Goal: Task Accomplishment & Management: Manage account settings

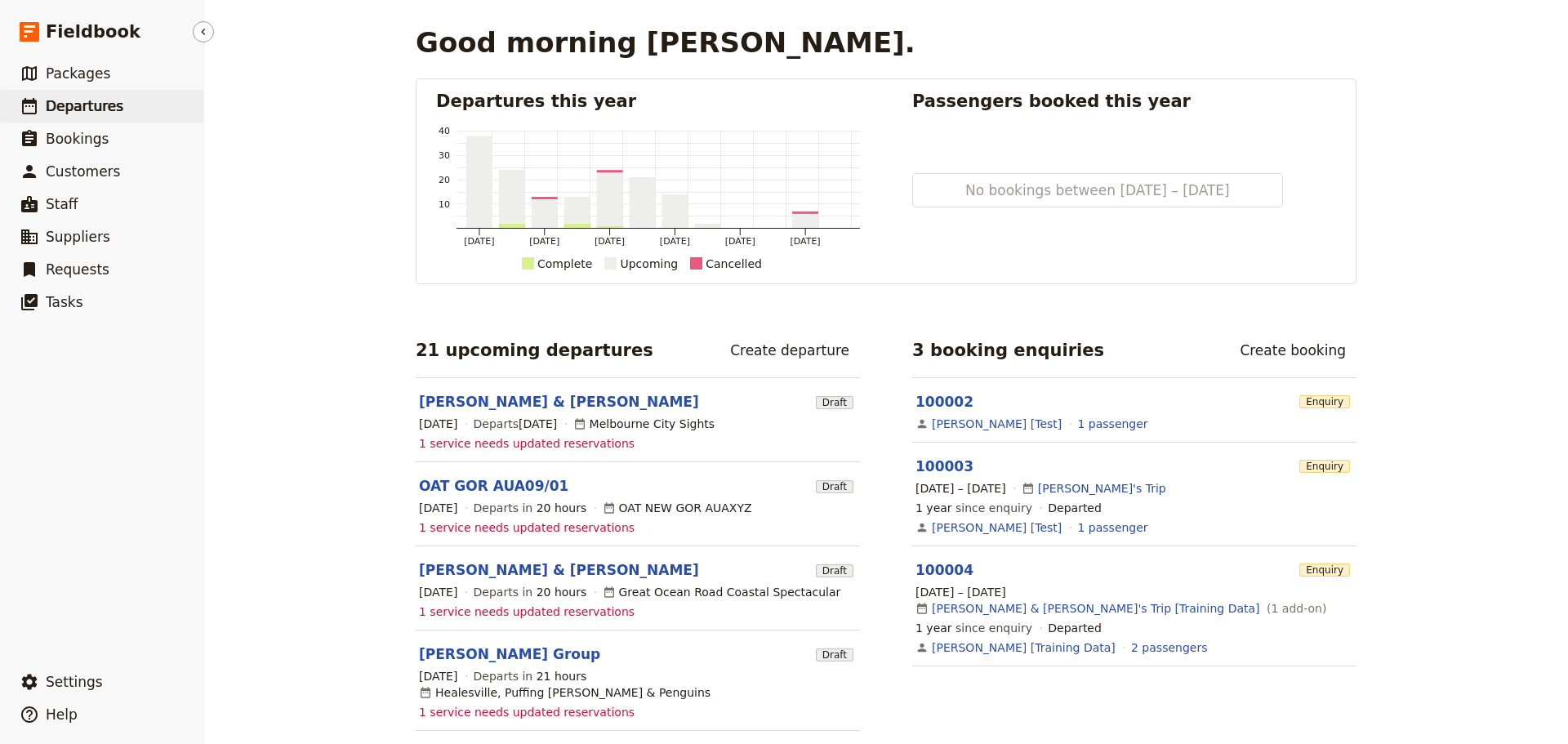
click at [95, 105] on span "Departures" at bounding box center [85, 107] width 77 height 17
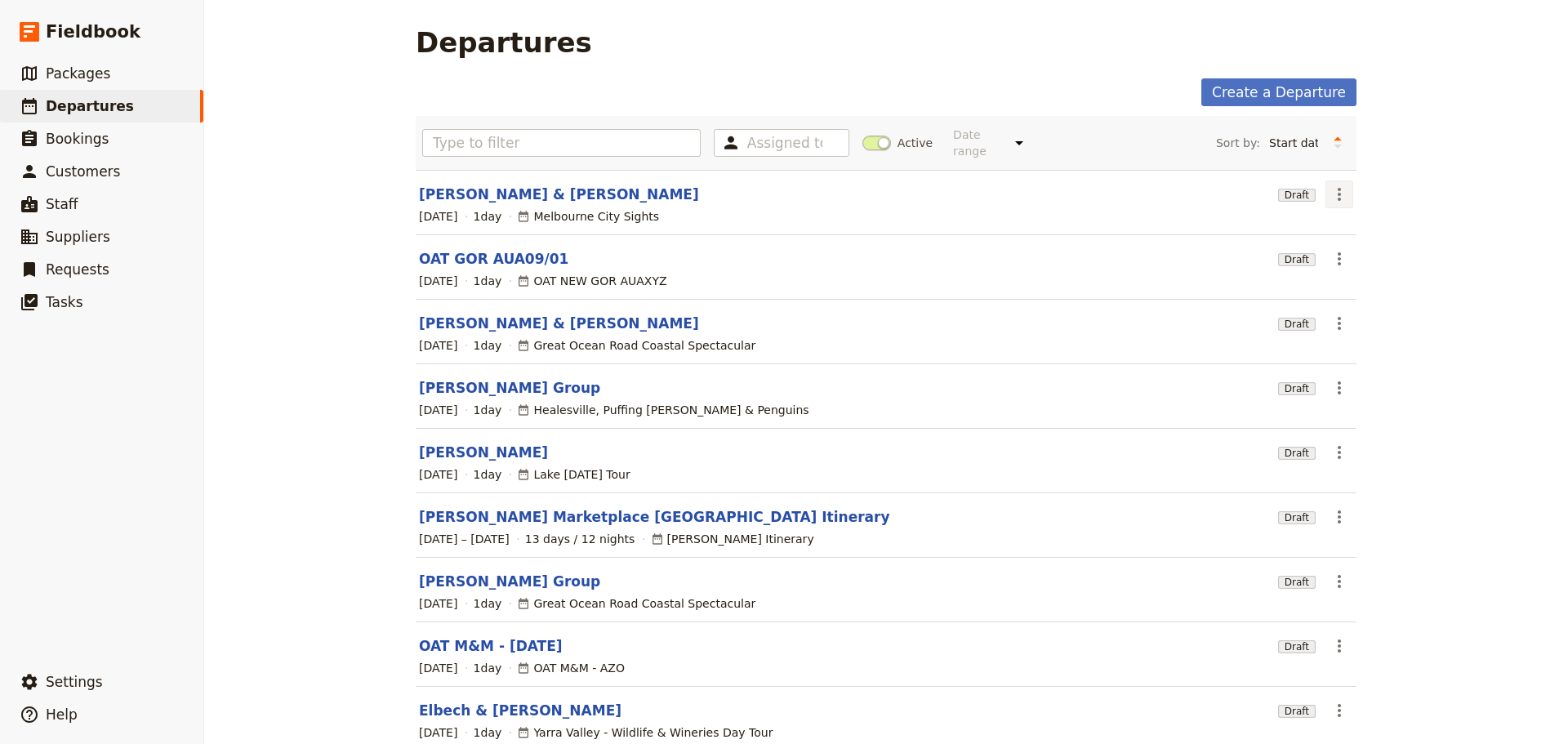
click at [1337, 185] on icon "Actions" at bounding box center [1339, 194] width 19 height 19
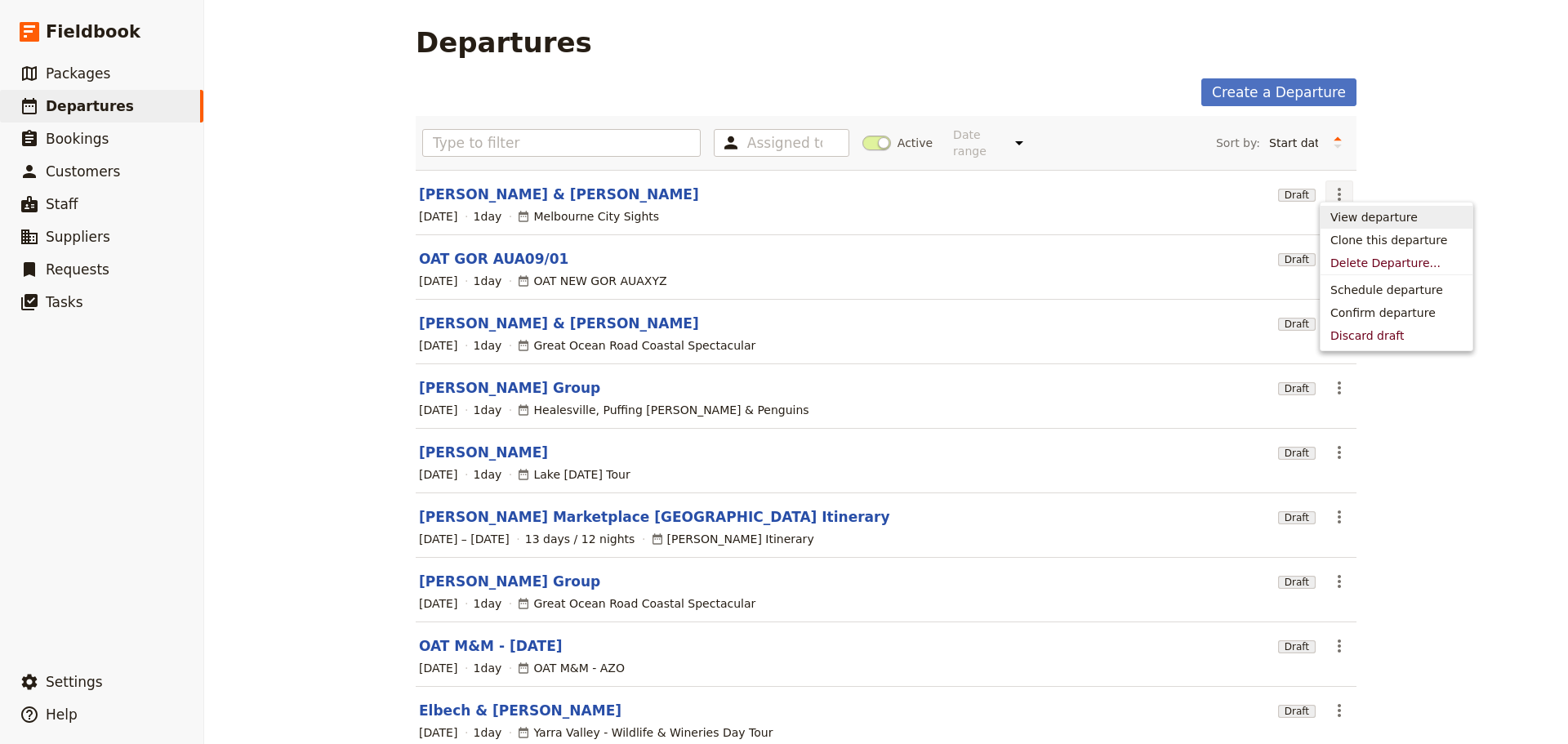
click at [485, 185] on link "Rodriguez & Vilain" at bounding box center [559, 194] width 280 height 19
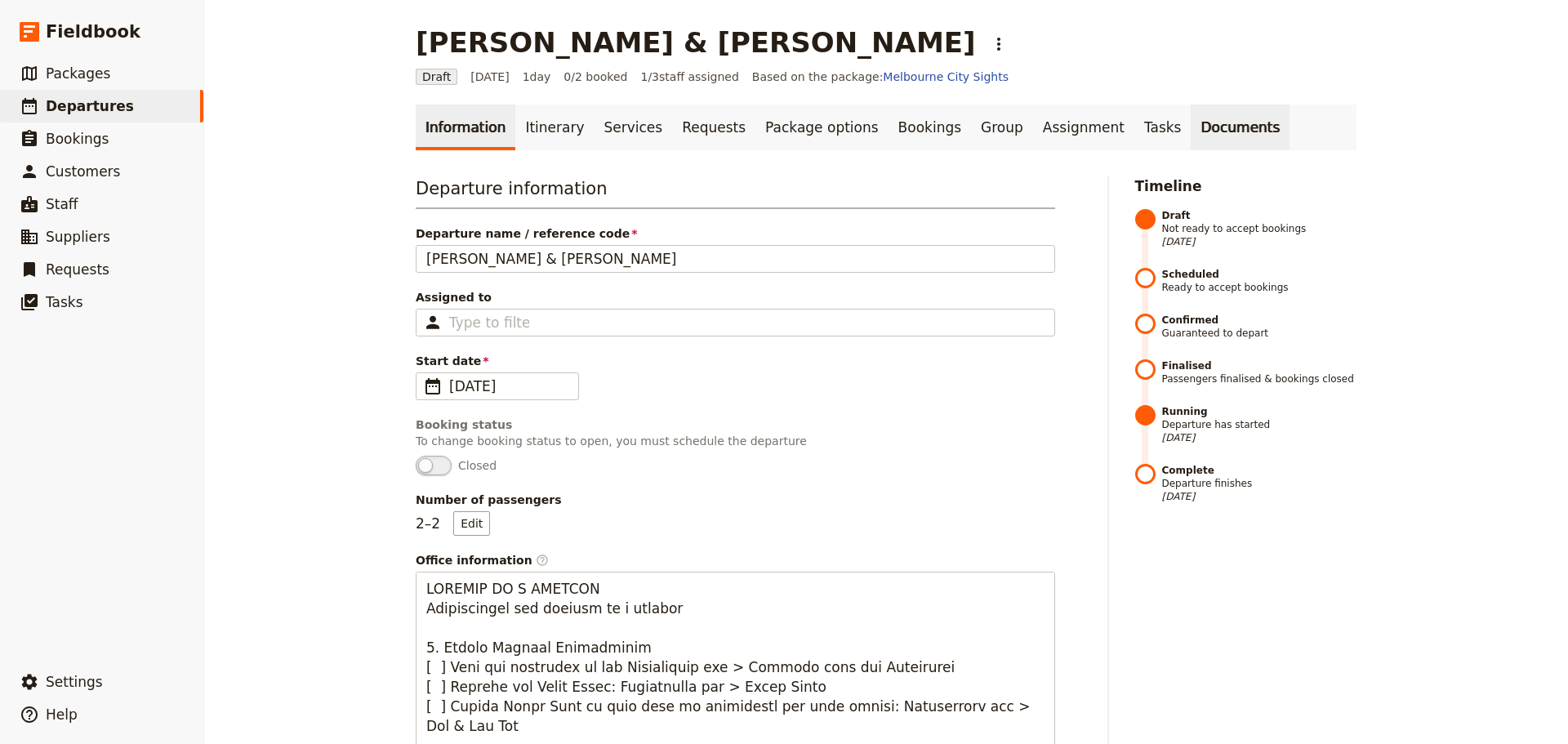
drag, startPoint x: 1118, startPoint y: 106, endPoint x: 1129, endPoint y: 109, distance: 11.4
click at [1191, 107] on link "Documents" at bounding box center [1241, 128] width 99 height 46
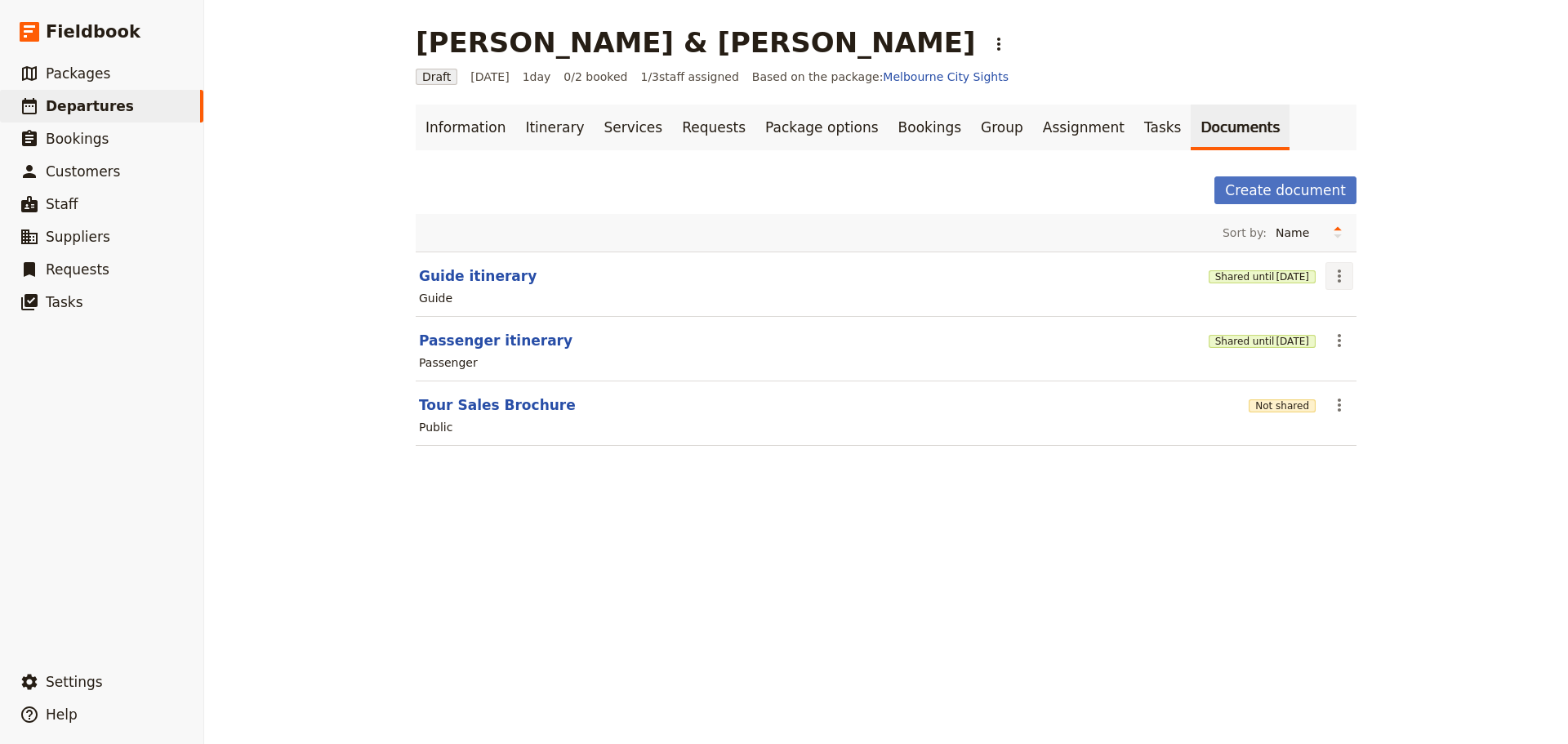
click at [1327, 265] on button "​" at bounding box center [1339, 276] width 28 height 28
click at [1345, 307] on span "Share" at bounding box center [1346, 313] width 33 height 17
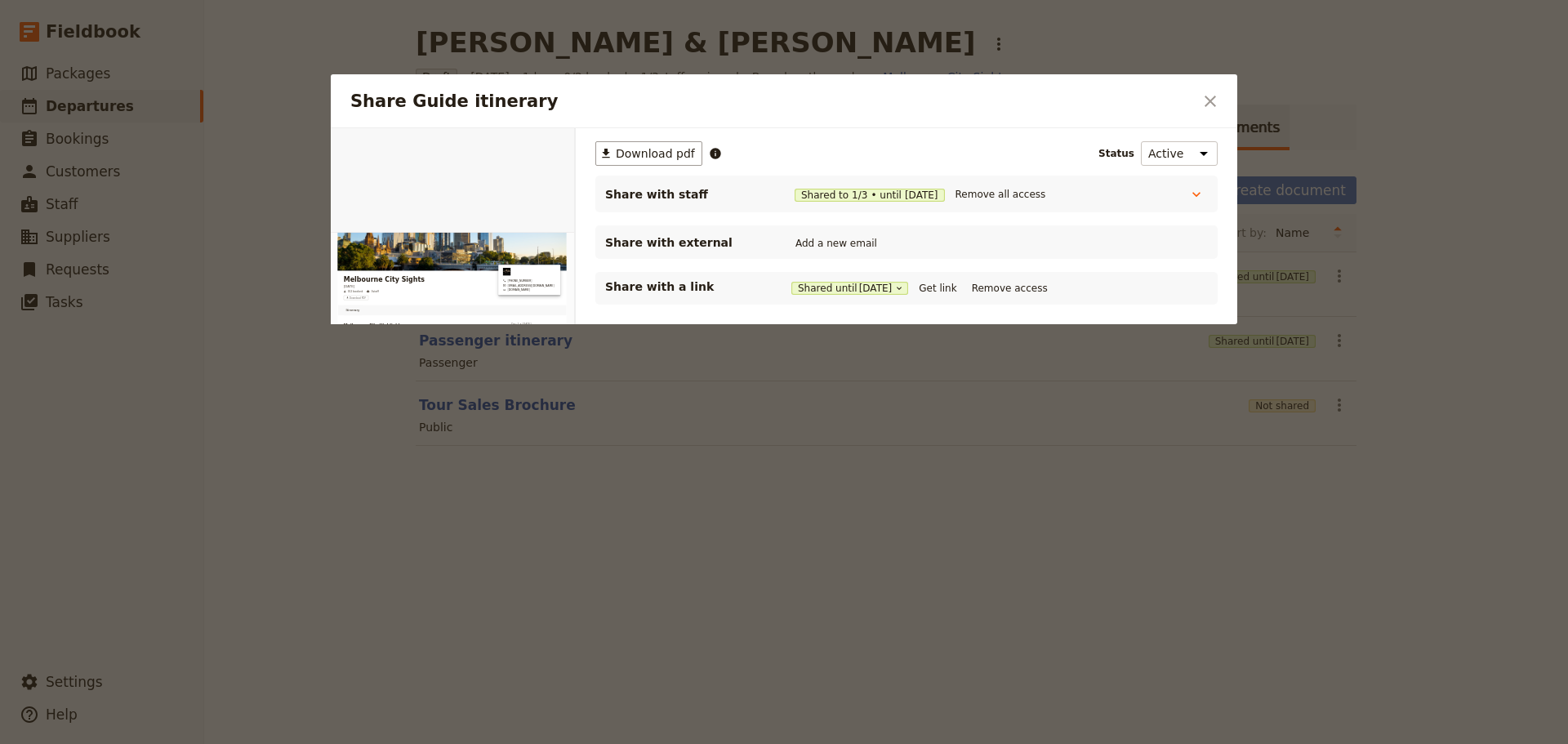
drag, startPoint x: 944, startPoint y: 287, endPoint x: 691, endPoint y: 285, distance: 253.0
click at [943, 287] on button "Get link" at bounding box center [937, 289] width 46 height 18
click at [1197, 96] on div "Share Guide itinerary ​" at bounding box center [784, 101] width 906 height 54
drag, startPoint x: 1199, startPoint y: 97, endPoint x: 1199, endPoint y: 125, distance: 28.0
click at [1199, 99] on button "​" at bounding box center [1210, 101] width 28 height 28
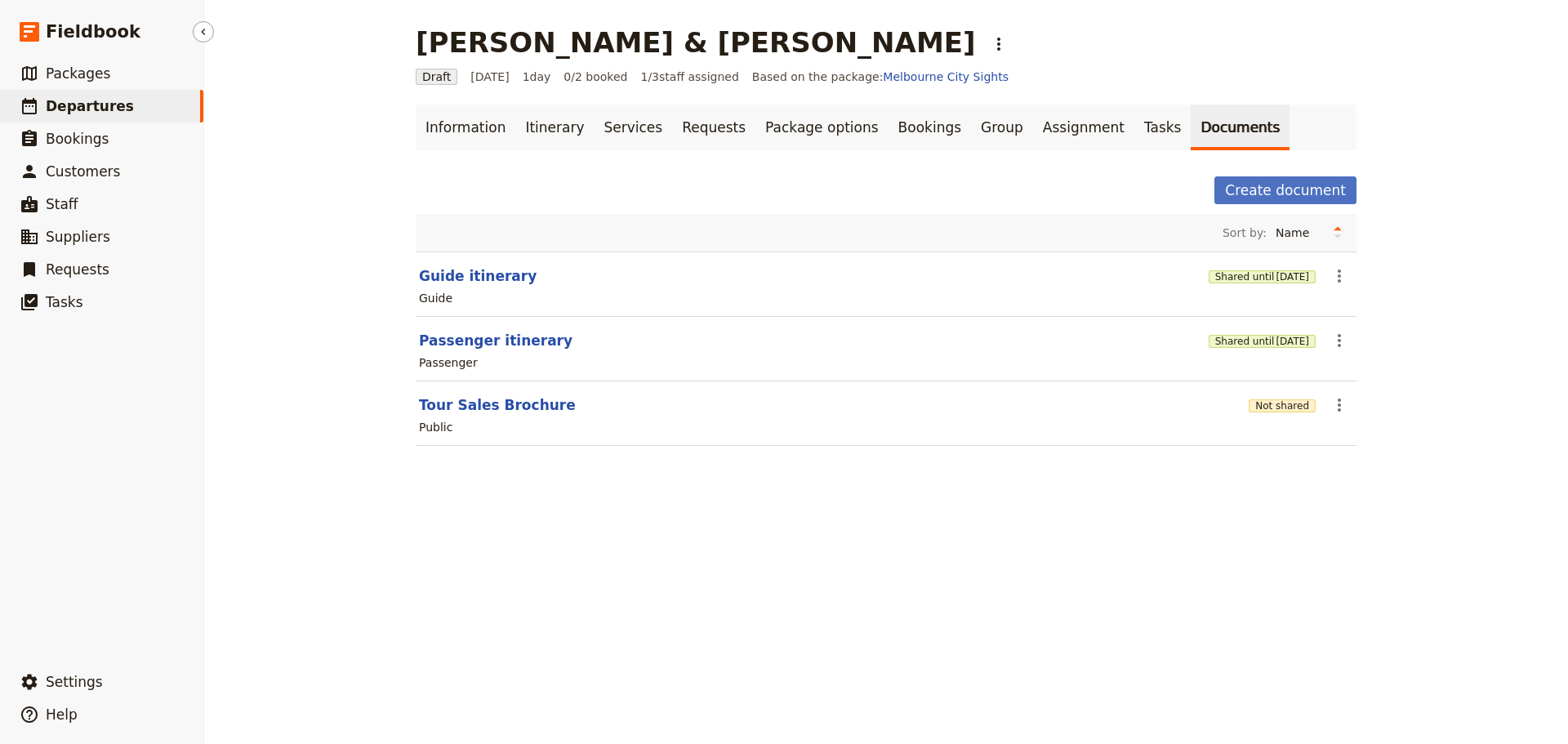
drag, startPoint x: 89, startPoint y: 105, endPoint x: 97, endPoint y: 17, distance: 88.4
click at [88, 102] on span "Departures" at bounding box center [90, 107] width 88 height 17
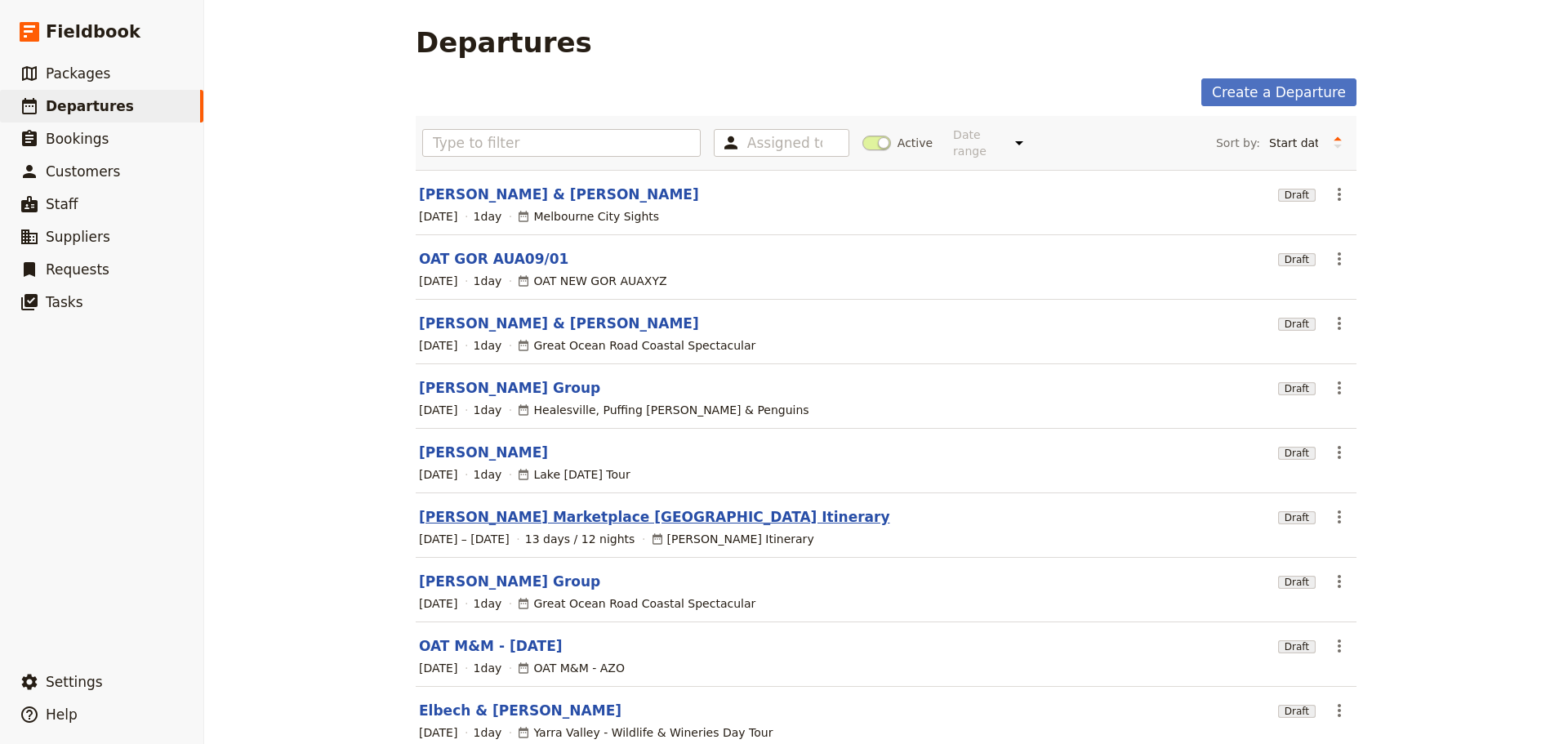
click at [537, 508] on link "[PERSON_NAME] Marketplace [GEOGRAPHIC_DATA] Itinerary" at bounding box center [654, 517] width 472 height 19
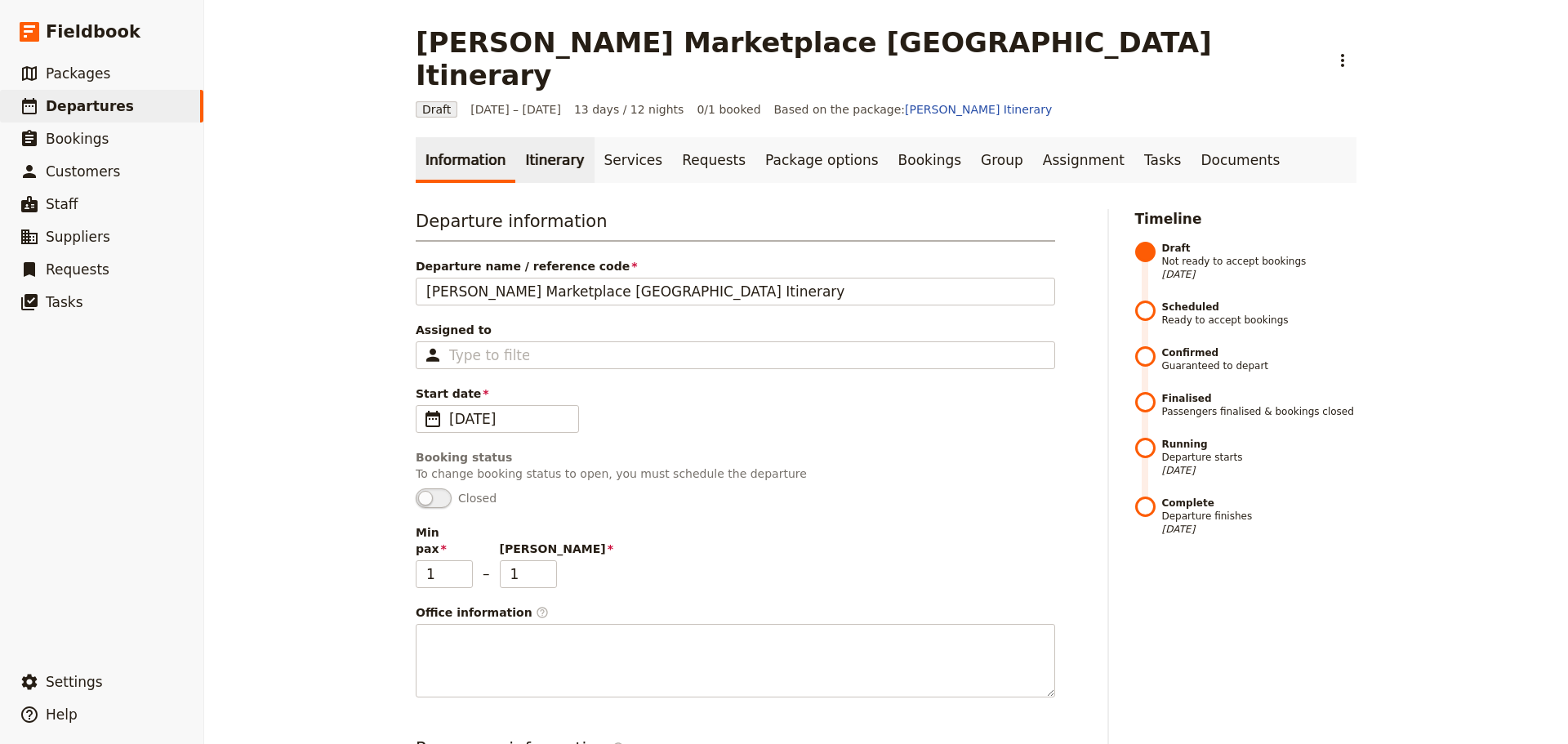
click at [526, 137] on link "Itinerary" at bounding box center [554, 160] width 78 height 46
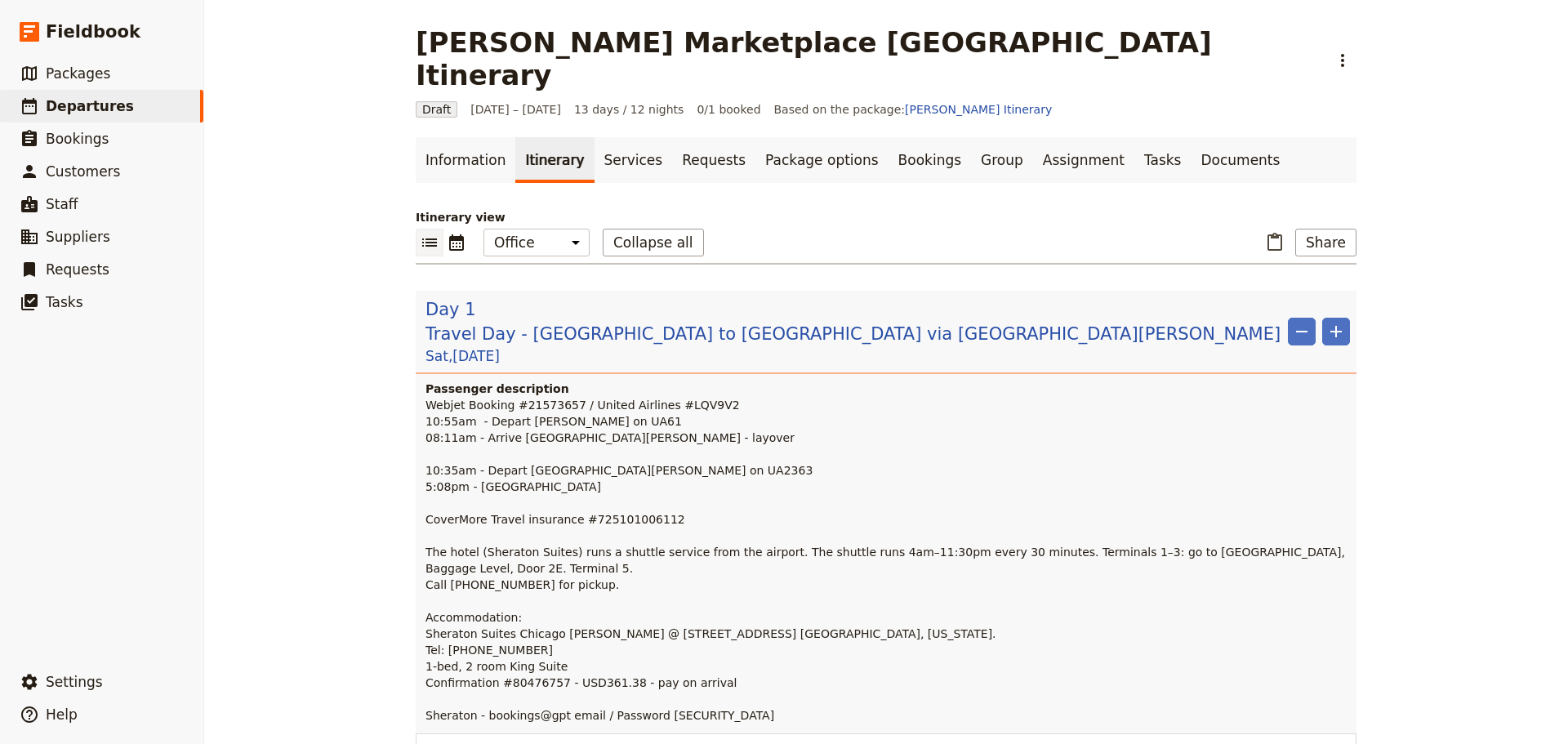
click at [700, 397] on p "Webjet Booking #21573657 / United Airlines #LQV9V2 10:55am - Depart MEL on UA61…" at bounding box center [888, 560] width 925 height 326
click at [571, 397] on p "Webjet Booking #21573657 / United Airlines #LQV9V2 10:55am - Depart MEL on UA61…" at bounding box center [888, 560] width 925 height 326
copy p "UA61"
click at [603, 397] on p "Webjet Booking #21573657 / United Airlines #LQV9V2 10:55am - Depart MEL on UA61…" at bounding box center [888, 560] width 925 height 326
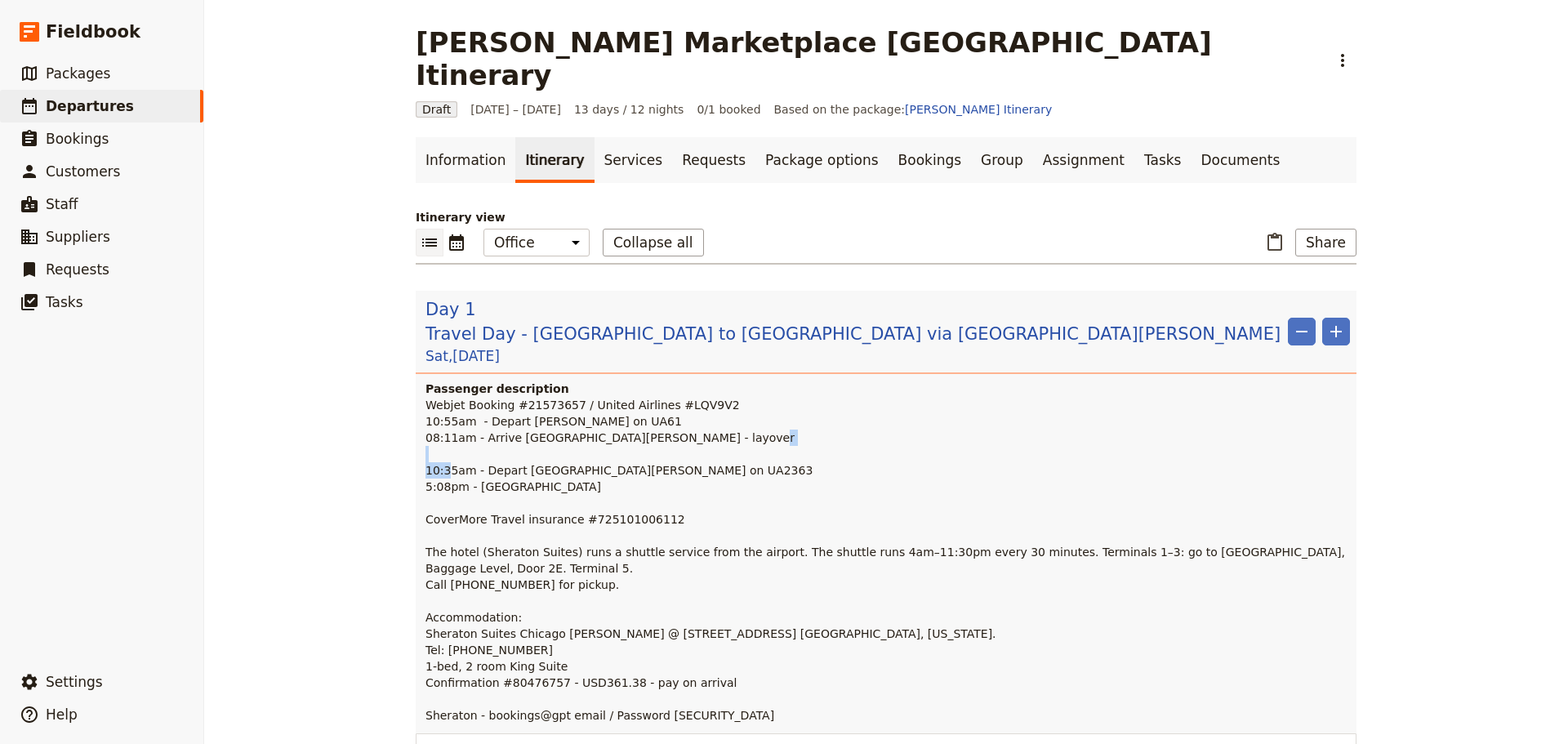
click at [603, 397] on p "Webjet Booking #21573657 / United Airlines #LQV9V2 10:55am - Depart MEL on UA61…" at bounding box center [888, 560] width 925 height 326
copy p "UA2363"
click at [62, 106] on span "Departures" at bounding box center [90, 107] width 88 height 17
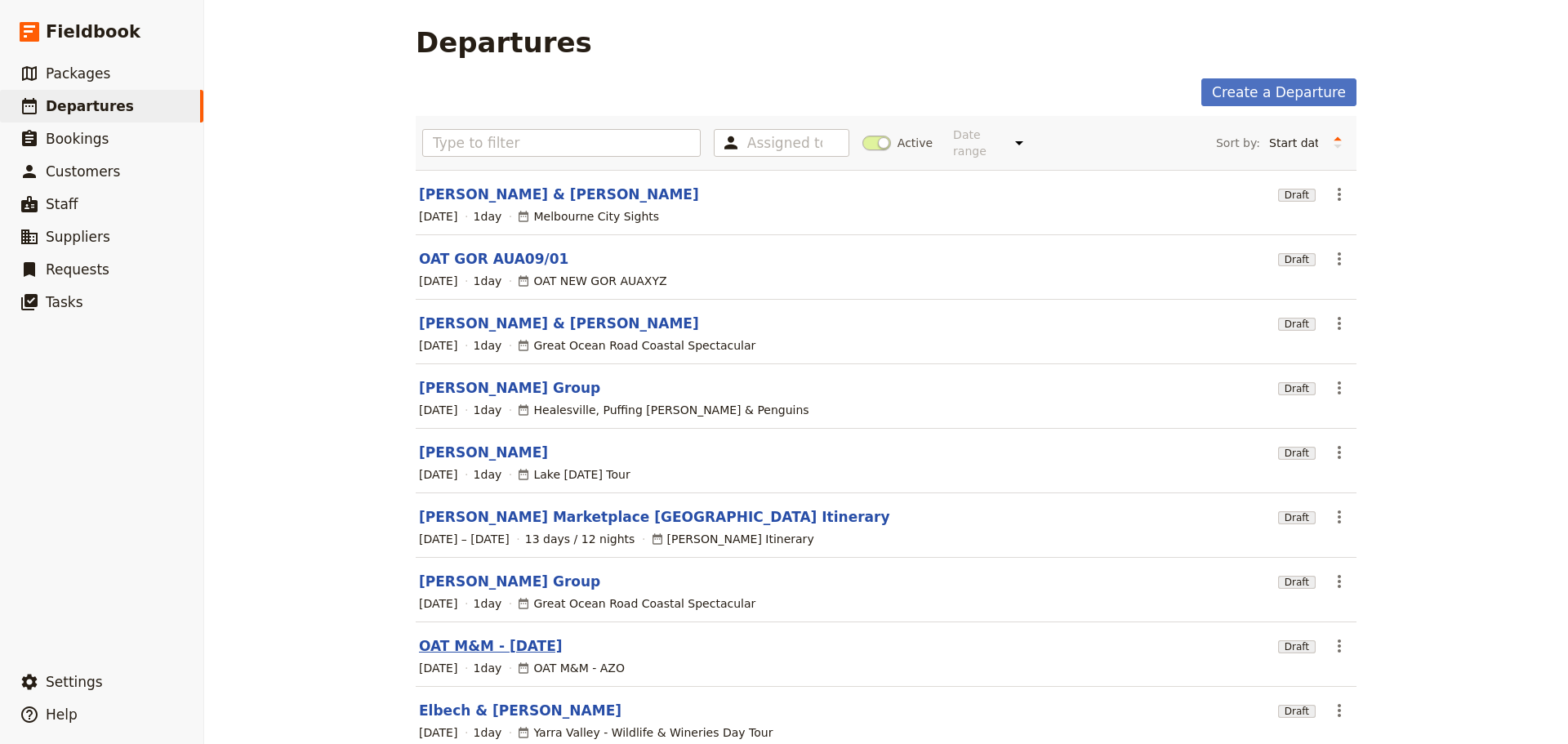
click at [436, 636] on link "OAT M&M - [DATE]" at bounding box center [491, 646] width 143 height 19
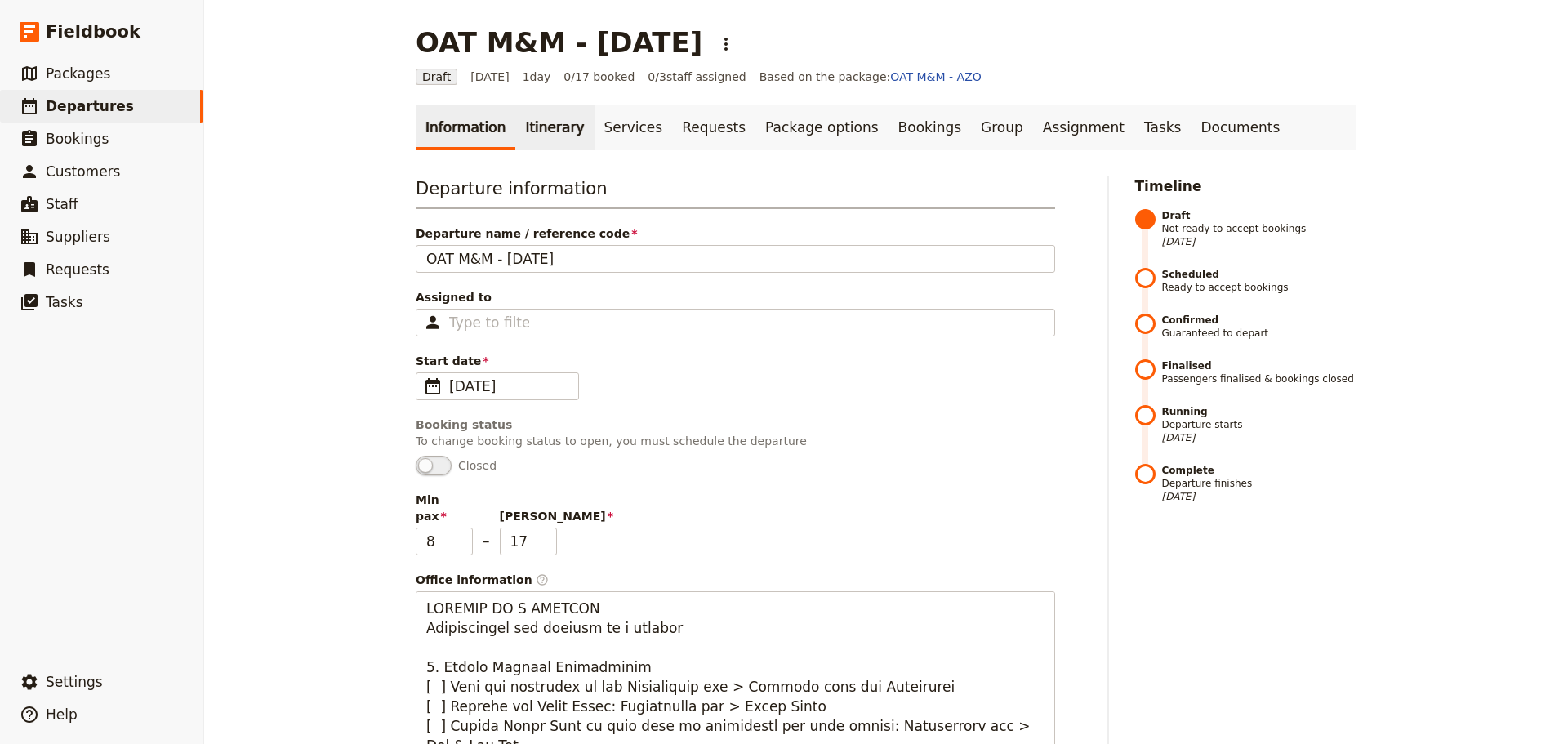
click at [516, 132] on link "Itinerary" at bounding box center [554, 128] width 78 height 46
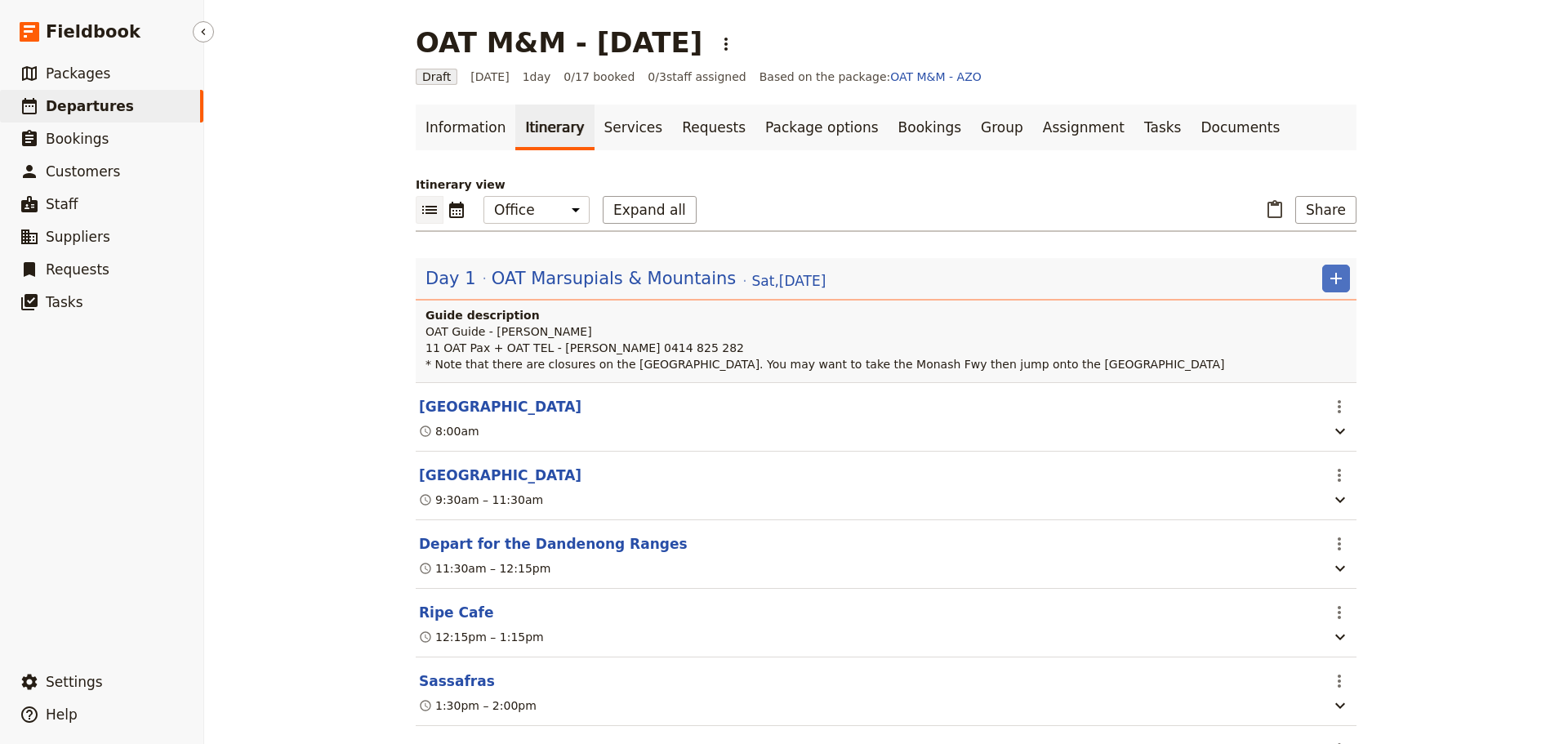
drag, startPoint x: 62, startPoint y: 117, endPoint x: 71, endPoint y: 110, distance: 11.4
click at [62, 116] on link "​ Departures" at bounding box center [101, 107] width 203 height 33
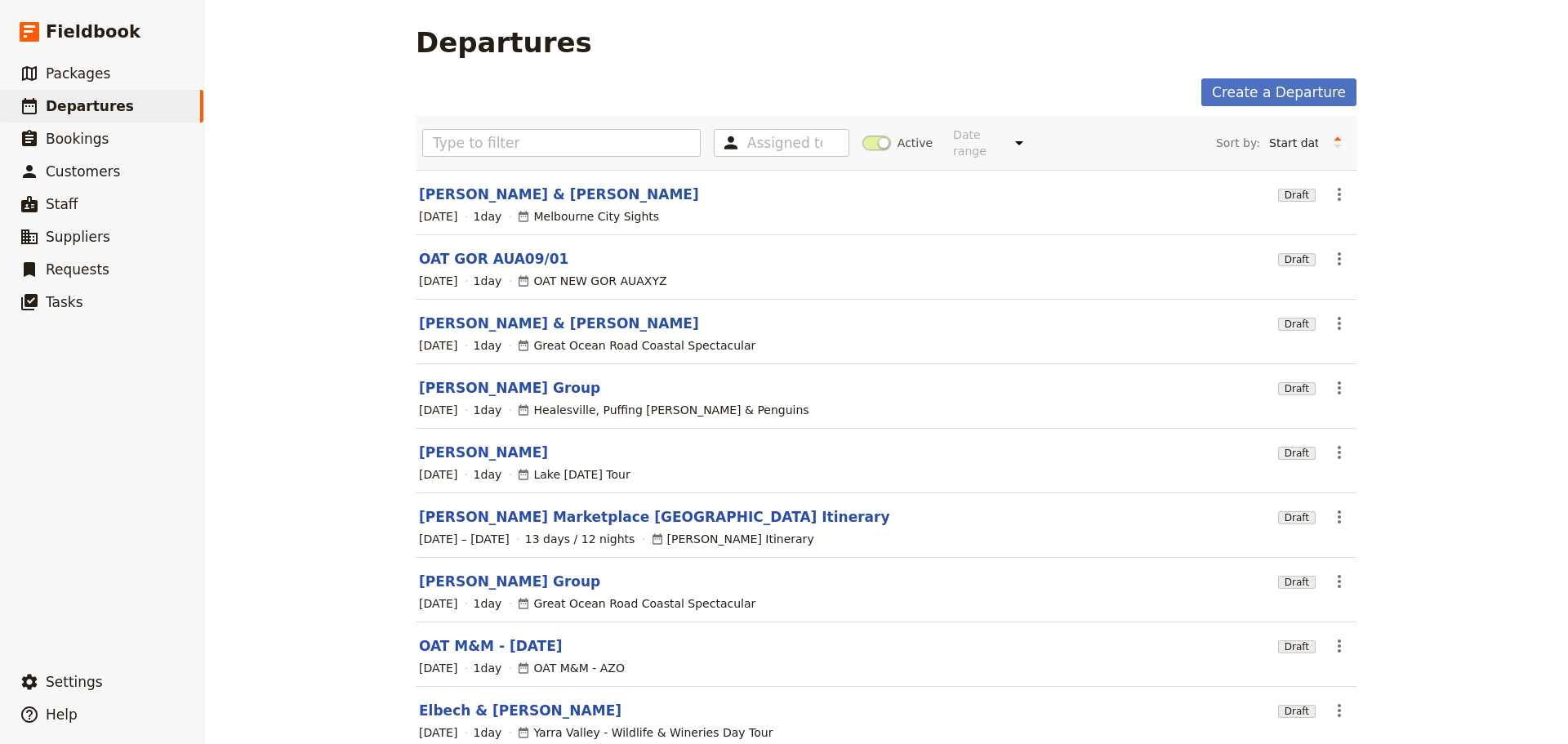
click at [502, 687] on section "Elbech & Boultinghouse Draft ​ 7 Sep 2025 1 day Yarra Valley - Wildlife & Winer…" at bounding box center [886, 719] width 941 height 64
click at [492, 701] on link "Elbech & [PERSON_NAME]" at bounding box center [520, 710] width 202 height 19
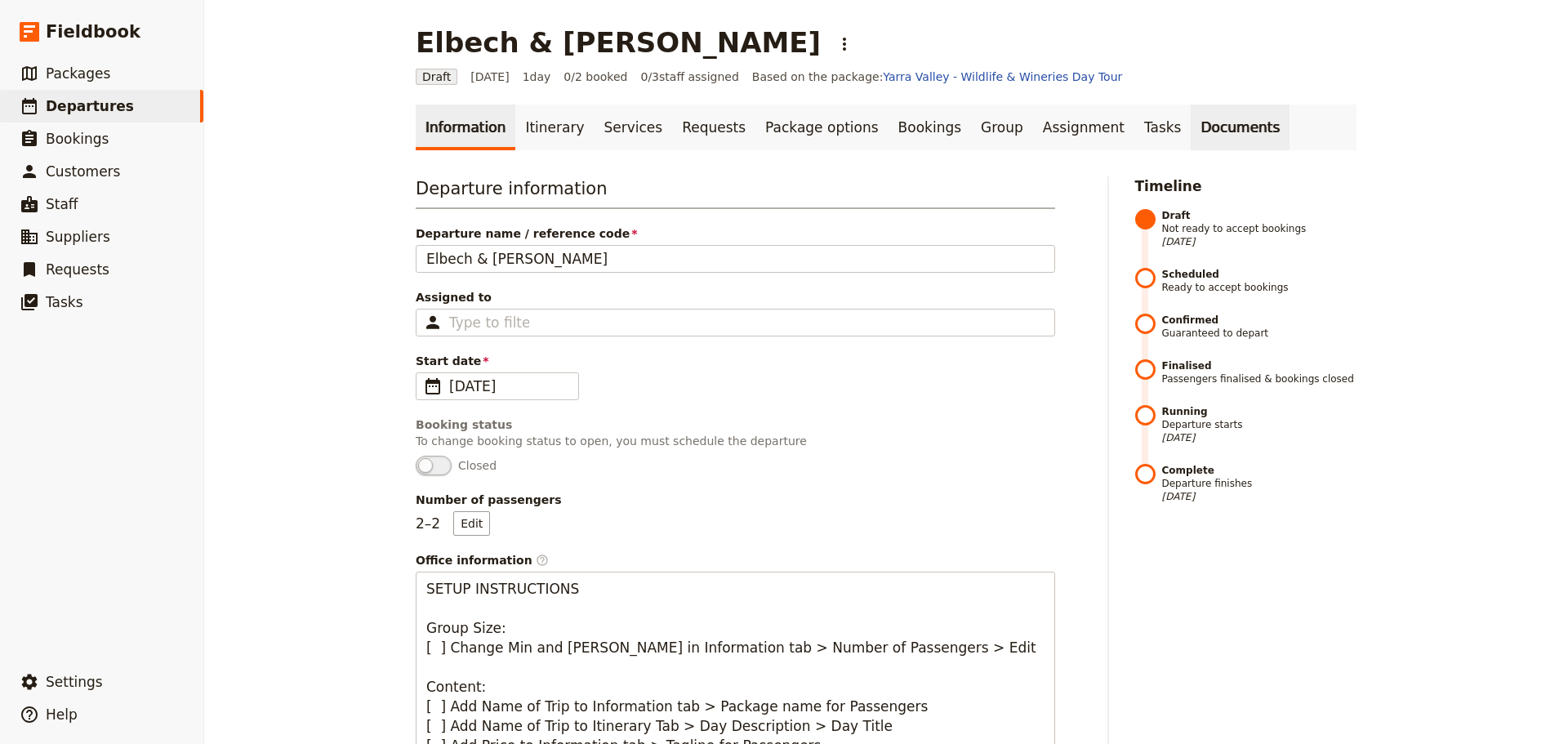
click at [1191, 136] on link "Documents" at bounding box center [1241, 128] width 99 height 46
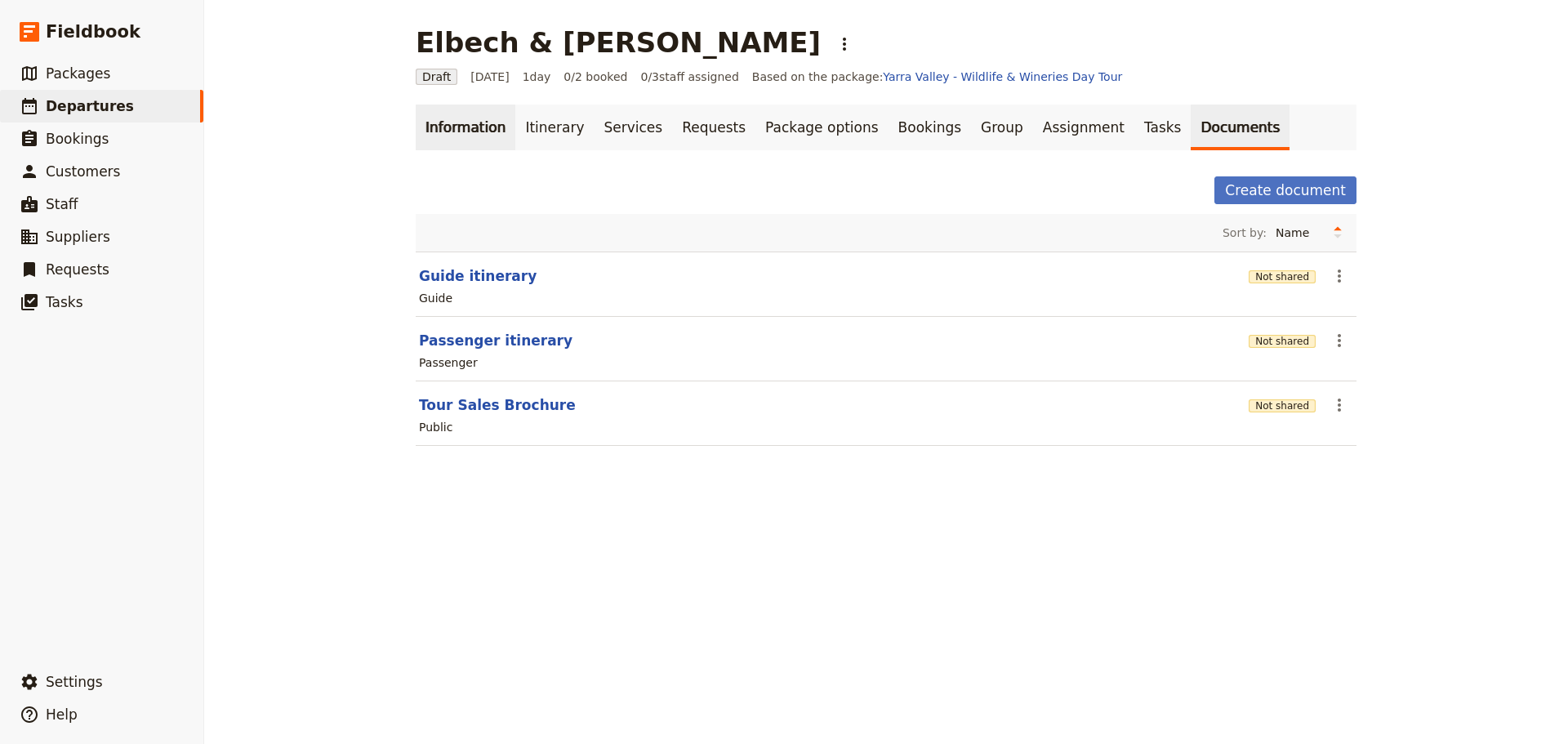
click at [483, 141] on link "Information" at bounding box center [465, 128] width 99 height 46
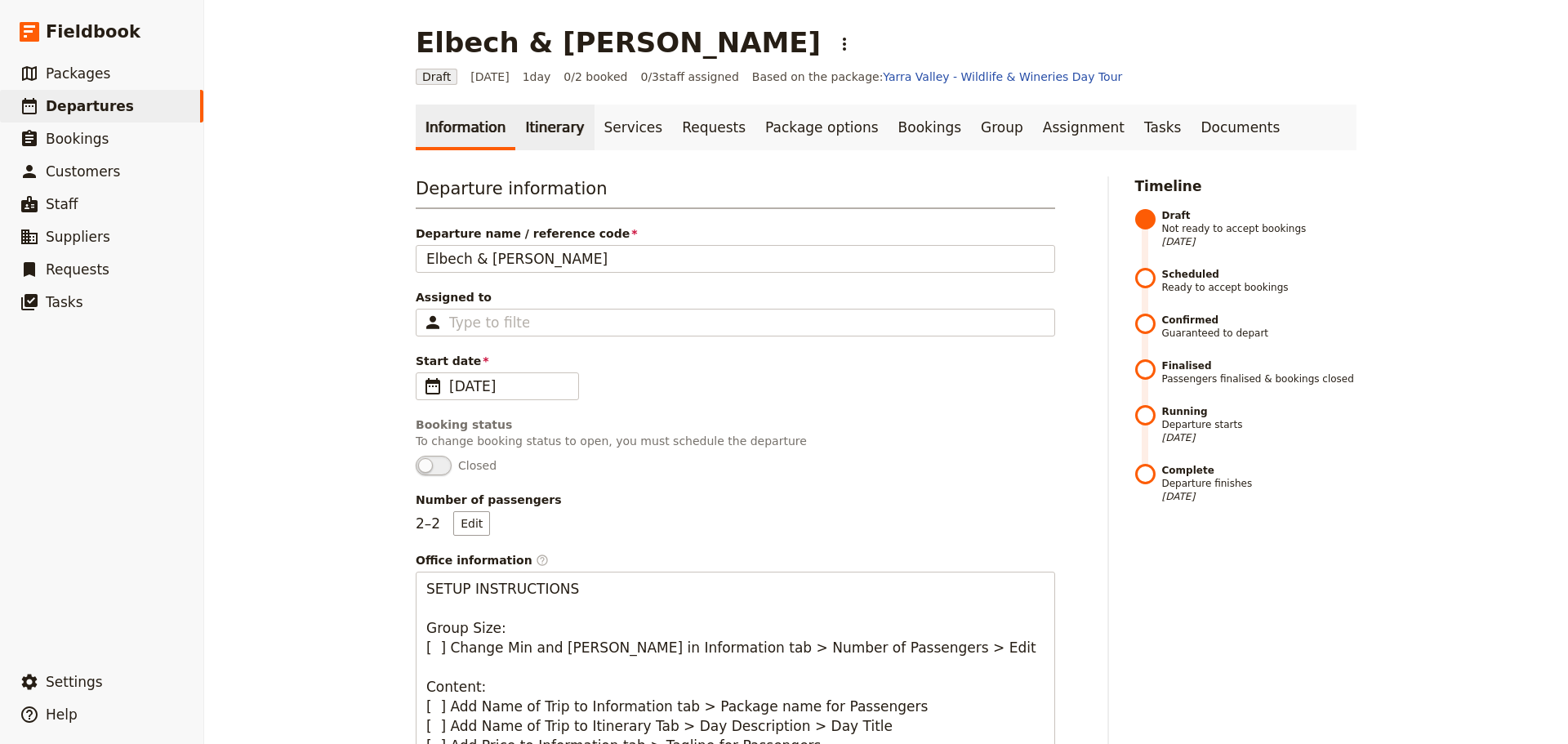
click at [540, 130] on link "Itinerary" at bounding box center [554, 128] width 78 height 46
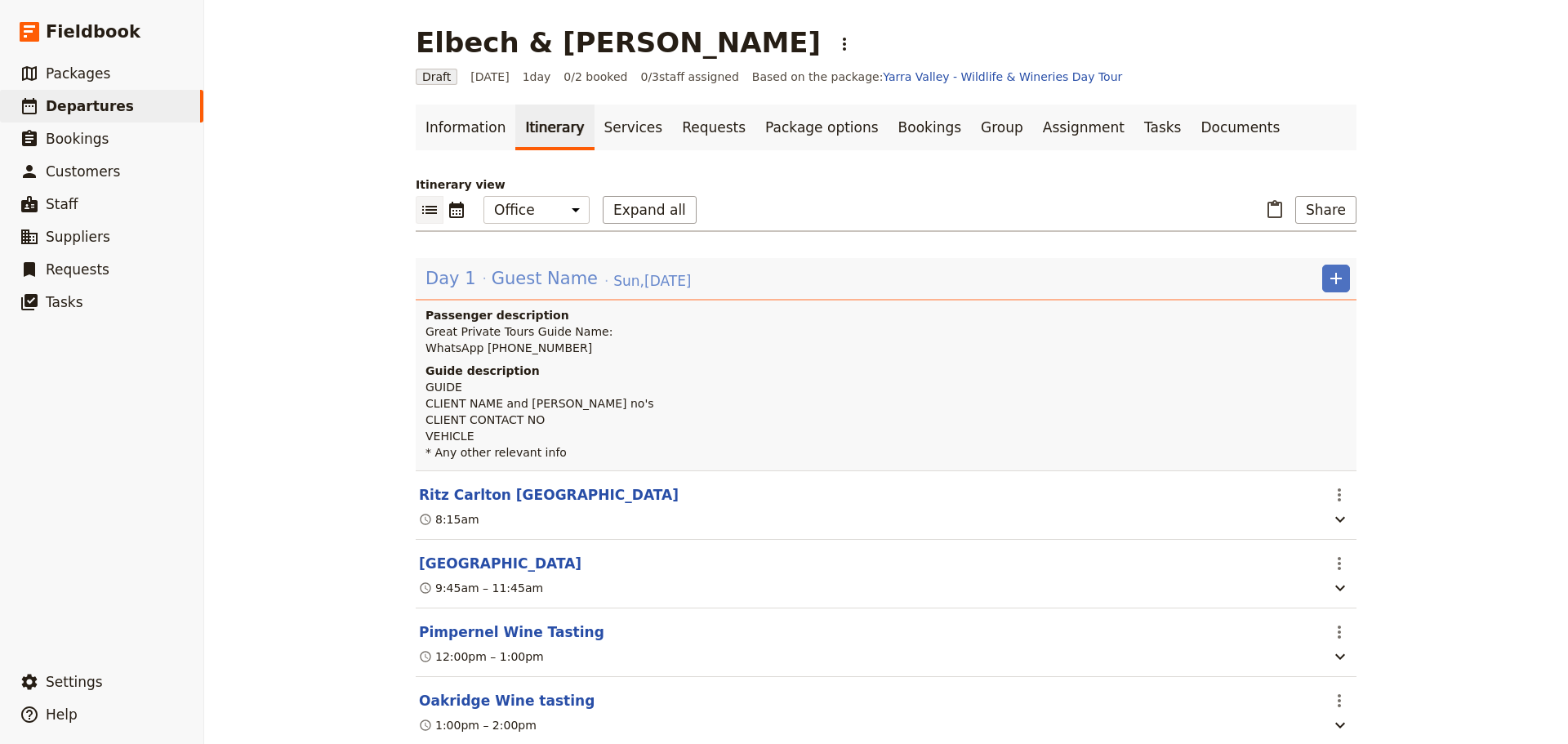
click at [513, 273] on span "Guest Name" at bounding box center [545, 279] width 107 height 25
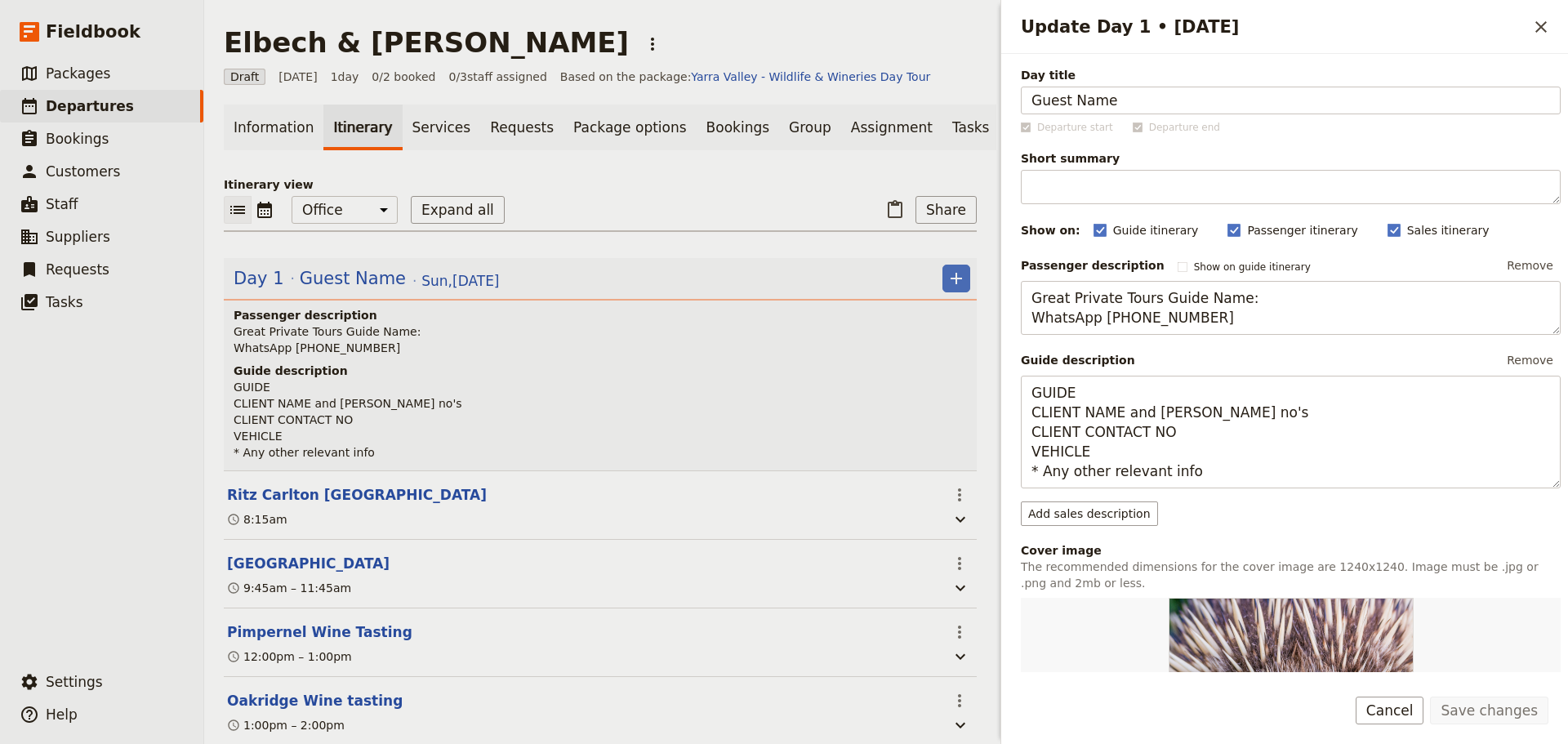
drag, startPoint x: 1177, startPoint y: 103, endPoint x: 934, endPoint y: 104, distance: 243.0
click at [934, 104] on div "Elbech & Boultinghouse ​ Draft 7 Sep 2025 1 day 0/2 booked 0 / 3 staff assigned…" at bounding box center [886, 372] width 1364 height 744
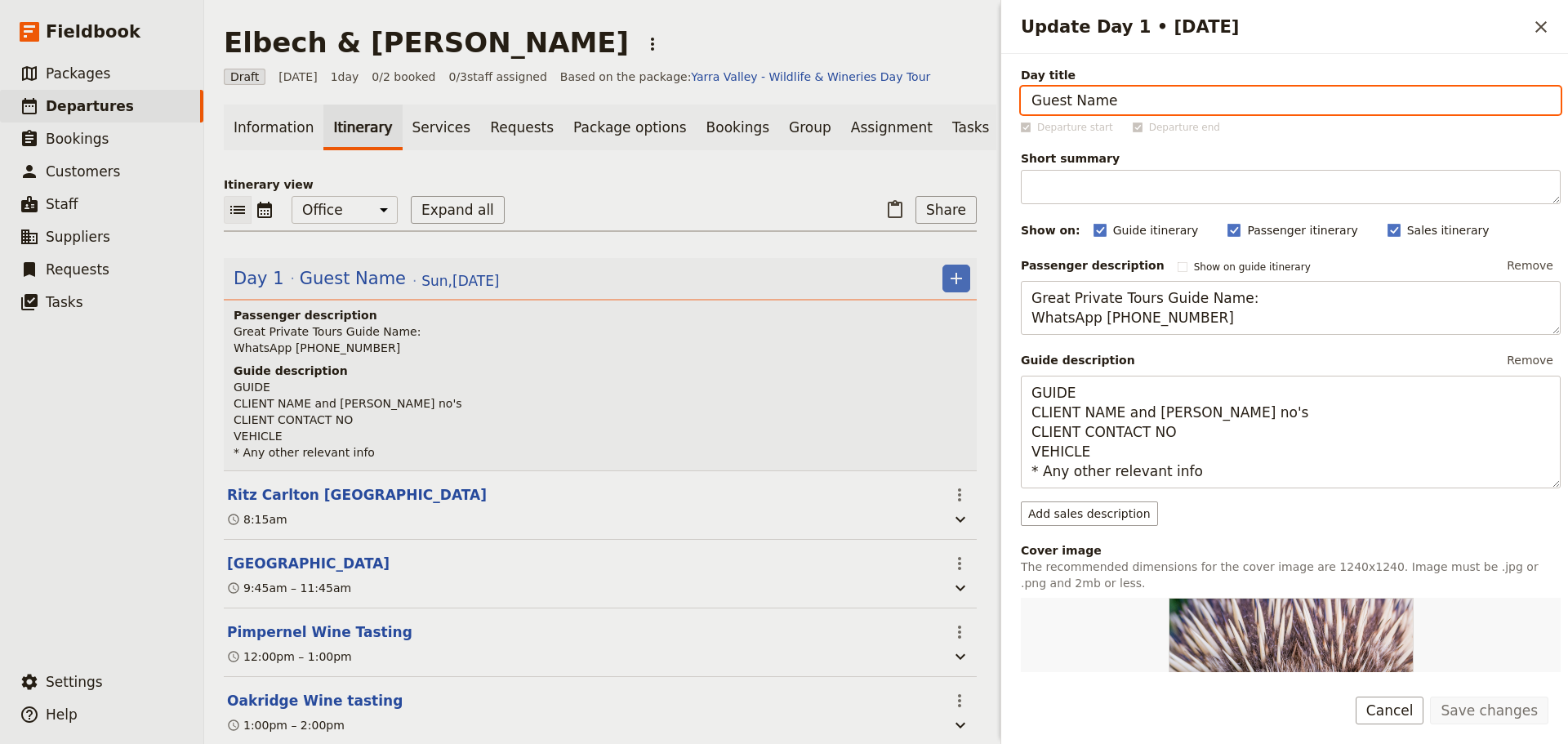
drag, startPoint x: 1142, startPoint y: 111, endPoint x: 1128, endPoint y: 106, distance: 14.9
click at [1142, 110] on input "Guest Name" at bounding box center [1290, 100] width 540 height 28
type input "Elbech & [PERSON_NAME]"
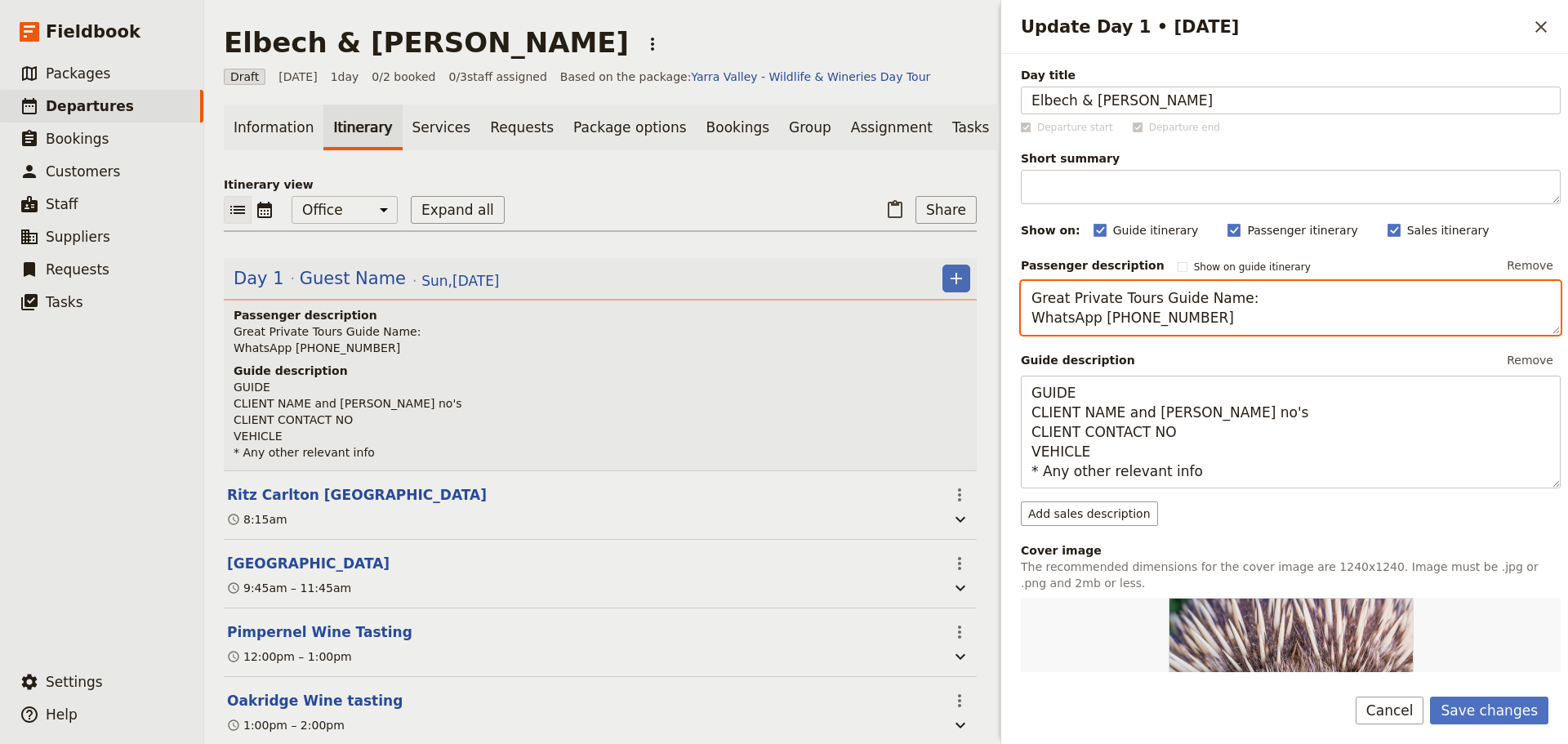
drag, startPoint x: 1242, startPoint y: 300, endPoint x: 1192, endPoint y: 306, distance: 50.4
click at [1192, 306] on textarea "Great Private Tours Guide Name: WhatsApp +61 400 000 000" at bounding box center [1290, 308] width 540 height 54
drag, startPoint x: 1187, startPoint y: 321, endPoint x: 1144, endPoint y: 321, distance: 43.0
click at [1144, 321] on textarea "Great Private Tours Guide - Alan Edwards WhatsApp +61 400 000 000" at bounding box center [1290, 308] width 540 height 54
type textarea "Great Private Tours Guide - Alan Edwards WhatsApp +61 403 611 077"
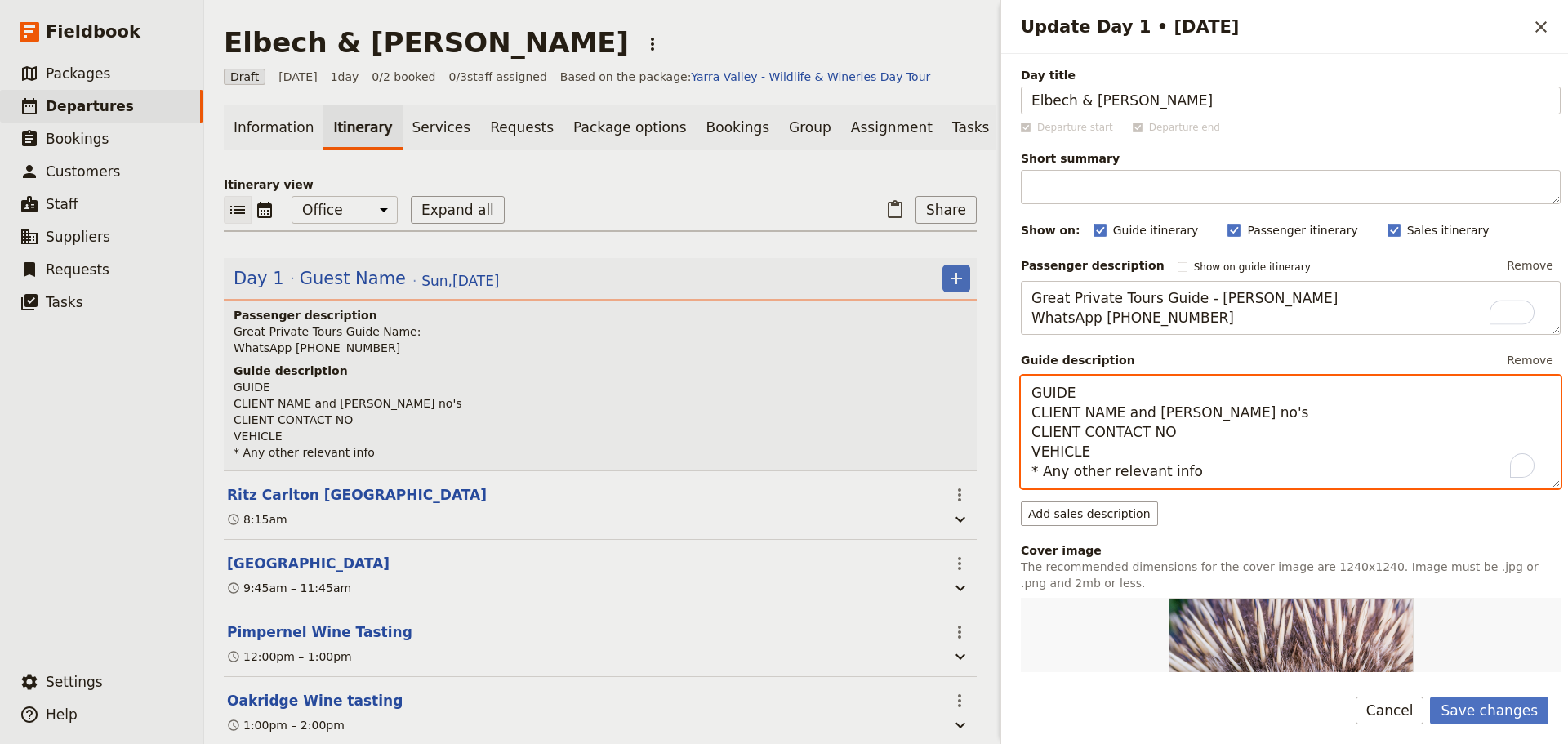
click at [1130, 390] on textarea "GUIDE CLIENT NAME and pax no's CLIENT CONTACT NO VEHICLE * Any other relevant i…" at bounding box center [1290, 432] width 540 height 113
drag, startPoint x: 1119, startPoint y: 413, endPoint x: 1024, endPoint y: 413, distance: 95.0
click at [1024, 413] on textarea "GUIDE - Alan E CLIENT NAME and pax no's CLIENT CONTACT NO VEHICLE * Any other r…" at bounding box center [1290, 432] width 540 height 113
click at [1065, 413] on textarea "GUIDE - Alan E Natashca Elbech & Ethan Boultinhouse x 2pax CLIENT CONTACT NO VE…" at bounding box center [1290, 432] width 540 height 113
click at [1081, 414] on textarea "GUIDE - Alan E Nataschca Elbech & Ethan Boultinhouse x 2pax CLIENT CONTACT NO V…" at bounding box center [1290, 432] width 540 height 113
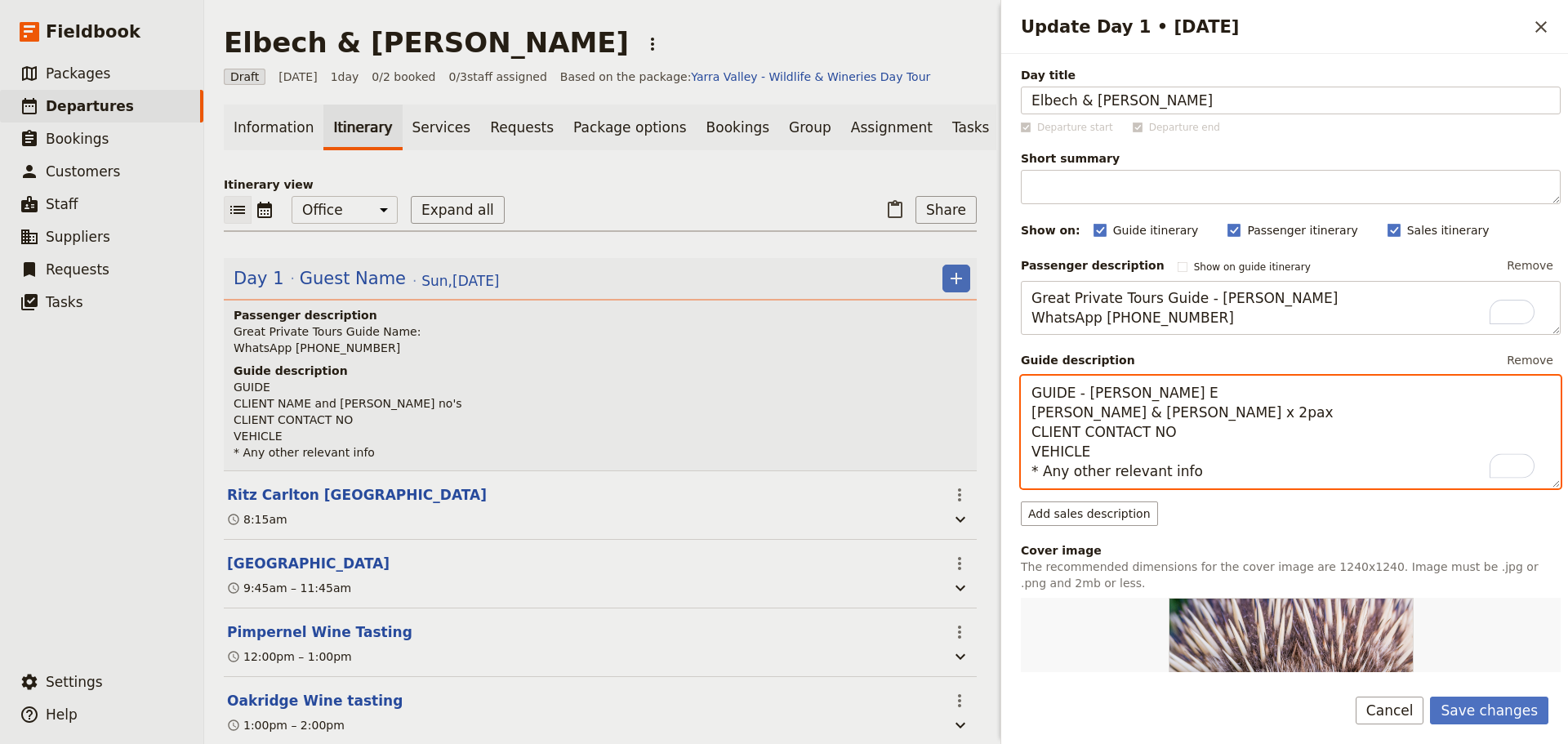
click at [1179, 429] on textarea "GUIDE - Alan E Natascha Elbech & Ethan Boultinhouse x 2pax CLIENT CONTACT NO VE…" at bounding box center [1290, 432] width 540 height 113
drag, startPoint x: 1096, startPoint y: 452, endPoint x: 952, endPoint y: 441, distance: 144.4
click at [952, 441] on div "Elbech & Boultinghouse ​ Draft 7 Sep 2025 1 day 0/2 booked 0 / 3 staff assigned…" at bounding box center [886, 372] width 1364 height 744
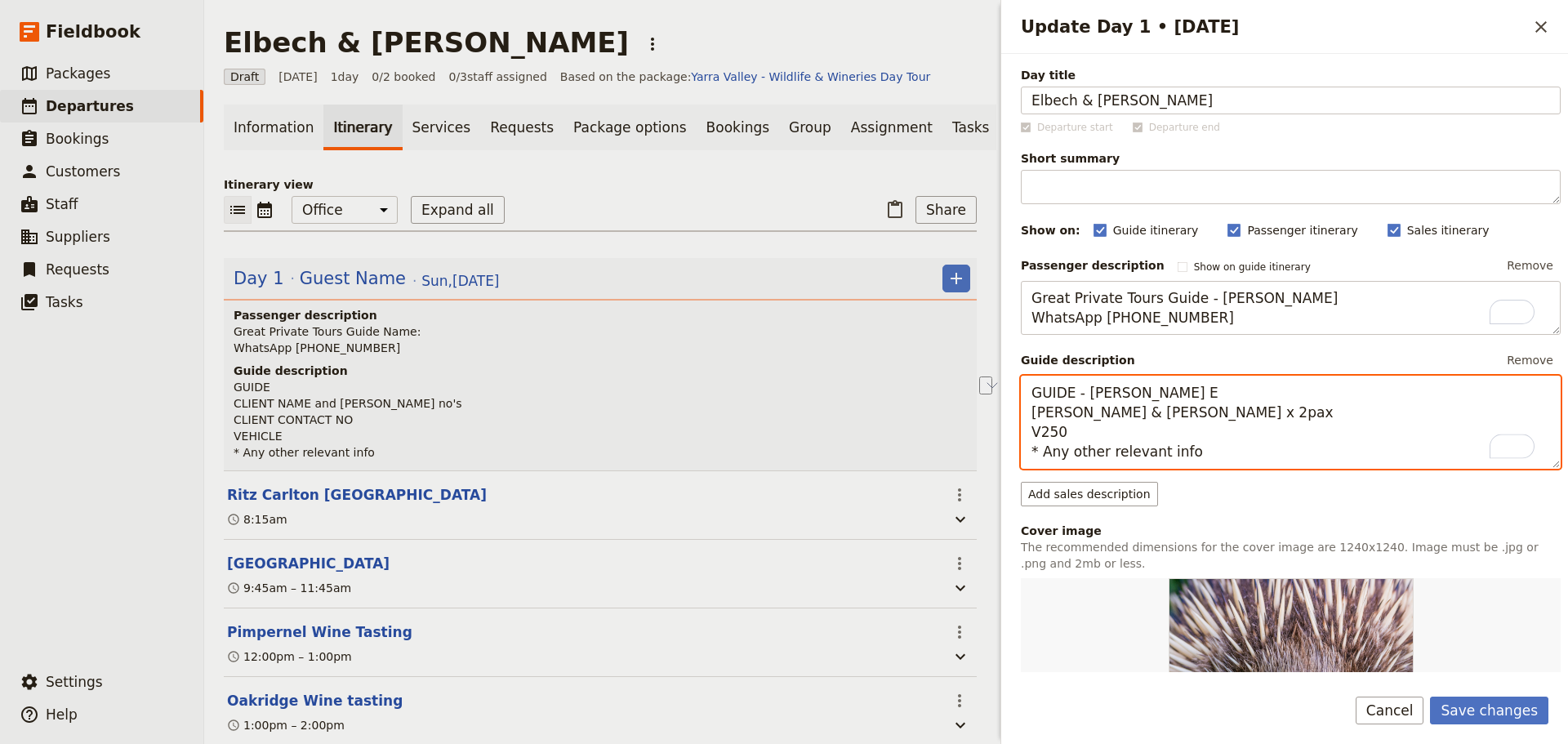
drag, startPoint x: 1208, startPoint y: 452, endPoint x: 1045, endPoint y: 461, distance: 163.2
click at [1045, 461] on textarea "GUIDE - Alan E Natascha Elbech & Ethan Boultinhouse x 2pax V250 * Any other rel…" at bounding box center [1290, 422] width 540 height 93
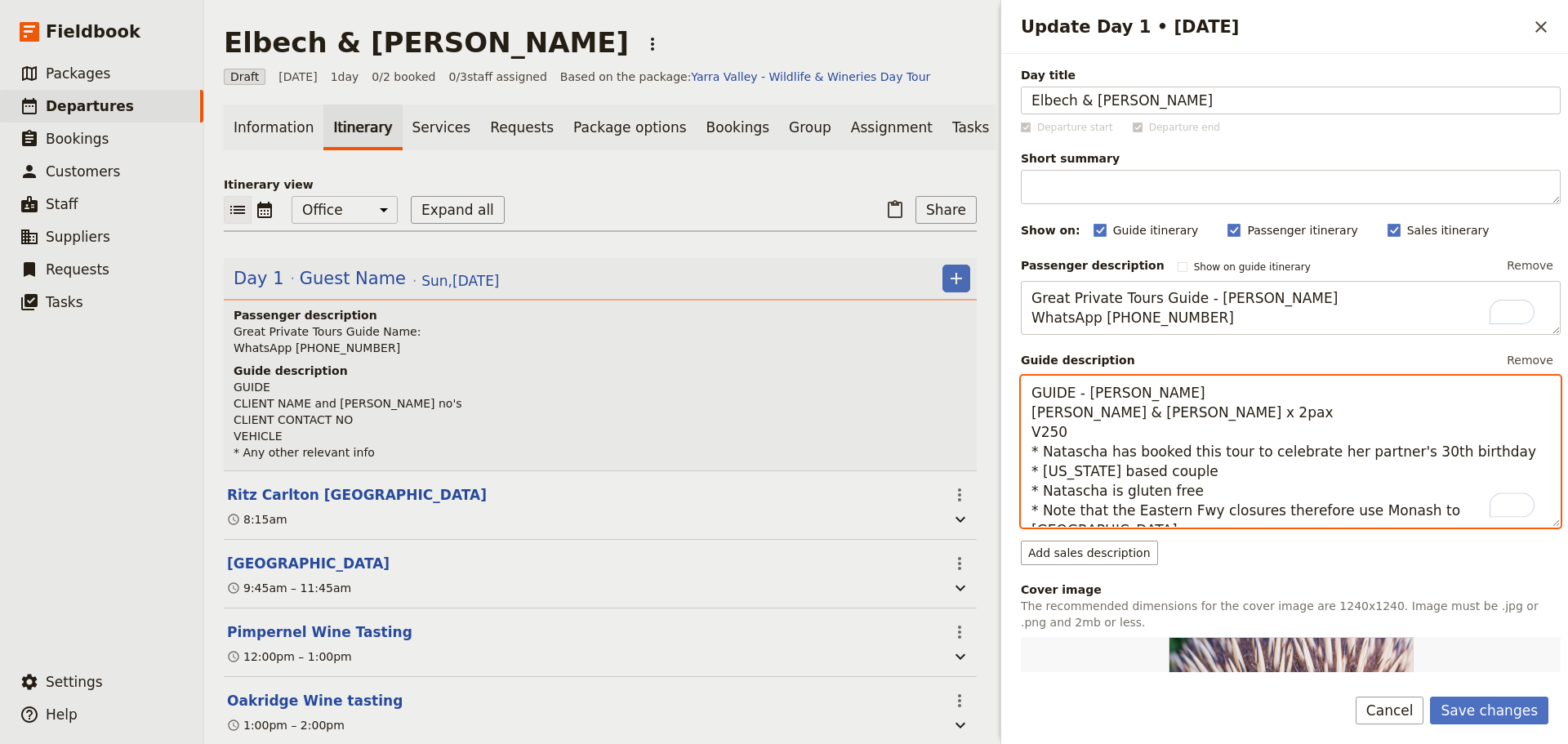
click at [1337, 510] on textarea "GUIDE - Alan E Natascha Elbech & Ethan Boultinhouse x 2pax V250 * Natascha has …" at bounding box center [1290, 452] width 540 height 152
click at [1327, 512] on textarea "GUIDE - Alan E Natascha Elbech & Ethan Boultinhouse x 2pax V250 * Natascha has …" at bounding box center [1290, 452] width 540 height 152
click at [1088, 518] on textarea "GUIDE - Alan E Natascha Elbech & Ethan Boultinhouse x 2pax V250 * Natascha has …" at bounding box center [1290, 452] width 540 height 152
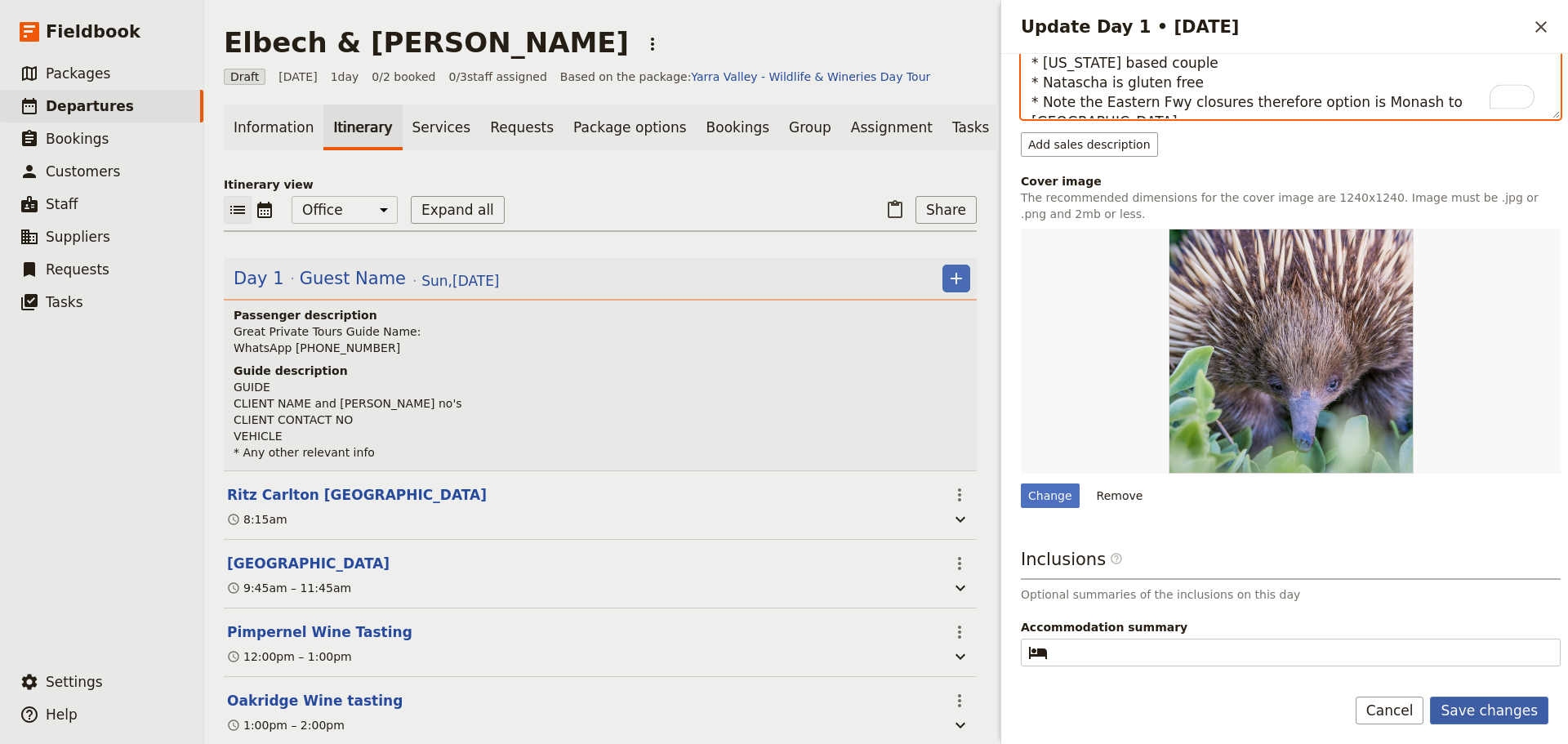
type textarea "GUIDE - [PERSON_NAME] [PERSON_NAME] & [PERSON_NAME] x 2pax V250 * Natascha has …"
click at [1483, 697] on button "Save changes" at bounding box center [1489, 711] width 119 height 28
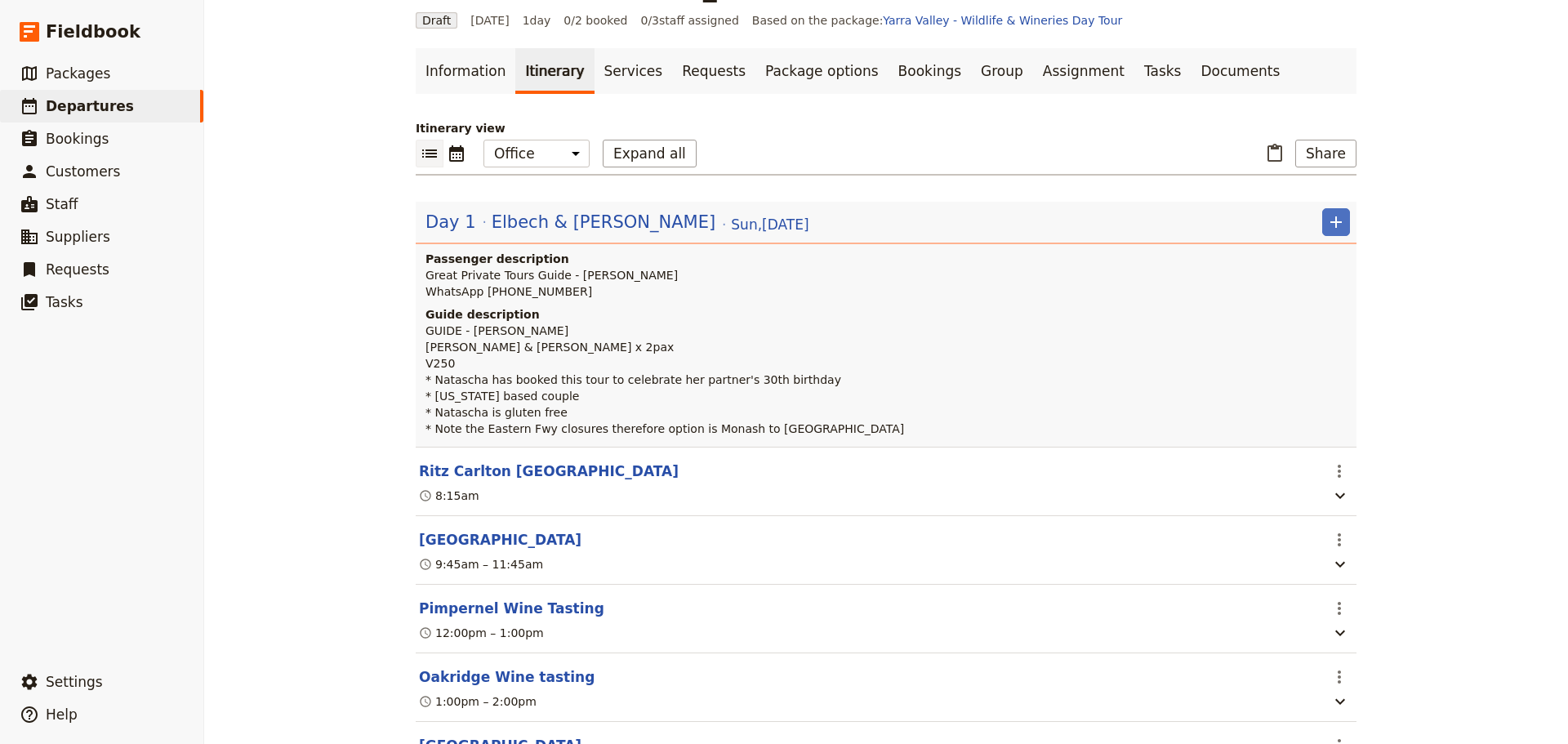
scroll to position [164, 0]
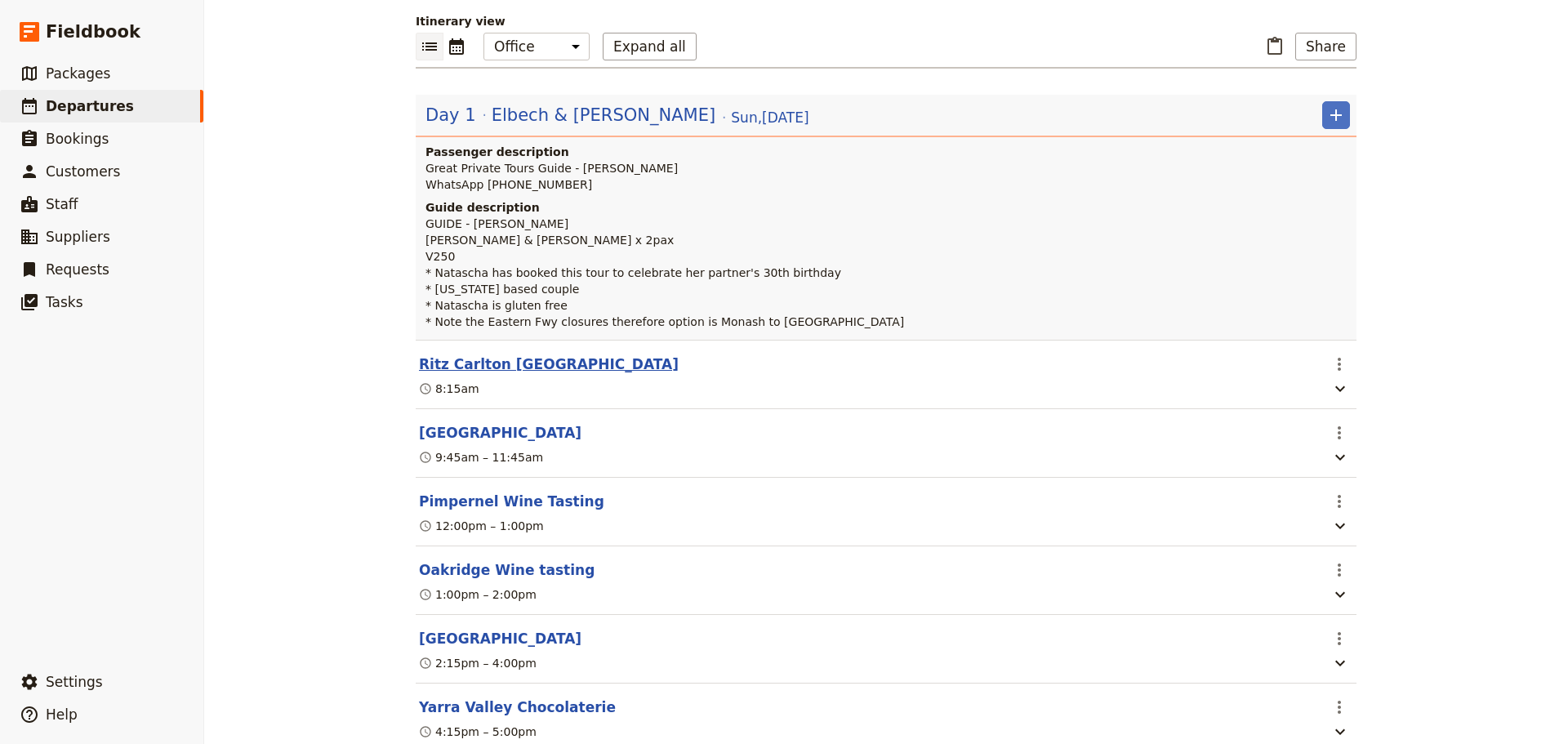
click at [541, 369] on button "Ritz Carlton [GEOGRAPHIC_DATA]" at bounding box center [549, 364] width 260 height 19
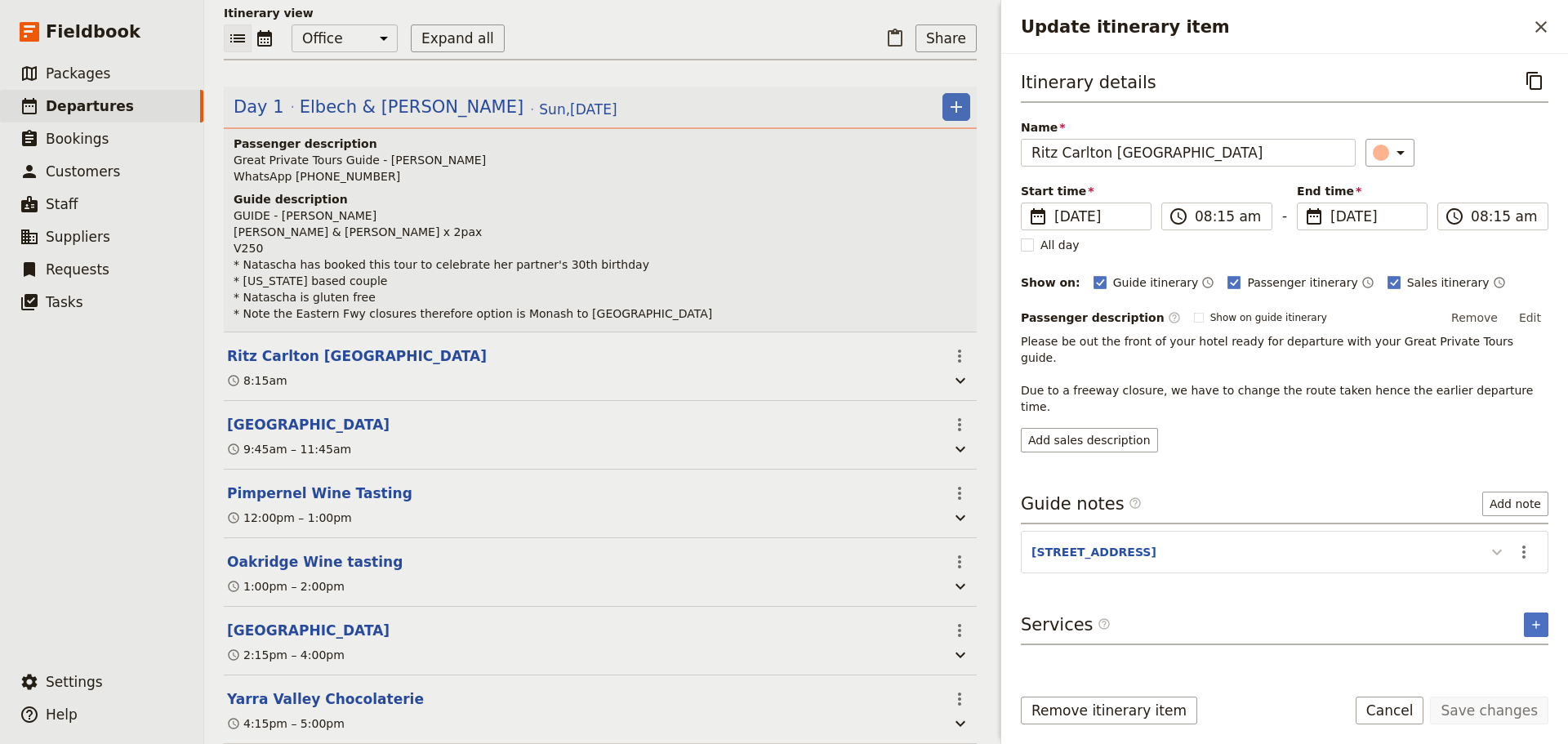
click at [1499, 543] on icon "Update itinerary item" at bounding box center [1496, 552] width 19 height 19
click at [1395, 718] on button "Cancel" at bounding box center [1390, 711] width 69 height 28
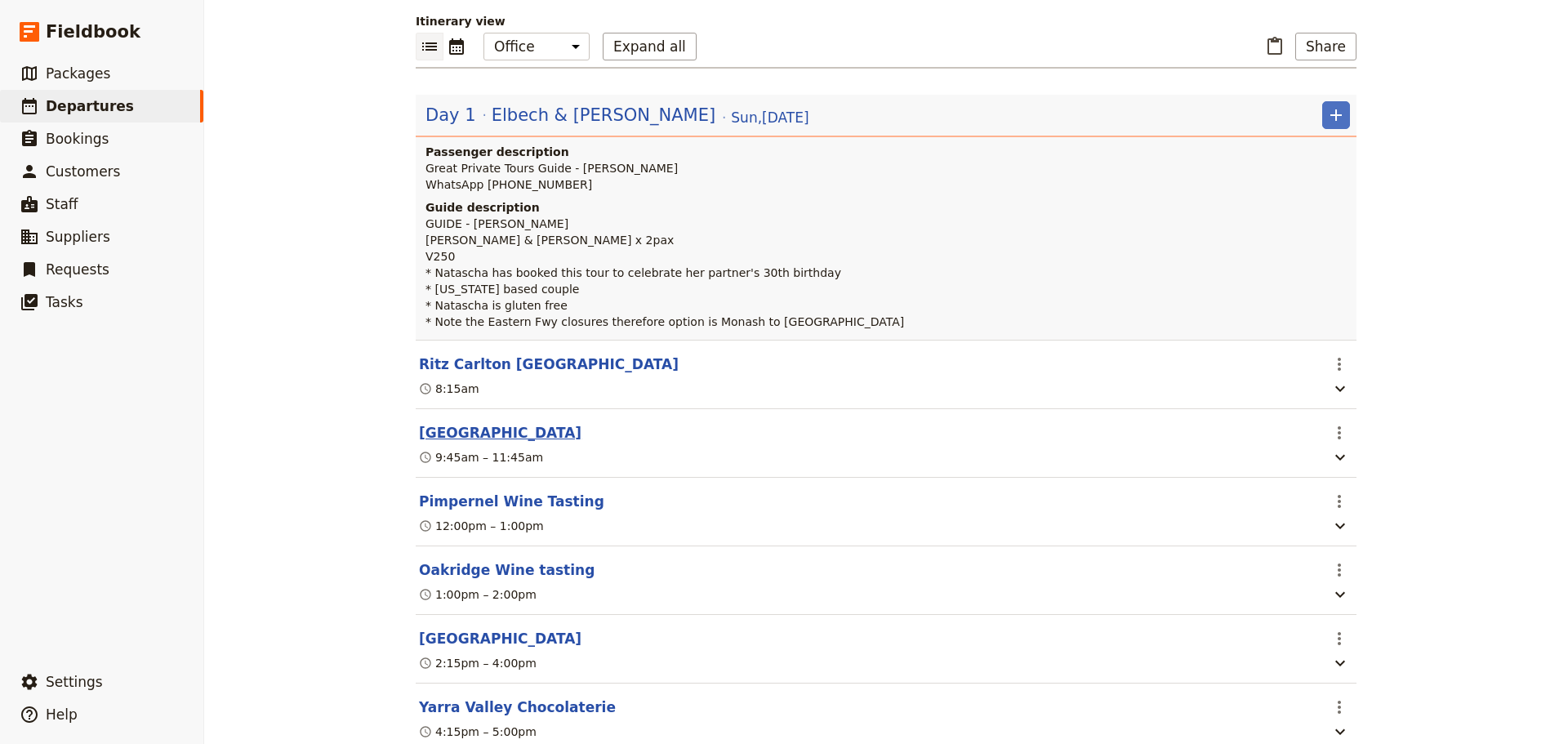
click at [494, 441] on button "[GEOGRAPHIC_DATA]" at bounding box center [500, 432] width 163 height 19
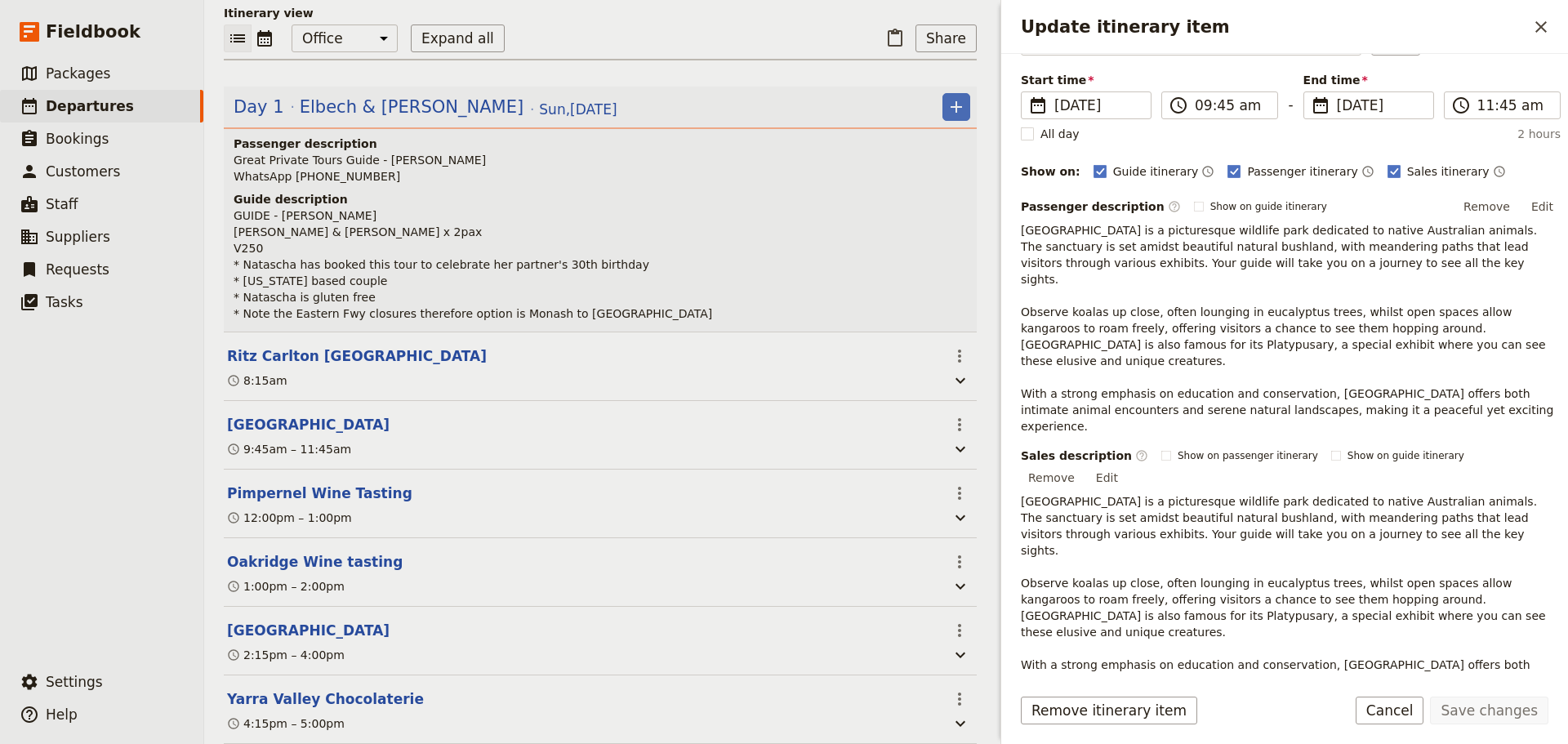
scroll to position [222, 0]
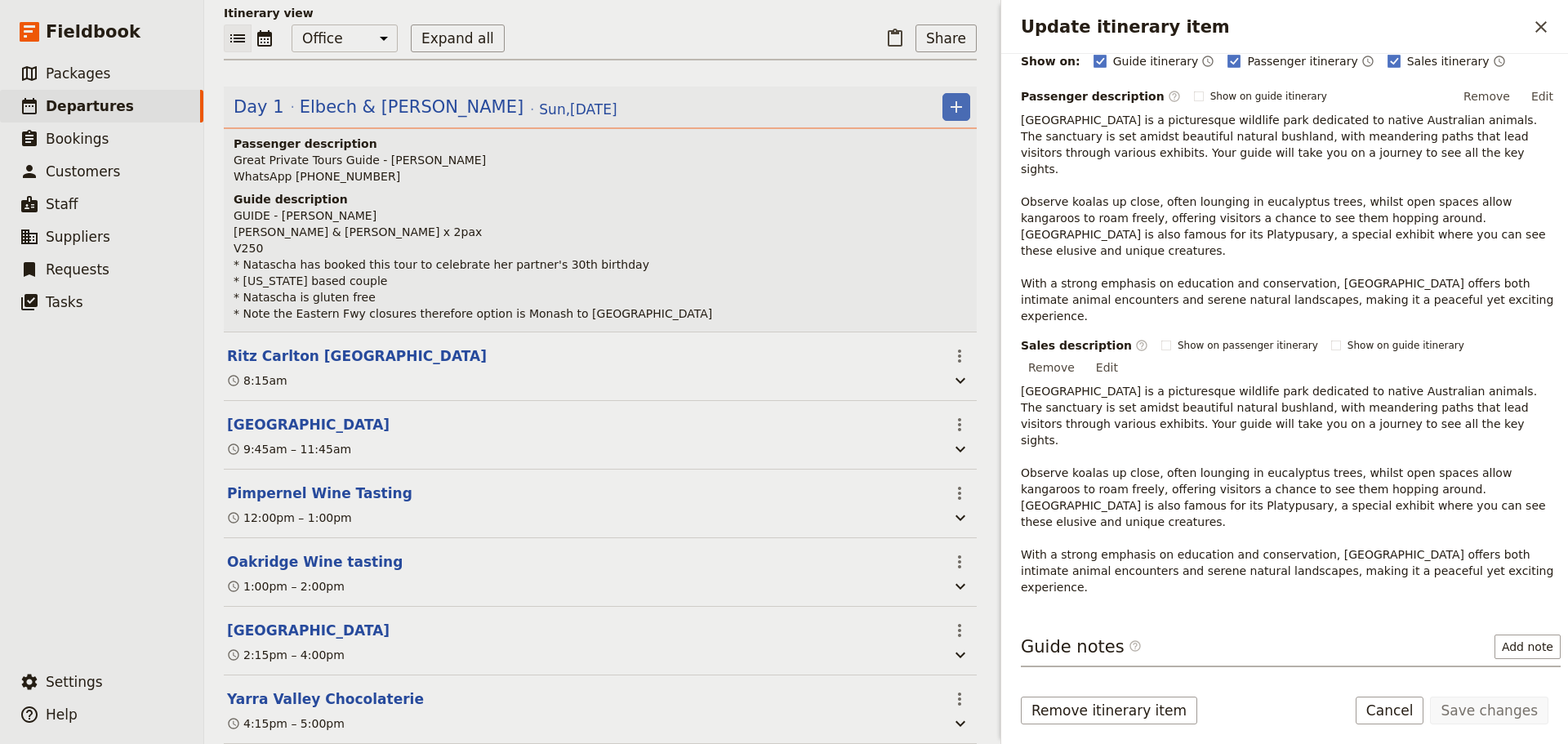
click at [1499, 686] on icon "Update itinerary item" at bounding box center [1508, 695] width 19 height 19
click at [1403, 709] on button "Cancel" at bounding box center [1390, 711] width 69 height 28
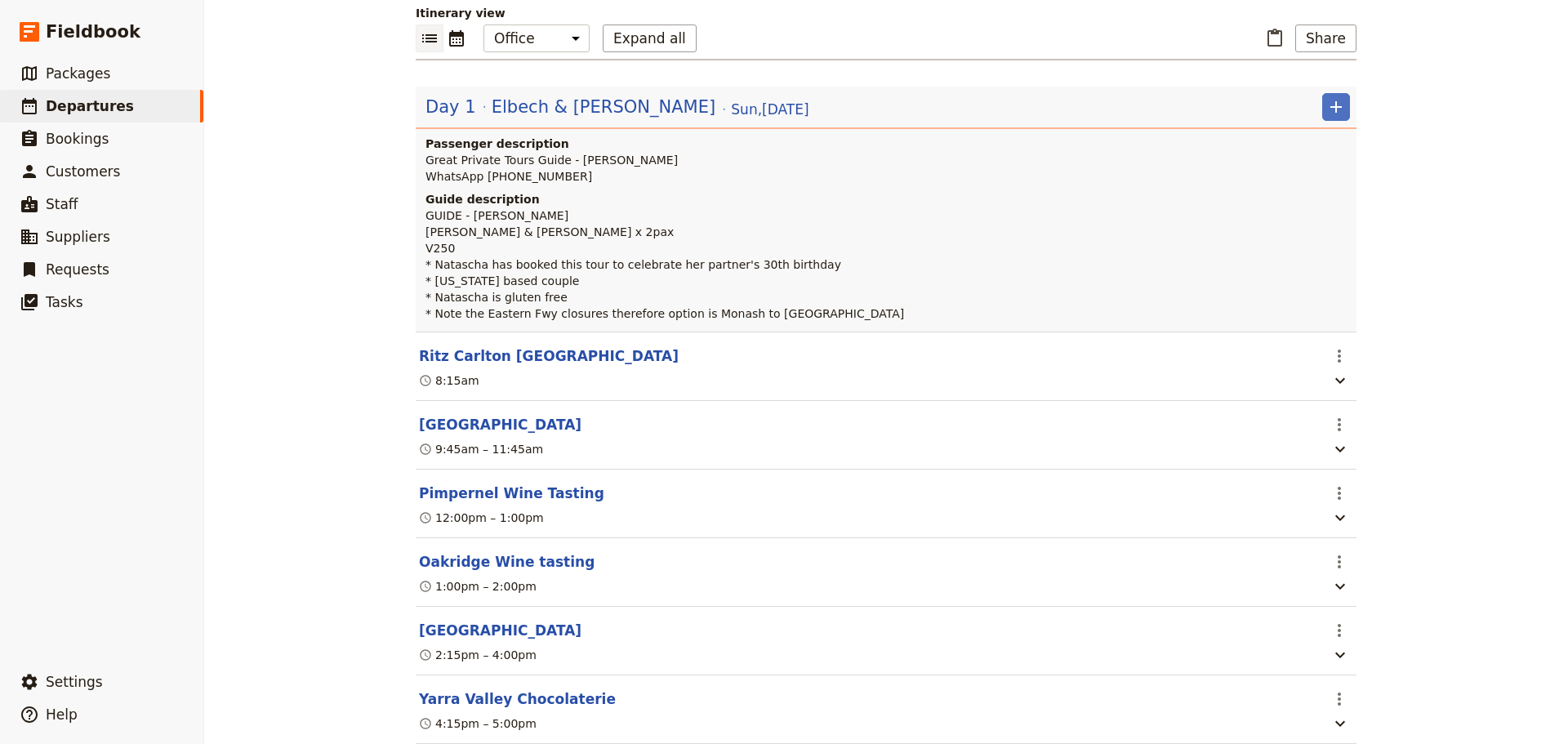
scroll to position [164, 0]
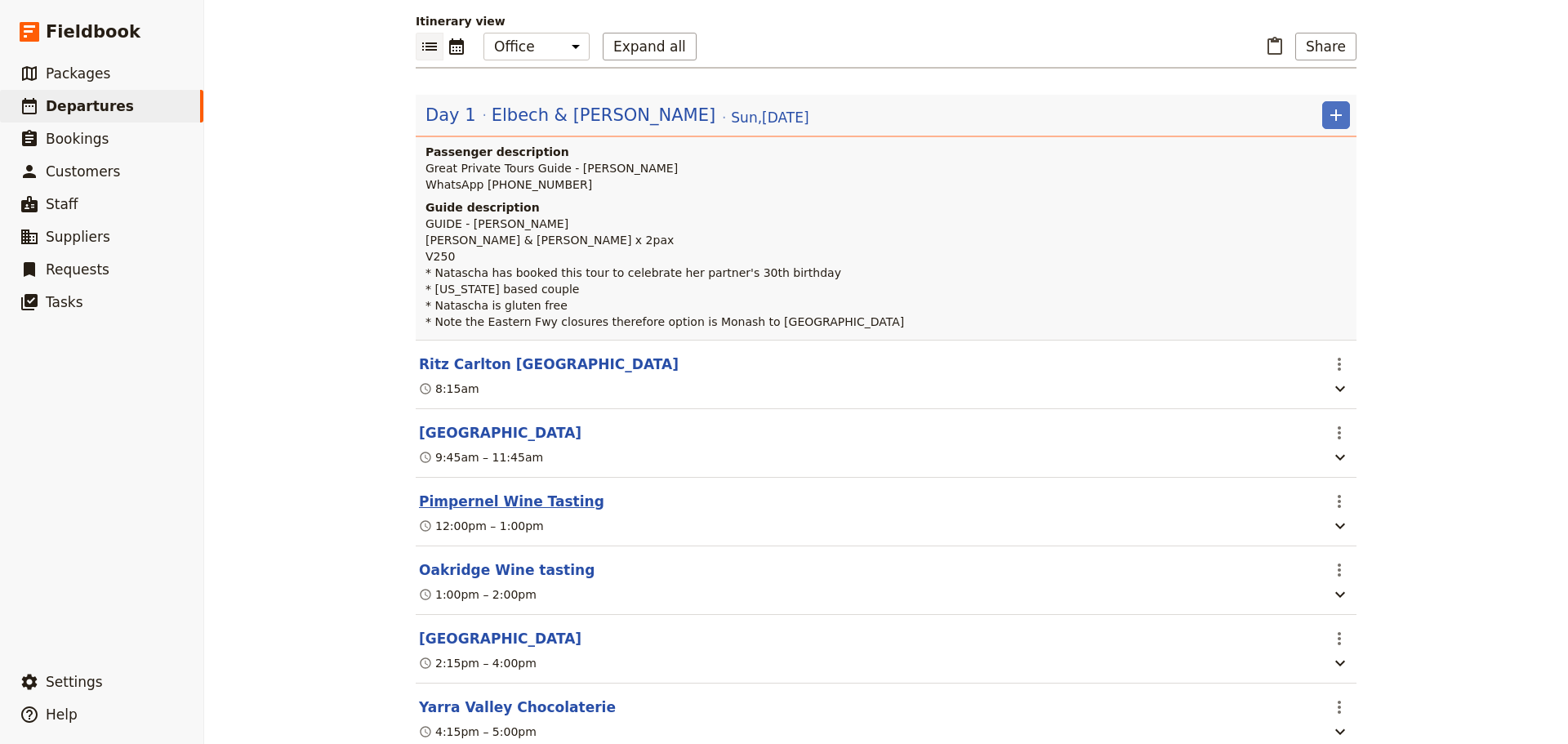
click at [531, 509] on button "Pimpernel Wine Tasting" at bounding box center [512, 501] width 186 height 19
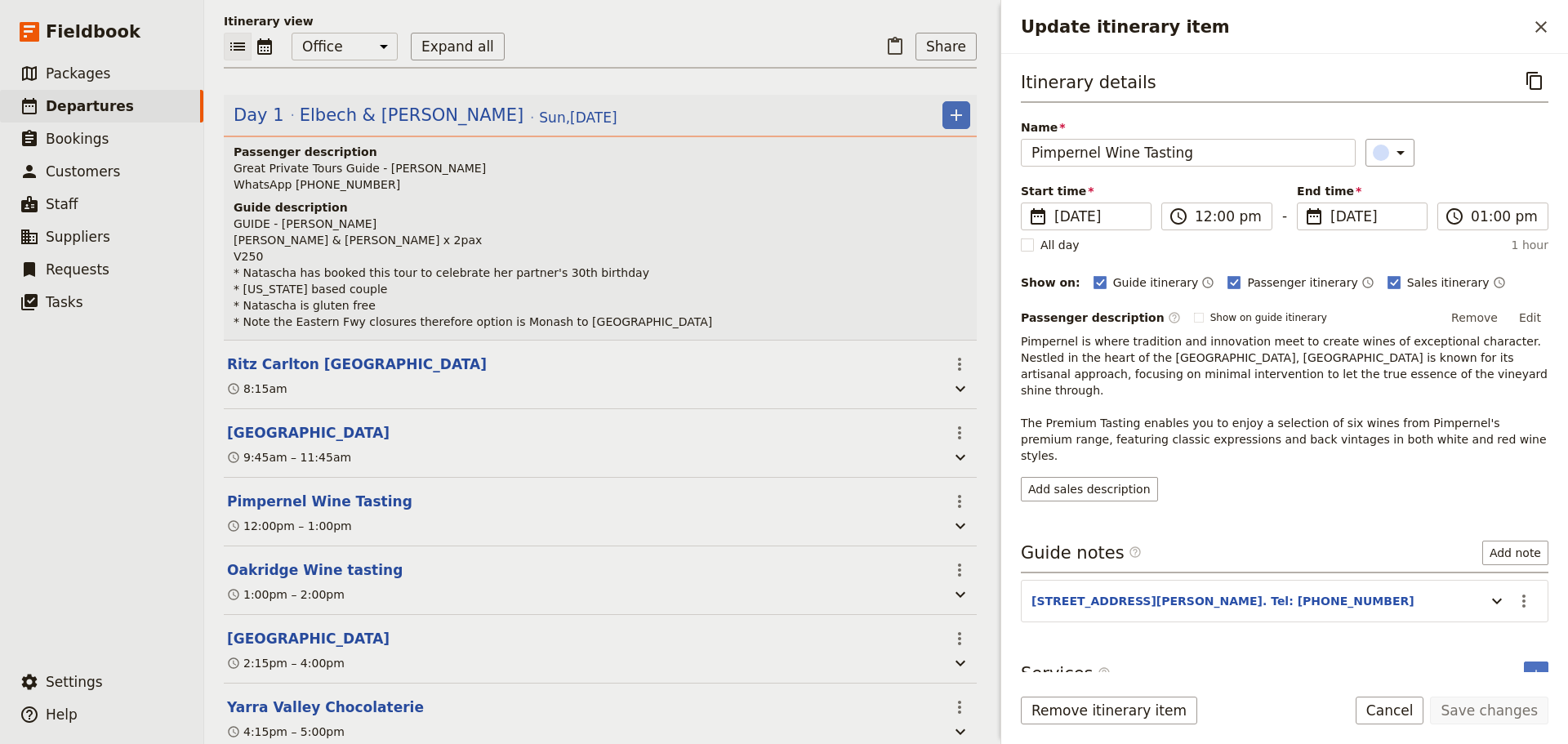
scroll to position [172, 0]
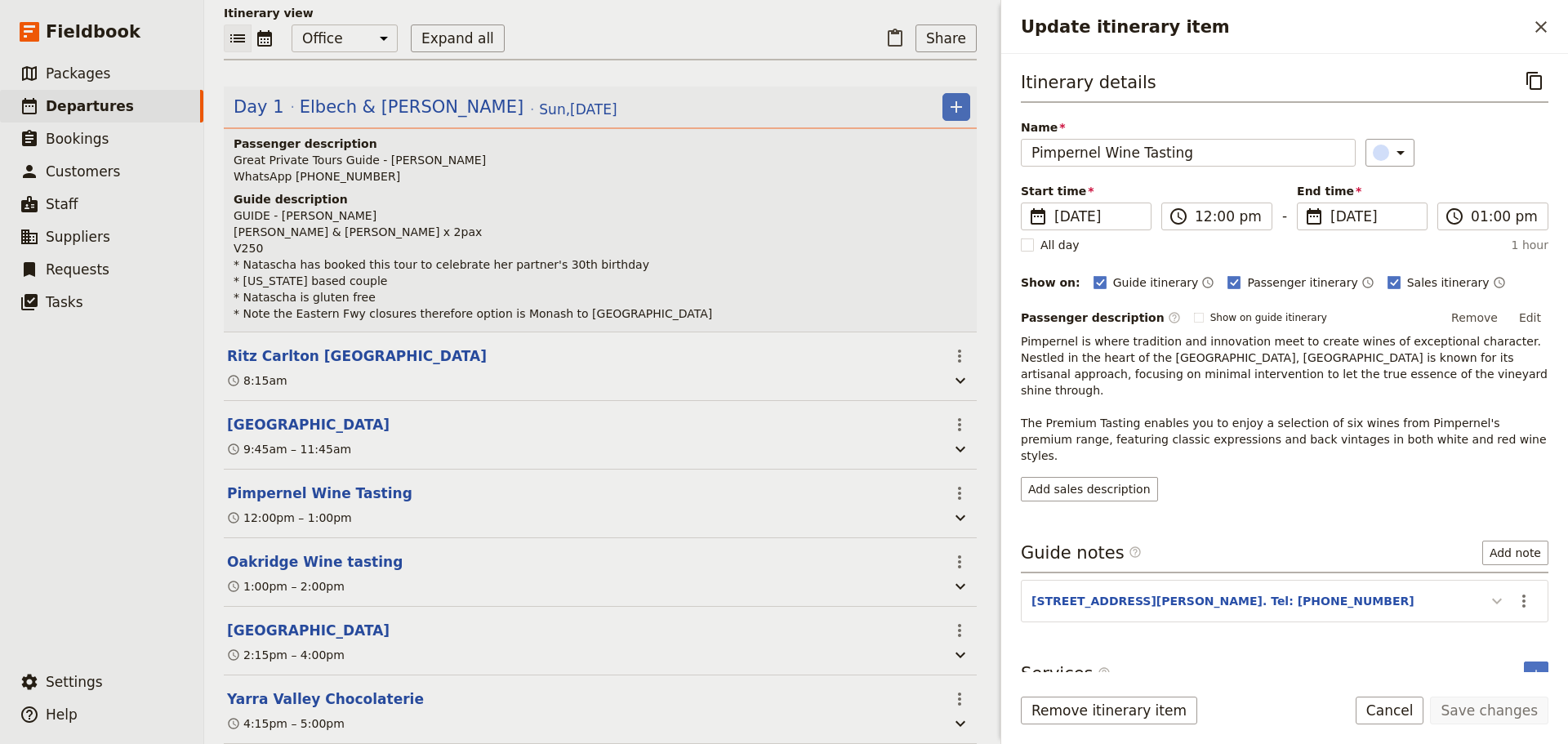
click at [1486, 588] on button "Update itinerary item" at bounding box center [1497, 601] width 26 height 27
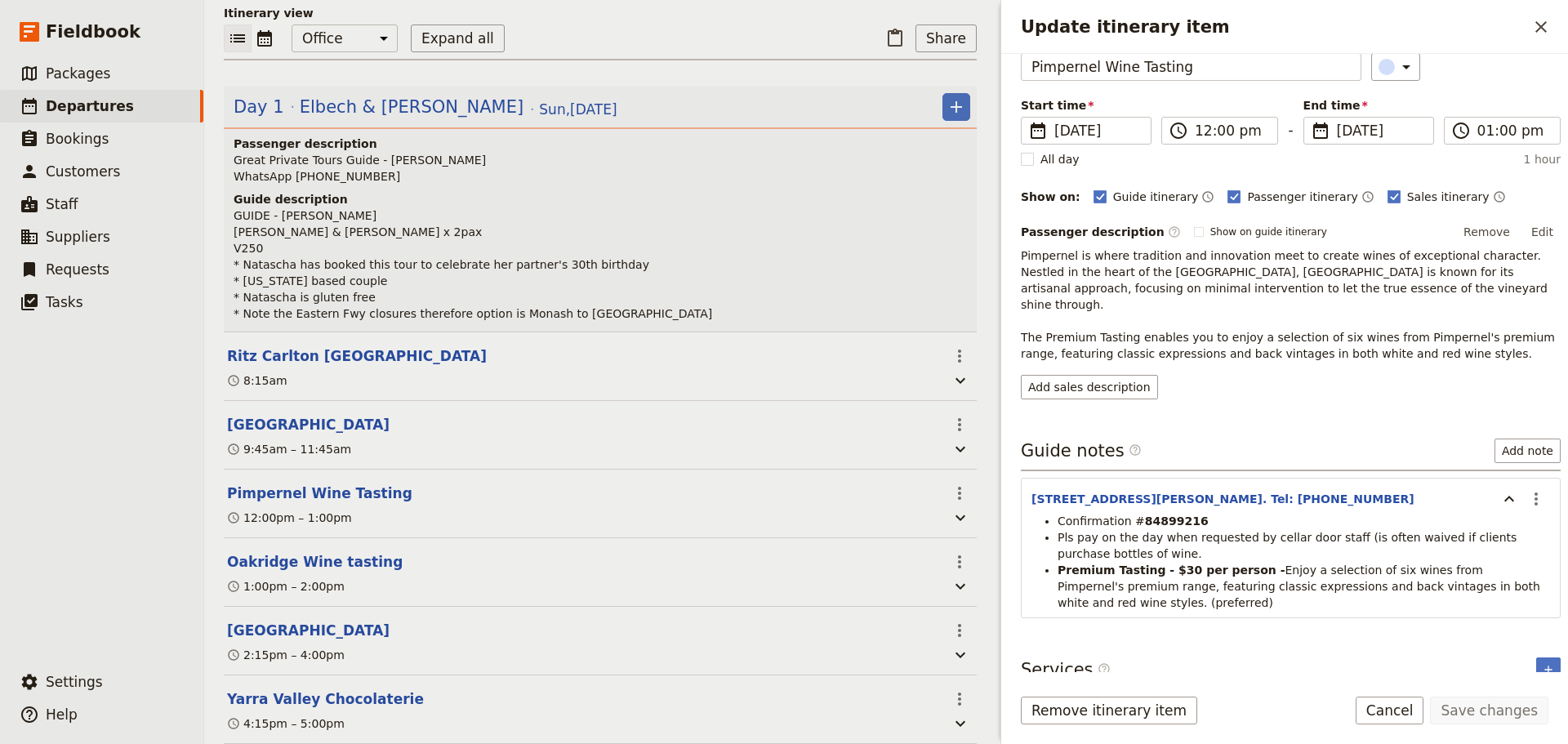
scroll to position [87, 0]
click at [1422, 712] on button "Cancel" at bounding box center [1390, 711] width 69 height 28
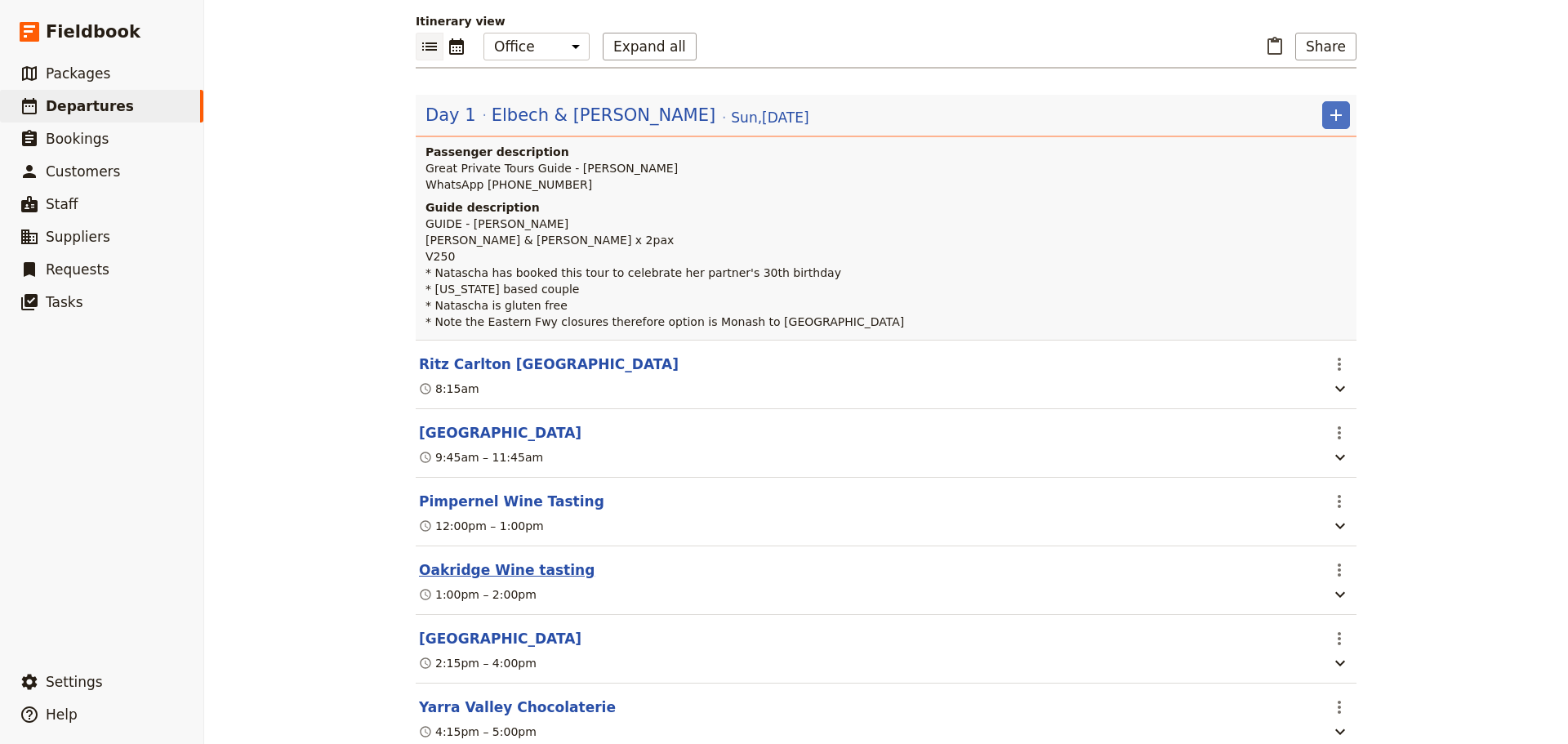
click at [510, 580] on button "Oakridge Wine tasting" at bounding box center [506, 570] width 176 height 19
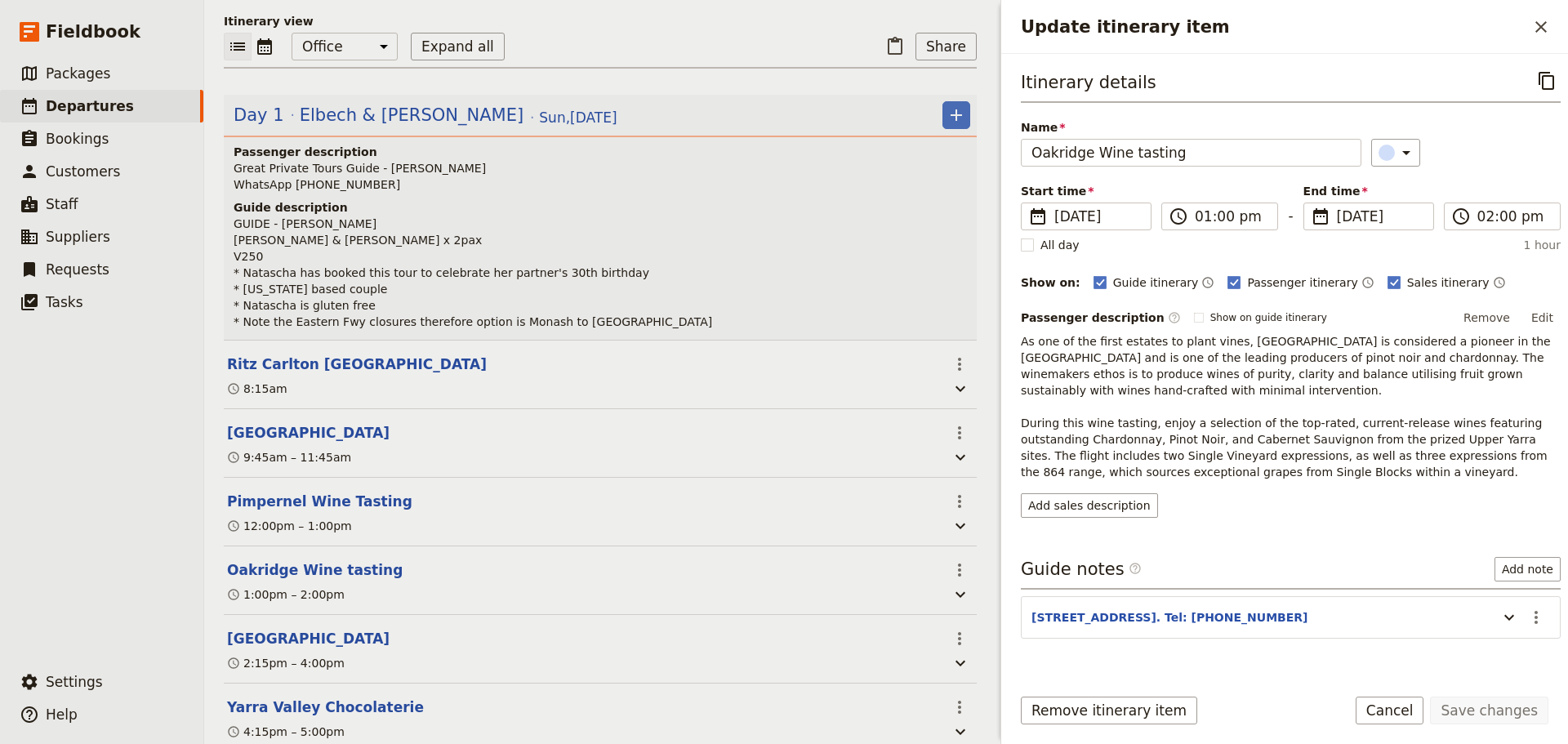
scroll to position [172, 0]
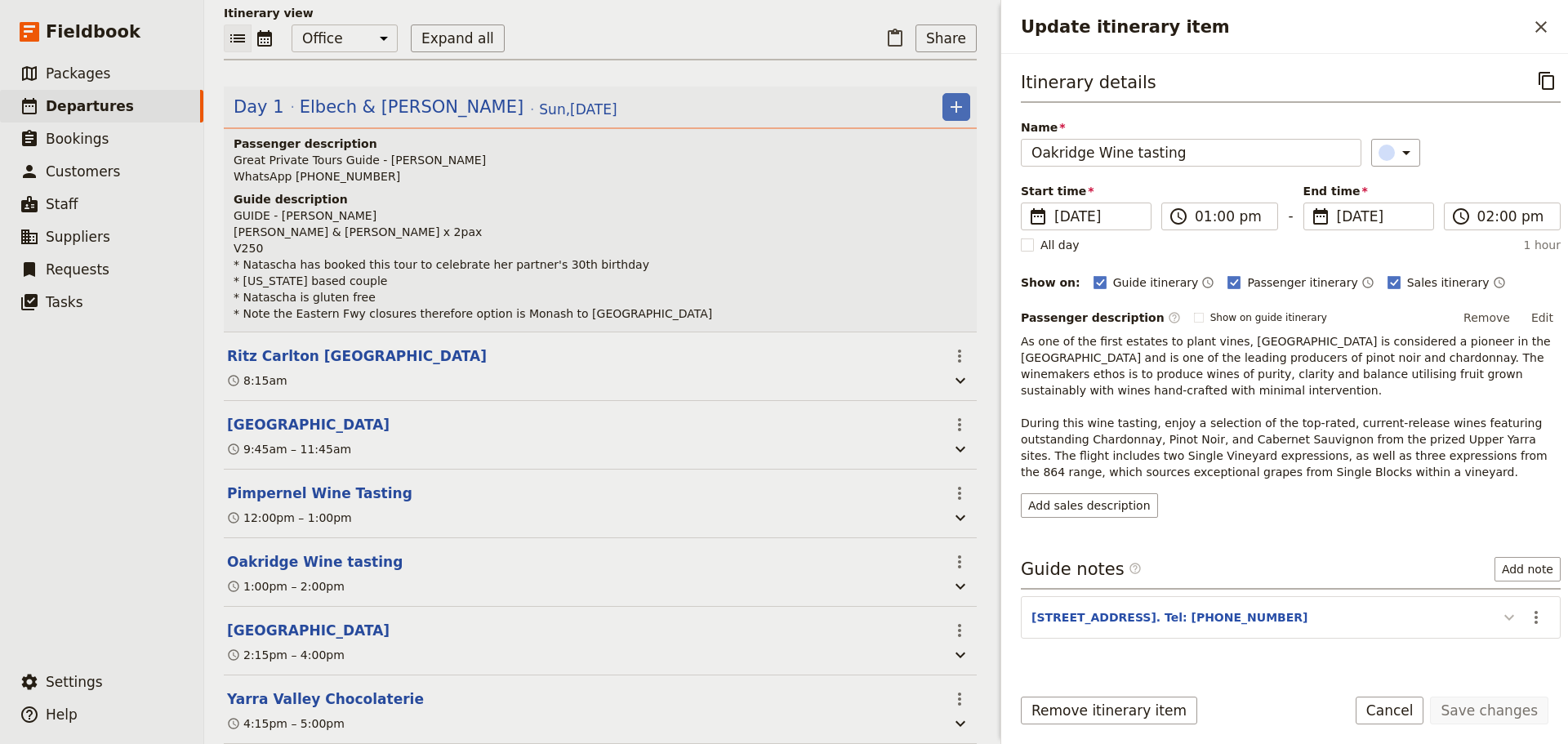
click at [1499, 612] on icon "Update itinerary item" at bounding box center [1508, 617] width 19 height 19
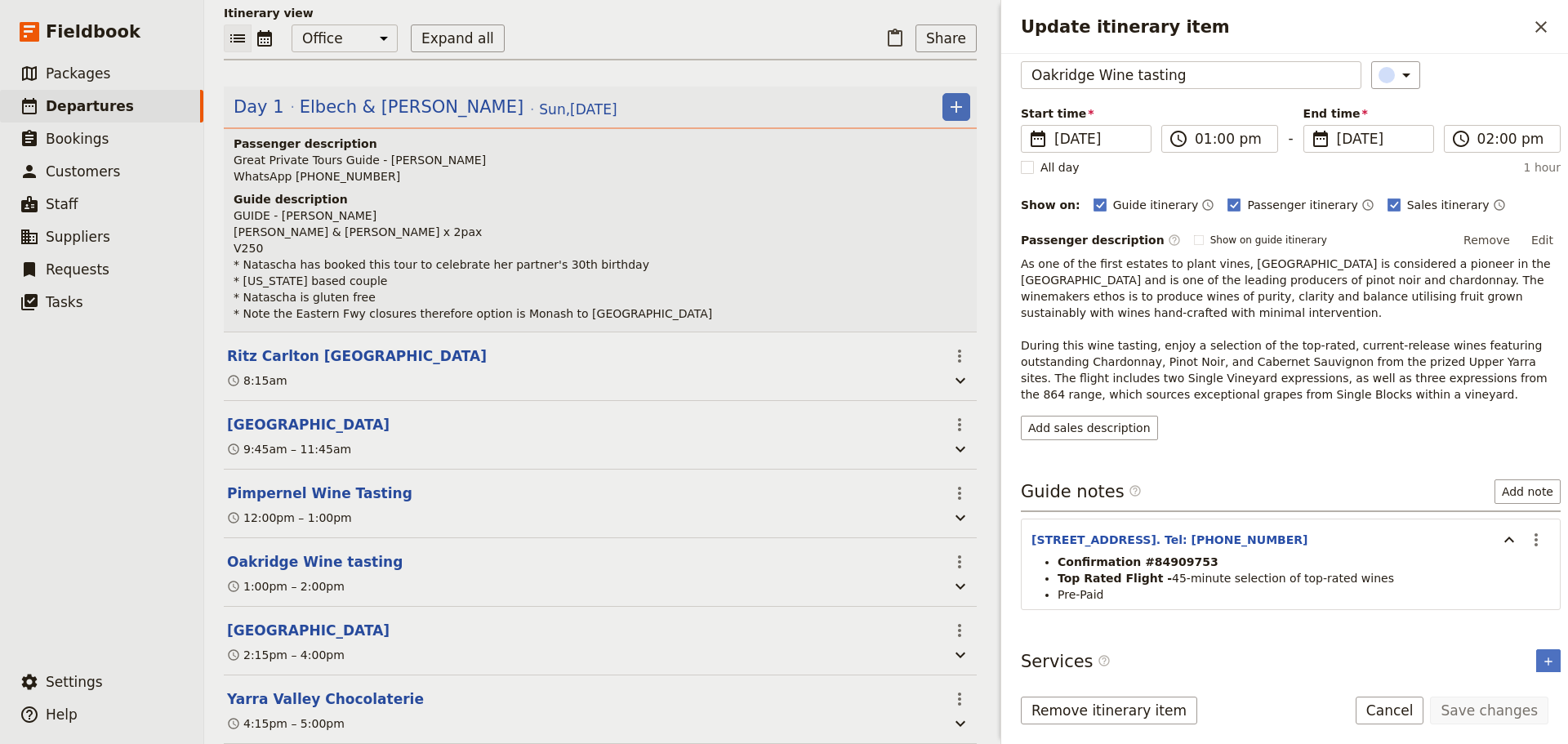
scroll to position [87, 0]
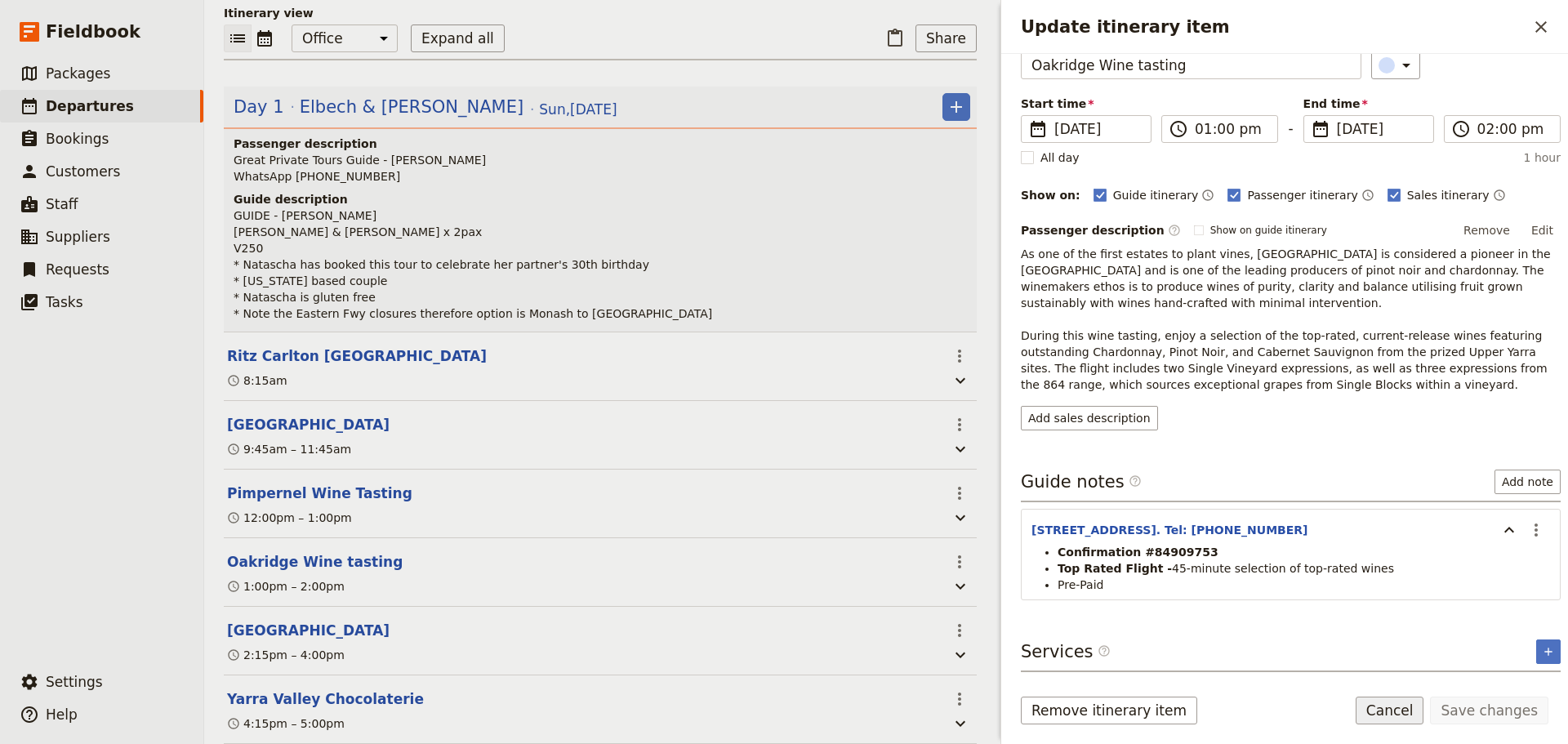
click at [1405, 711] on button "Cancel" at bounding box center [1390, 711] width 69 height 28
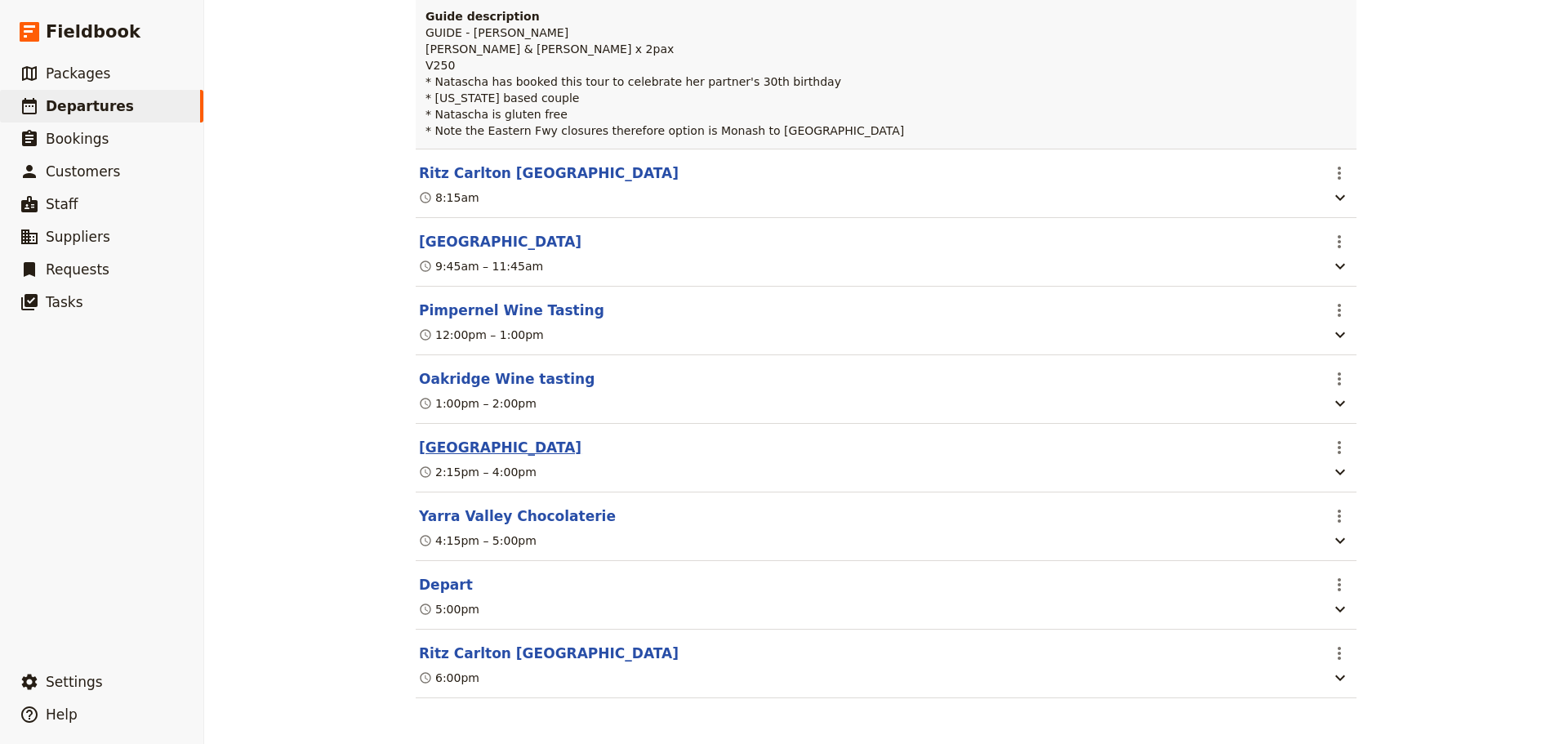
click at [428, 443] on button "[GEOGRAPHIC_DATA]" at bounding box center [500, 447] width 163 height 19
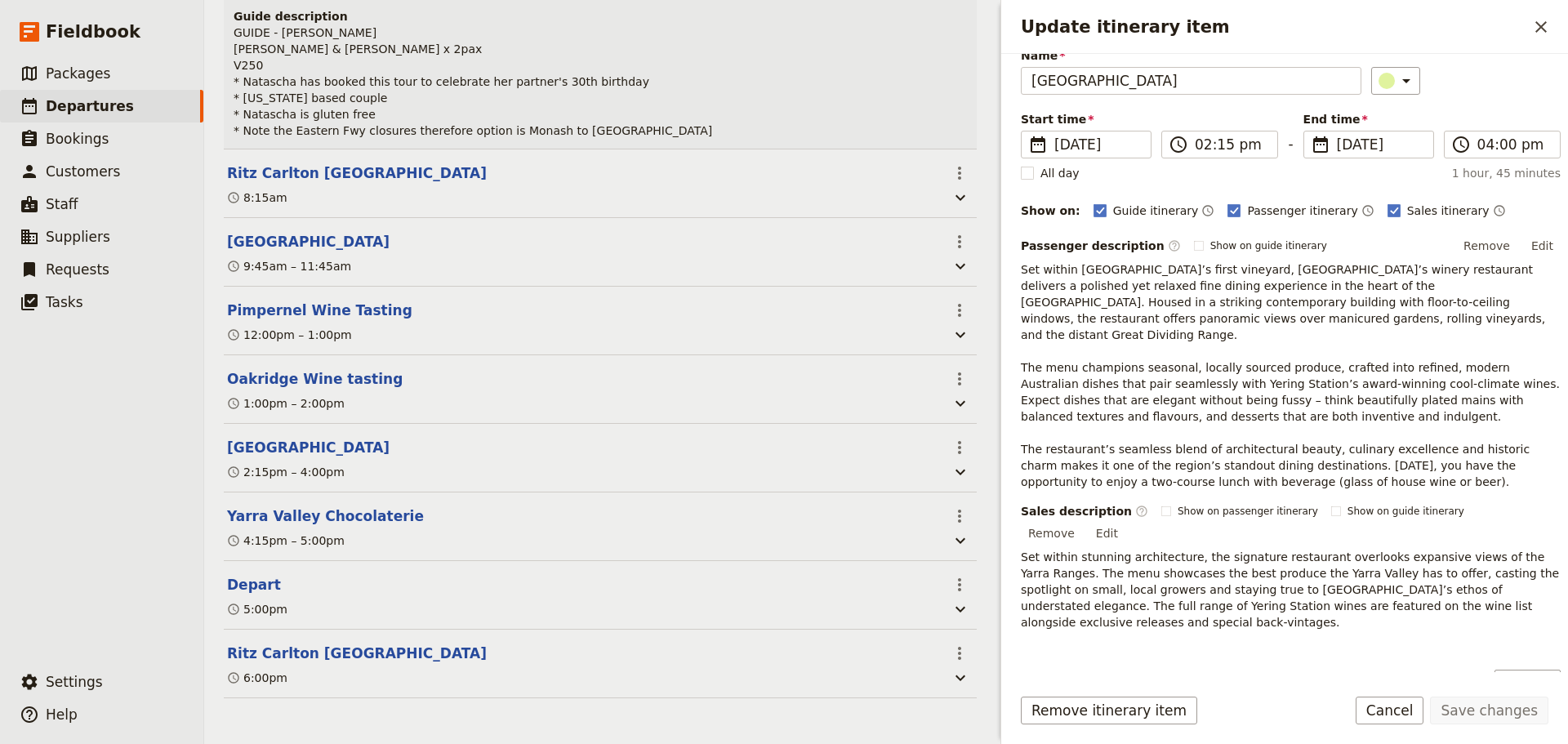
scroll to position [172, 0]
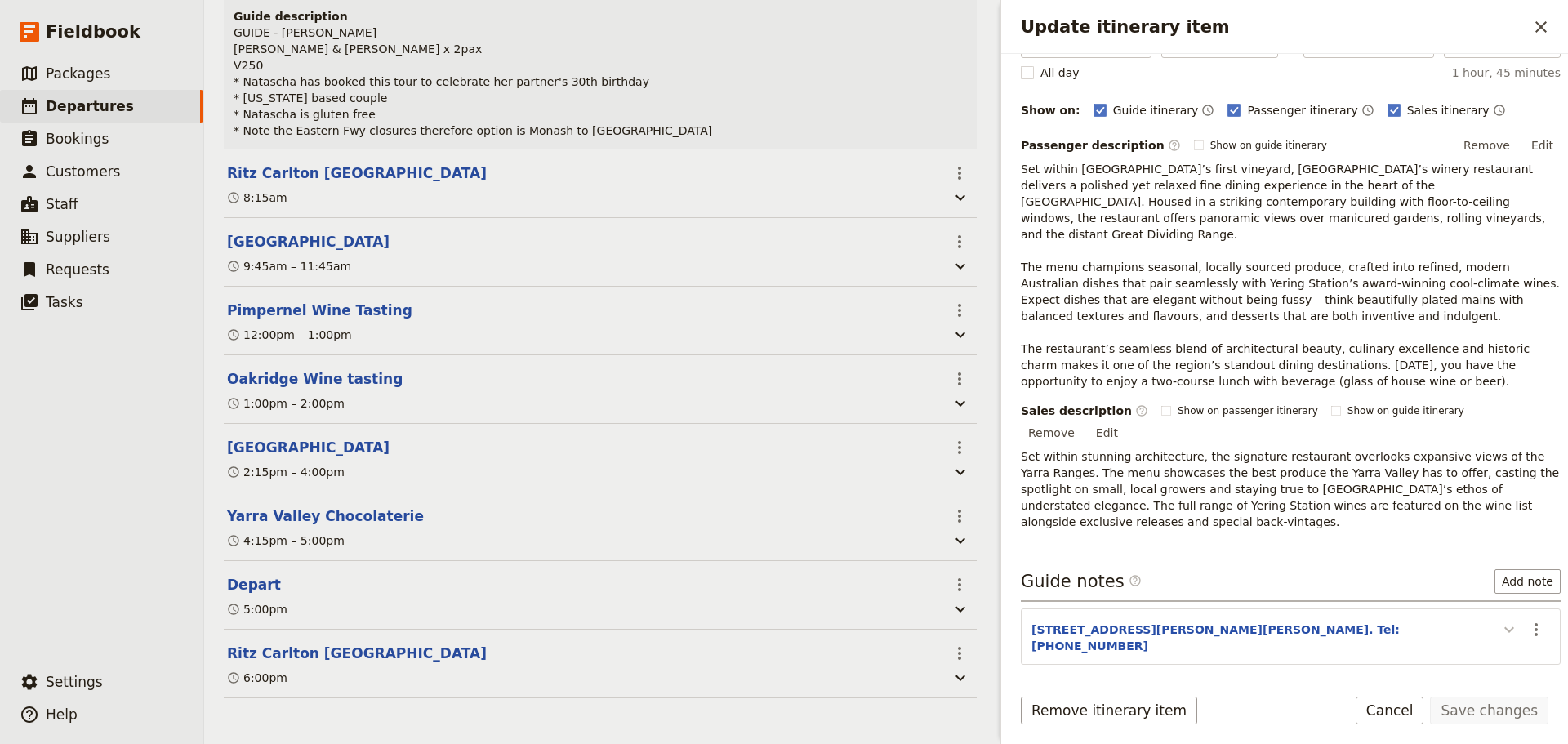
click at [1499, 620] on icon "Update itinerary item" at bounding box center [1508, 629] width 19 height 19
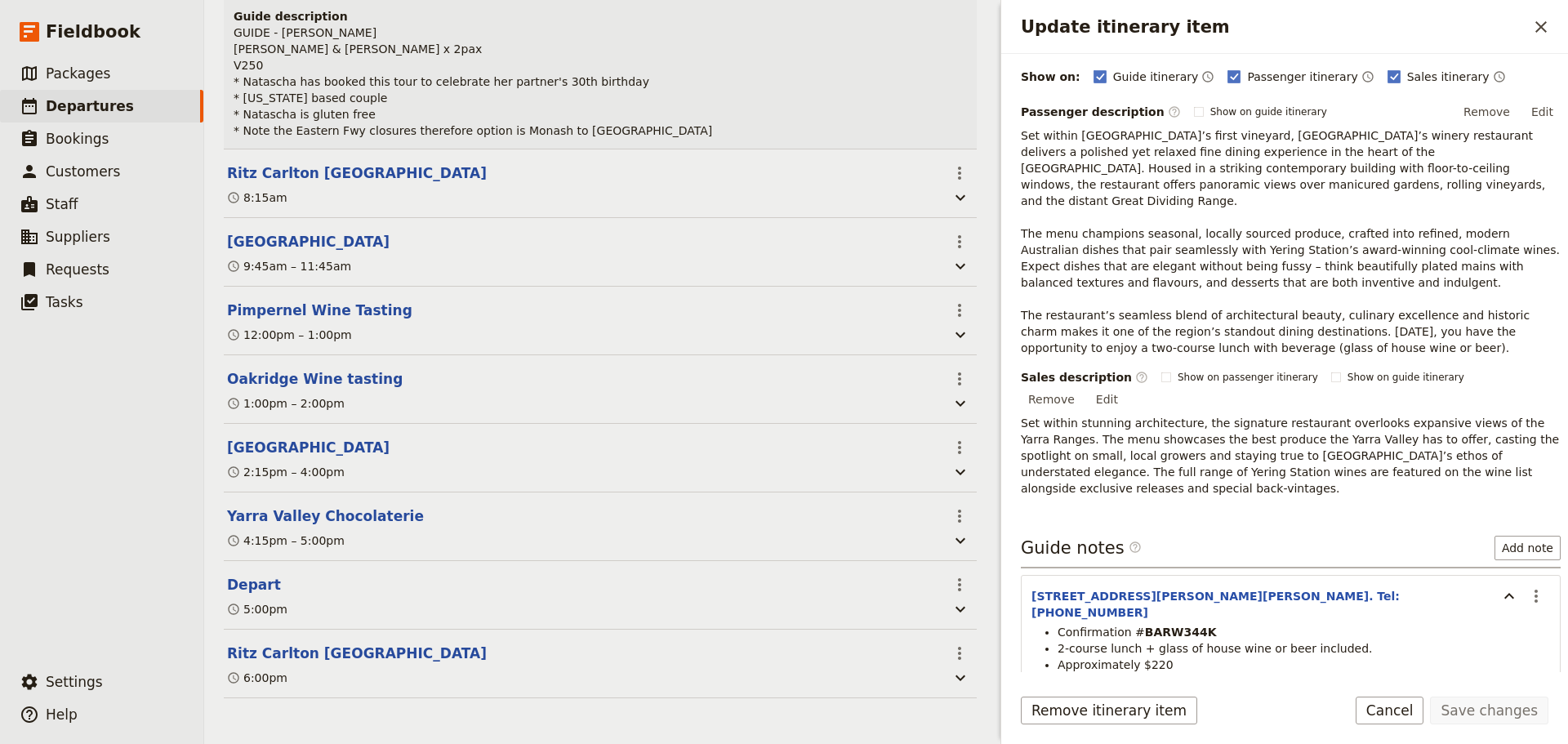
scroll to position [238, 0]
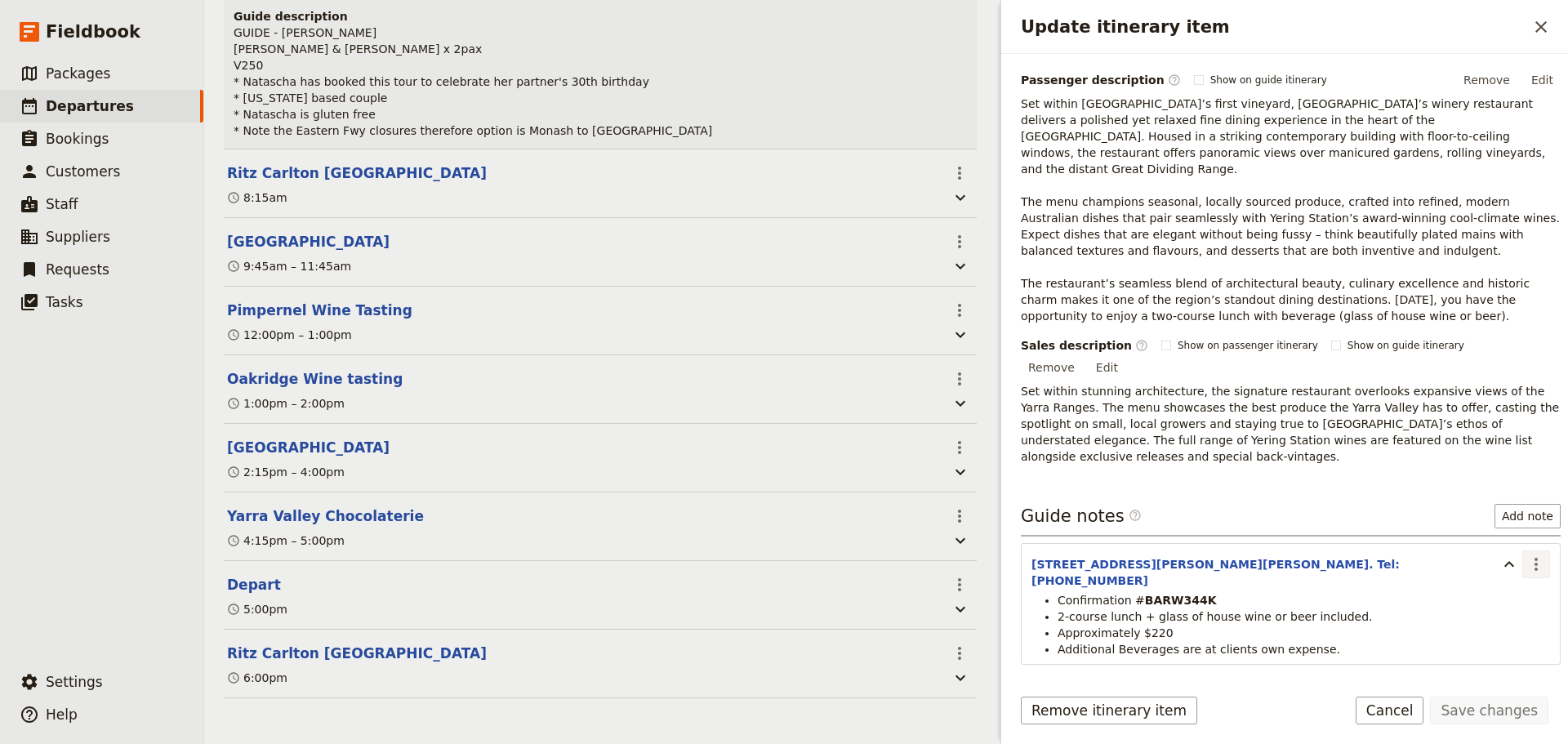
click at [1533, 555] on icon "Actions" at bounding box center [1536, 564] width 19 height 19
click at [1529, 547] on button "Edit note" at bounding box center [1489, 549] width 96 height 23
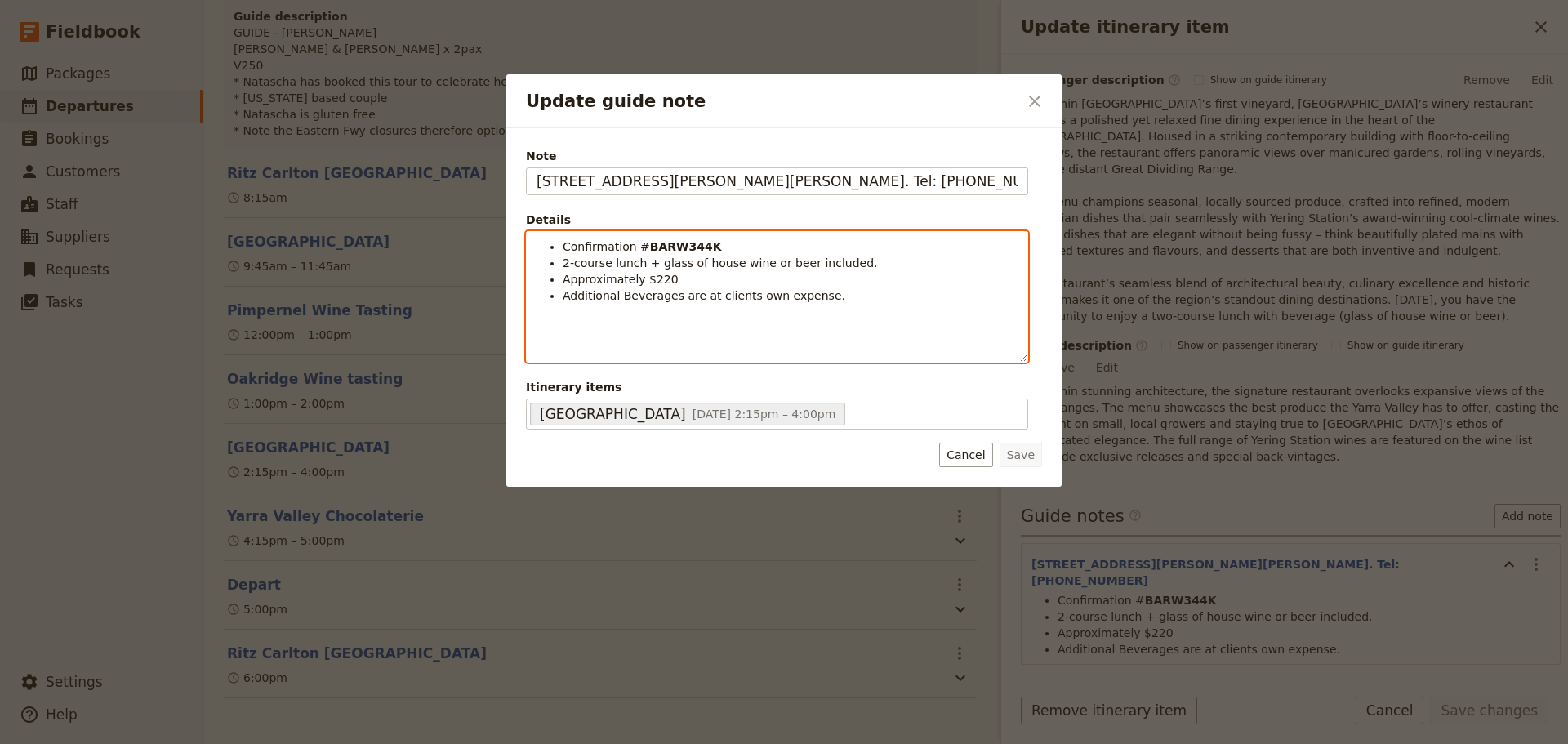
click at [869, 268] on li "2-course lunch + glass of house wine or beer included." at bounding box center [790, 263] width 455 height 17
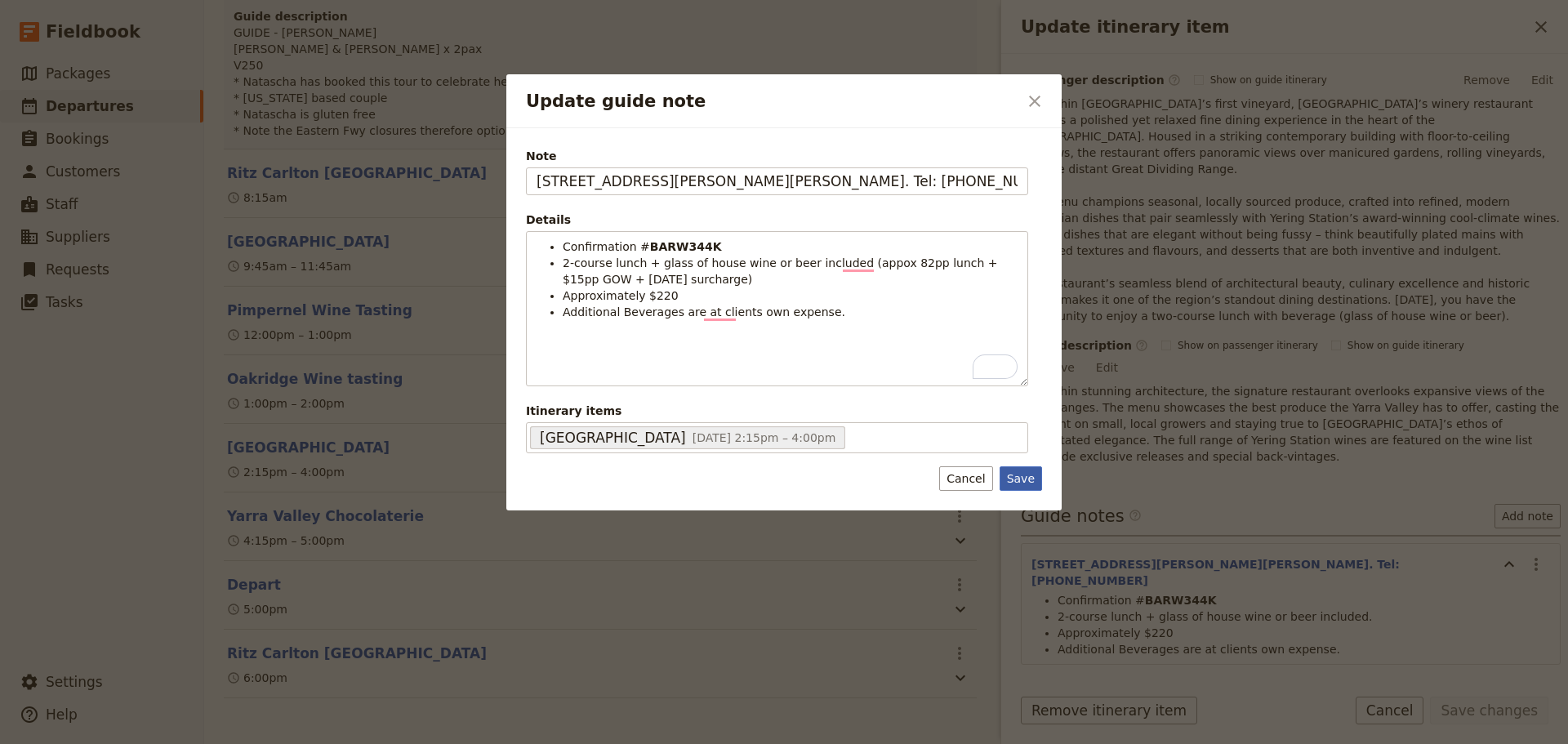
click at [1016, 486] on button "Save" at bounding box center [1021, 478] width 42 height 25
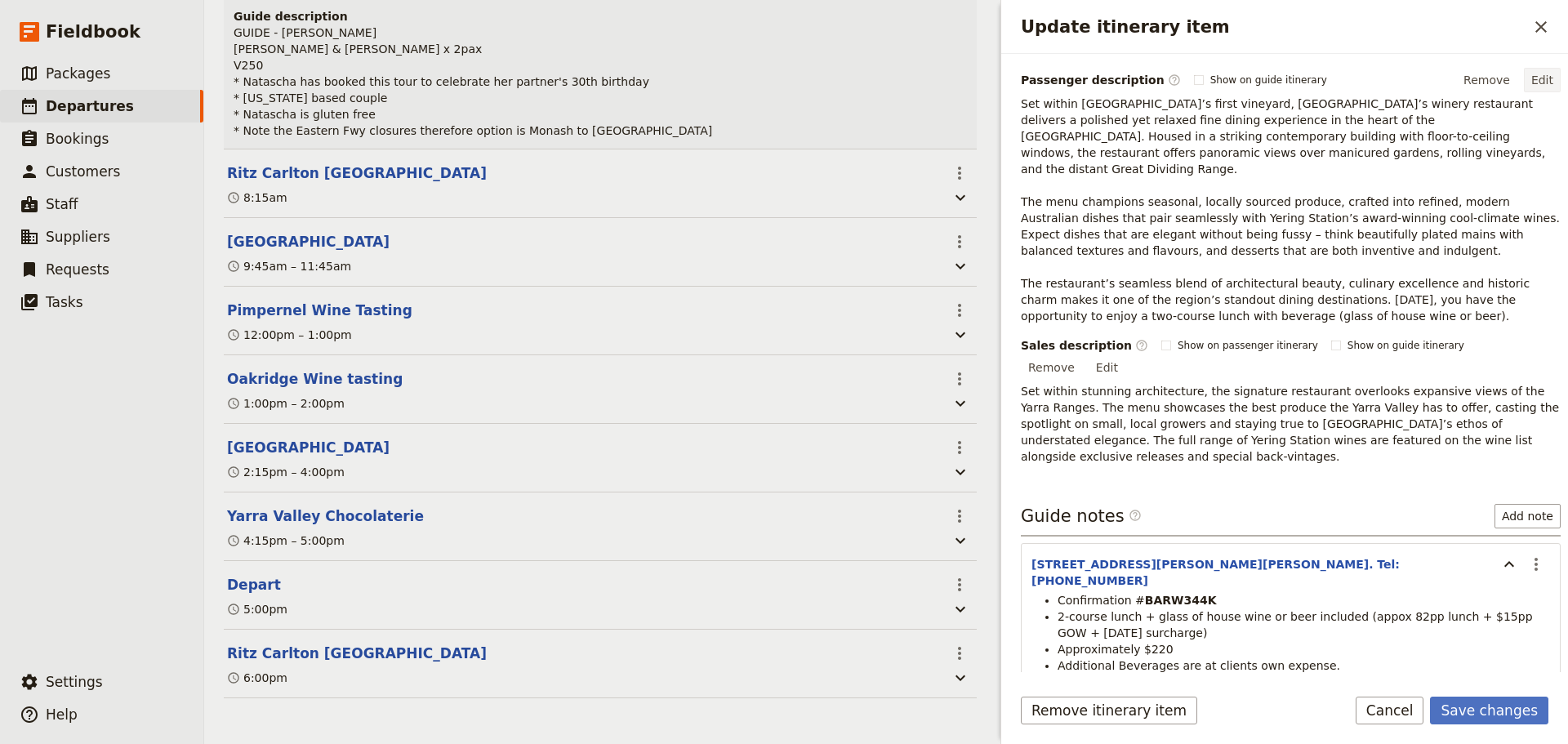
click at [1539, 79] on button "Edit" at bounding box center [1542, 80] width 37 height 25
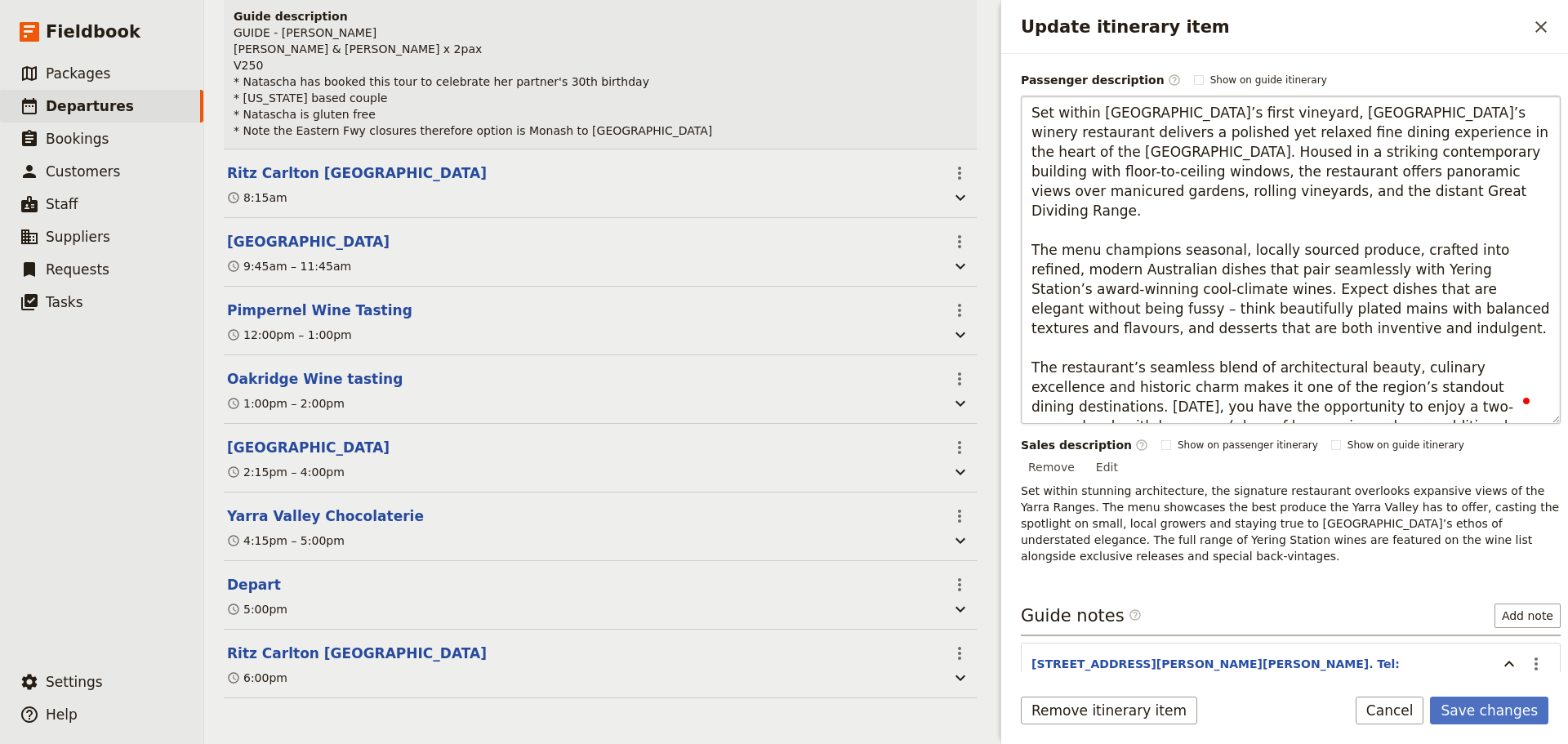
type textarea "Set within Victoria’s first vineyard, Yering Station’s winery restaurant delive…"
click at [1501, 691] on form "Itinerary details ​ Name Yering Station ​ Start time ​ 7 Sep 2025 07/09/2025 20…" at bounding box center [1284, 399] width 567 height 691
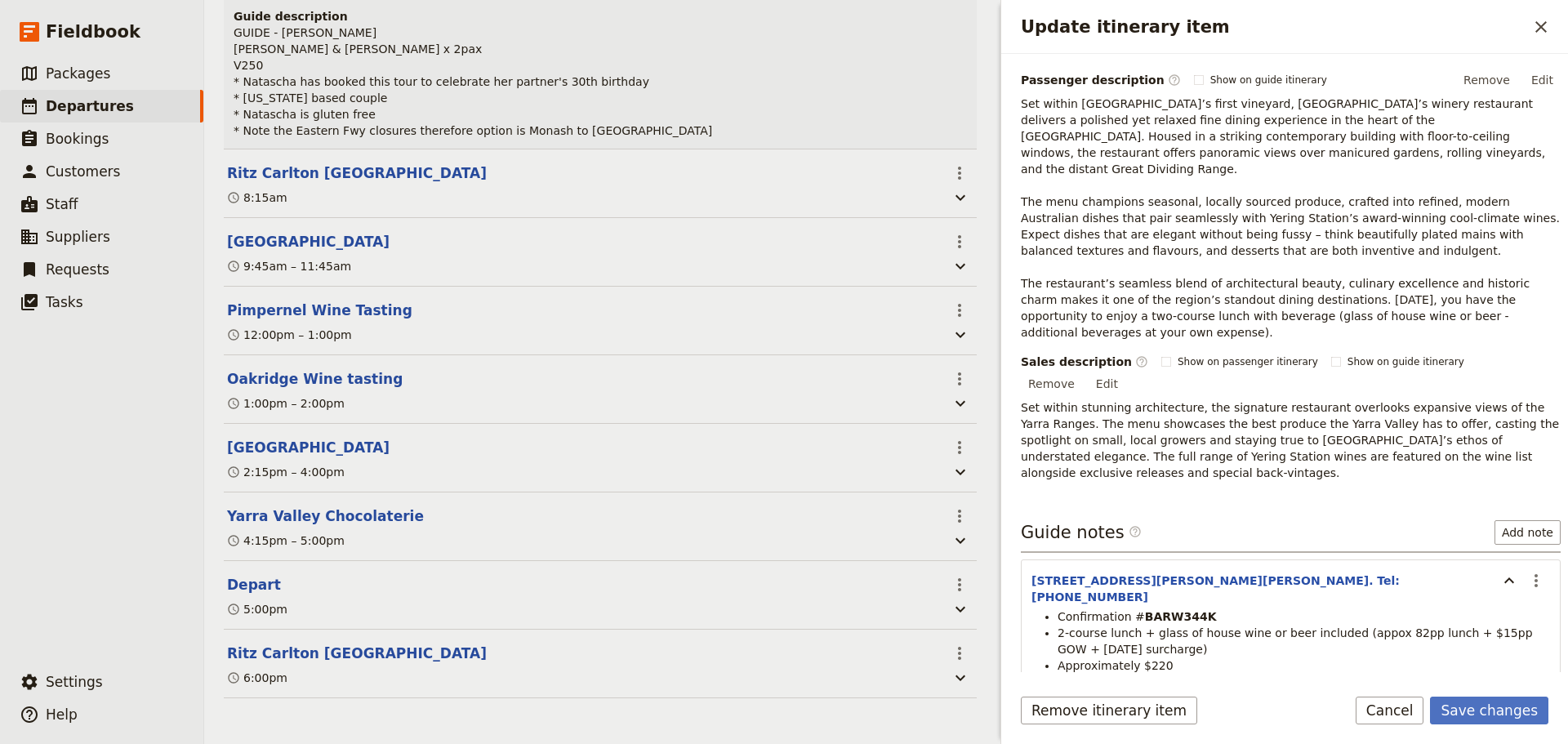
click at [1163, 611] on strong "BARW344K" at bounding box center [1181, 617] width 72 height 13
copy strong "BARW344K"
click at [1382, 627] on span "2-course lunch + glass of house wine or beer included (appox 82pp lunch + $15pp…" at bounding box center [1297, 642] width 479 height 29
drag, startPoint x: 1382, startPoint y: 553, endPoint x: 1401, endPoint y: 555, distance: 19.1
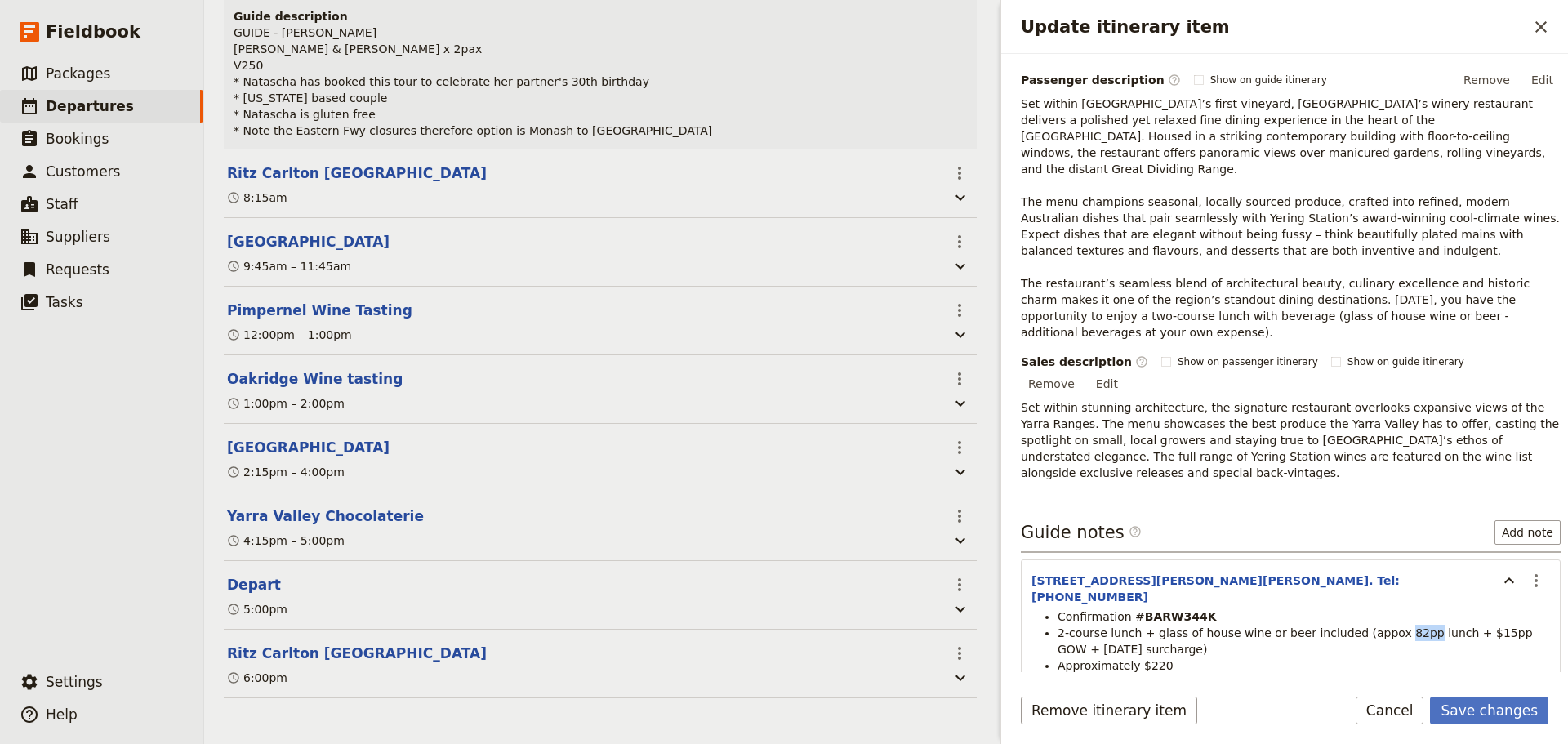
click at [1383, 627] on span "2-course lunch + glass of house wine or beer included (appox 82pp lunch + $15pp…" at bounding box center [1297, 642] width 479 height 29
click at [1528, 571] on icon "Actions" at bounding box center [1536, 580] width 19 height 19
click at [1499, 548] on span "Edit note" at bounding box center [1477, 549] width 51 height 17
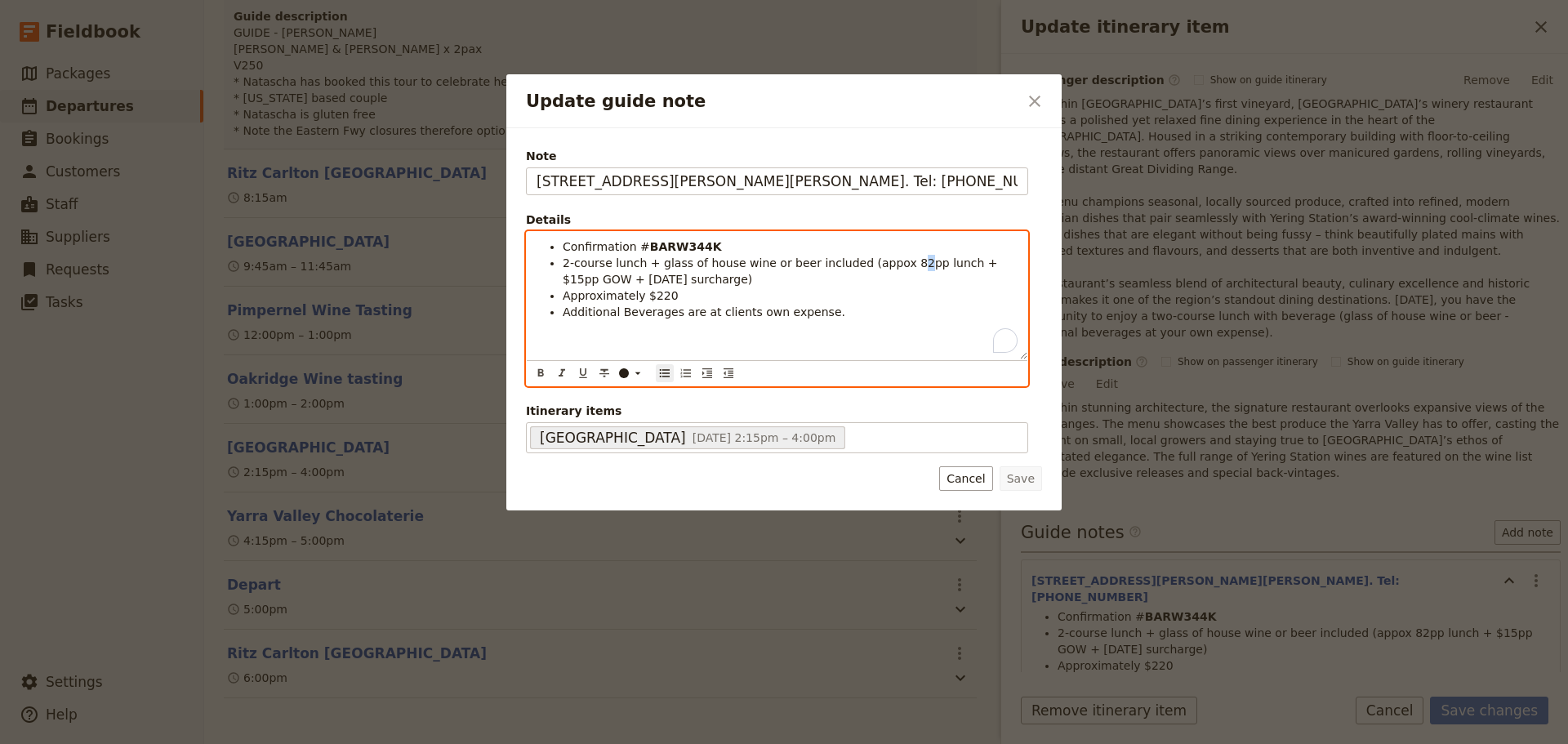
click at [888, 267] on span "2-course lunch + glass of house wine or beer included (appox 82pp lunch + $15pp…" at bounding box center [781, 271] width 438 height 29
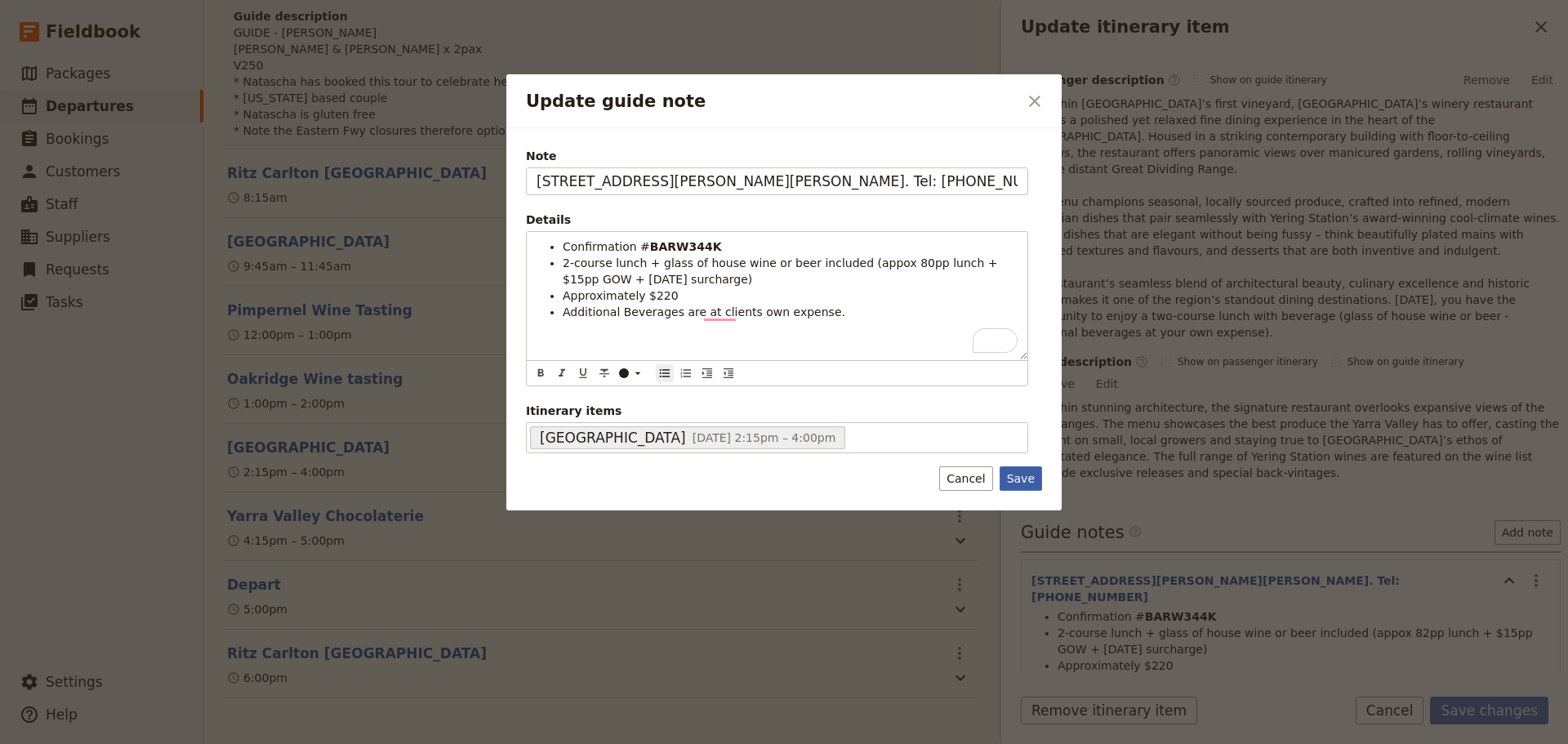
click at [1037, 479] on button "Save" at bounding box center [1021, 478] width 42 height 25
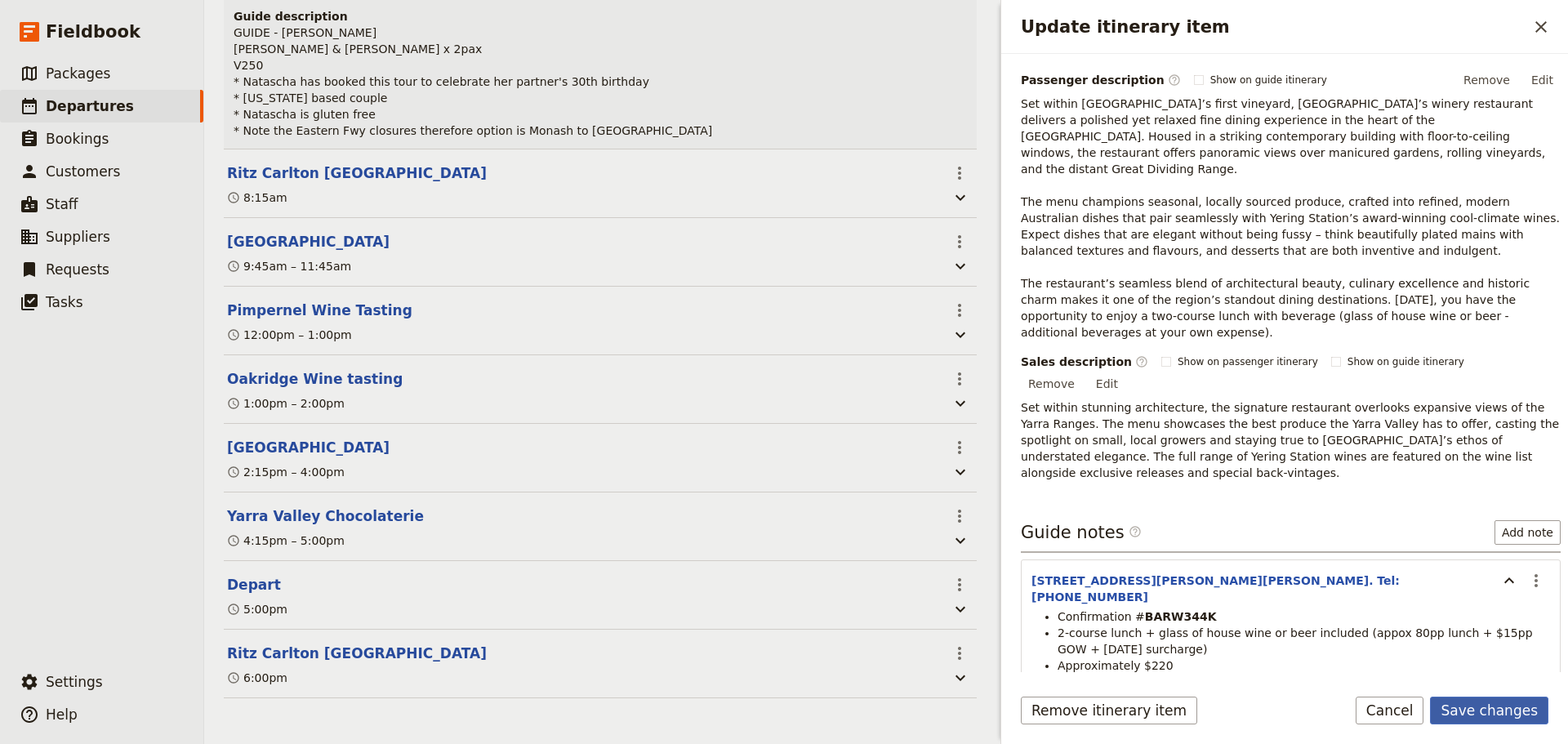
drag, startPoint x: 1484, startPoint y: 712, endPoint x: 1485, endPoint y: 664, distance: 48.0
click at [1484, 711] on button "Save changes" at bounding box center [1489, 711] width 119 height 28
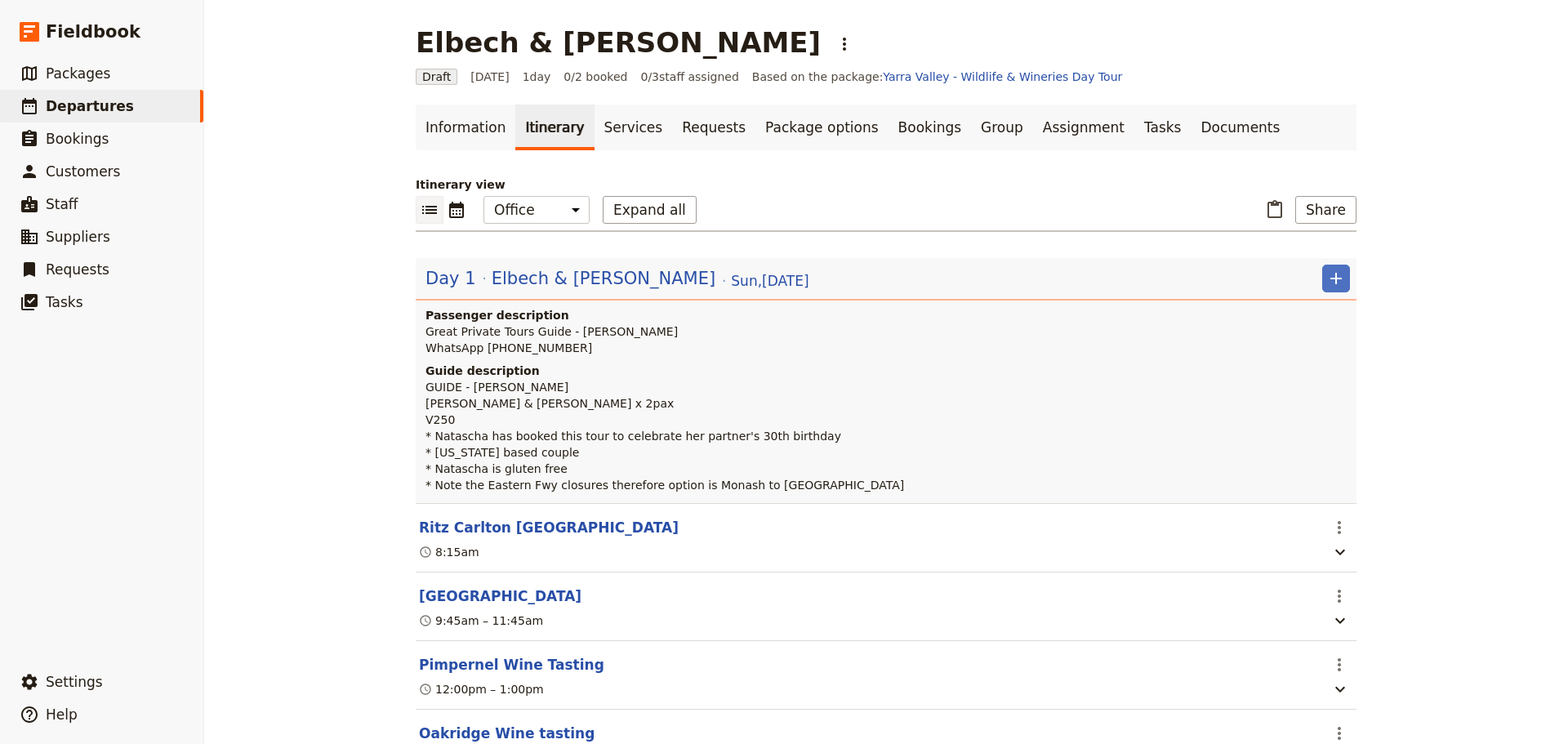
scroll to position [366, 0]
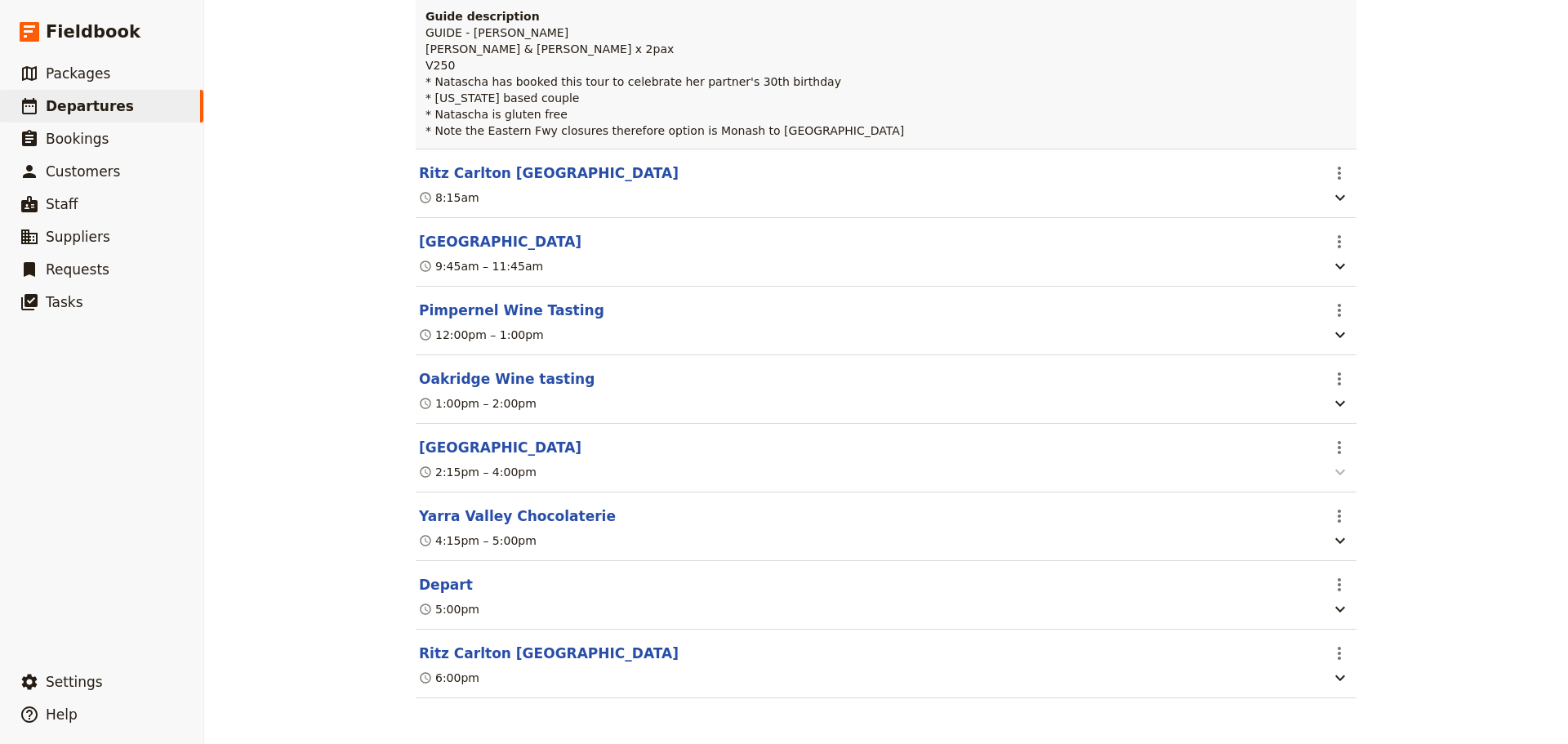
click at [1344, 472] on icon "button" at bounding box center [1339, 472] width 19 height 19
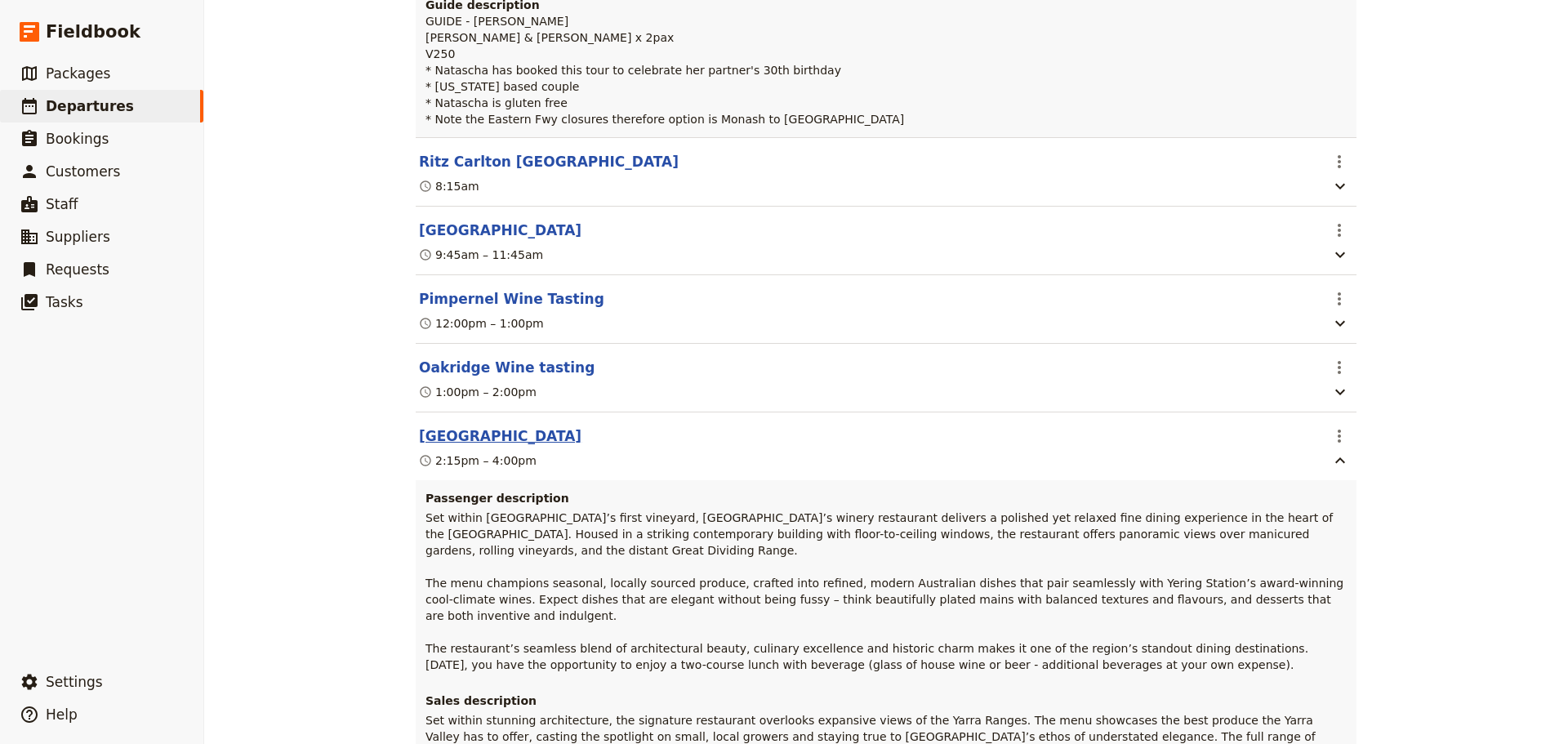
click at [464, 441] on button "[GEOGRAPHIC_DATA]" at bounding box center [500, 436] width 163 height 19
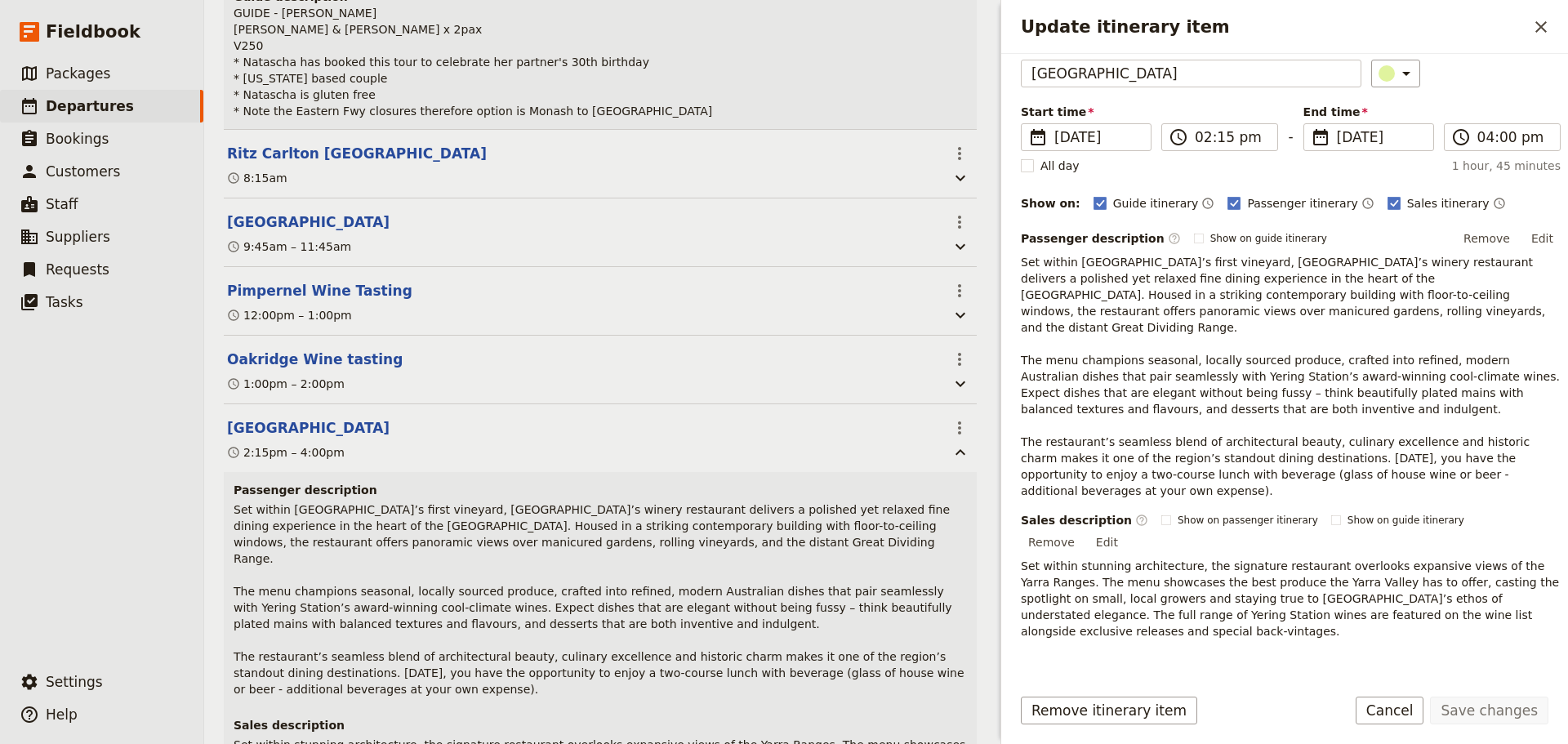
scroll to position [172, 0]
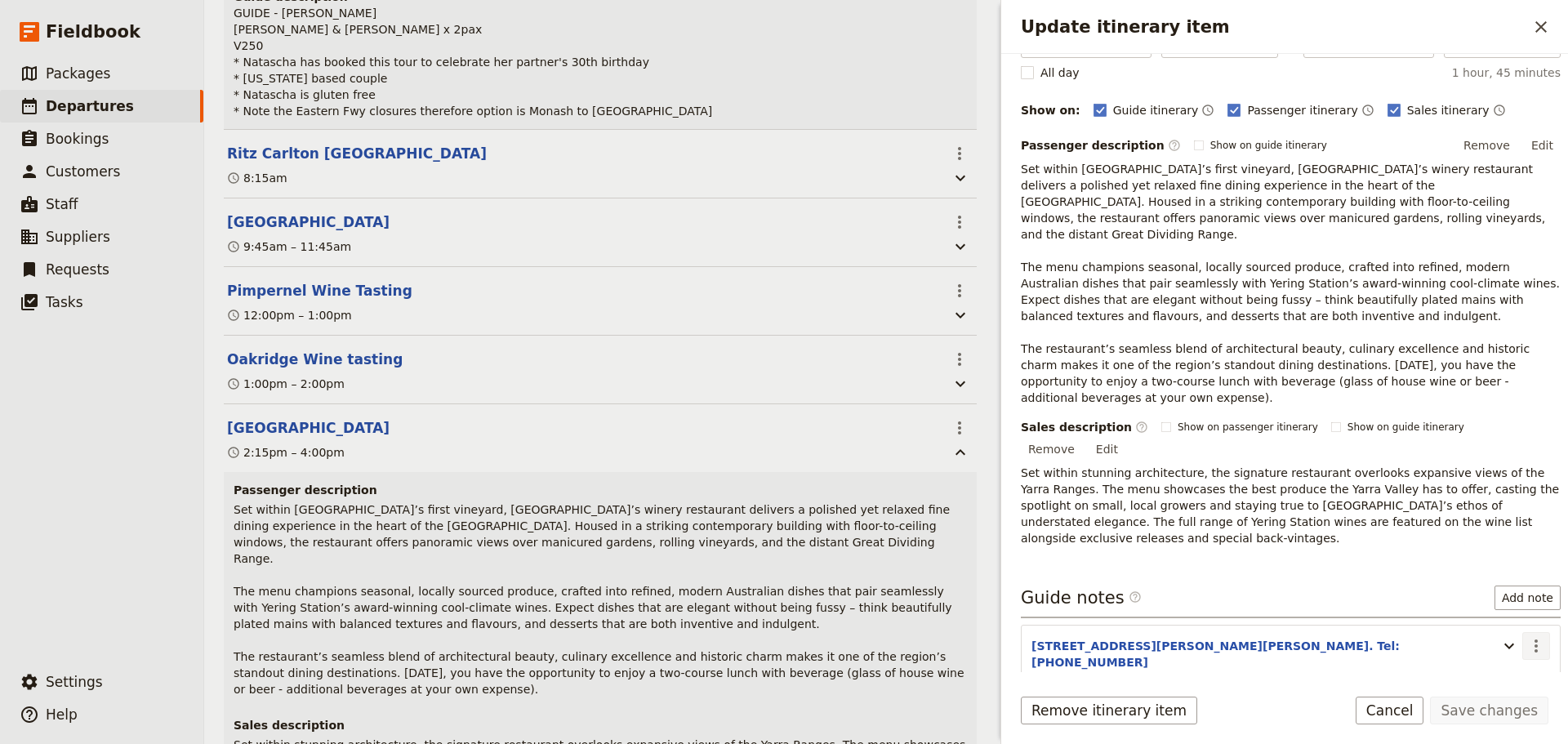
click at [1528, 636] on icon "Actions" at bounding box center [1536, 646] width 19 height 19
click at [1506, 612] on span "Edit note" at bounding box center [1489, 614] width 76 height 17
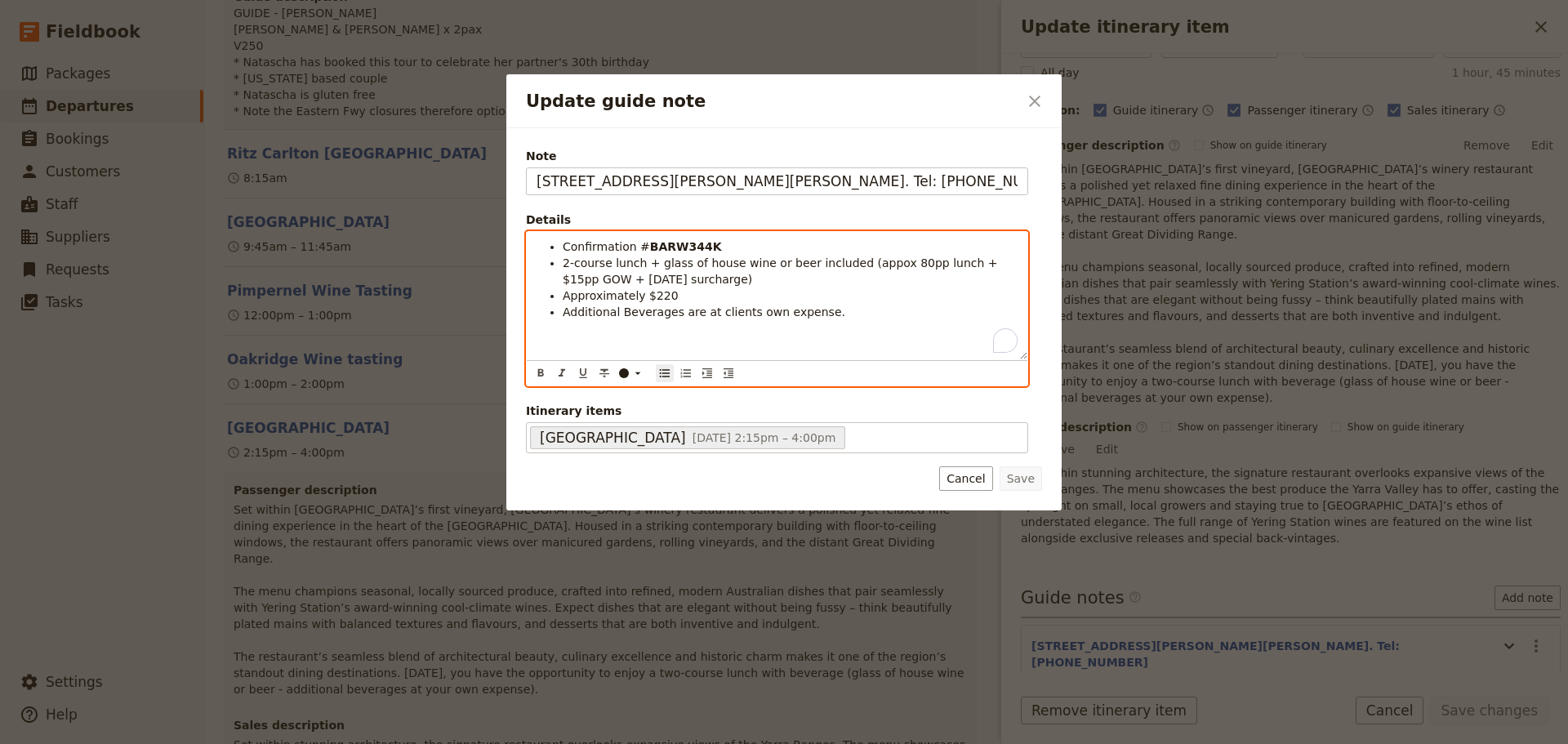
click at [694, 272] on li "2-course lunch + glass of house wine or beer included (appox 80pp lunch + $15pp…" at bounding box center [790, 271] width 455 height 33
click at [827, 319] on li "Additional Beverages are at clients own expense." at bounding box center [790, 313] width 455 height 17
click at [563, 261] on span "2-course lunch + glass of house wine or beer included (appox 80pp lunch + $15pp…" at bounding box center [781, 271] width 438 height 29
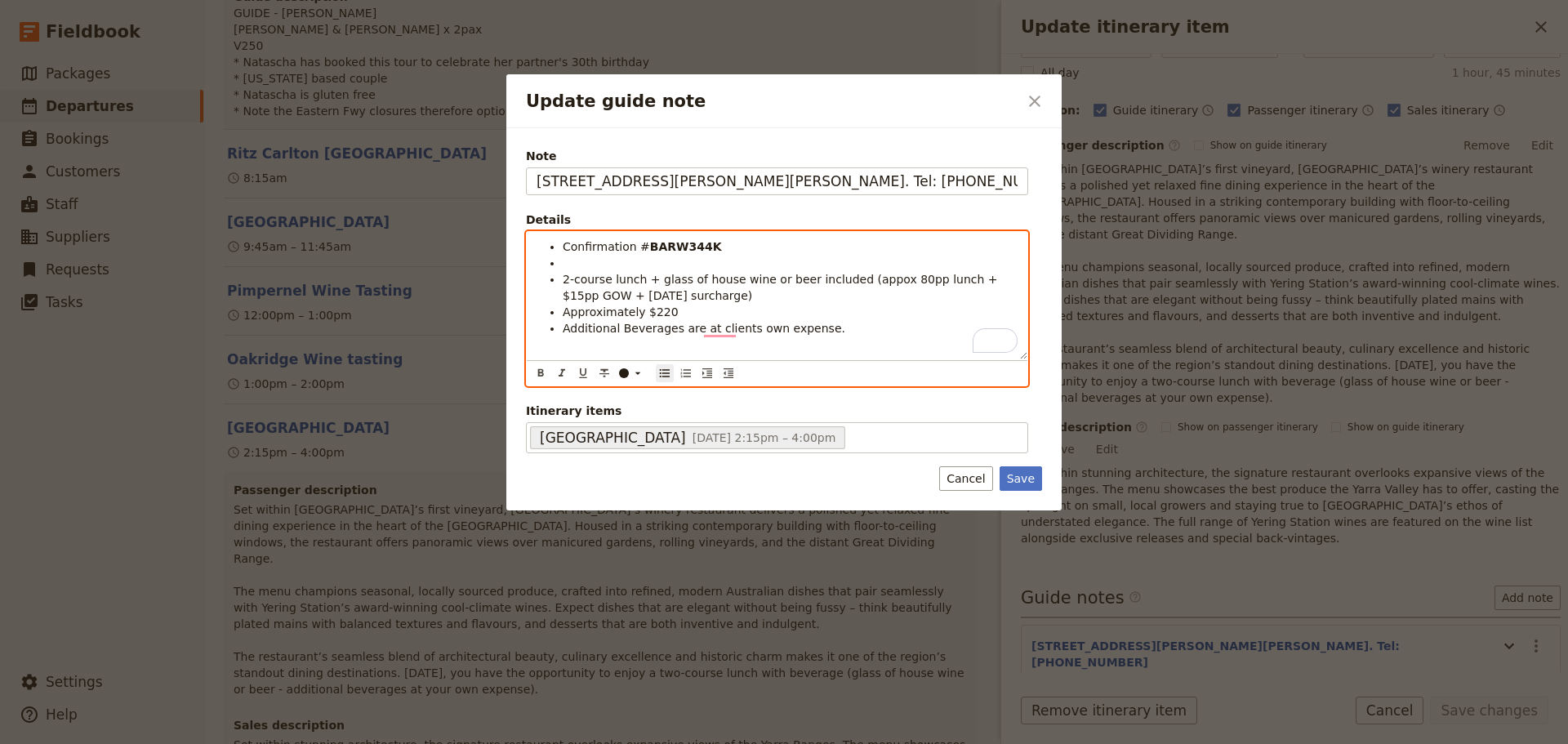
click at [564, 261] on li "To enrich screen reader interactions, please activate Accessibility in Grammarl…" at bounding box center [790, 263] width 455 height 17
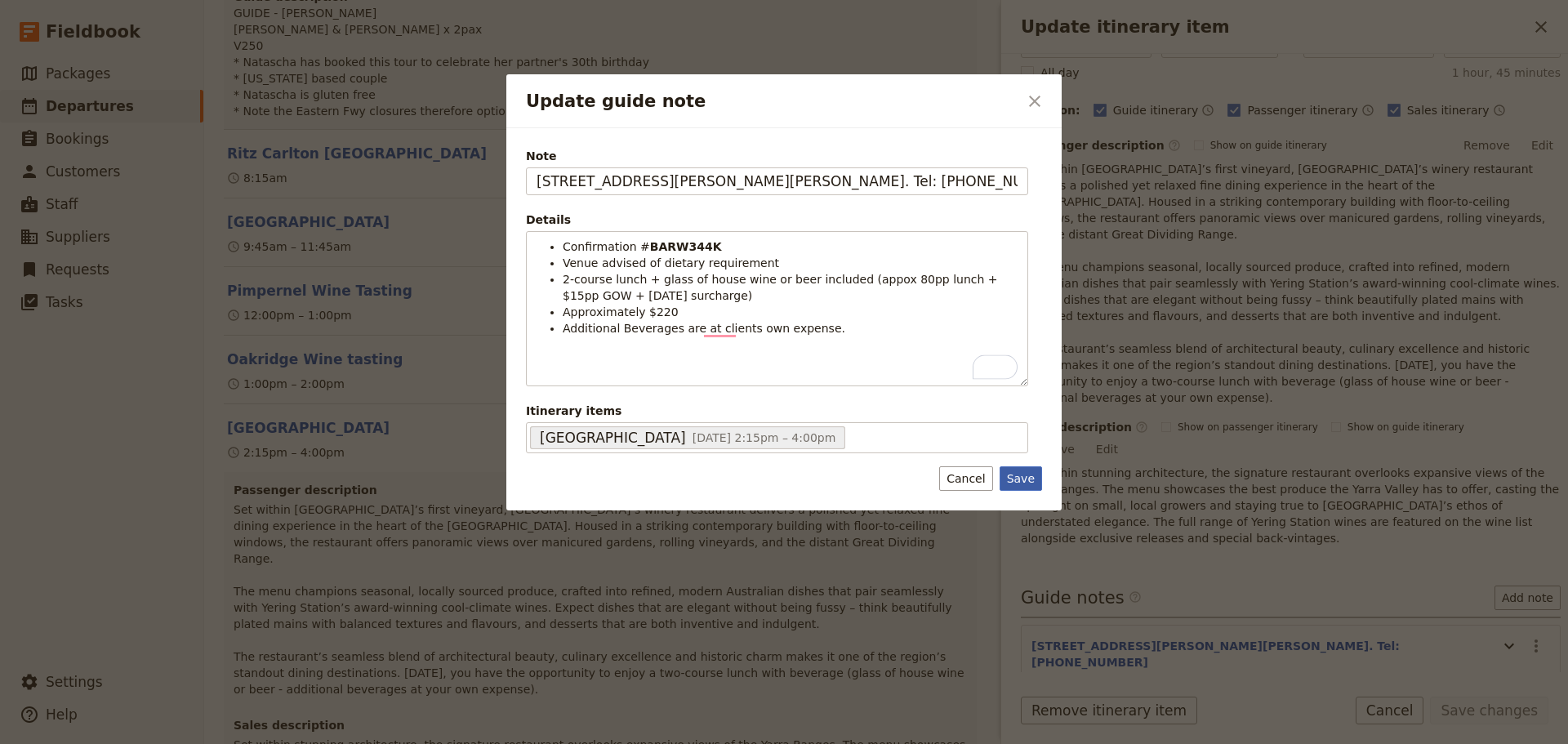
click at [1028, 477] on button "Save" at bounding box center [1021, 478] width 42 height 25
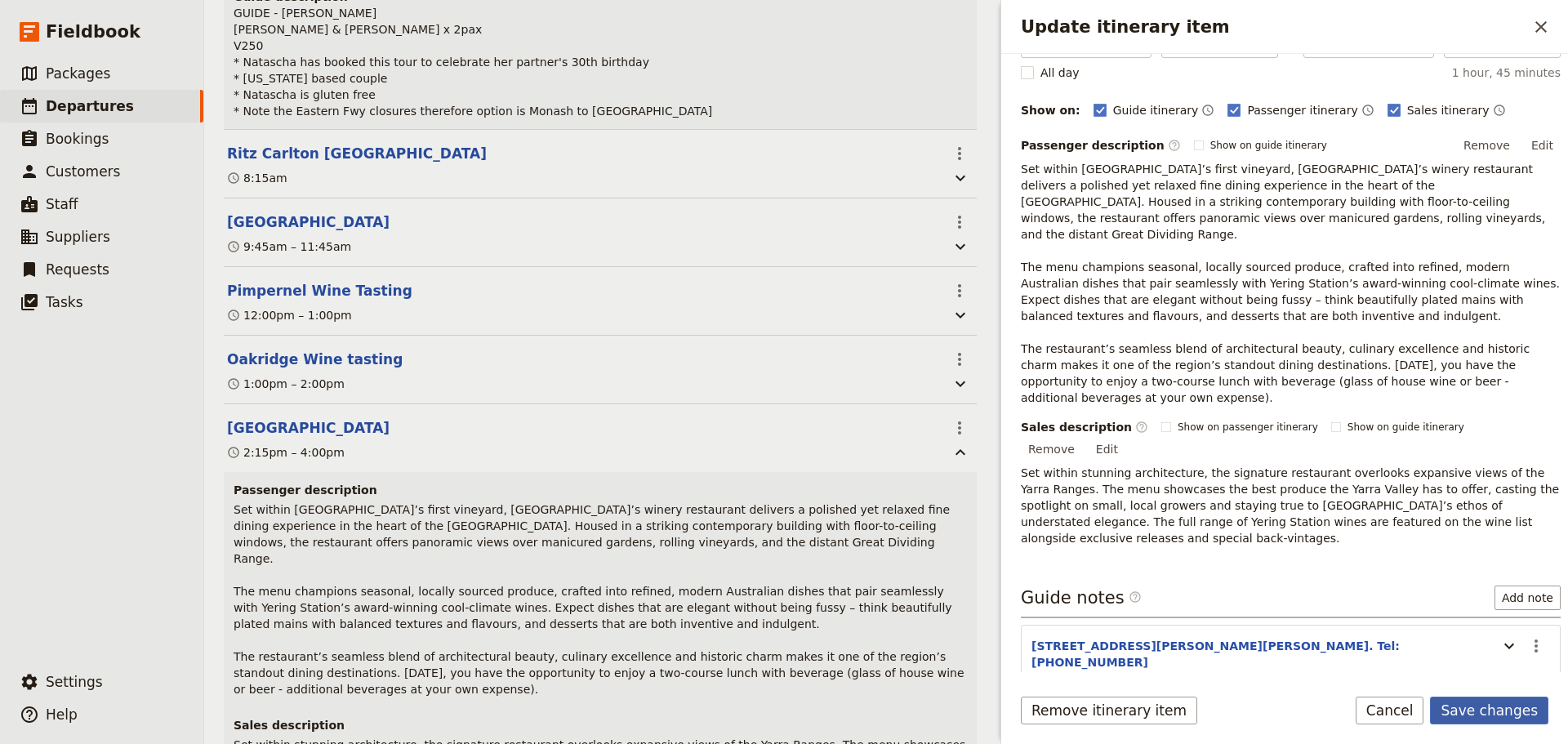
click at [1498, 710] on button "Save changes" at bounding box center [1489, 711] width 119 height 28
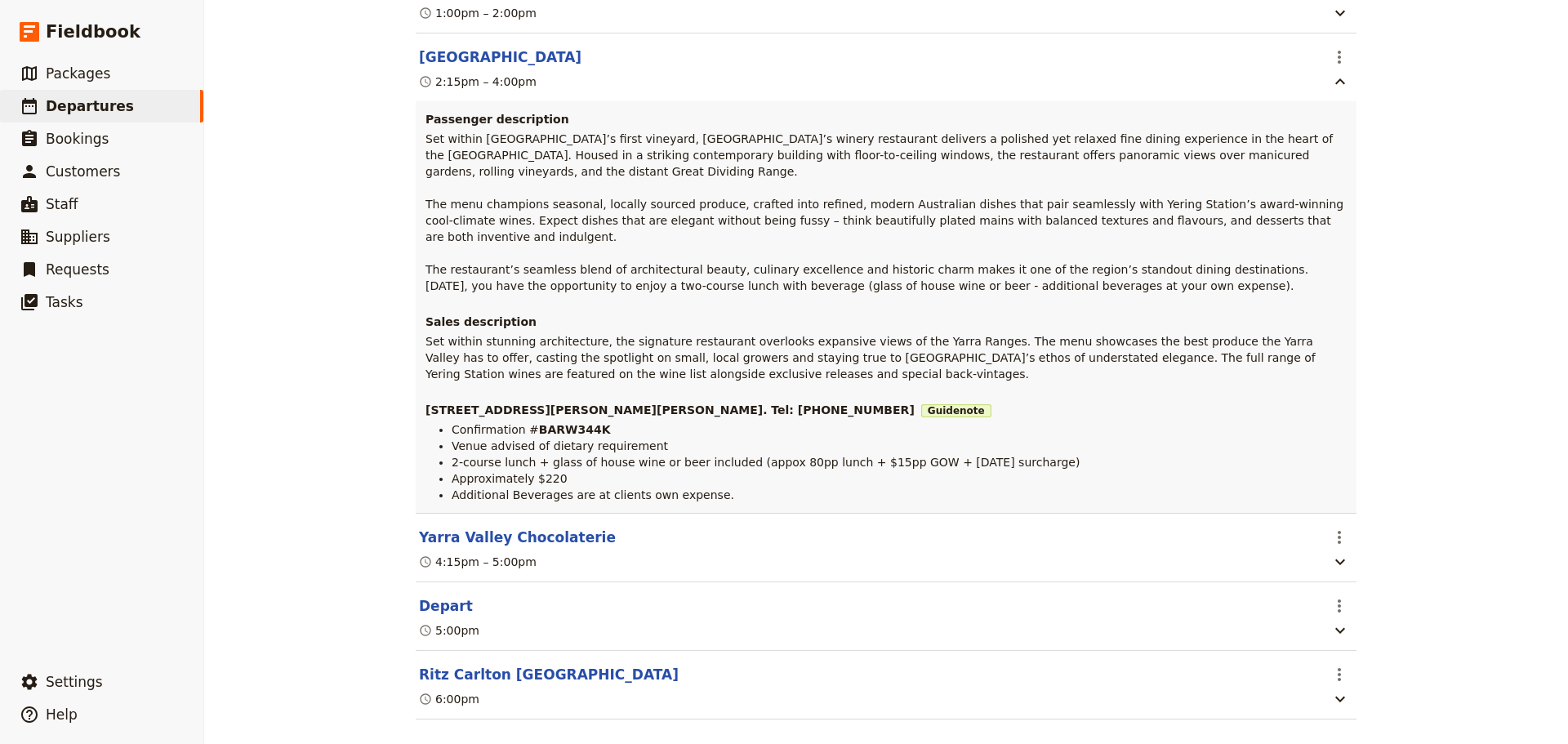
click at [435, 528] on button "Yarra Valley Chocolaterie" at bounding box center [517, 537] width 197 height 19
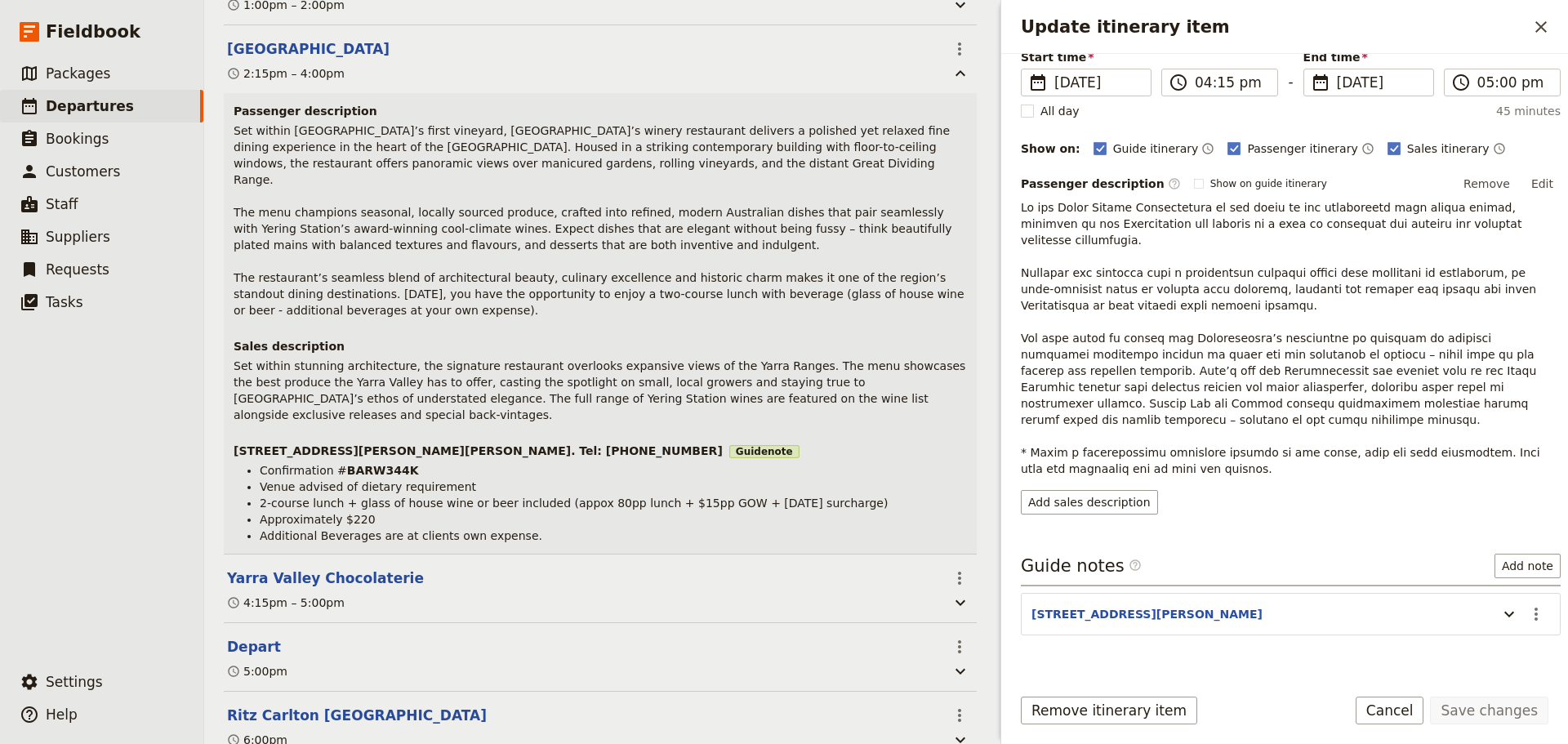
scroll to position [136, 0]
click at [1499, 602] on icon "Update itinerary item" at bounding box center [1508, 612] width 19 height 19
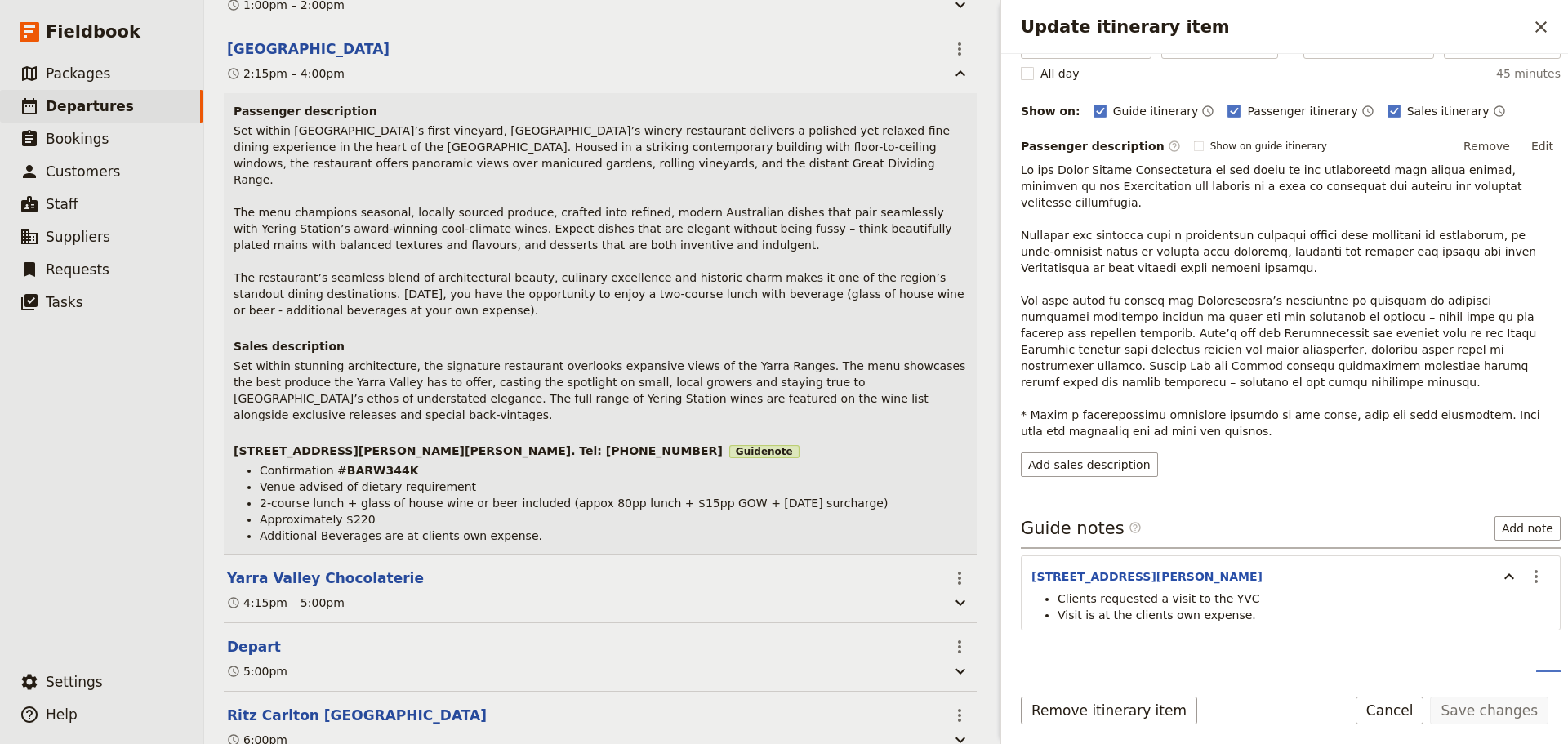
scroll to position [186, 0]
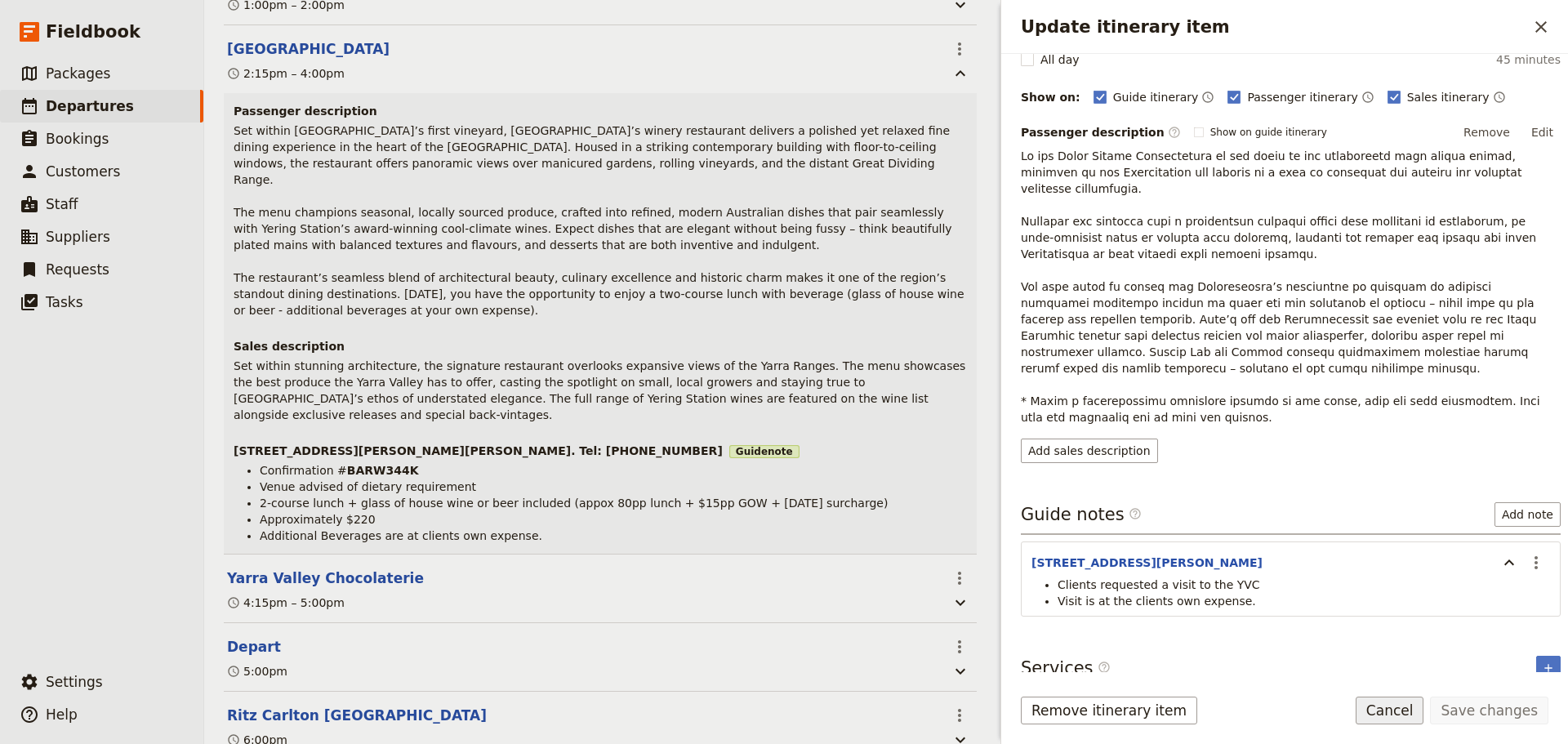
click at [1419, 706] on button "Cancel" at bounding box center [1390, 711] width 69 height 28
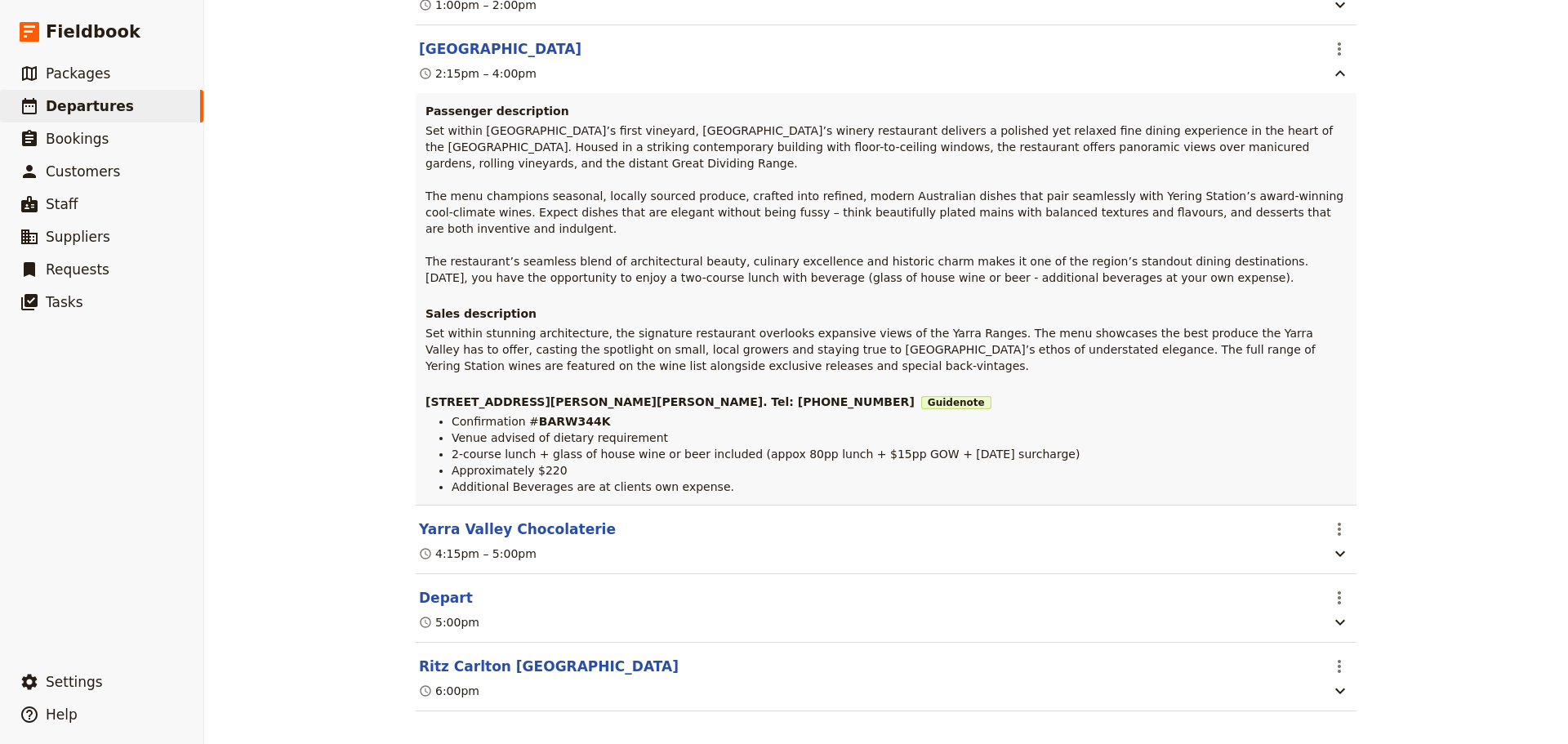
scroll to position [745, 0]
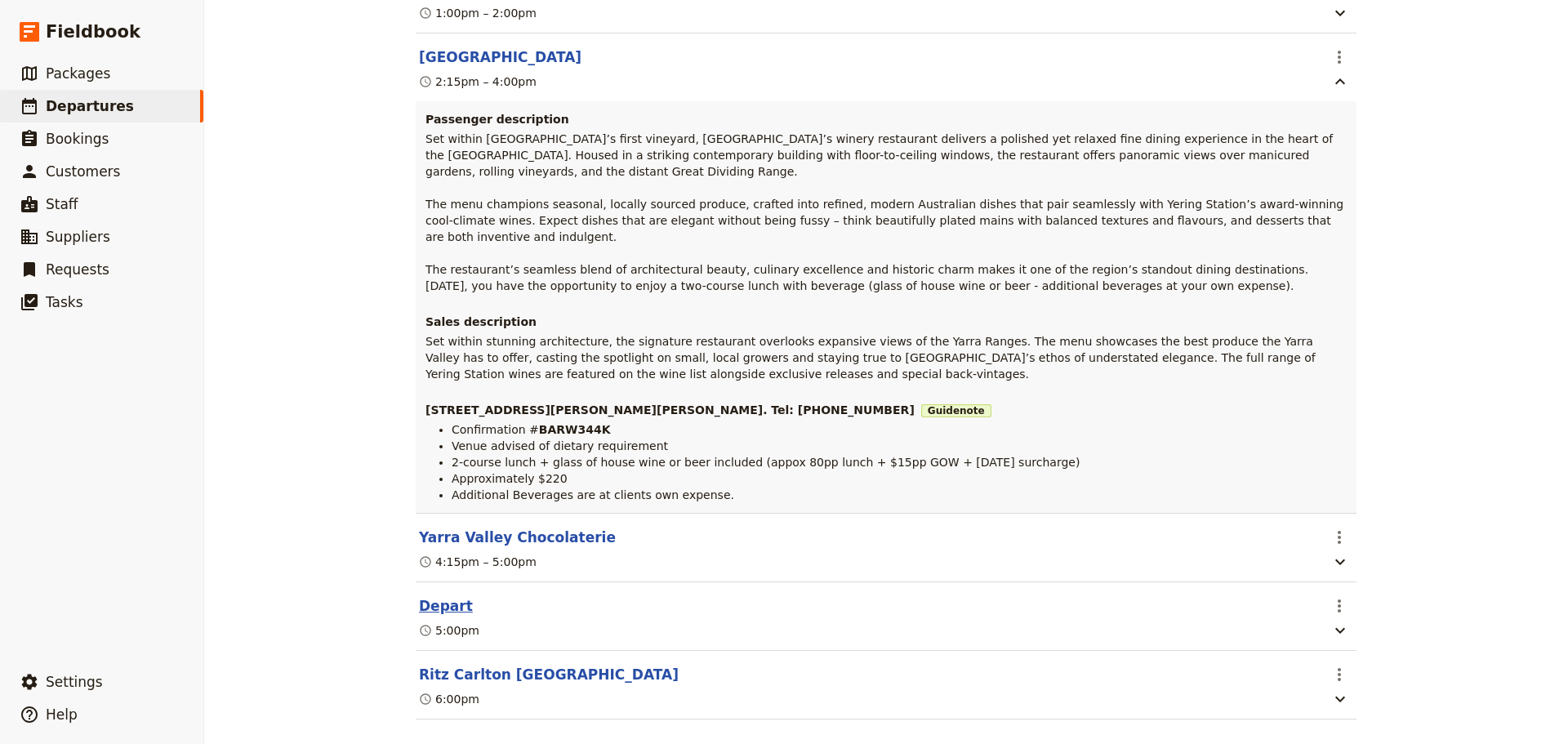
click at [419, 597] on button "Depart" at bounding box center [446, 606] width 54 height 19
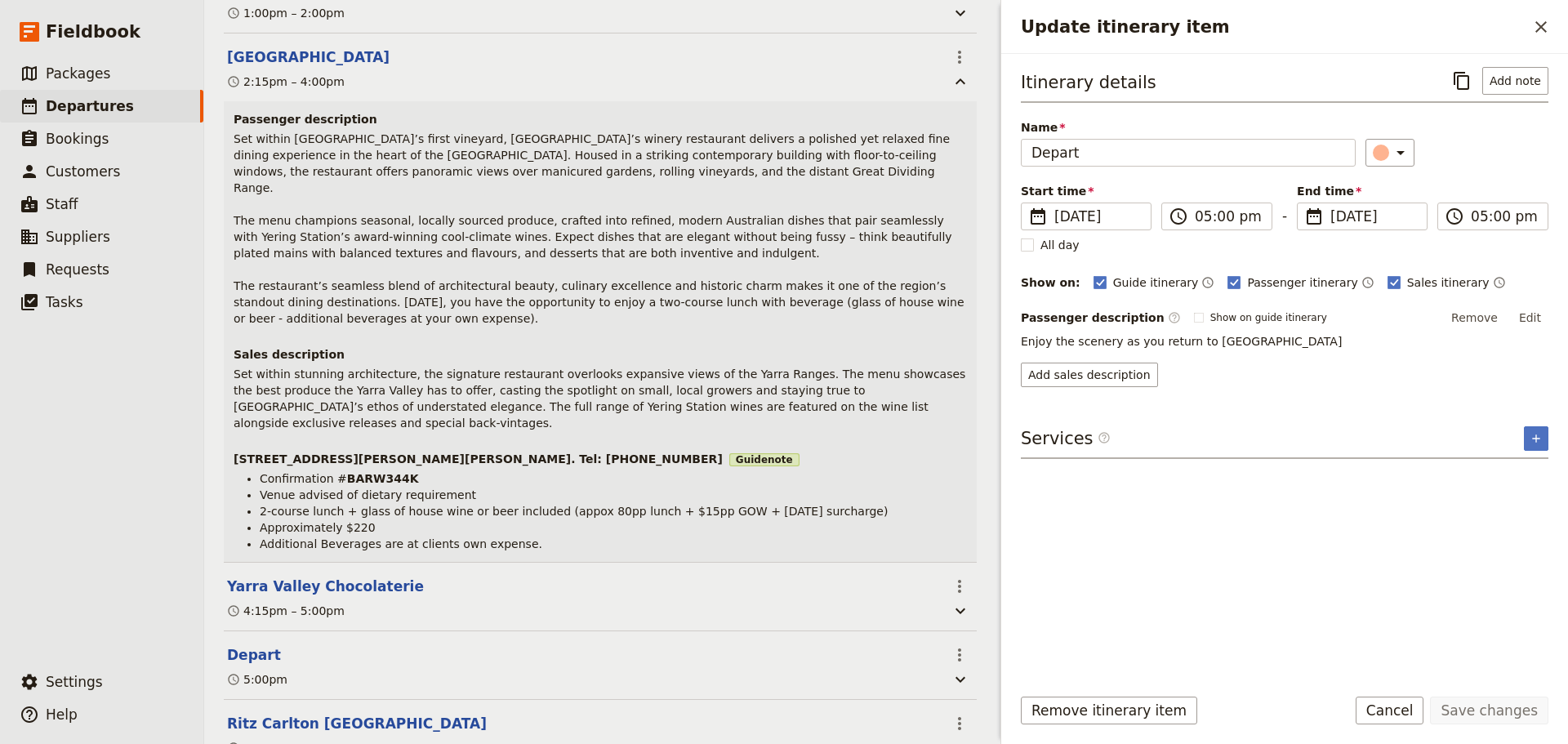
scroll to position [753, 0]
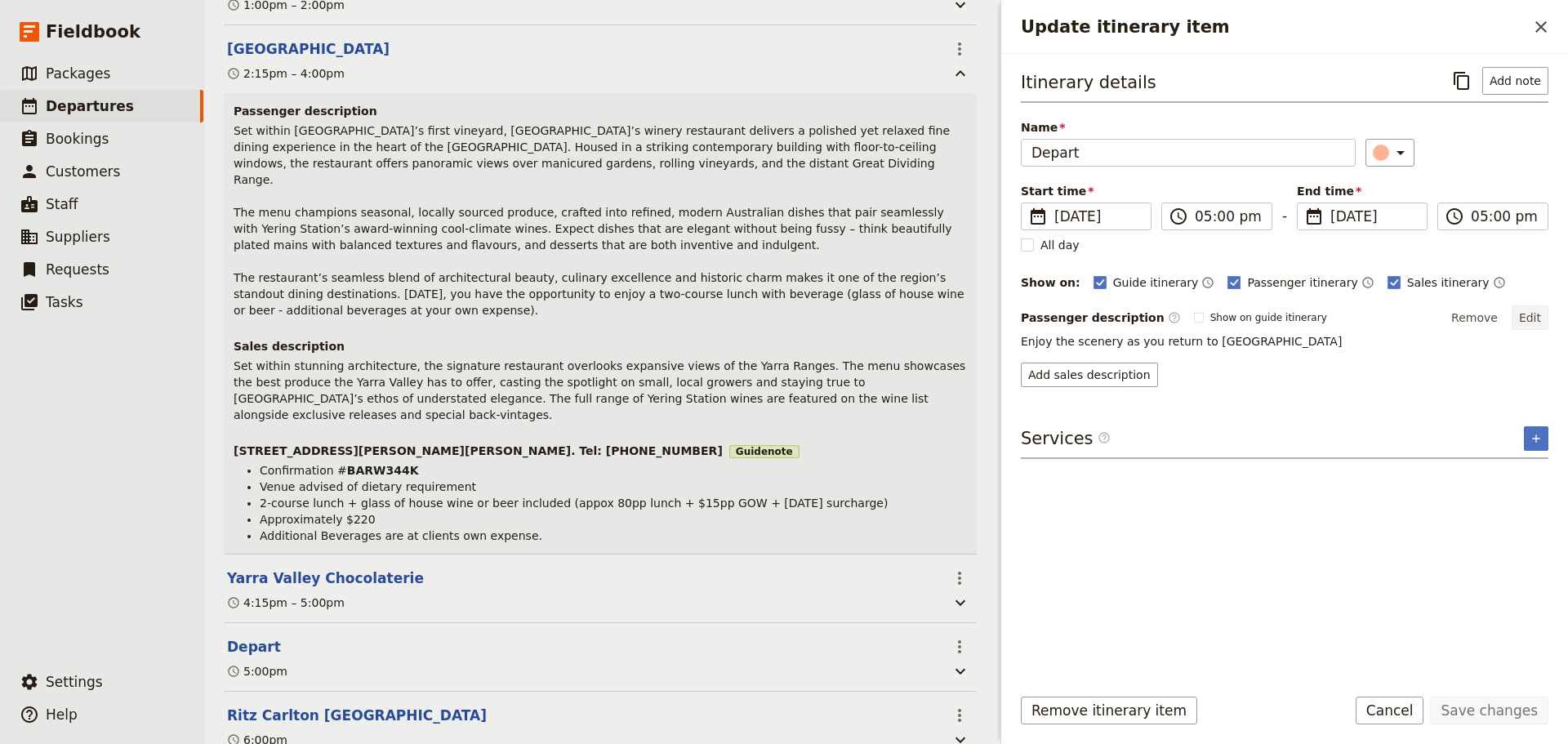
click at [1542, 313] on button "Edit" at bounding box center [1530, 317] width 37 height 25
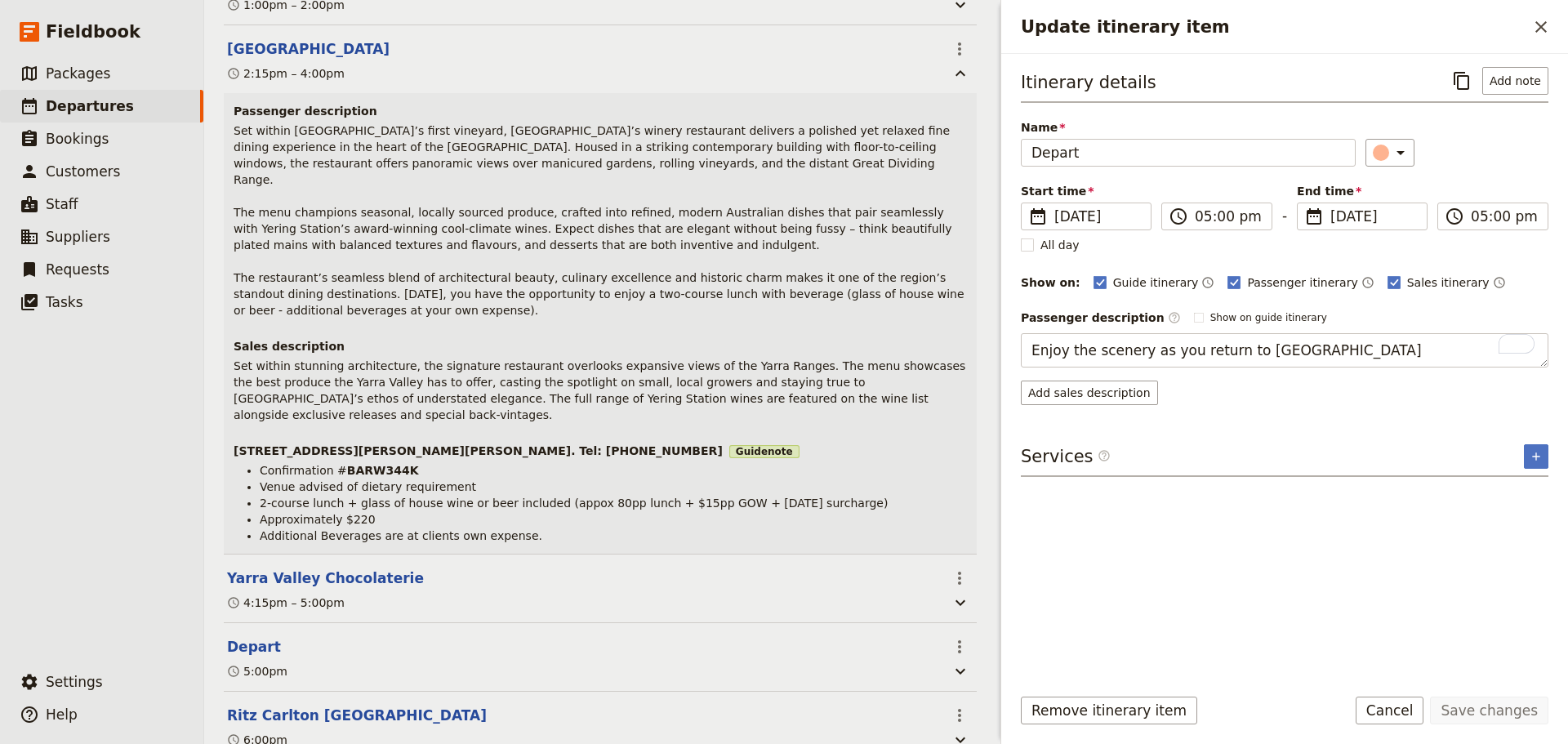
click at [1426, 727] on div "Remove itinerary item Save changes Cancel" at bounding box center [1284, 721] width 567 height 48
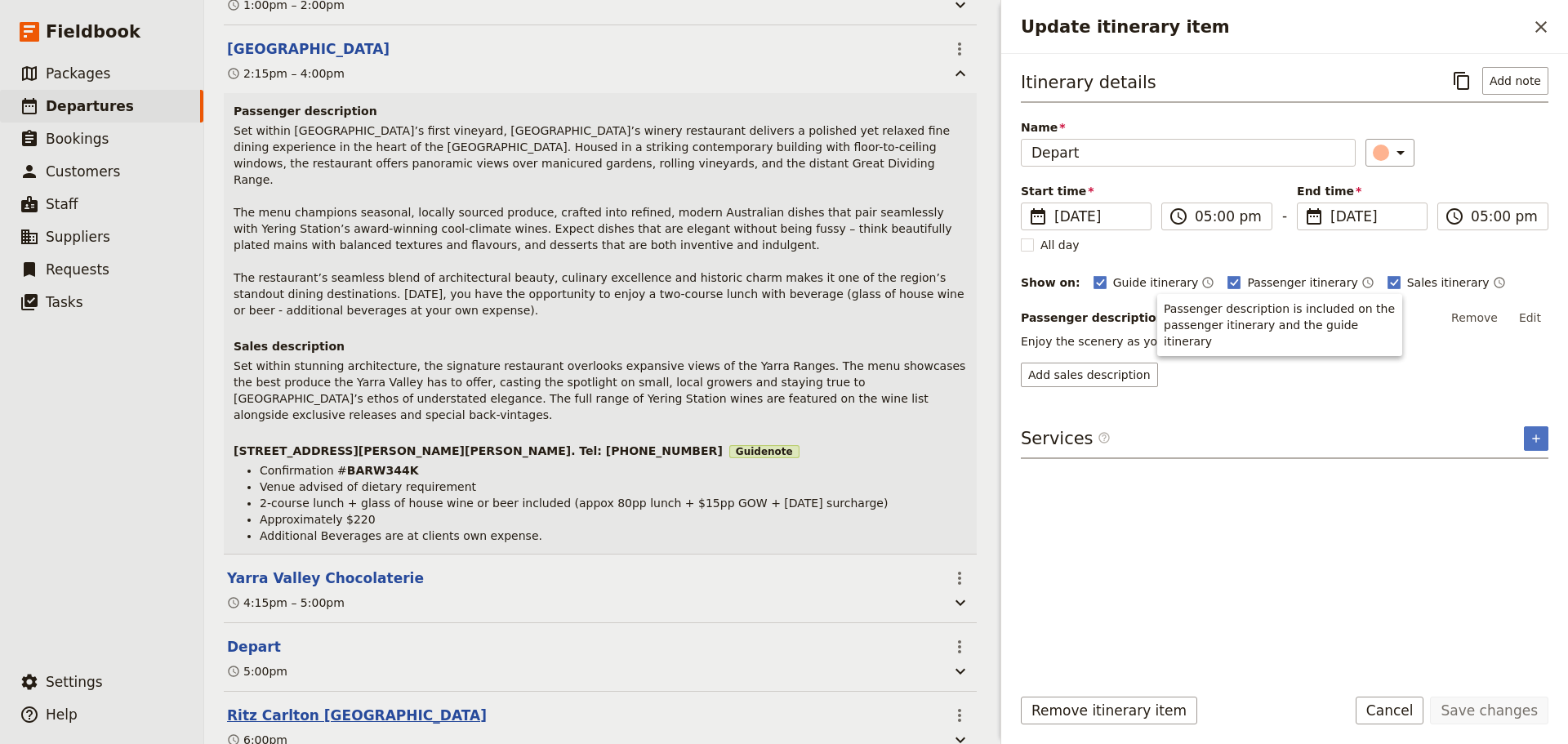
click at [296, 706] on button "Ritz Carlton [GEOGRAPHIC_DATA]" at bounding box center [357, 715] width 260 height 19
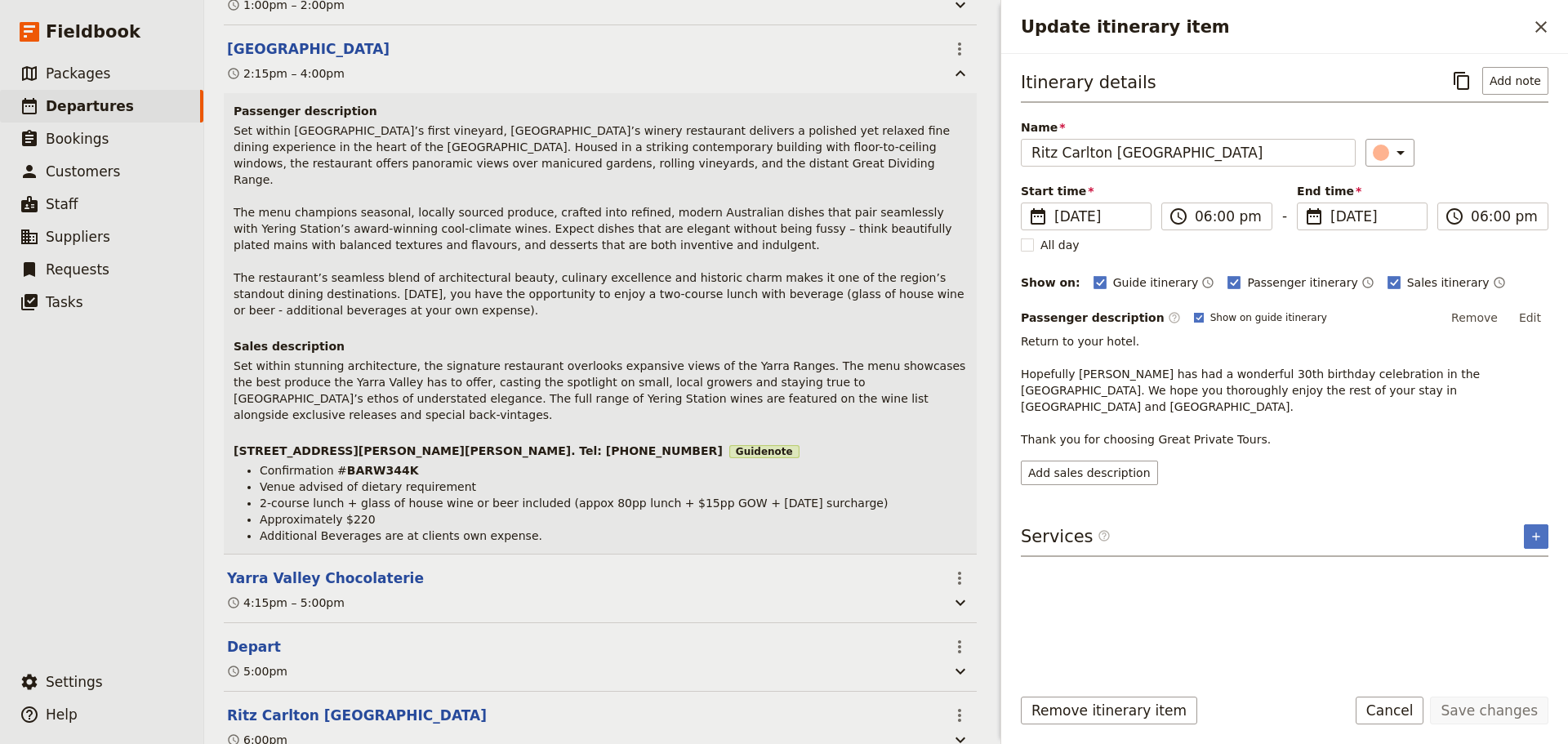
click at [1194, 316] on rect "Update itinerary item" at bounding box center [1199, 317] width 9 height 9
click at [1193, 312] on input "Show on guide itinerary" at bounding box center [1193, 311] width 1 height 1
checkbox input "false"
click at [1520, 716] on button "Save changes" at bounding box center [1489, 711] width 119 height 28
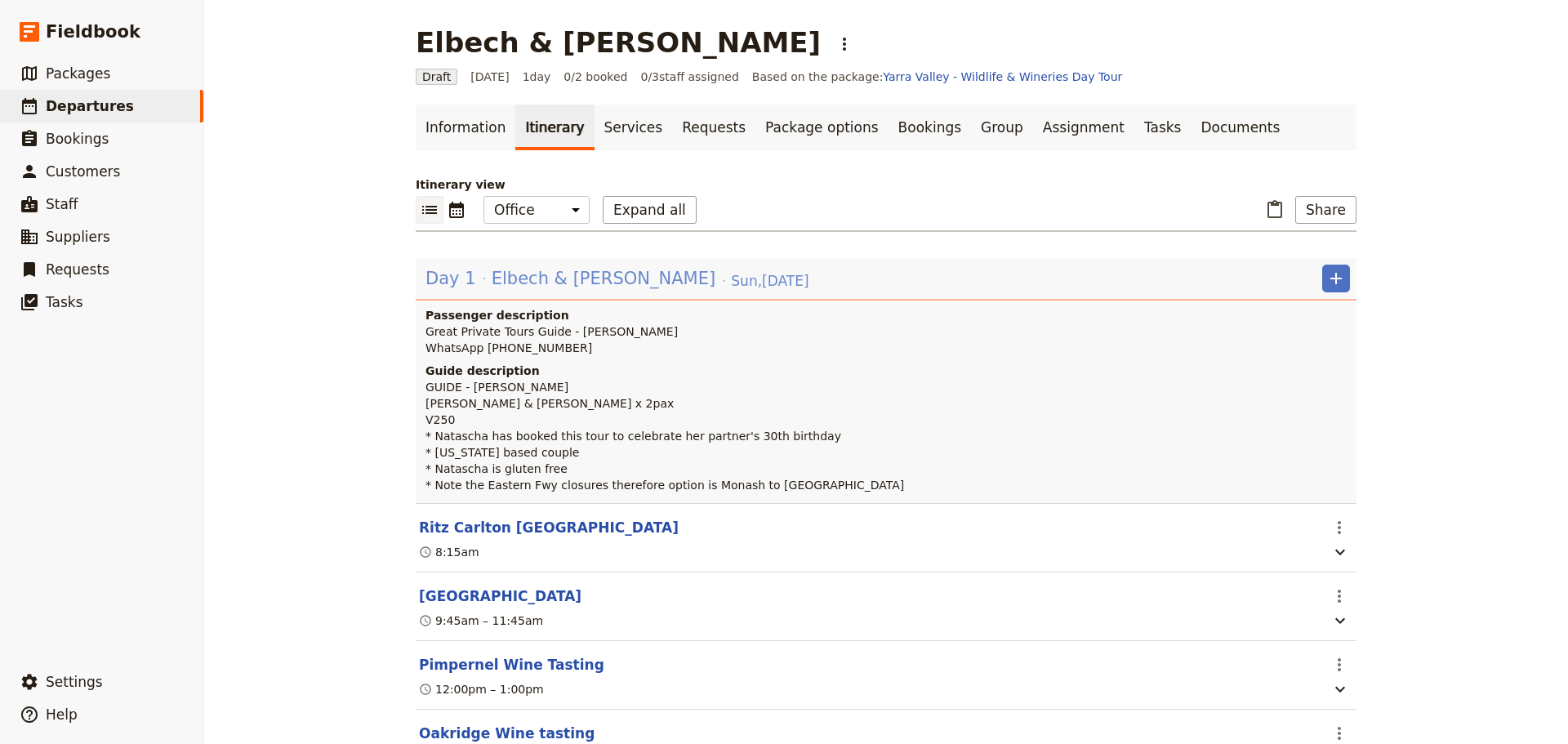
click at [519, 284] on span "Elbech & [PERSON_NAME]" at bounding box center [603, 279] width 223 height 25
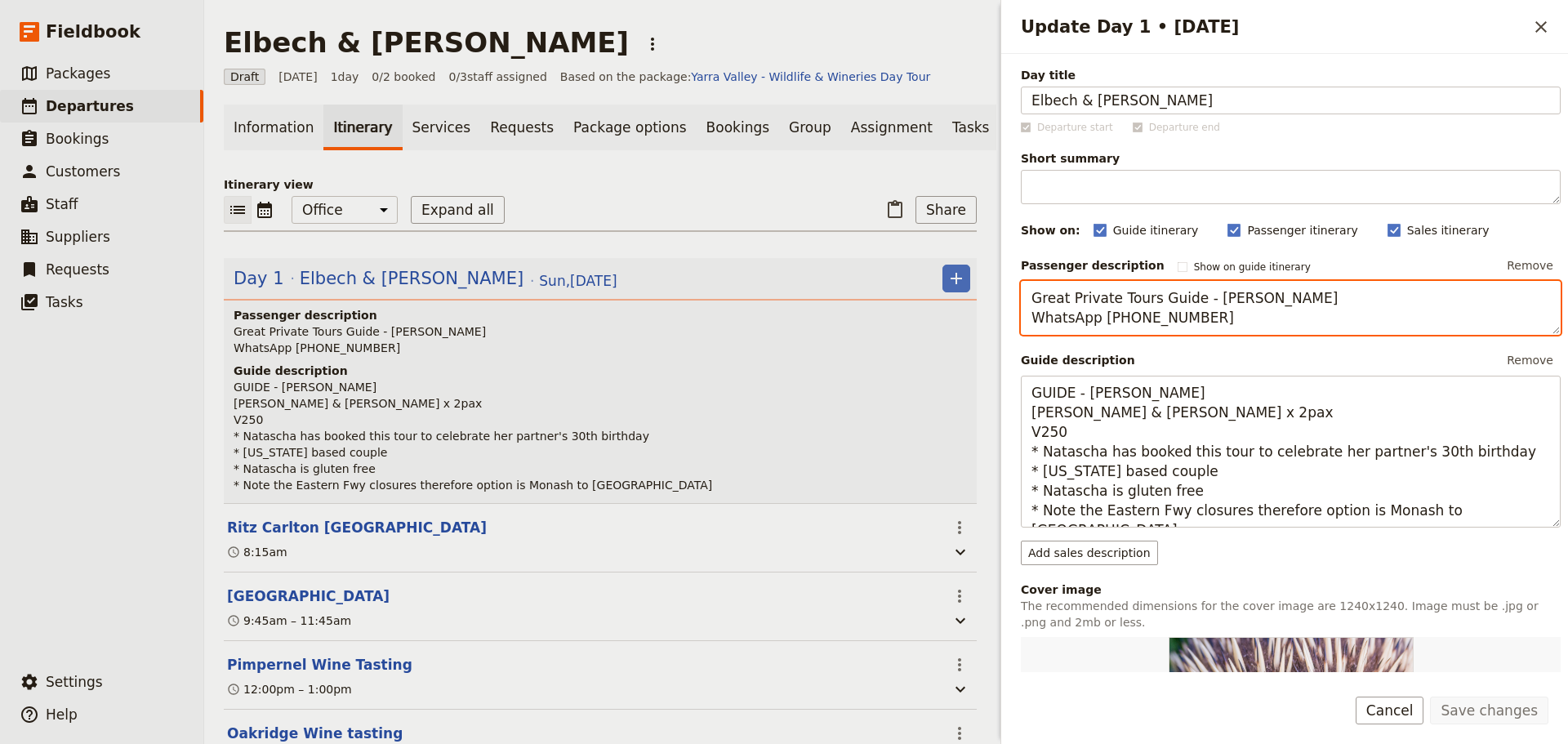
click at [1277, 319] on textarea "Great Private Tours Guide - Alan Edwards WhatsApp +61 403 611 077" at bounding box center [1290, 308] width 540 height 54
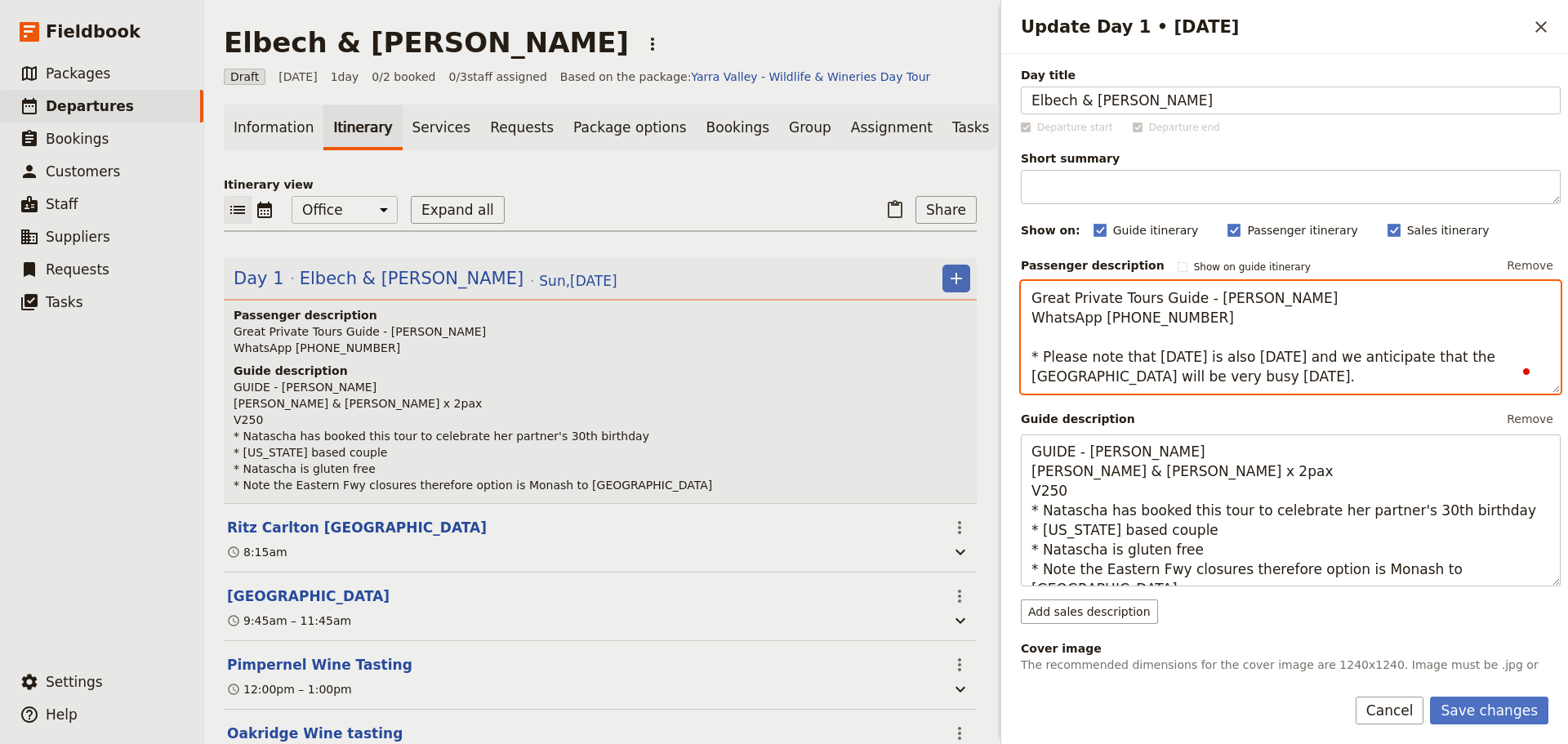
scroll to position [326, 0]
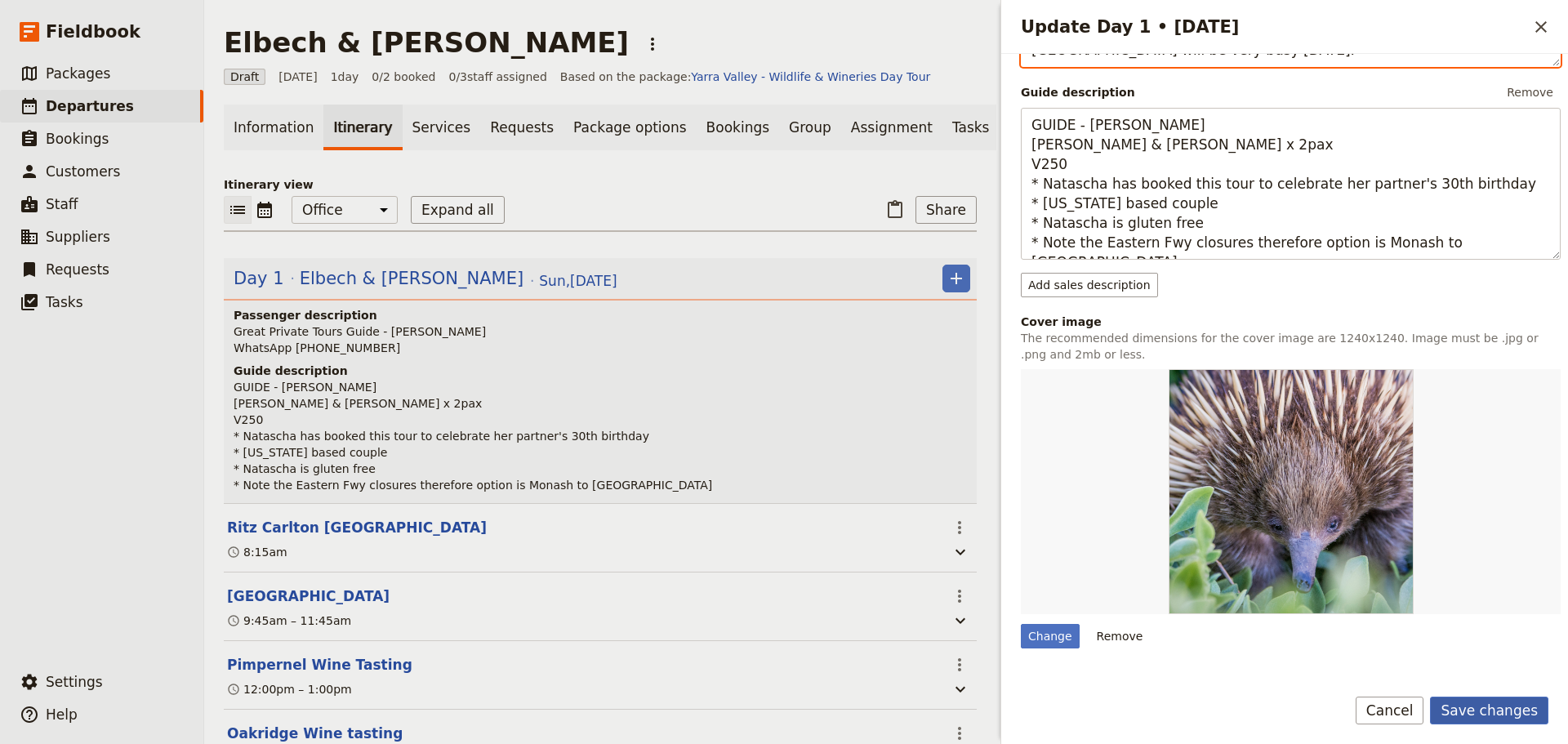
type textarea "Great Private Tours Guide - Alan Edwards WhatsApp +61 403 611 077 * Please note…"
click at [1479, 697] on button "Save changes" at bounding box center [1489, 711] width 119 height 28
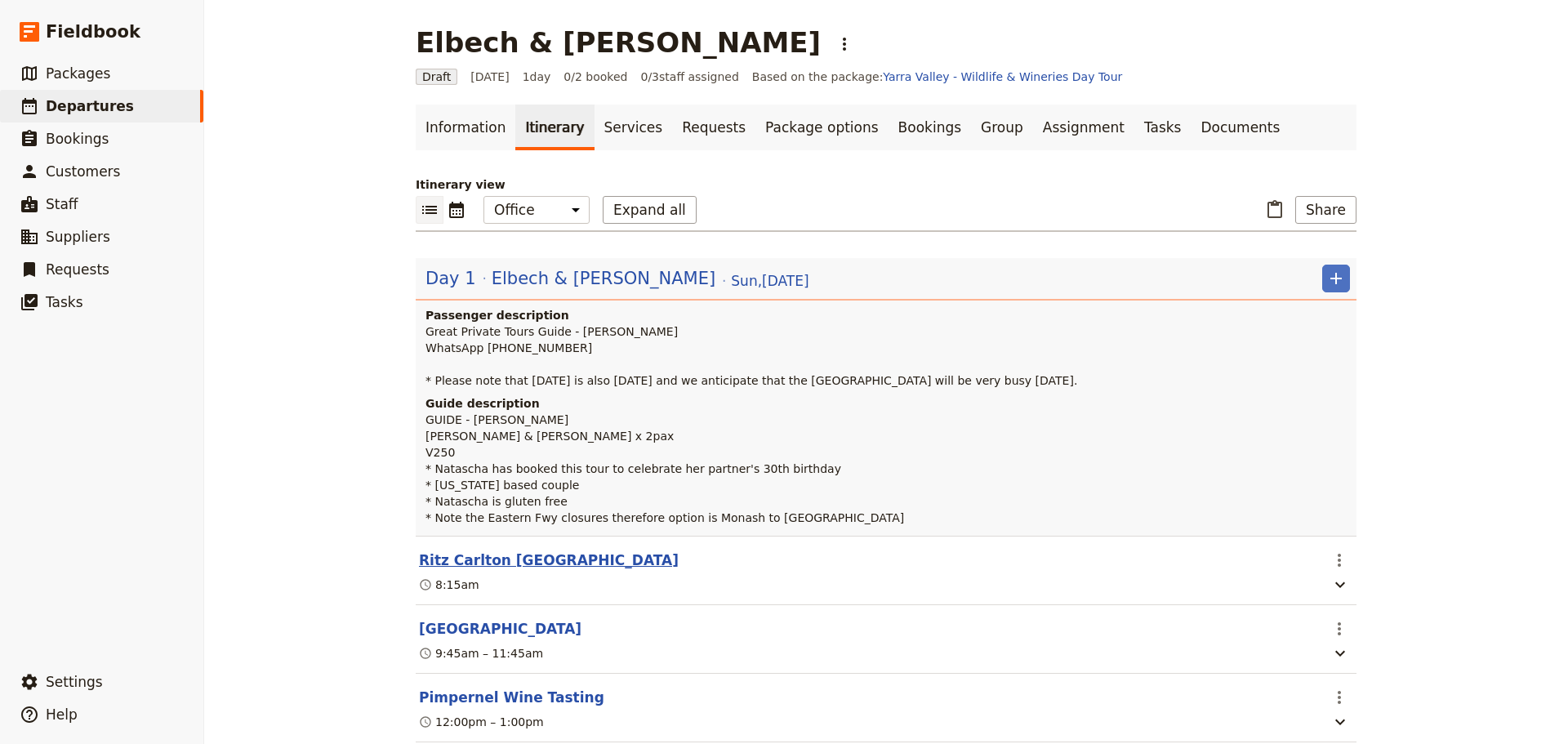
click at [518, 567] on button "Ritz Carlton [GEOGRAPHIC_DATA]" at bounding box center [549, 560] width 260 height 19
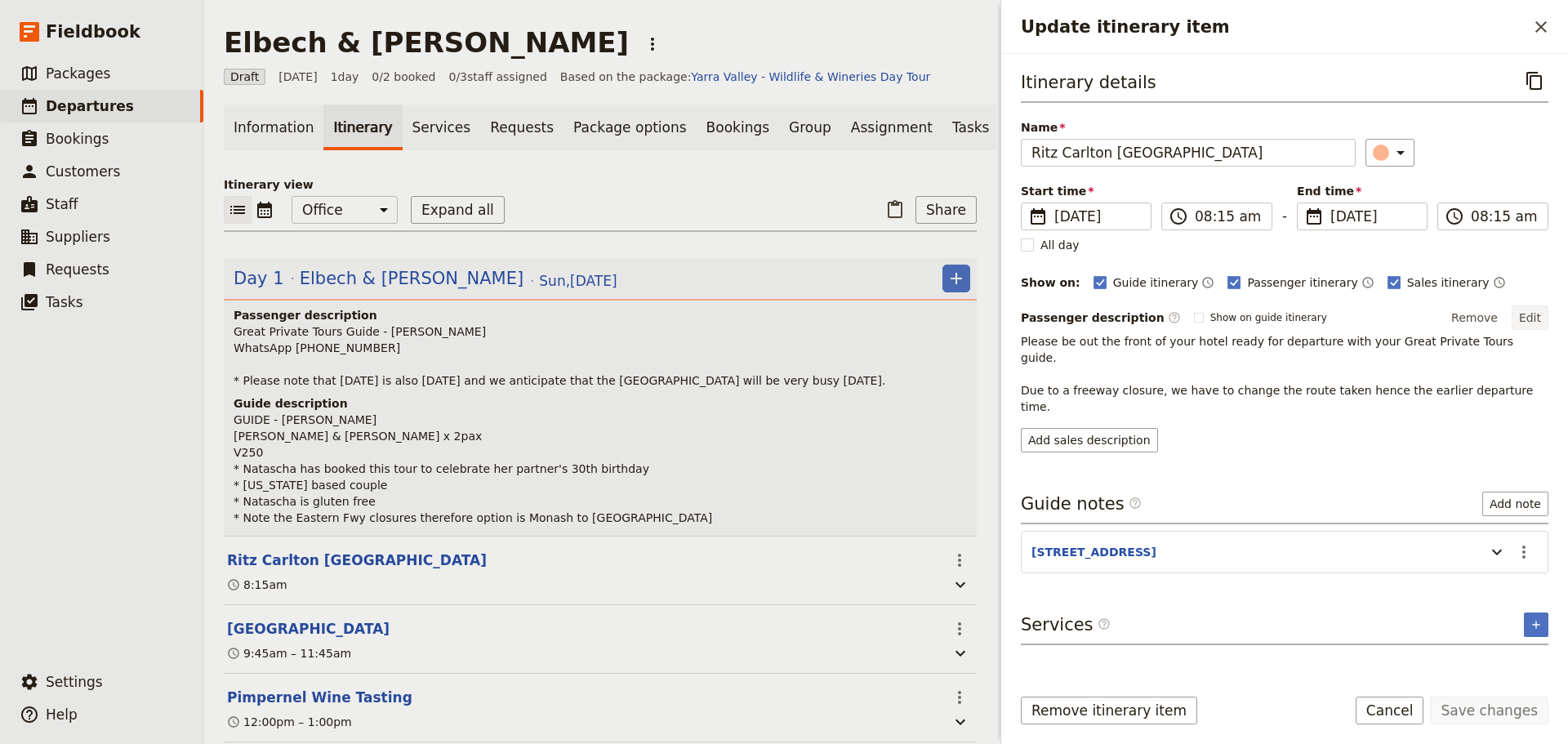
click at [1528, 319] on button "Edit" at bounding box center [1530, 317] width 37 height 25
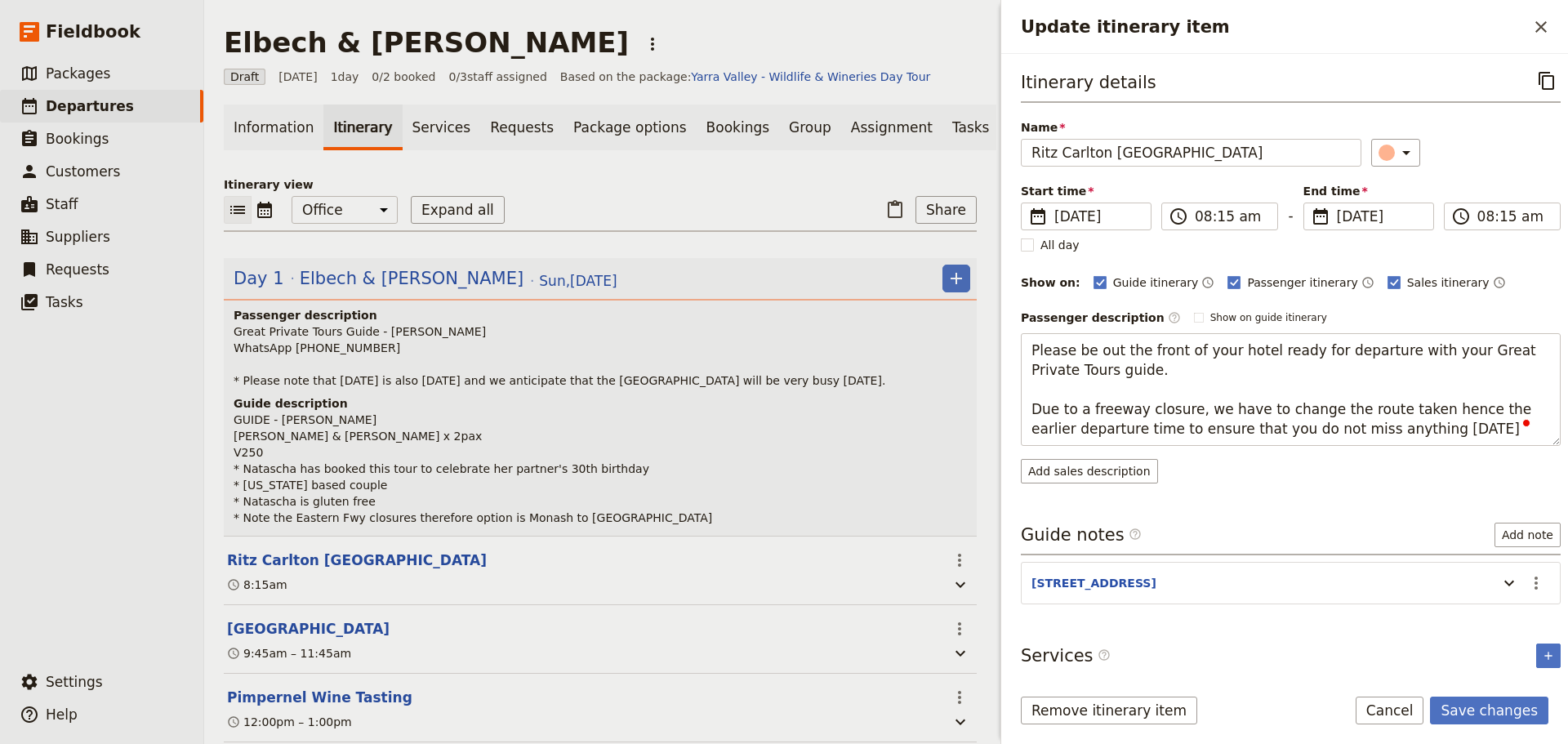
type textarea "Please be out the front of your hotel ready for departure with your Great Priva…"
click at [1516, 705] on button "Save changes" at bounding box center [1489, 711] width 119 height 28
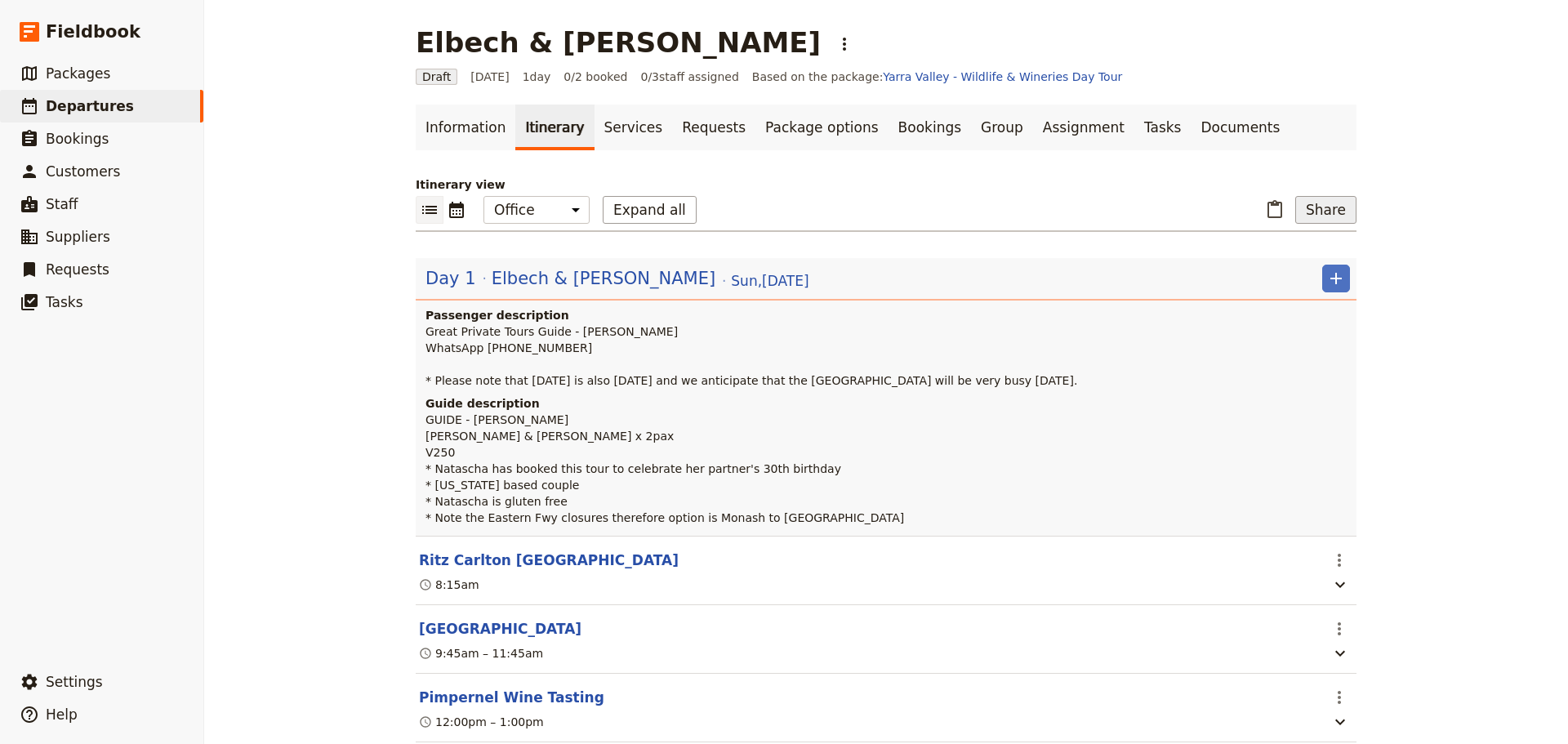
click at [1320, 204] on button "Share" at bounding box center [1325, 210] width 62 height 28
click at [1276, 264] on span "Passenger itinerary" at bounding box center [1281, 269] width 110 height 17
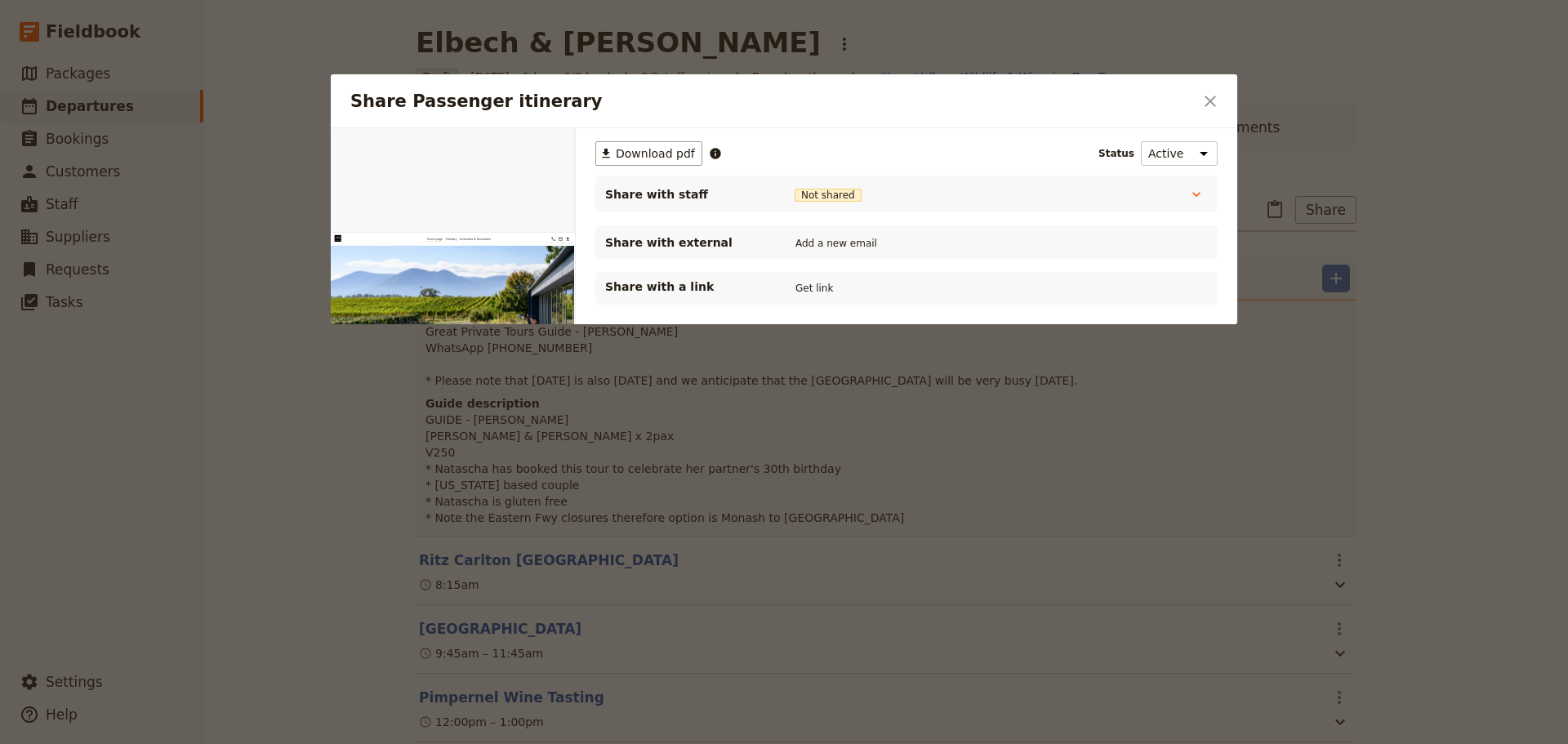
scroll to position [0, 0]
click at [1210, 96] on icon "Close dialog" at bounding box center [1210, 101] width 19 height 19
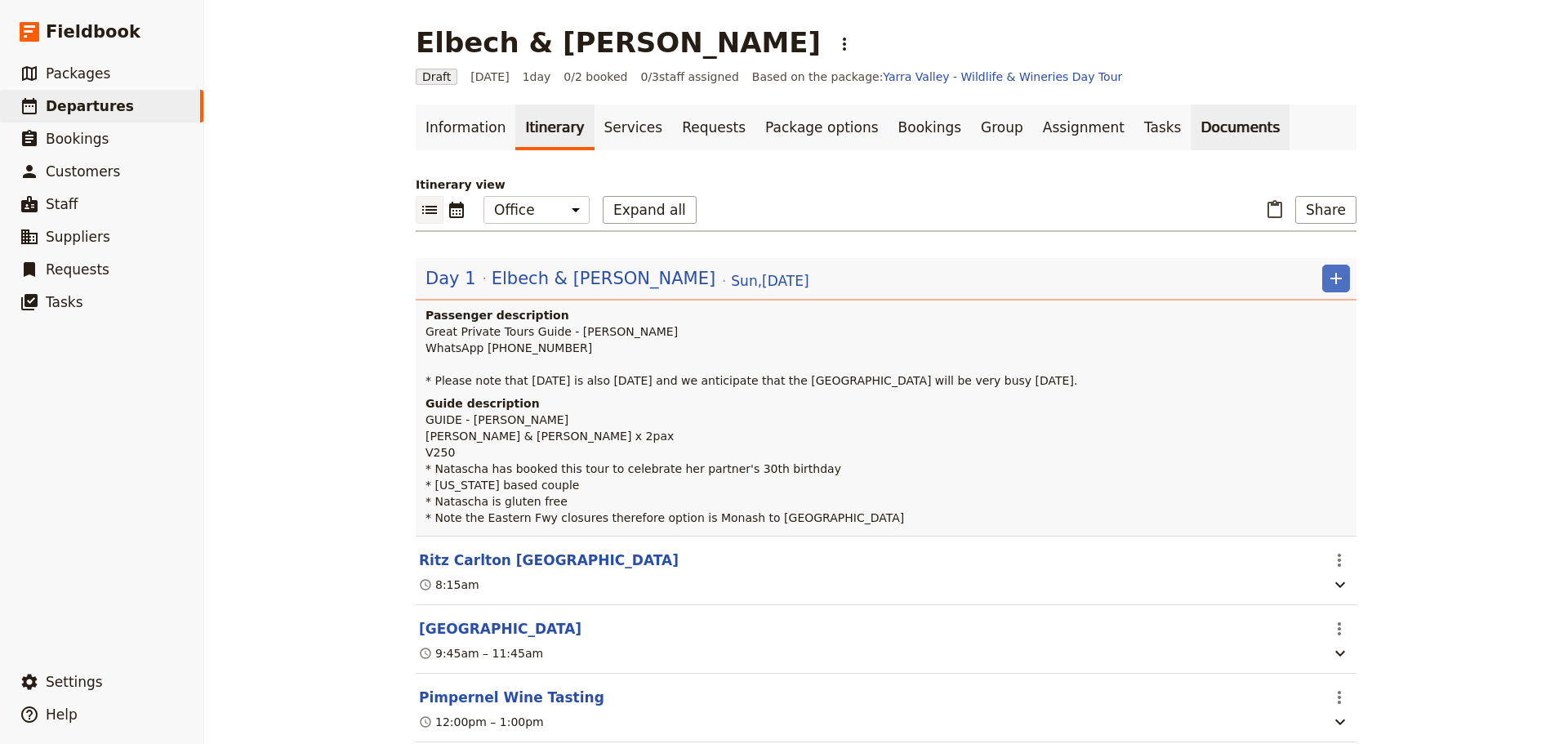
click at [1191, 121] on link "Documents" at bounding box center [1241, 128] width 99 height 46
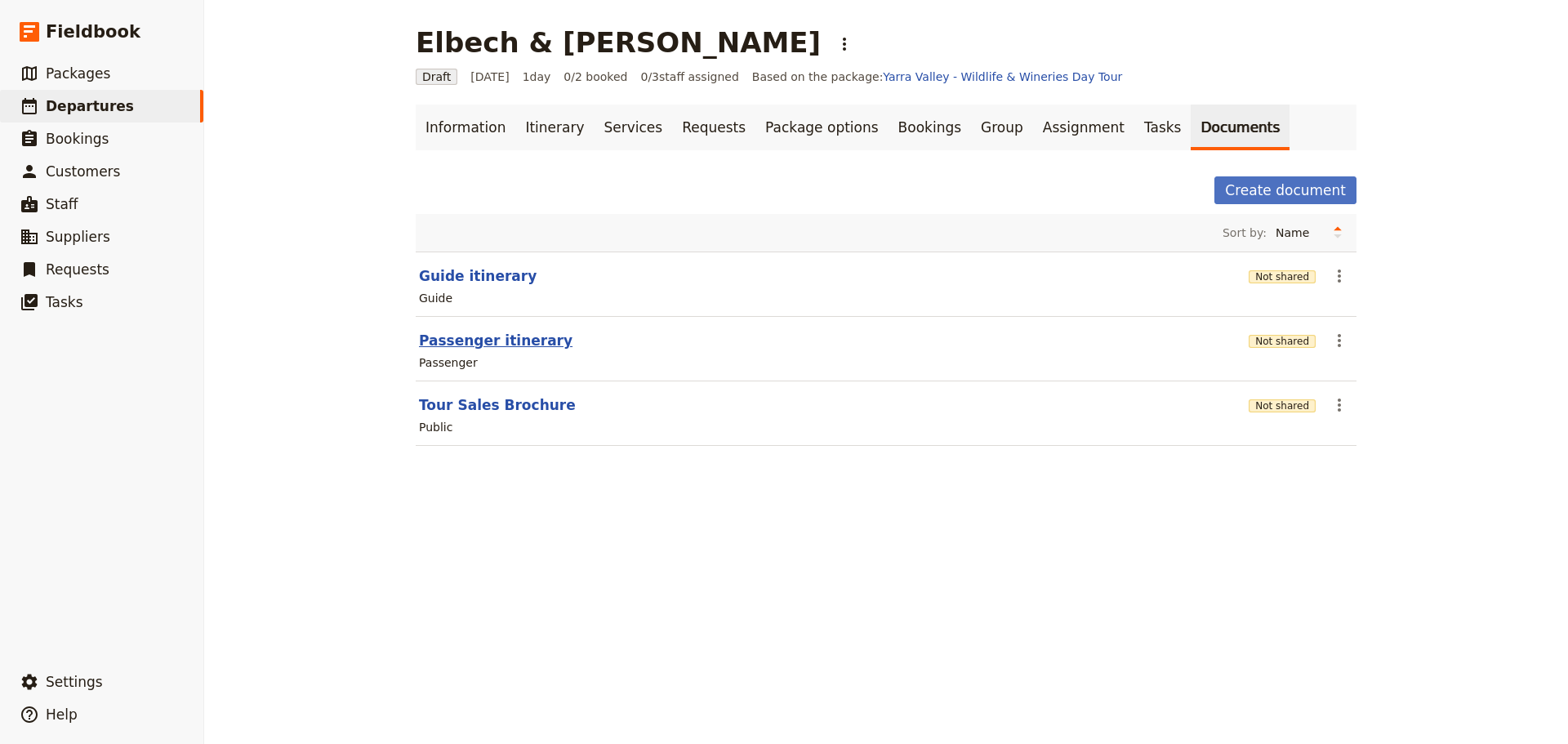
click at [467, 341] on button "Passenger itinerary" at bounding box center [495, 340] width 153 height 19
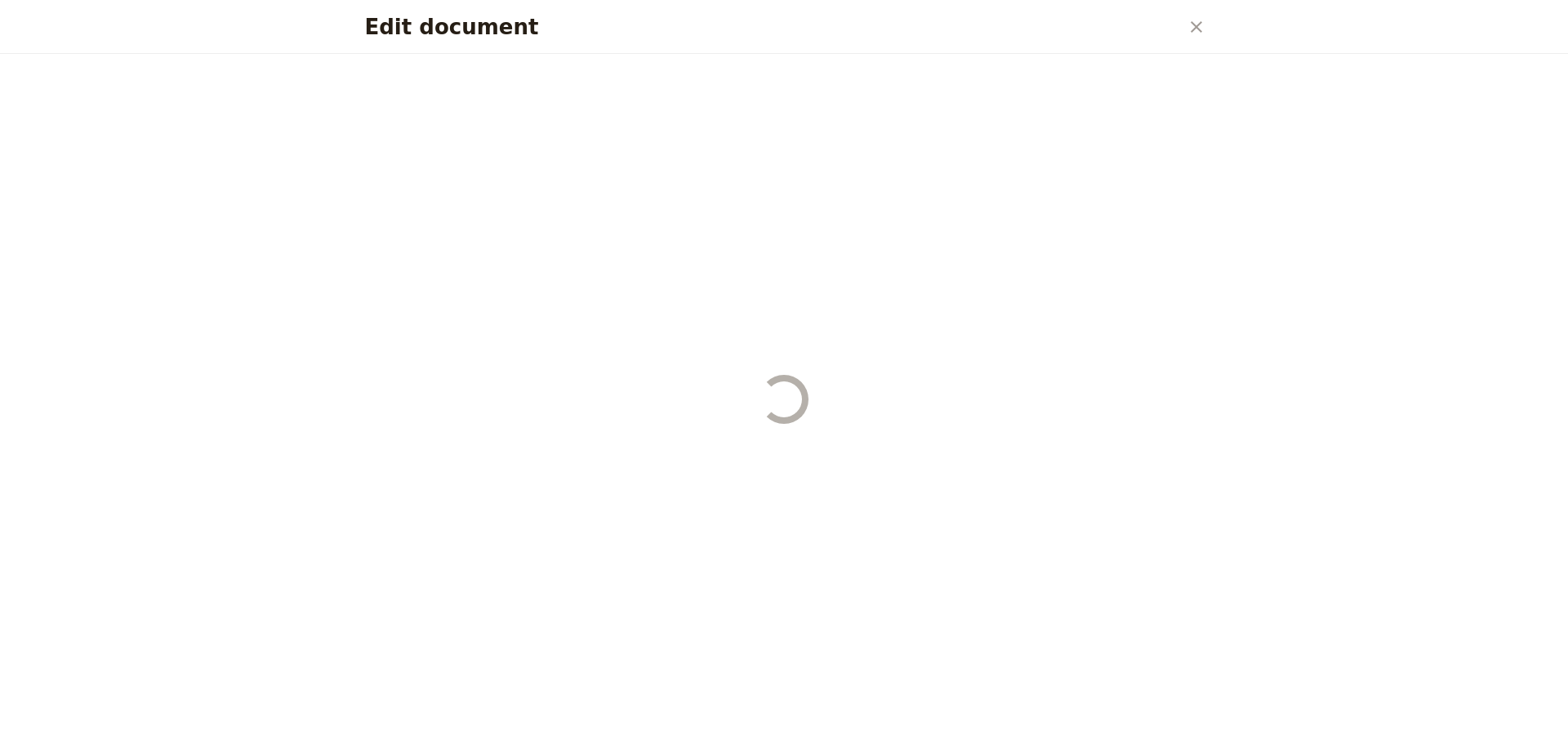
select select "PASSENGER"
select select "DEFAULT"
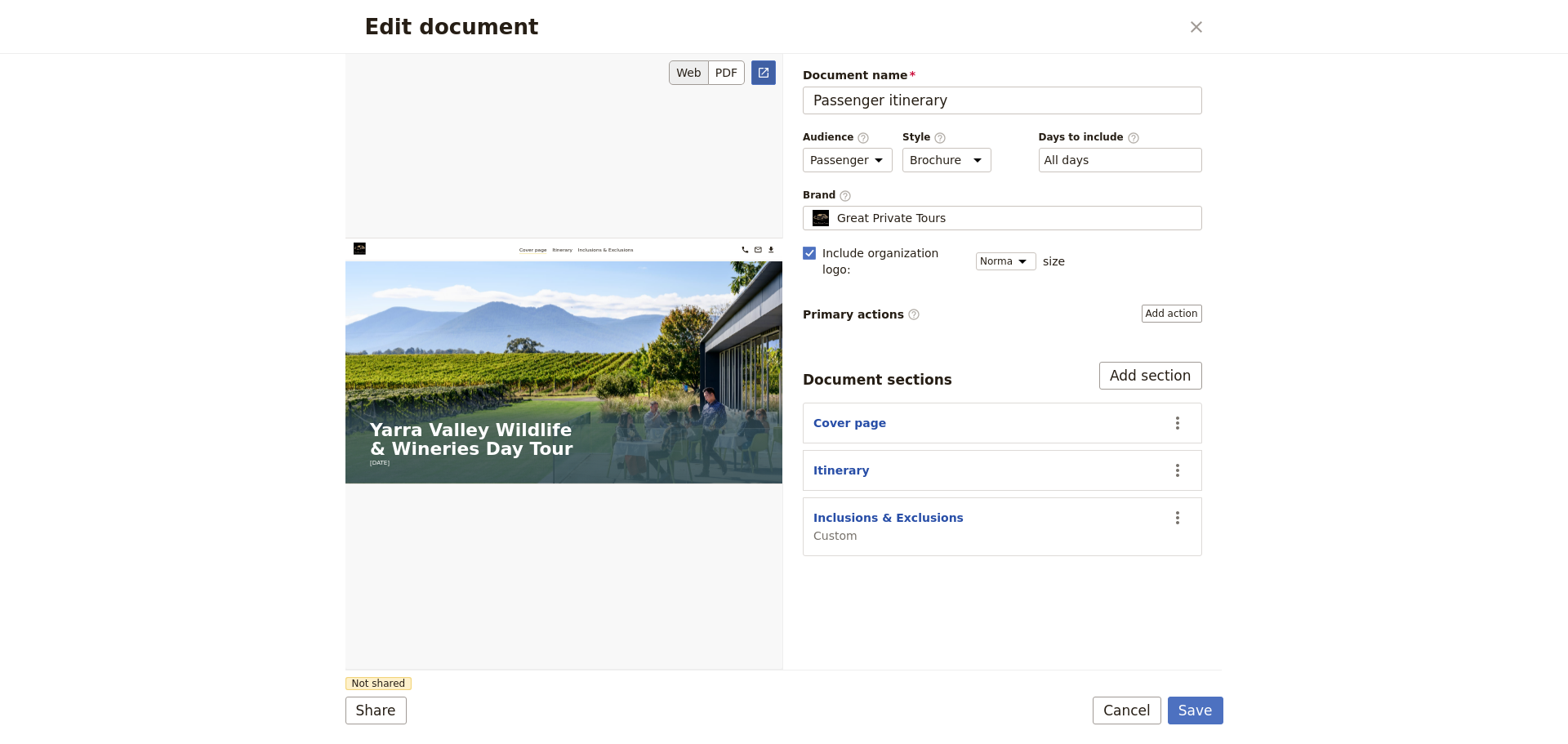
click at [771, 77] on link "​" at bounding box center [763, 73] width 25 height 25
drag, startPoint x: 1145, startPoint y: 712, endPoint x: 786, endPoint y: 253, distance: 582.7
click at [1144, 707] on button "Cancel" at bounding box center [1127, 711] width 69 height 28
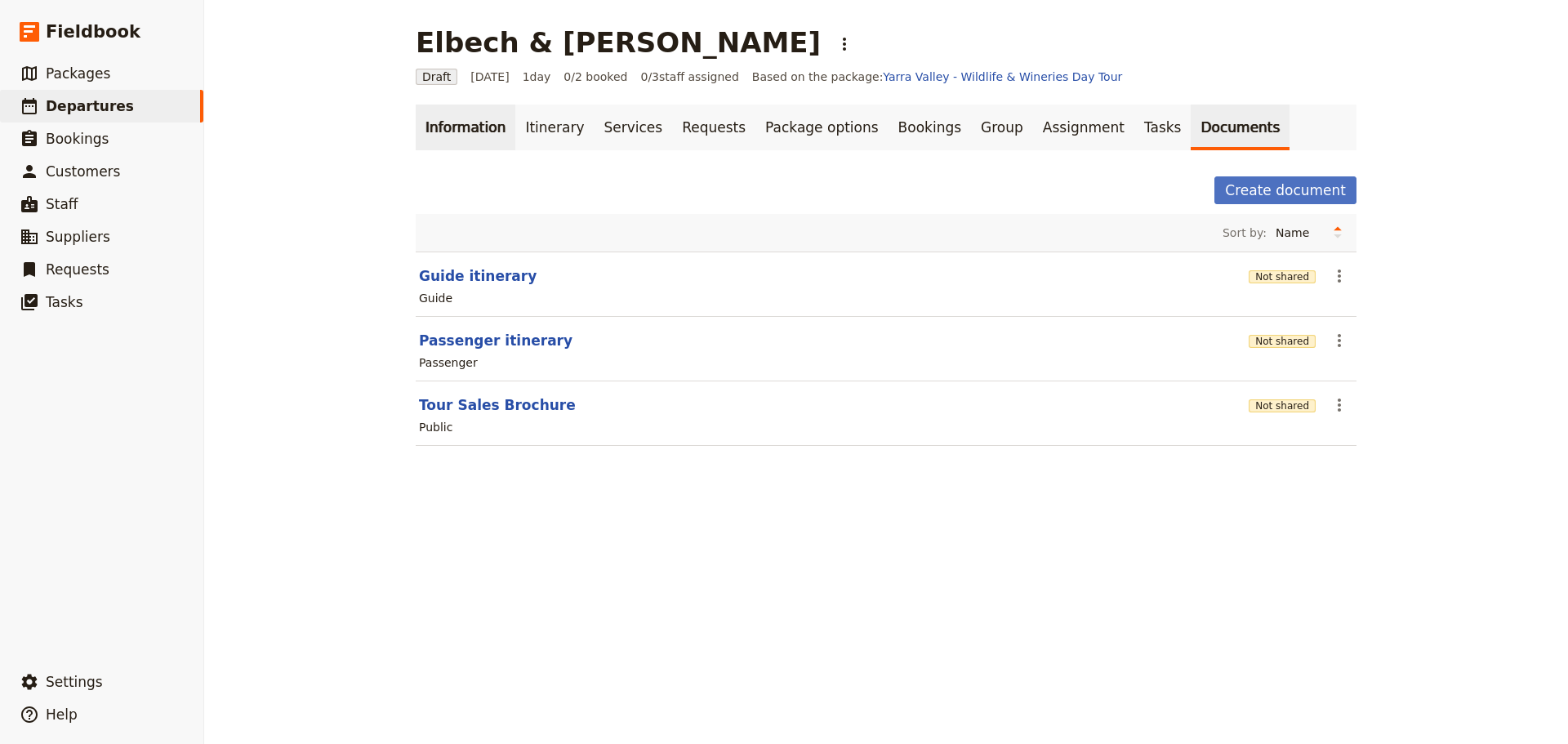
click at [444, 129] on link "Information" at bounding box center [465, 128] width 99 height 46
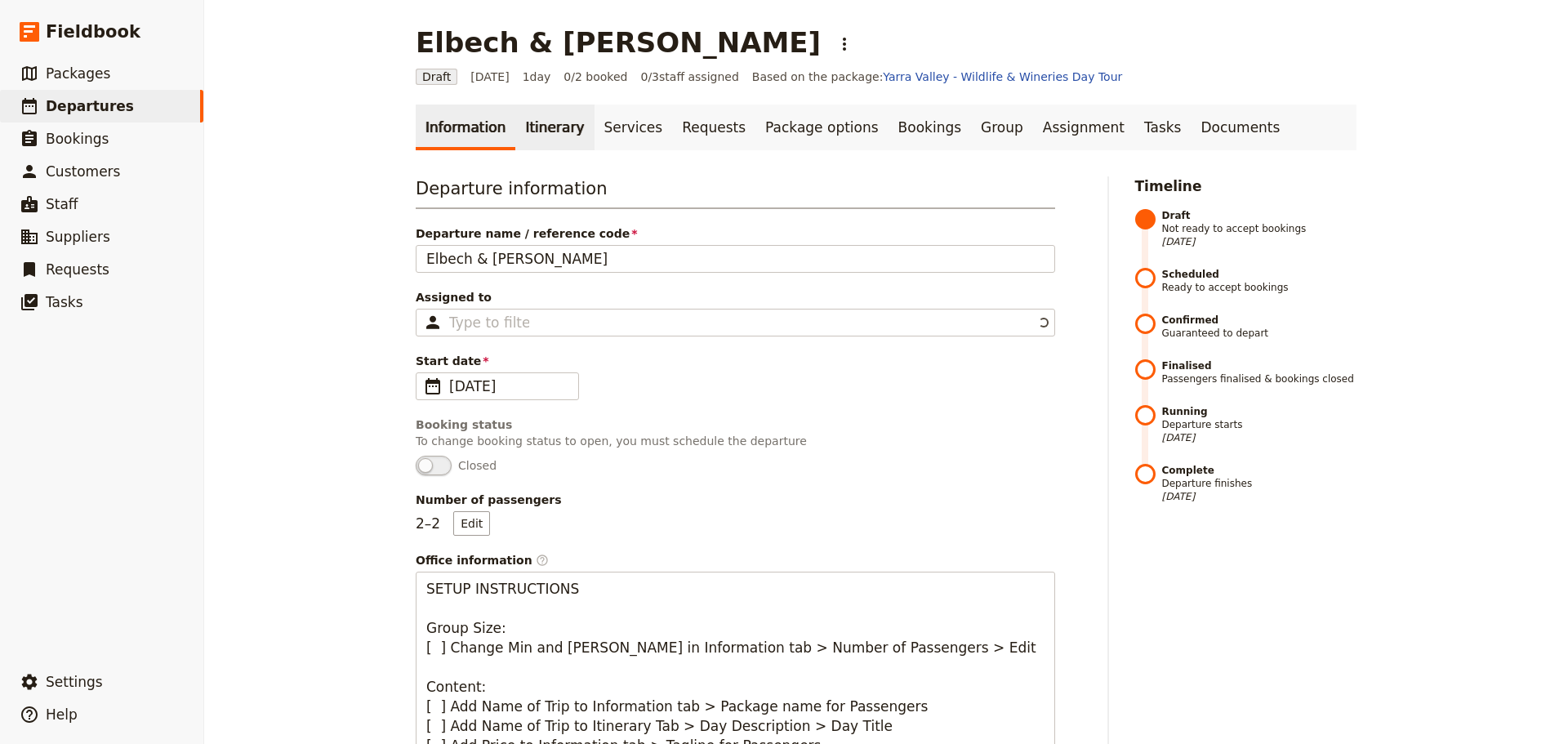
click at [538, 123] on link "Itinerary" at bounding box center [554, 128] width 78 height 46
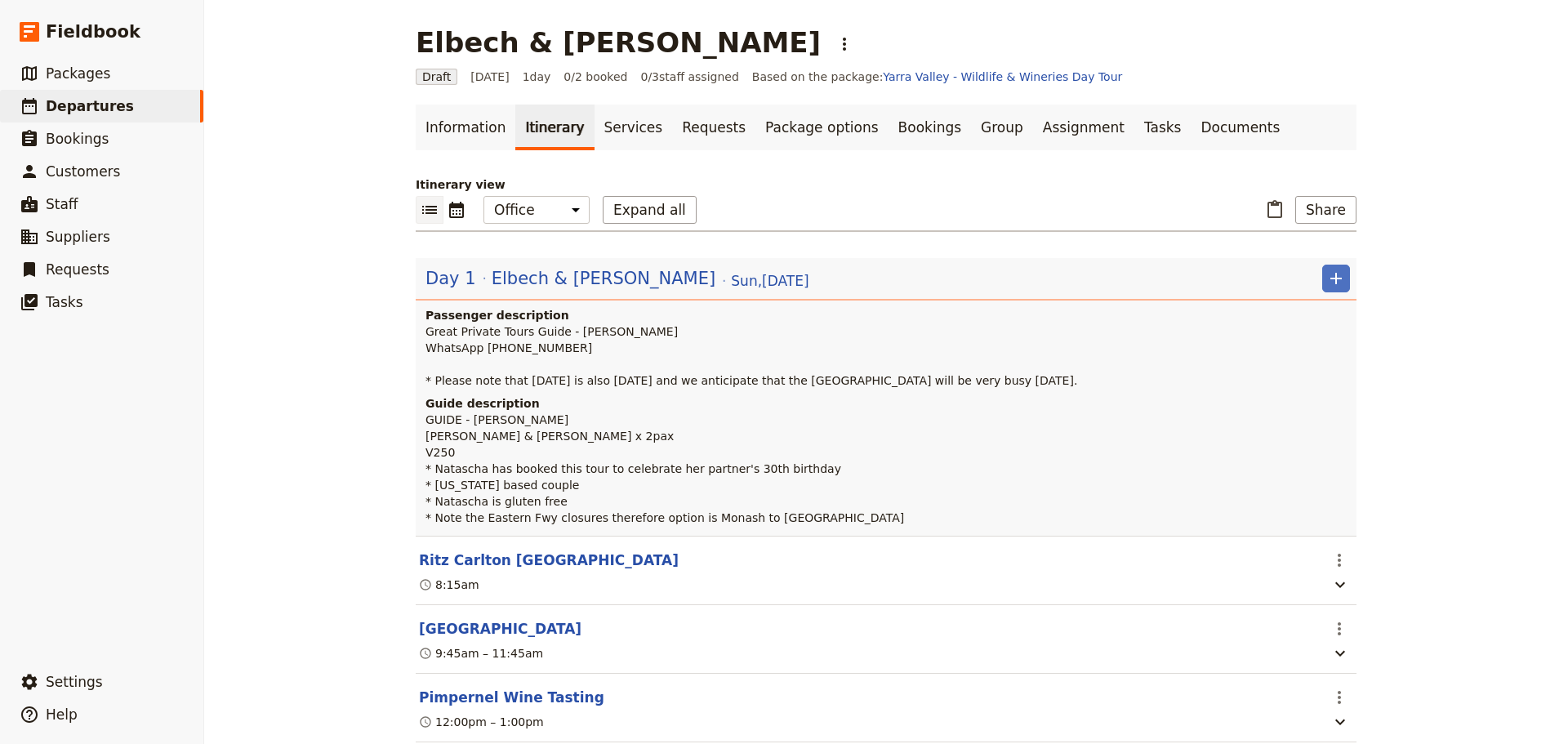
click at [489, 566] on button "Ritz Carlton [GEOGRAPHIC_DATA]" at bounding box center [549, 560] width 260 height 19
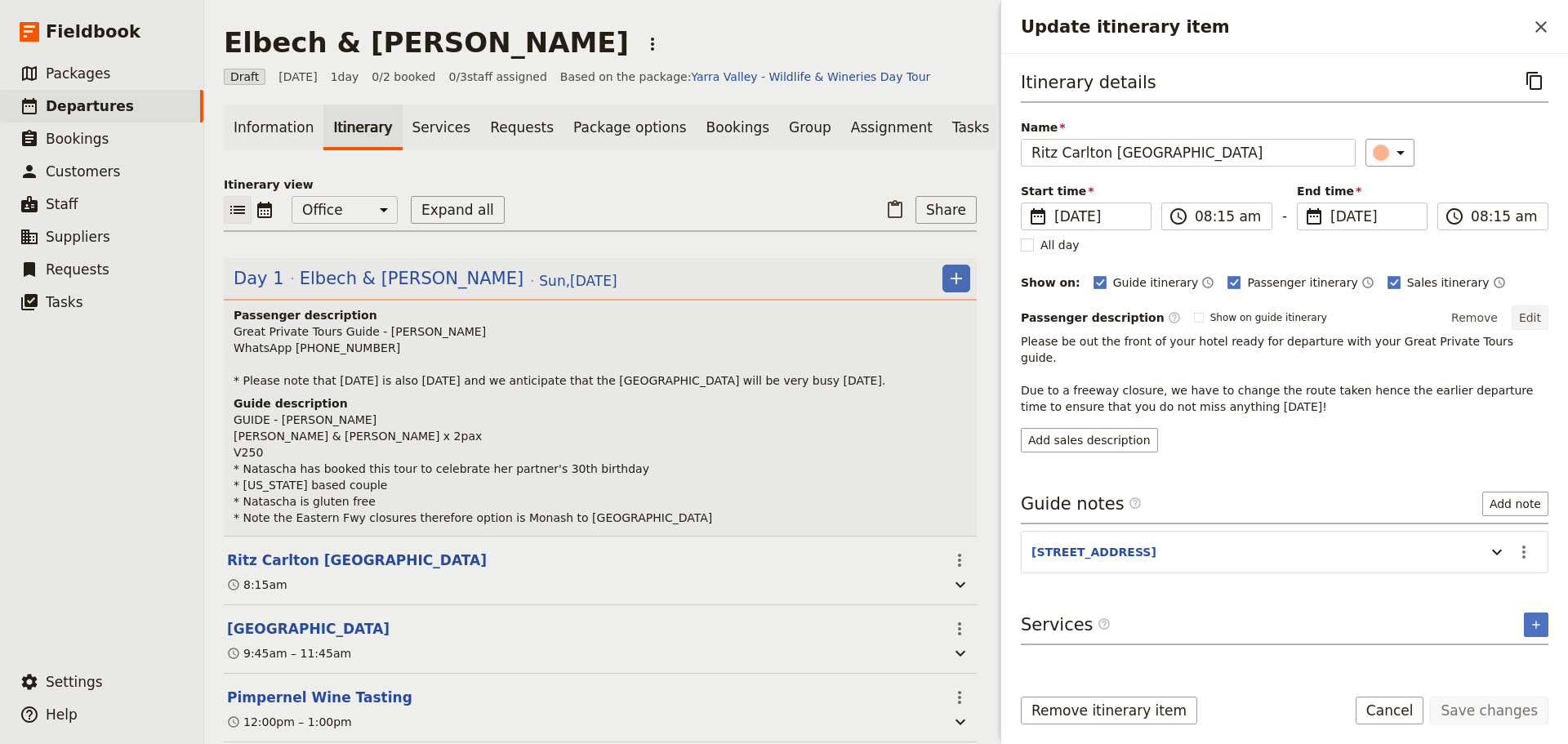
click at [1536, 312] on button "Edit" at bounding box center [1530, 317] width 37 height 25
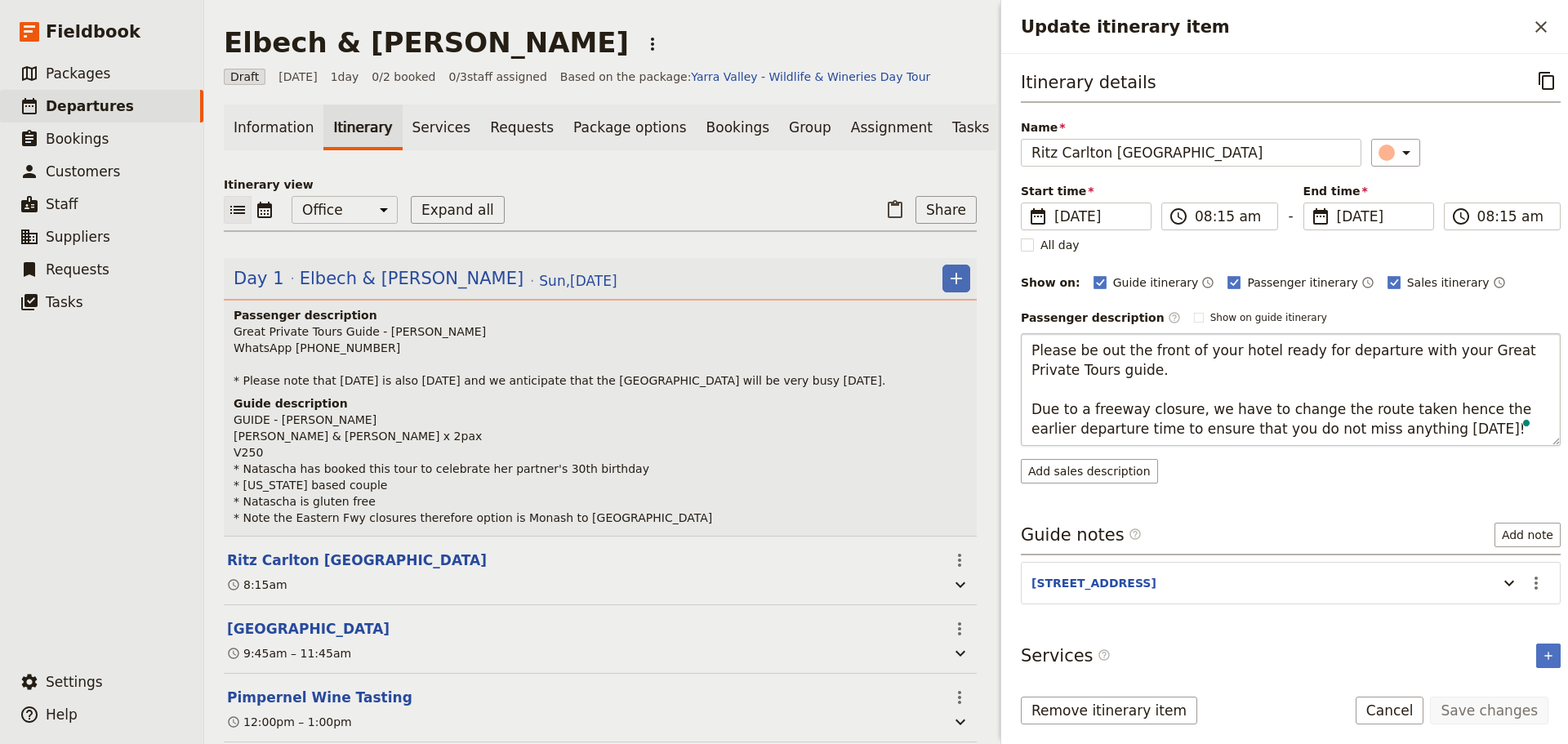
drag, startPoint x: 1094, startPoint y: 350, endPoint x: 1172, endPoint y: 355, distance: 78.2
click at [1172, 355] on textarea "Please be out the front of your hotel ready for departure with your Great Priva…" at bounding box center [1290, 390] width 540 height 113
type textarea "Please be in the foyer of your hotel ready for departure with your Great Privat…"
click at [1473, 692] on form "Itinerary details ​ Name Ritz Carlton Melbourne ​ Start time ​ 7 Sep 2025 07/09…" at bounding box center [1284, 399] width 567 height 691
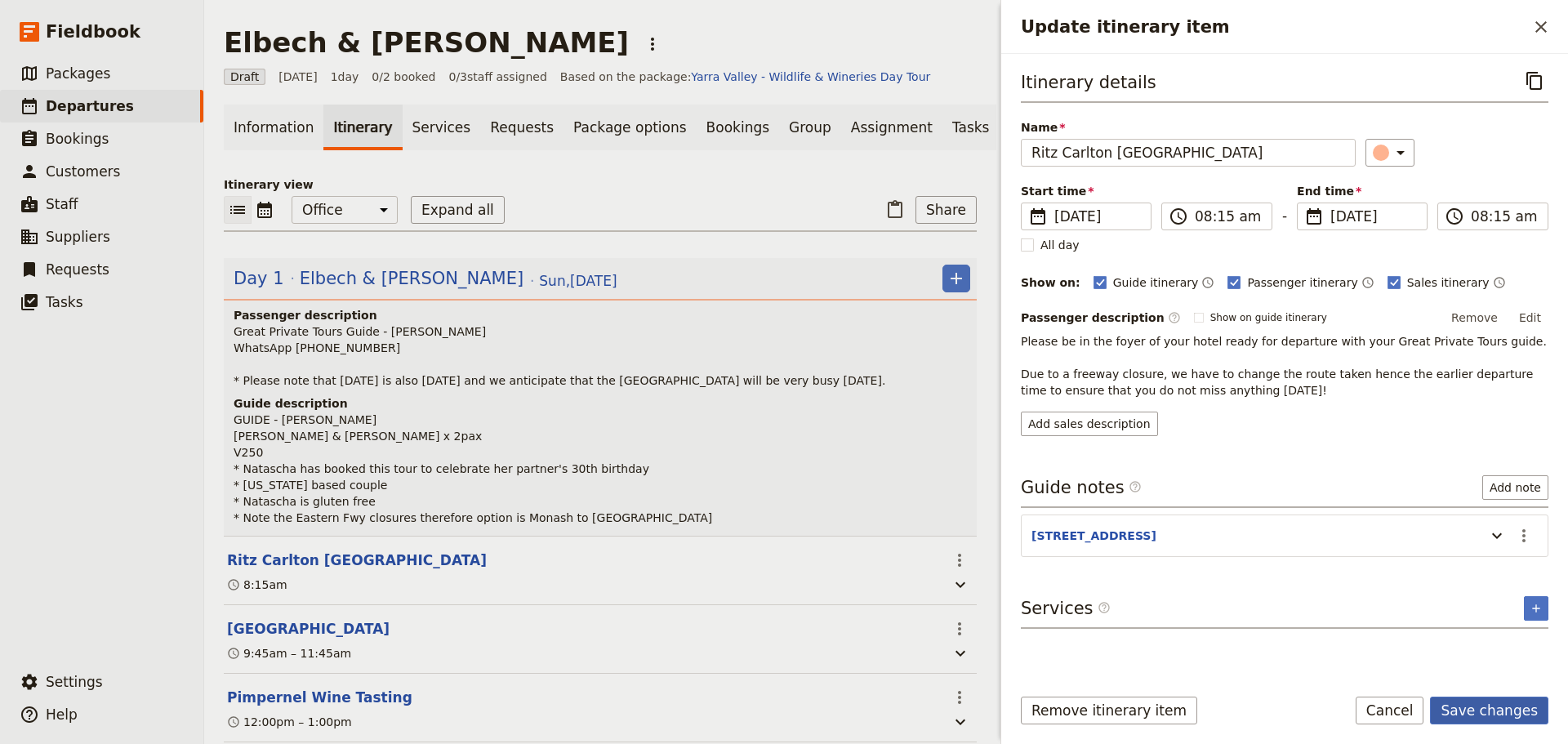
click at [1484, 708] on button "Save changes" at bounding box center [1489, 711] width 119 height 28
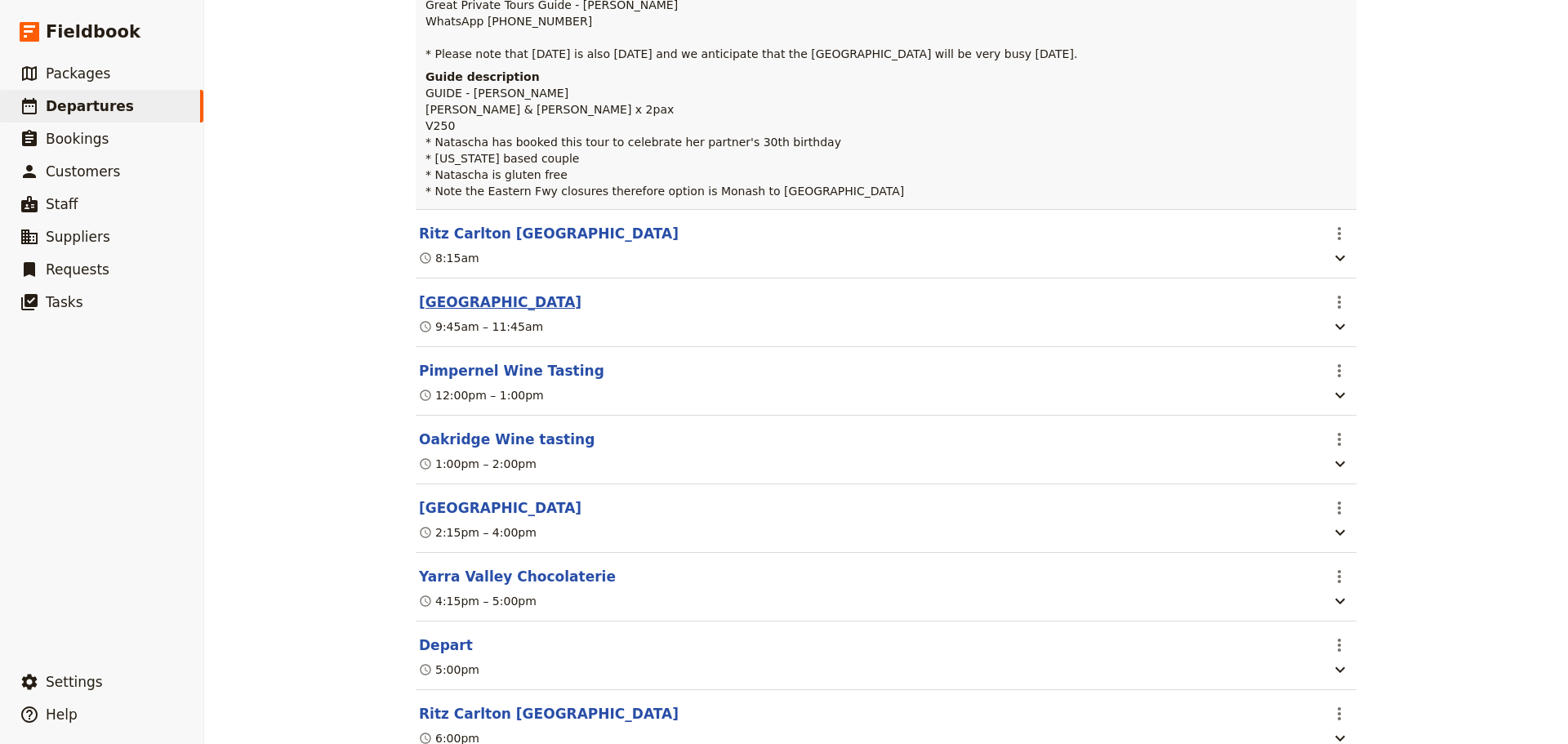
click at [512, 305] on button "[GEOGRAPHIC_DATA]" at bounding box center [500, 302] width 163 height 19
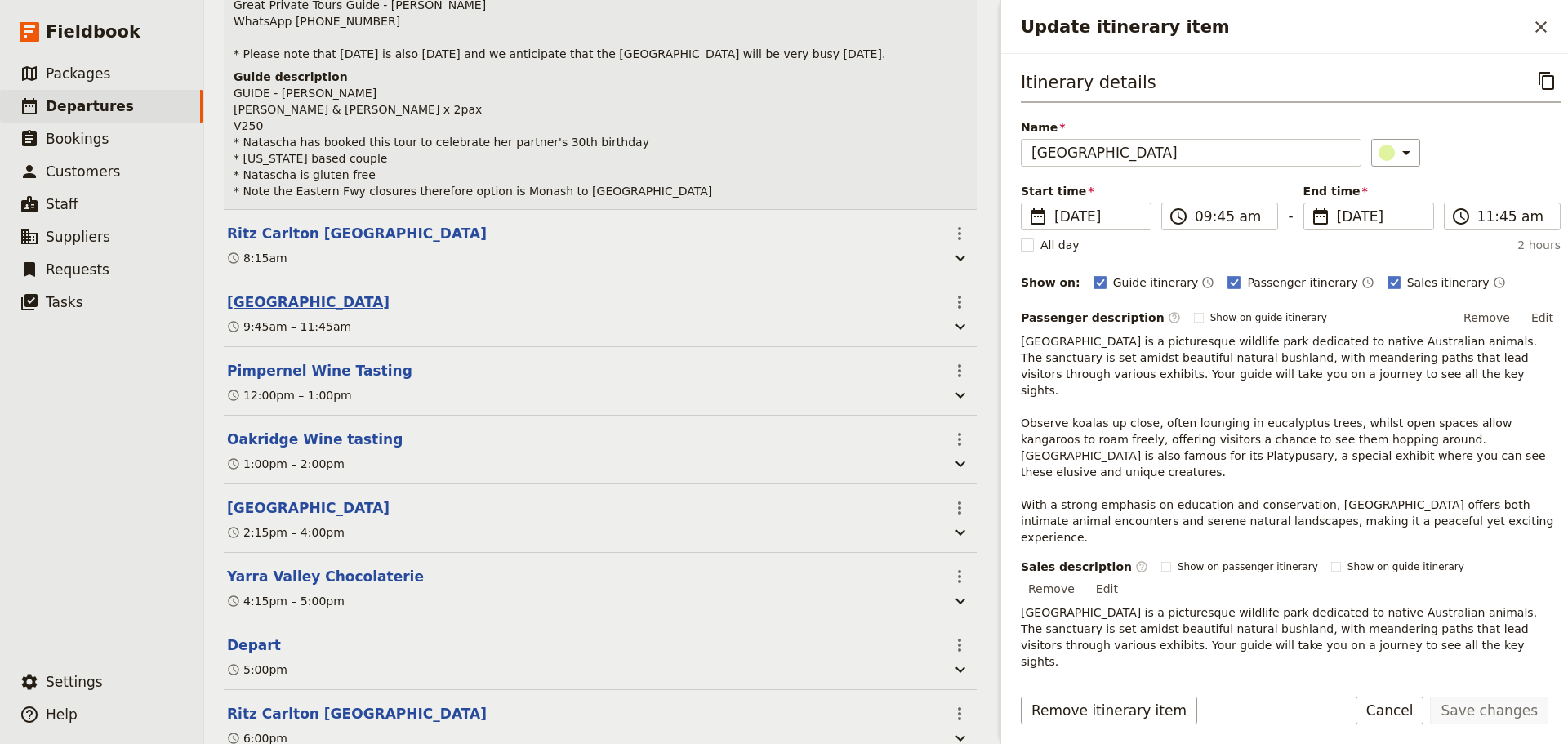
scroll to position [335, 0]
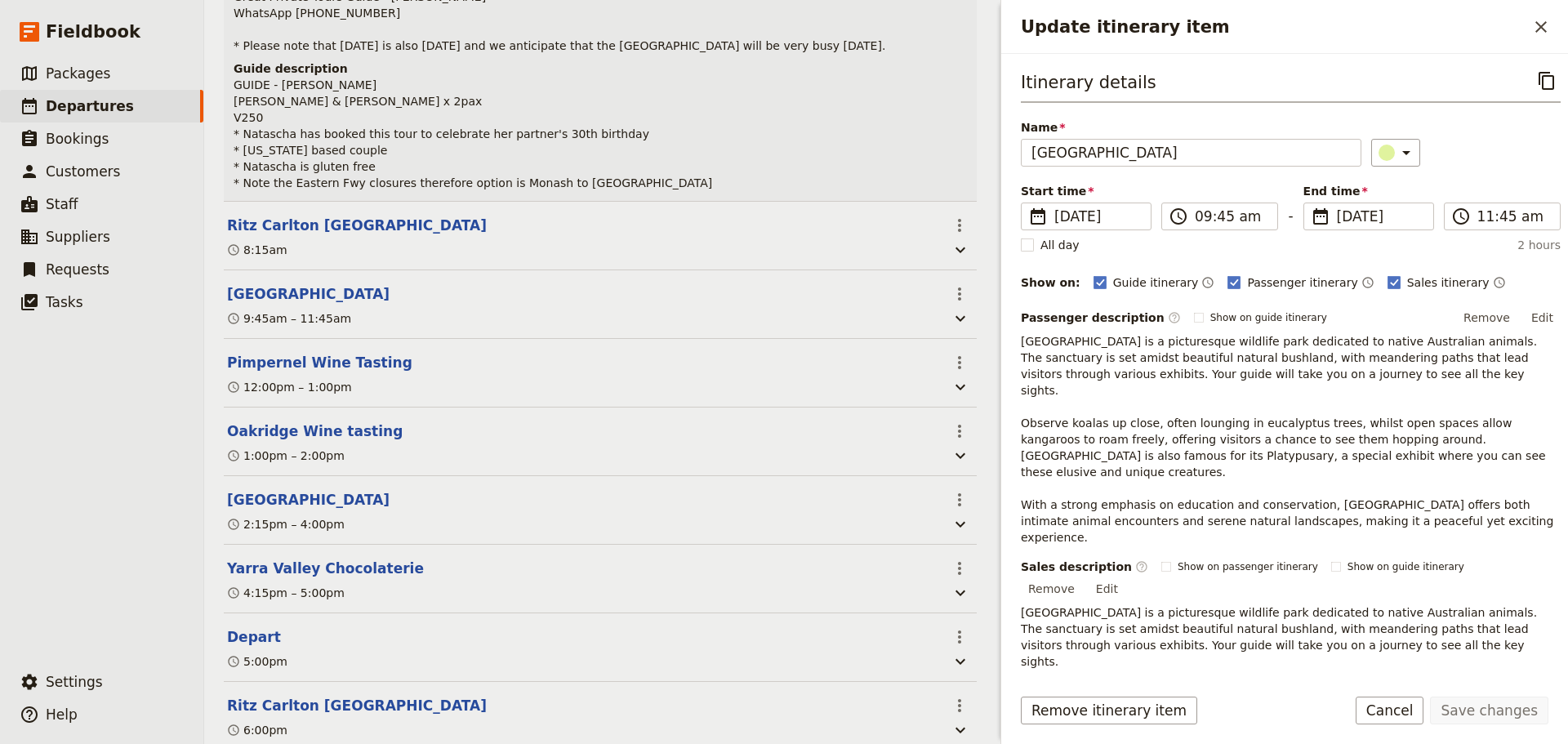
drag, startPoint x: 1533, startPoint y: 322, endPoint x: 1522, endPoint y: 324, distance: 11.2
click at [1534, 322] on button "Edit" at bounding box center [1542, 317] width 37 height 25
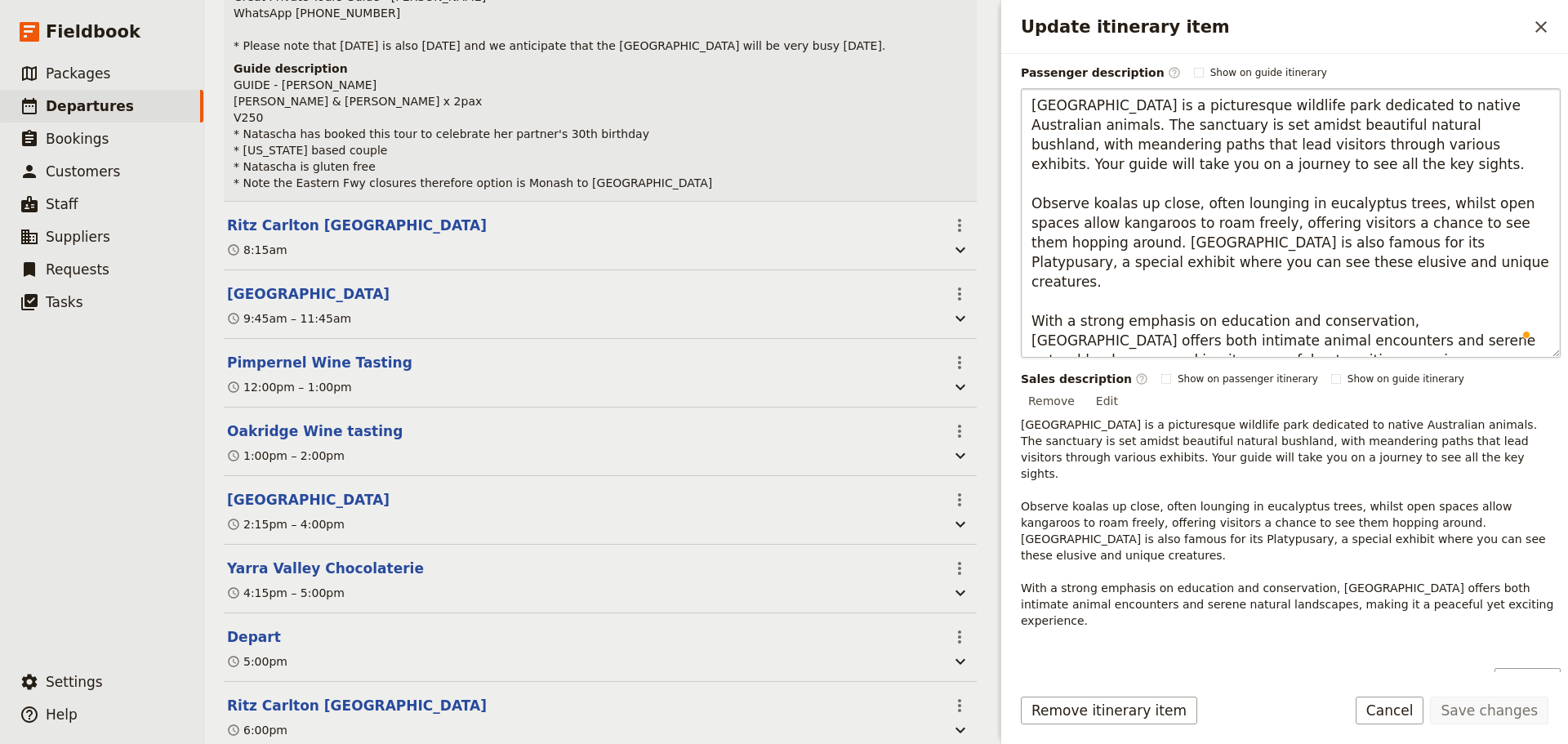
scroll to position [246, 0]
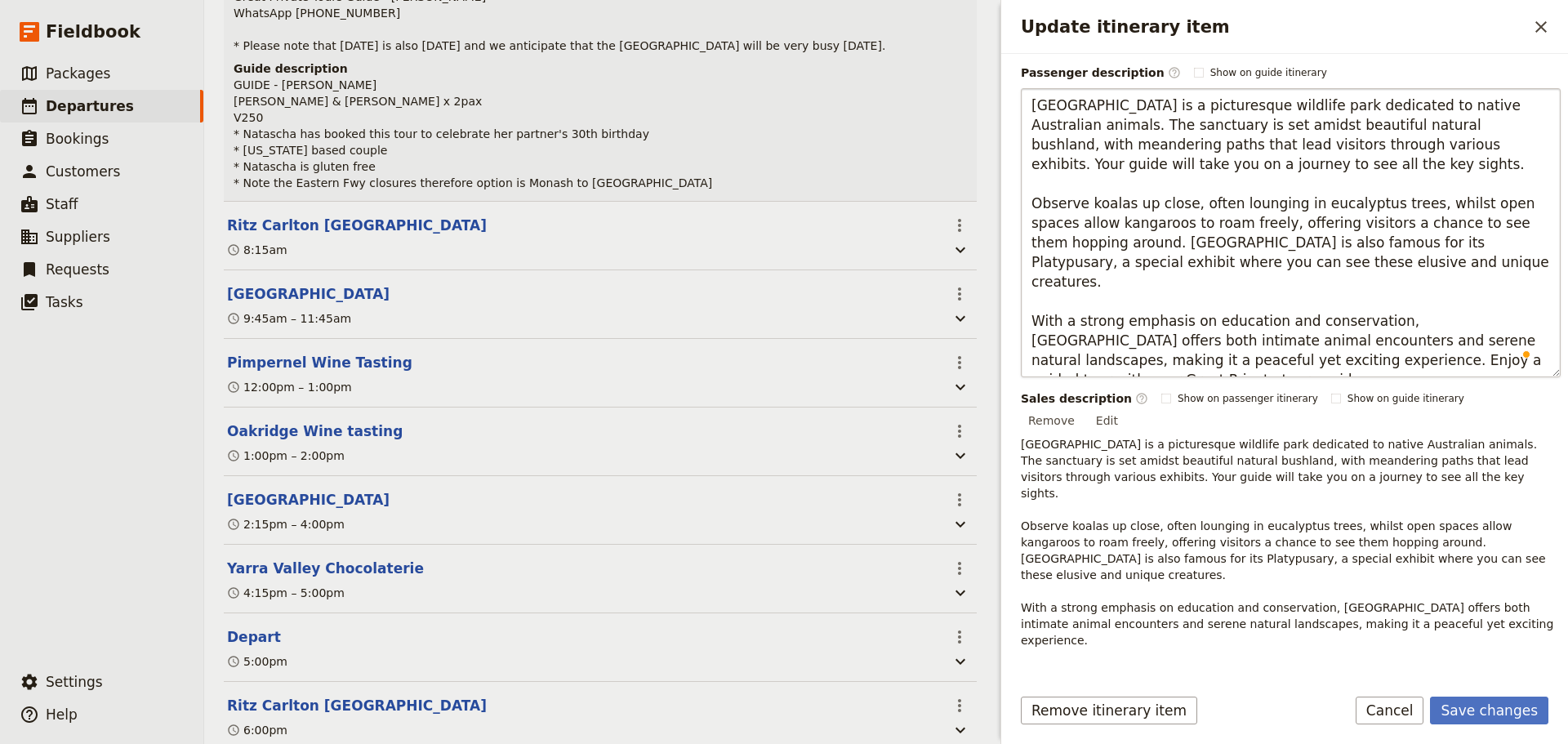
type textarea "Healesville Sanctuary is a picturesque wildlife park dedicated to native Austra…"
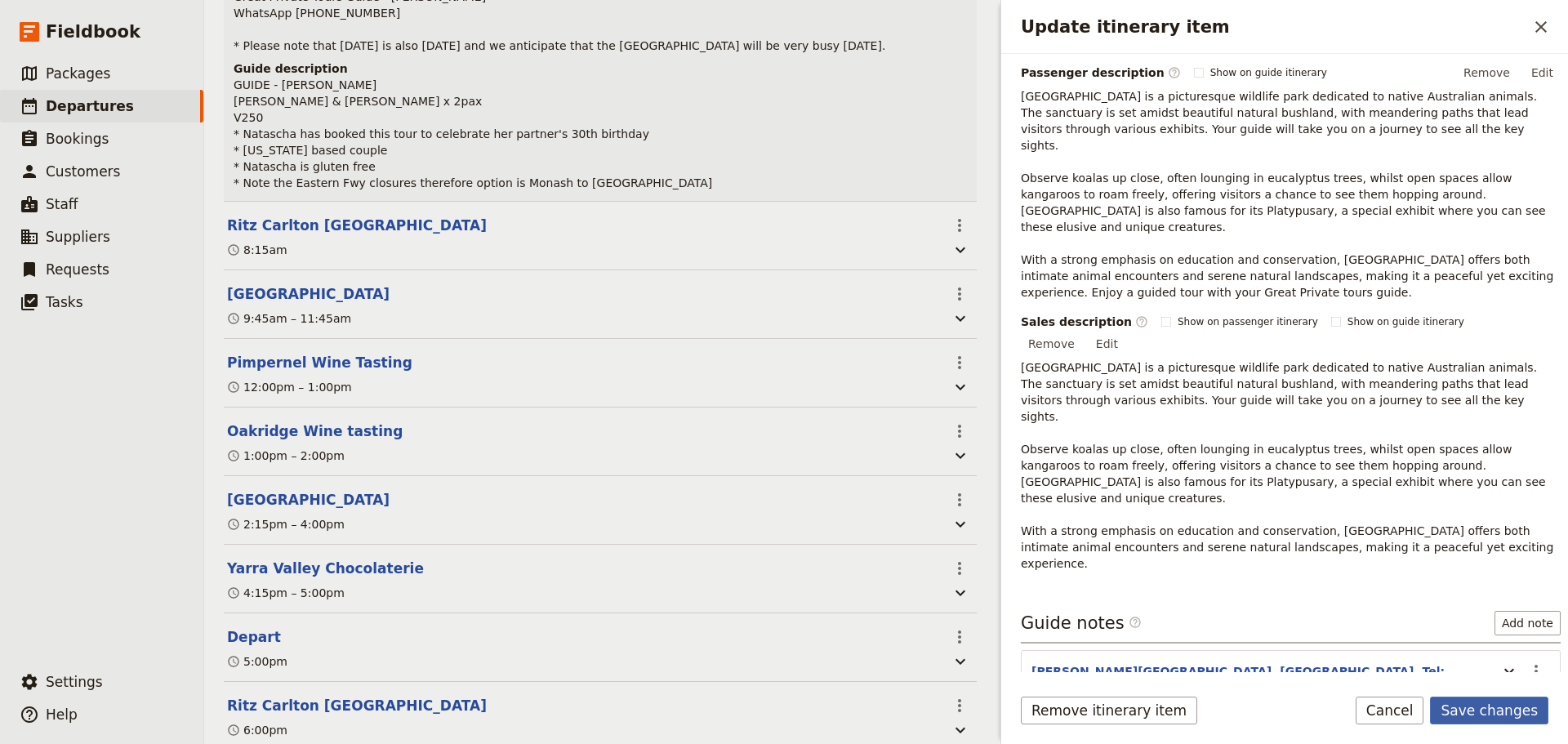
click at [1489, 698] on button "Save changes" at bounding box center [1489, 711] width 119 height 28
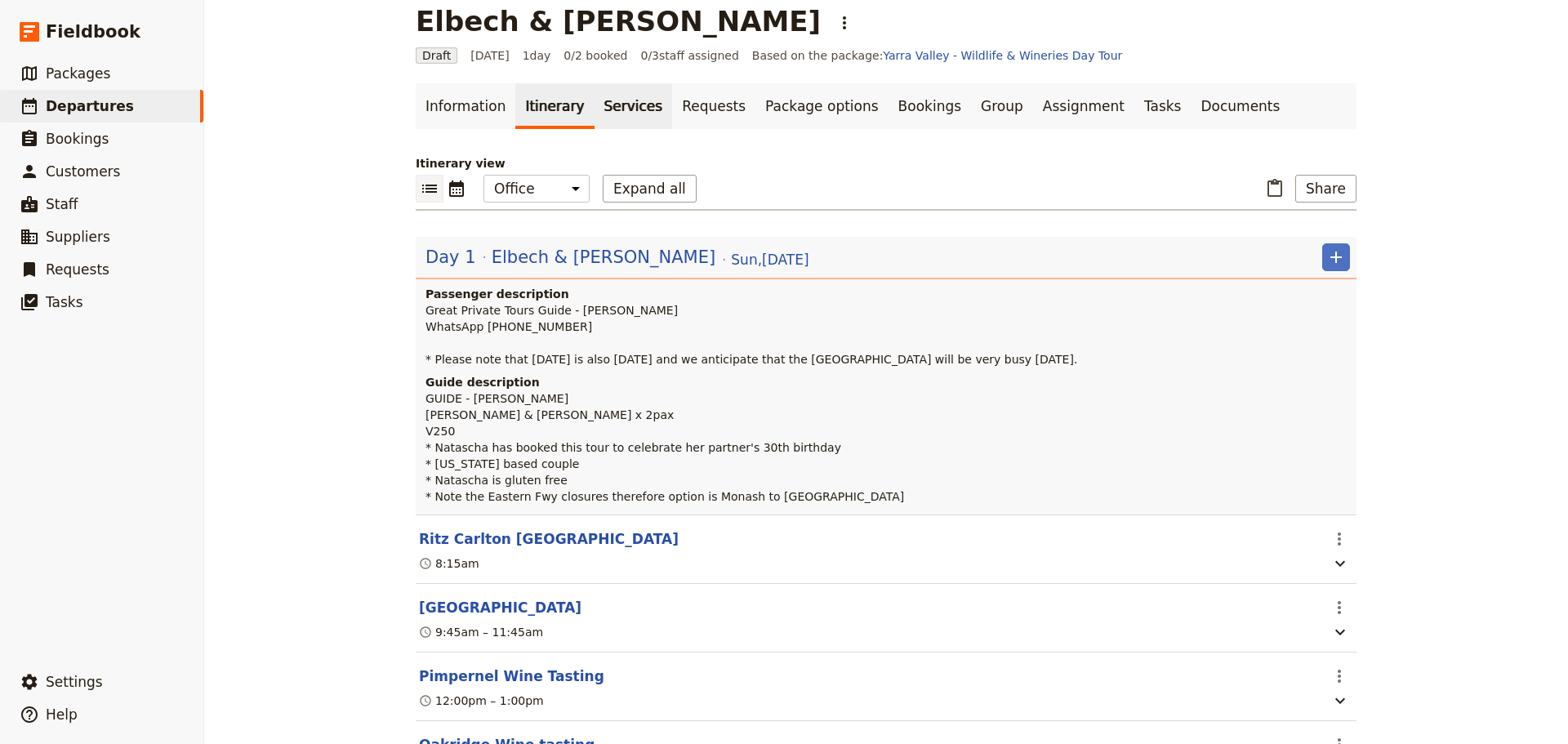
scroll to position [0, 0]
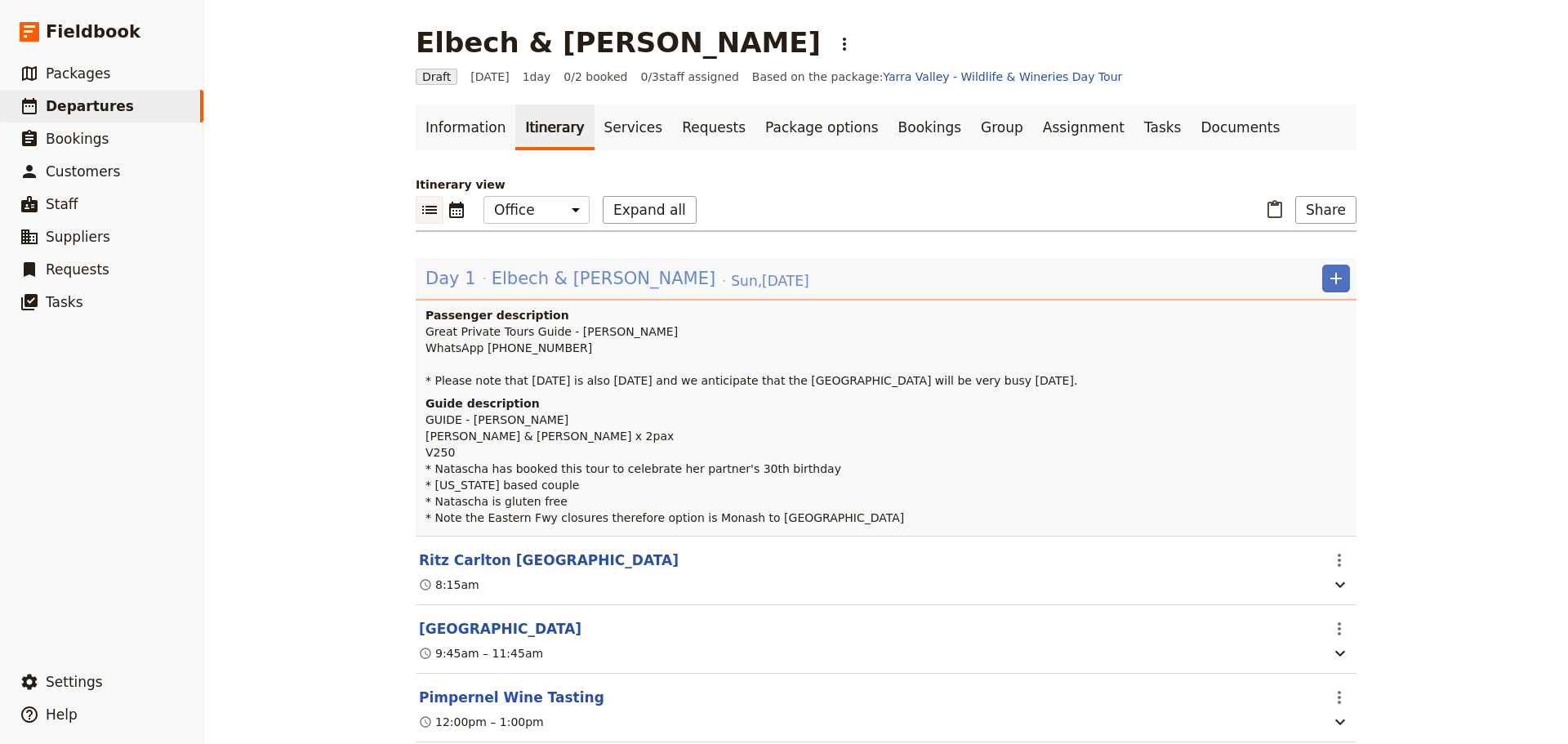
click at [603, 289] on span "Elbech & [PERSON_NAME]" at bounding box center [603, 279] width 223 height 25
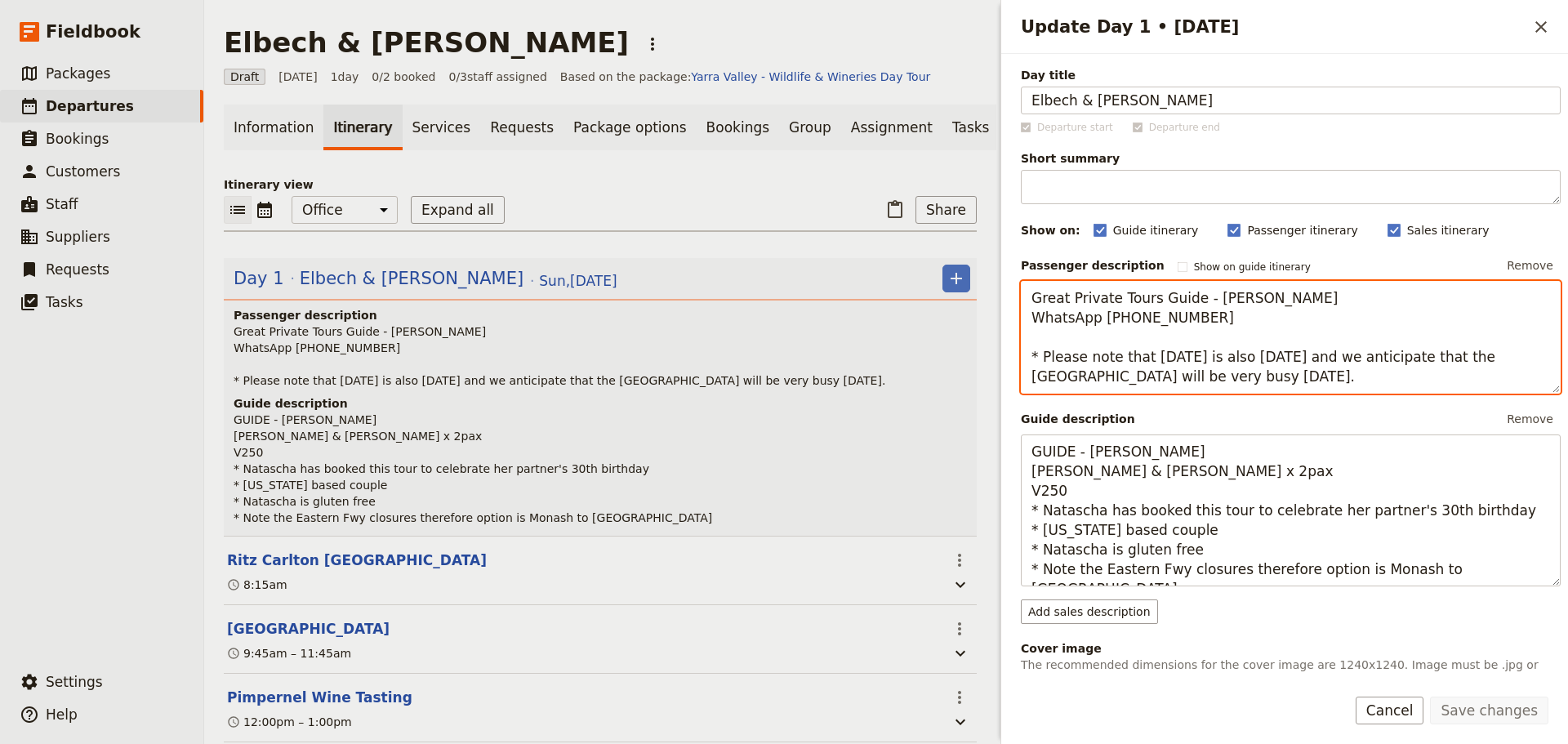
click at [1212, 375] on textarea "Great Private Tours Guide - Alan Edwards WhatsApp +61 403 611 077 * Please note…" at bounding box center [1290, 338] width 540 height 113
click at [1044, 365] on textarea "Great Private Tours Guide - Alan Edwards WhatsApp +61 403 611 077 * Please note…" at bounding box center [1290, 338] width 540 height 113
click at [1042, 364] on textarea "Great Private Tours Guide - Alan Edwards WhatsApp +61 403 611 077 * Please note…" at bounding box center [1290, 338] width 540 height 113
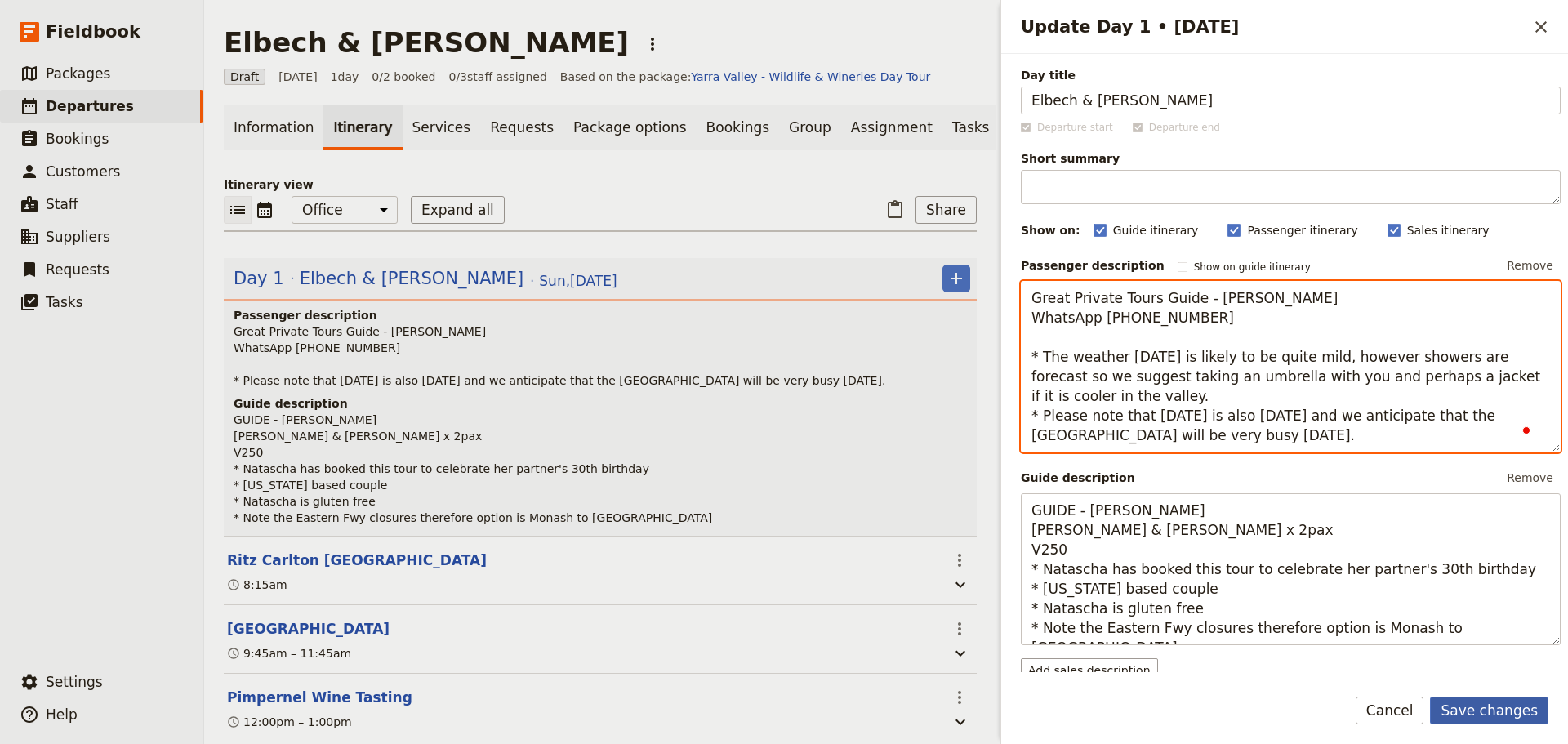
type textarea "Great Private Tours Guide - Alan Edwards WhatsApp +61 403 611 077 * The weather…"
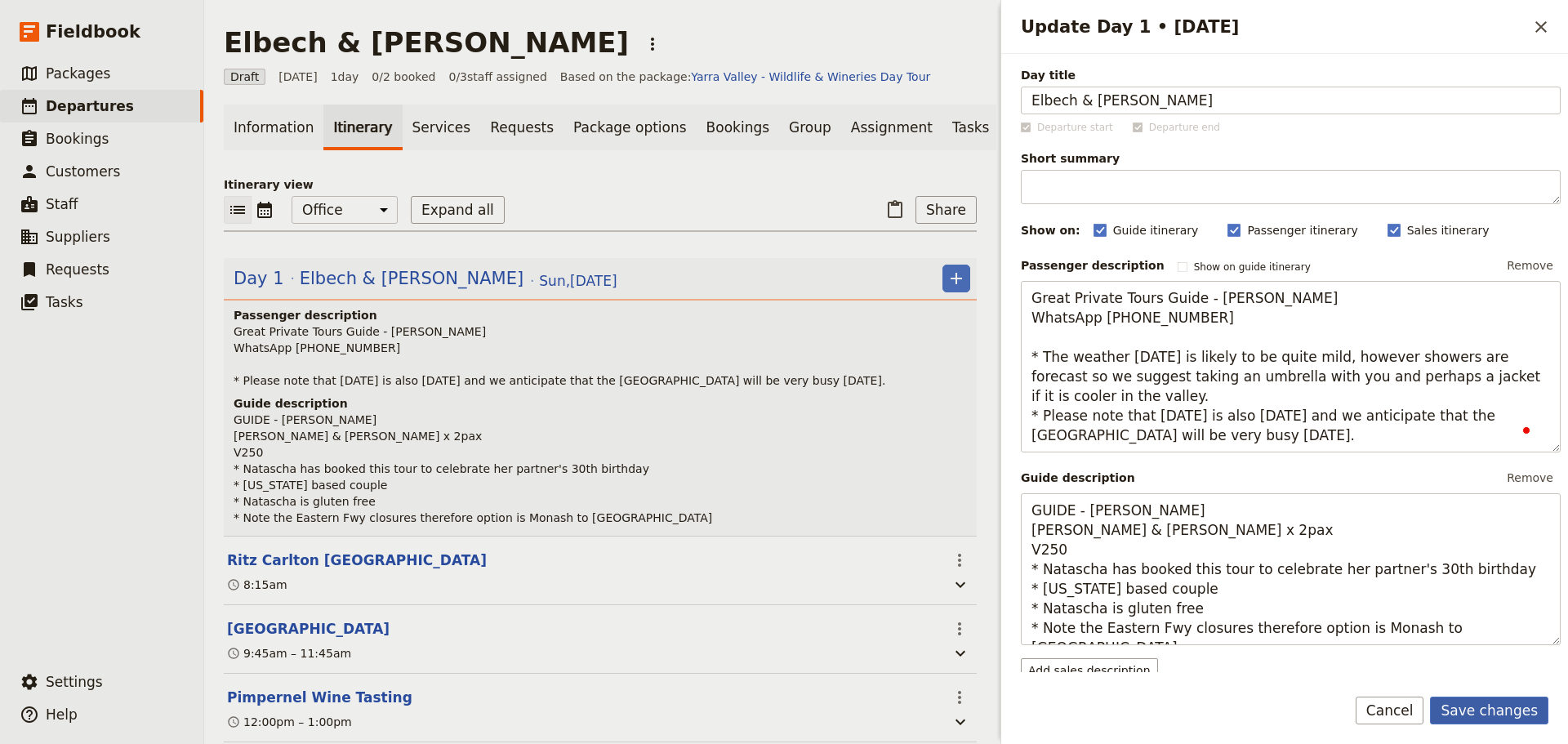
click at [1481, 697] on button "Save changes" at bounding box center [1489, 711] width 119 height 28
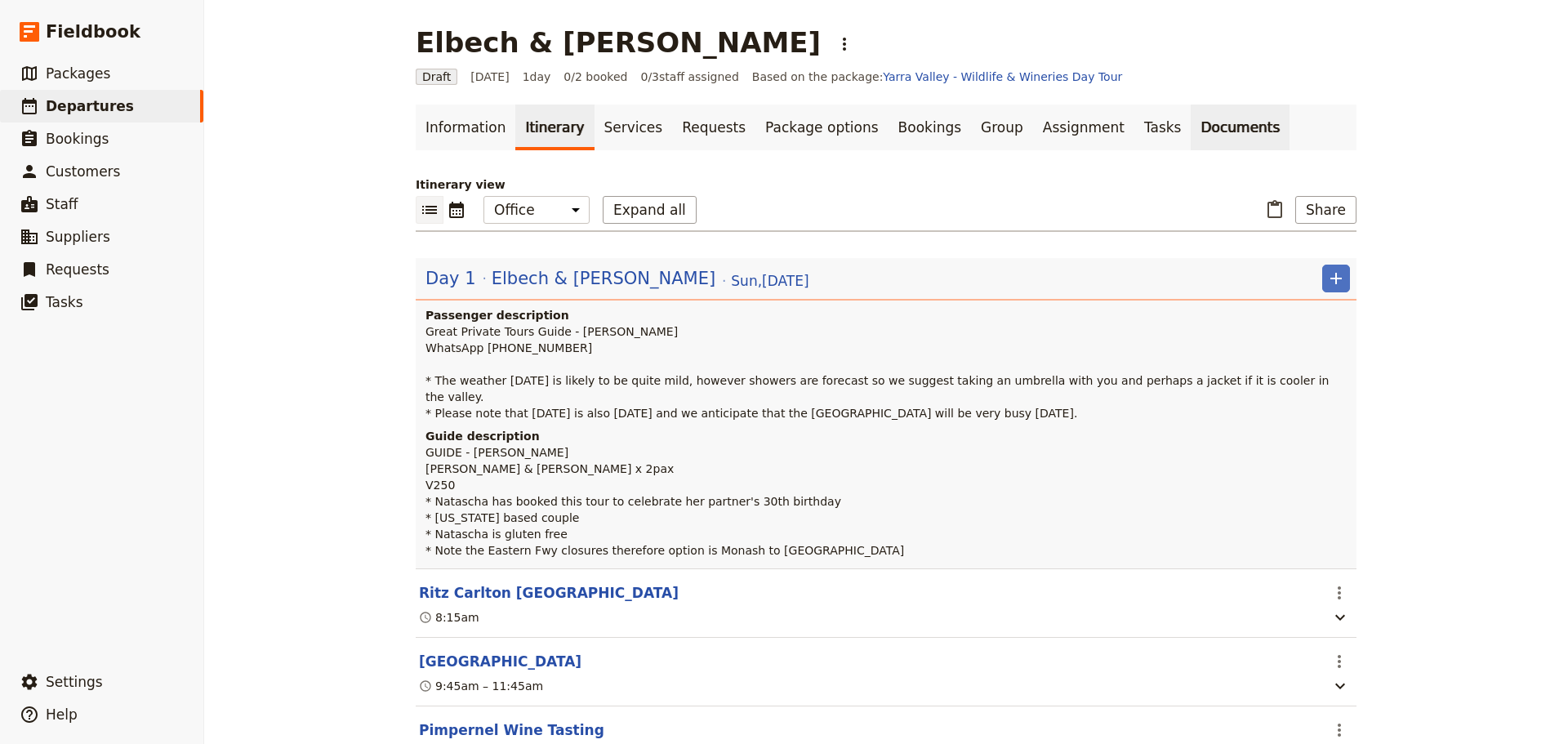
click at [1191, 136] on link "Documents" at bounding box center [1241, 128] width 99 height 46
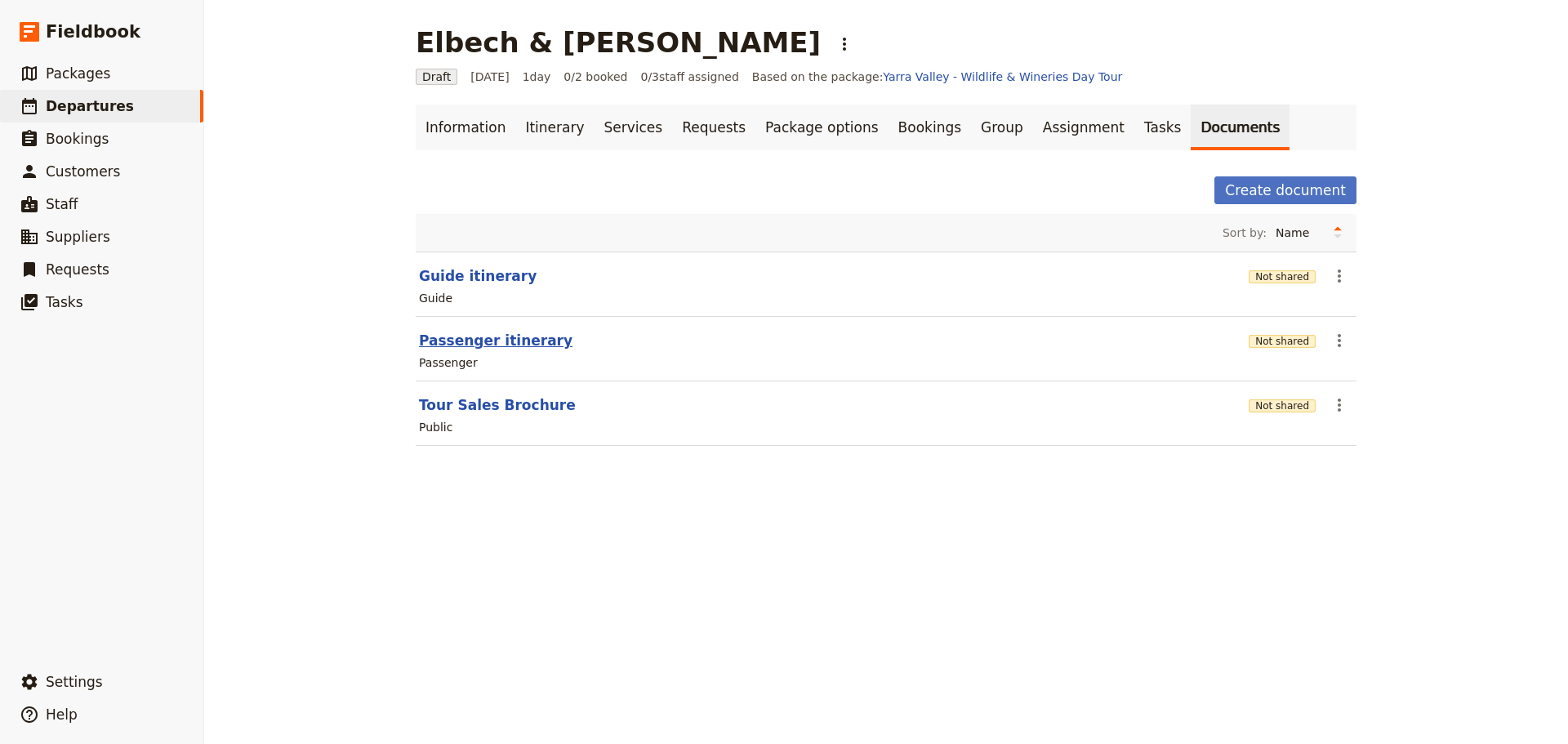
click at [473, 341] on button "Passenger itinerary" at bounding box center [495, 340] width 153 height 19
select select "PASSENGER"
select select "DEFAULT"
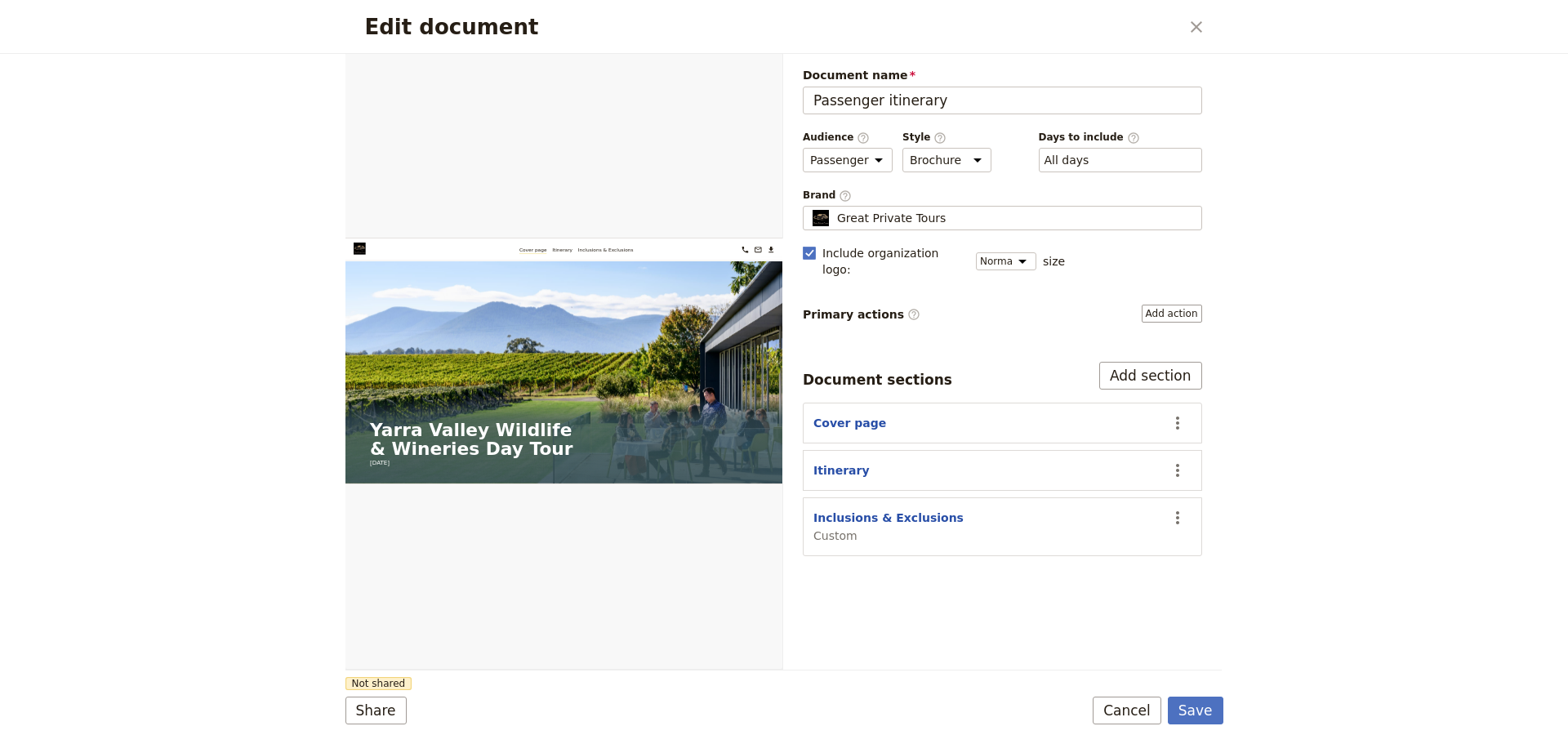
click at [1191, 501] on section "Inclusions & Exclusions Custom ​" at bounding box center [1002, 527] width 400 height 59
click at [1187, 509] on icon "Actions" at bounding box center [1177, 518] width 19 height 19
click at [1131, 620] on span "Hide section" at bounding box center [1114, 615] width 132 height 17
click at [1206, 716] on button "Save" at bounding box center [1196, 711] width 55 height 28
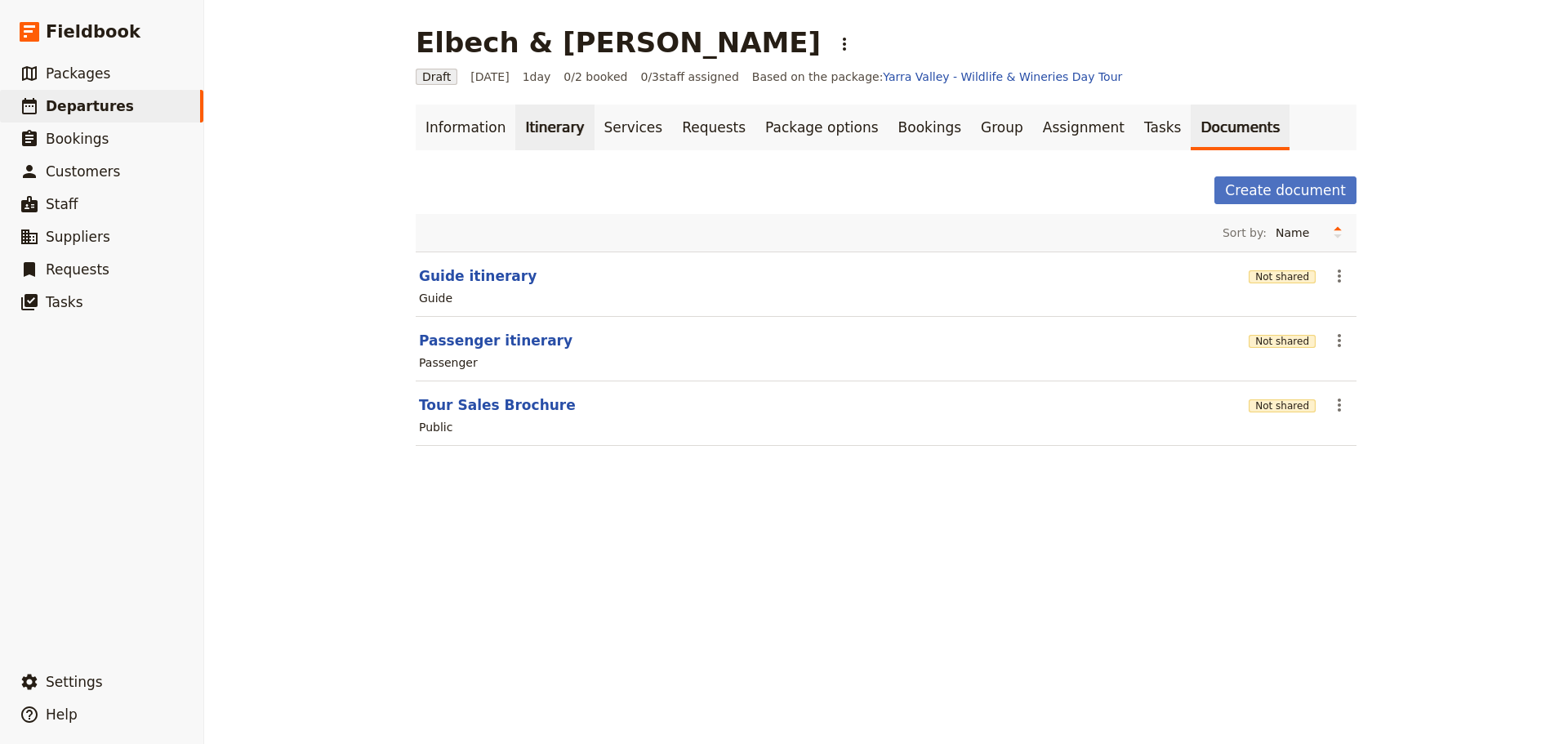
drag, startPoint x: 466, startPoint y: 128, endPoint x: 531, endPoint y: 129, distance: 65.0
click at [467, 128] on link "Information" at bounding box center [465, 128] width 99 height 46
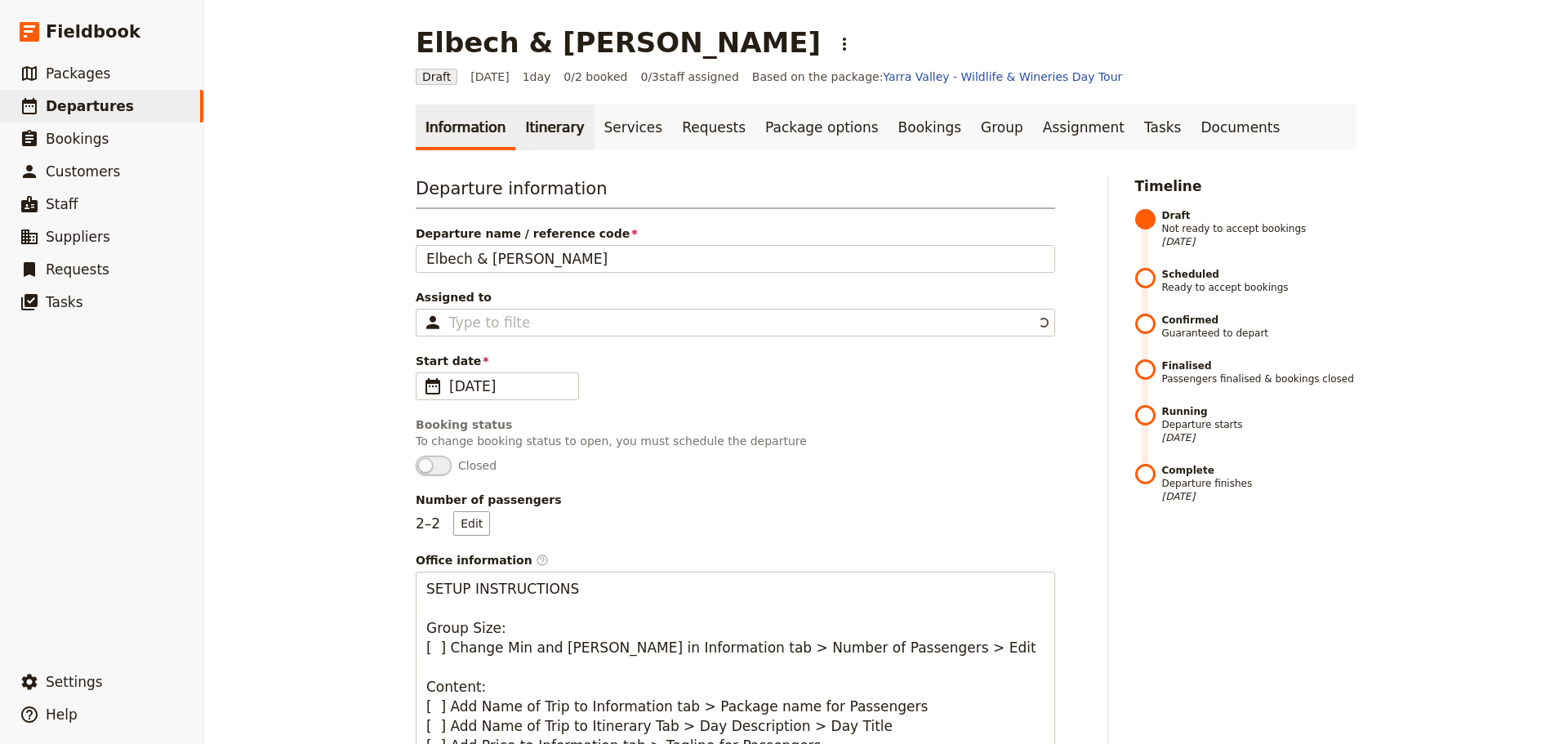
click at [534, 121] on link "Itinerary" at bounding box center [554, 128] width 78 height 46
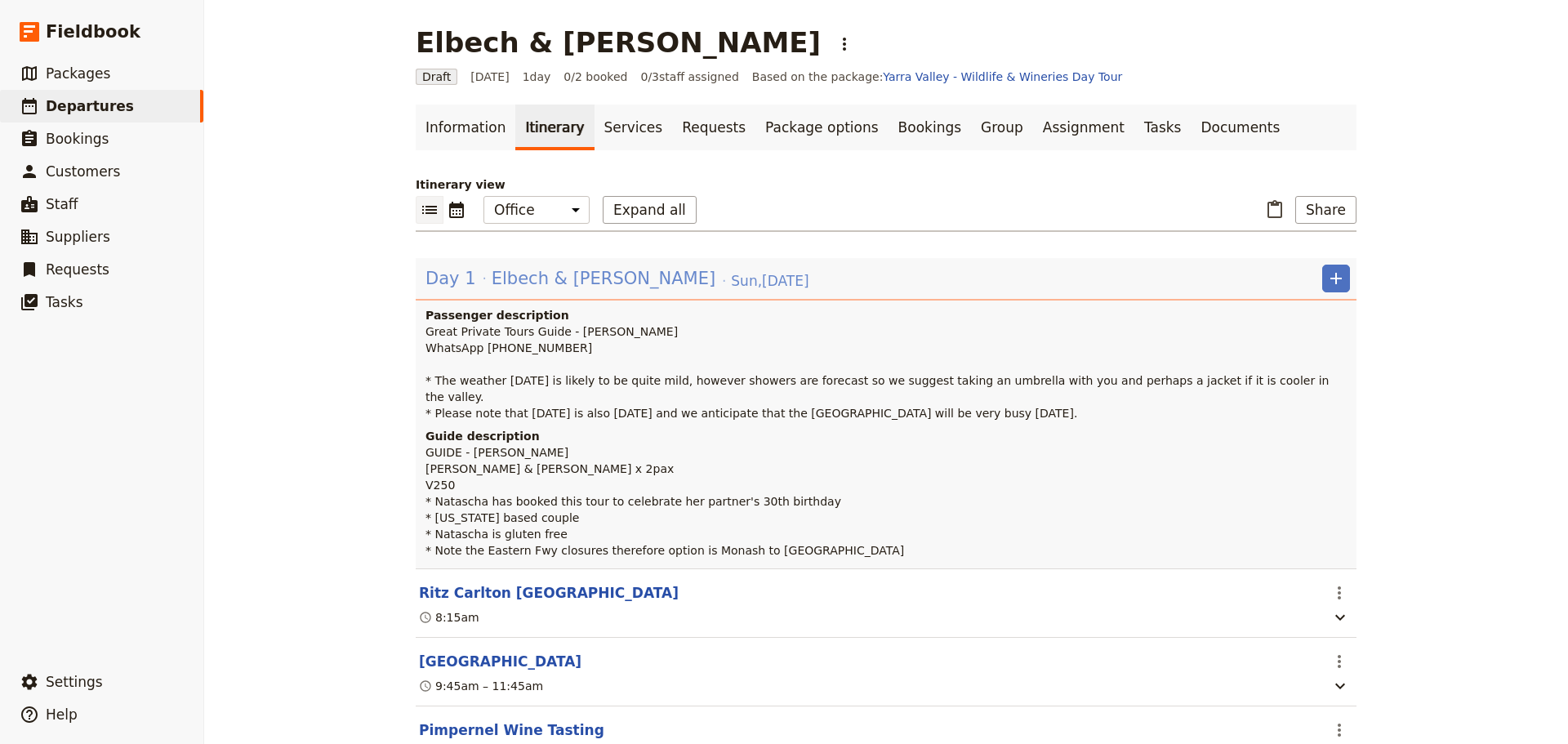
drag, startPoint x: 575, startPoint y: 287, endPoint x: 584, endPoint y: 280, distance: 11.4
click at [575, 286] on span "Elbech & [PERSON_NAME]" at bounding box center [603, 279] width 223 height 25
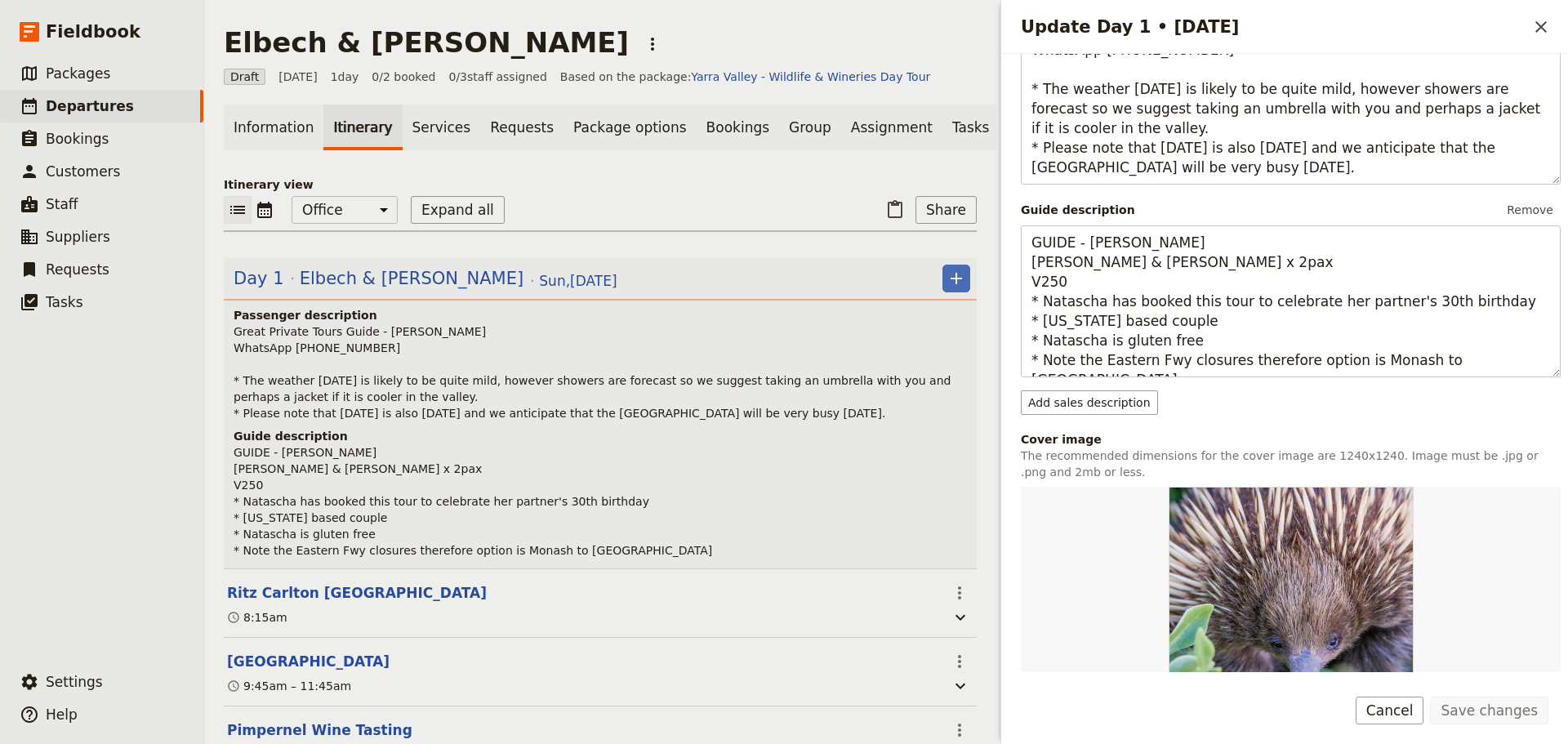
scroll to position [408, 0]
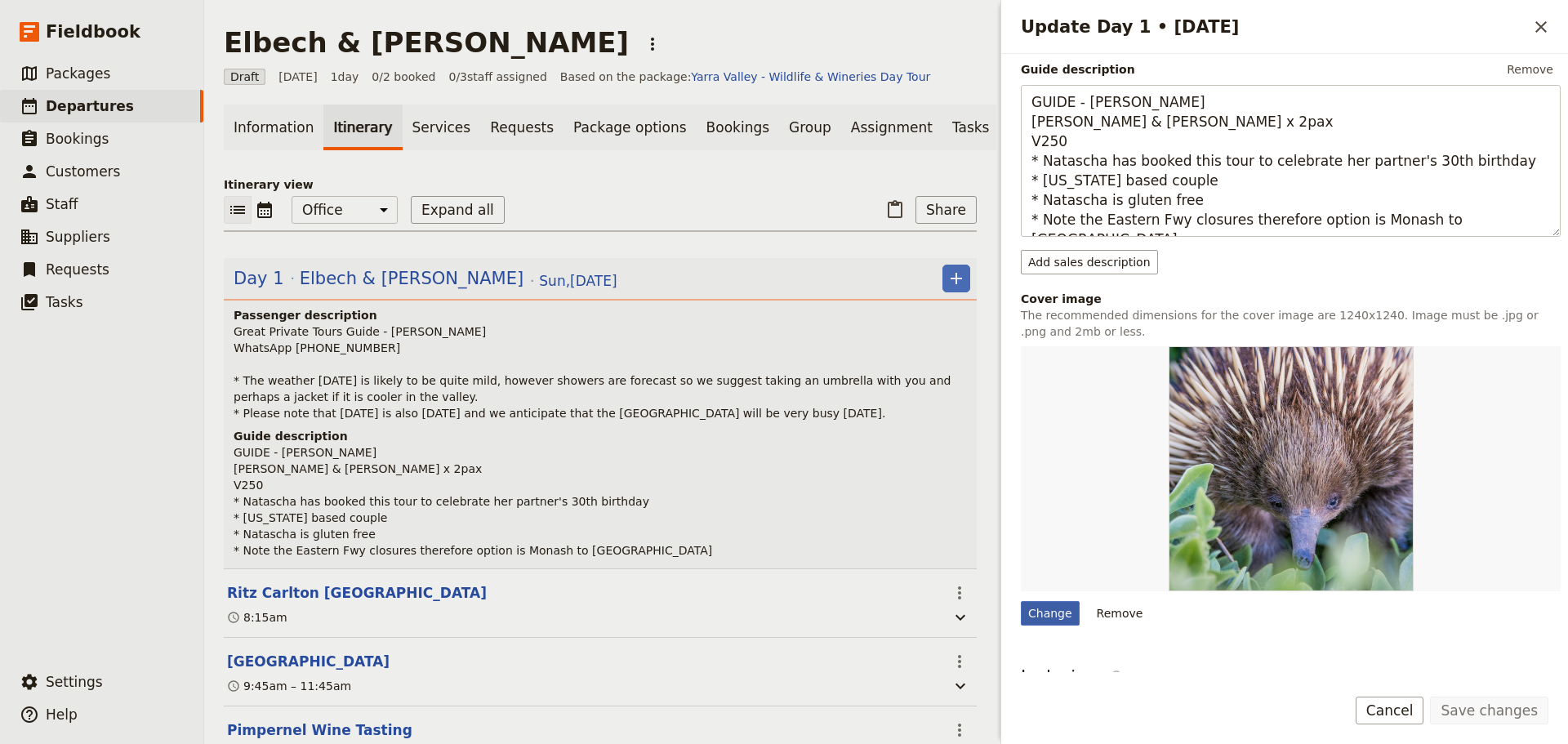
click at [1039, 606] on div "Change" at bounding box center [1051, 613] width 59 height 25
click at [1021, 601] on input "Change" at bounding box center [1020, 601] width 1 height 1
type input "C:\fakepath\Couple in generic vineyard.jpg"
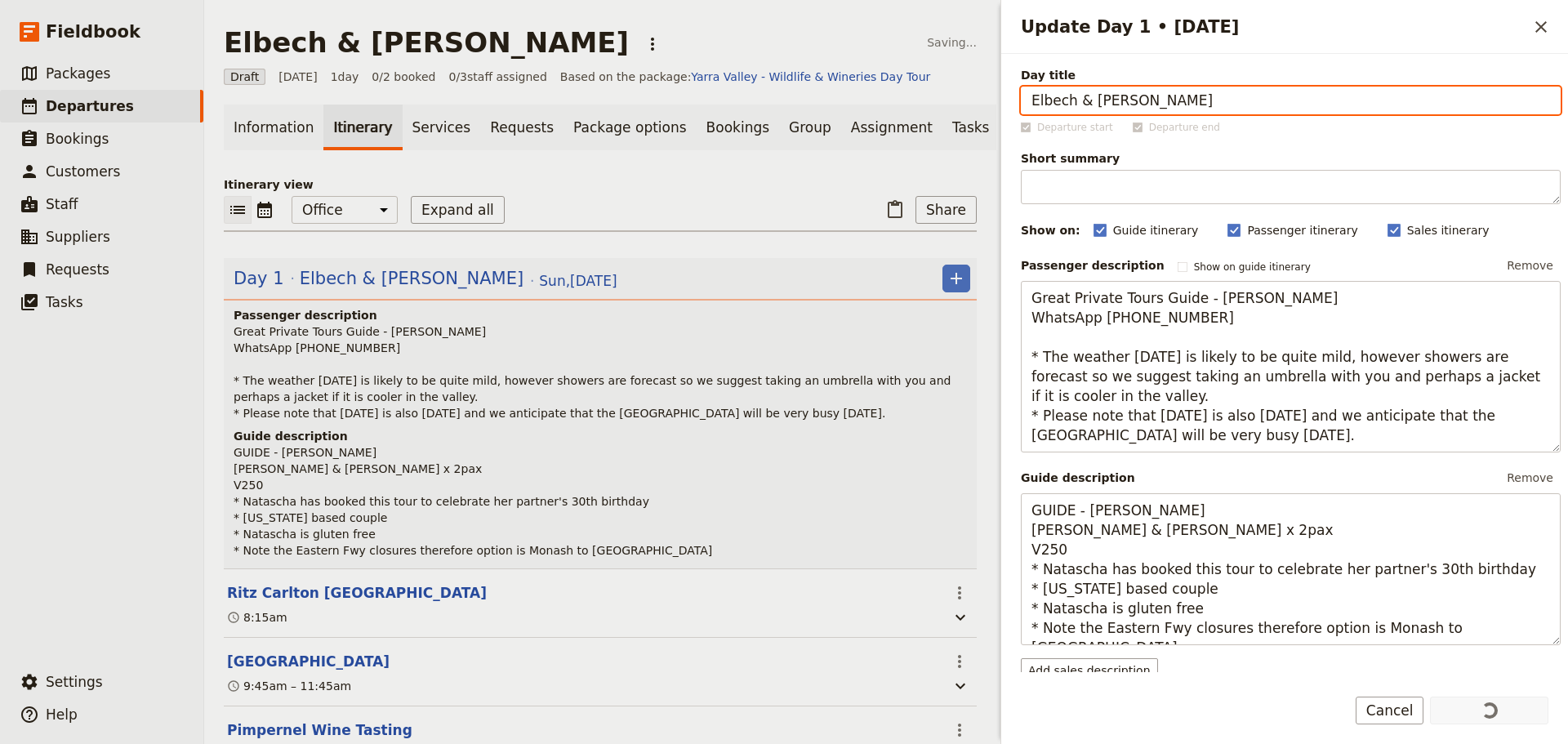
scroll to position [490, 0]
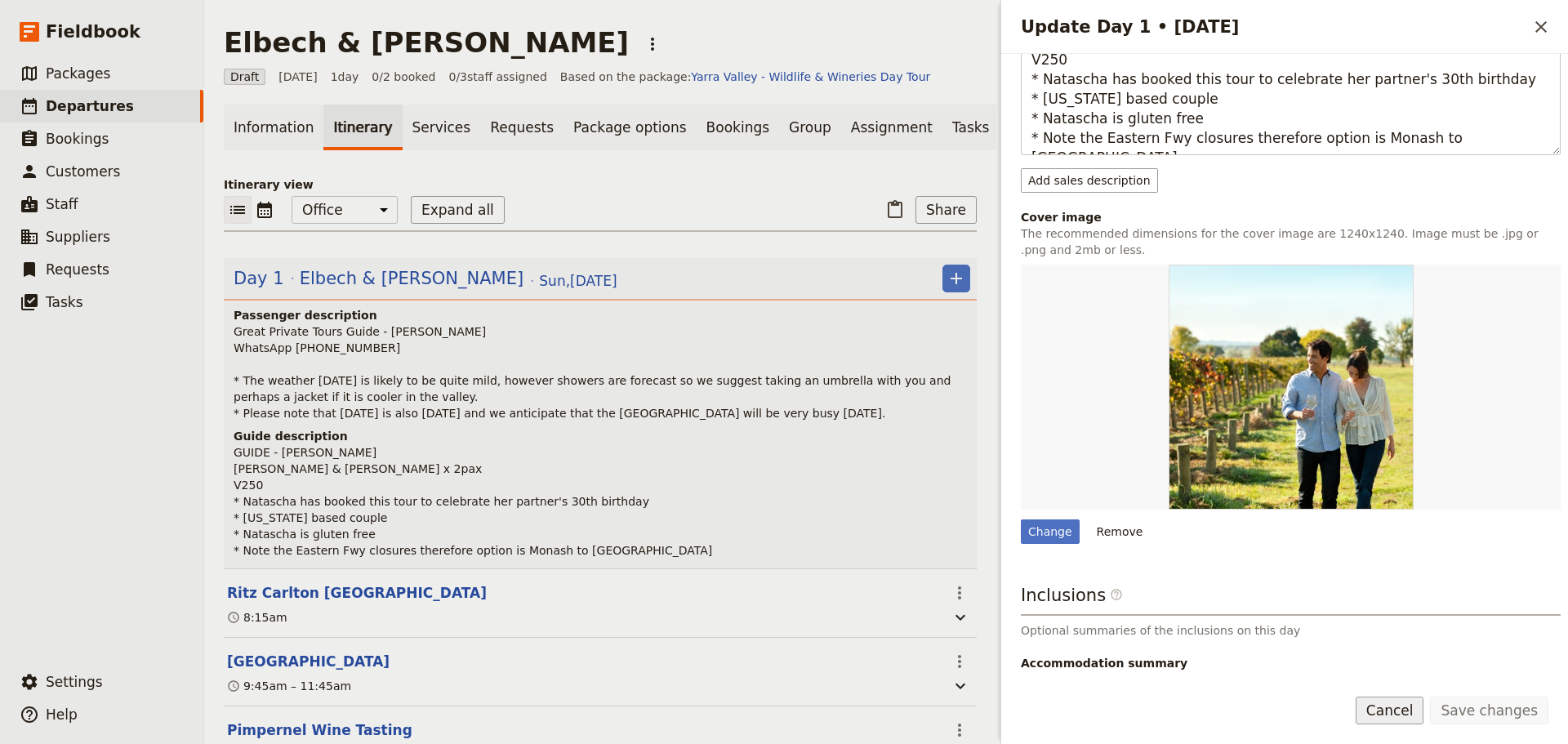
click at [1403, 712] on button "Cancel" at bounding box center [1390, 711] width 69 height 28
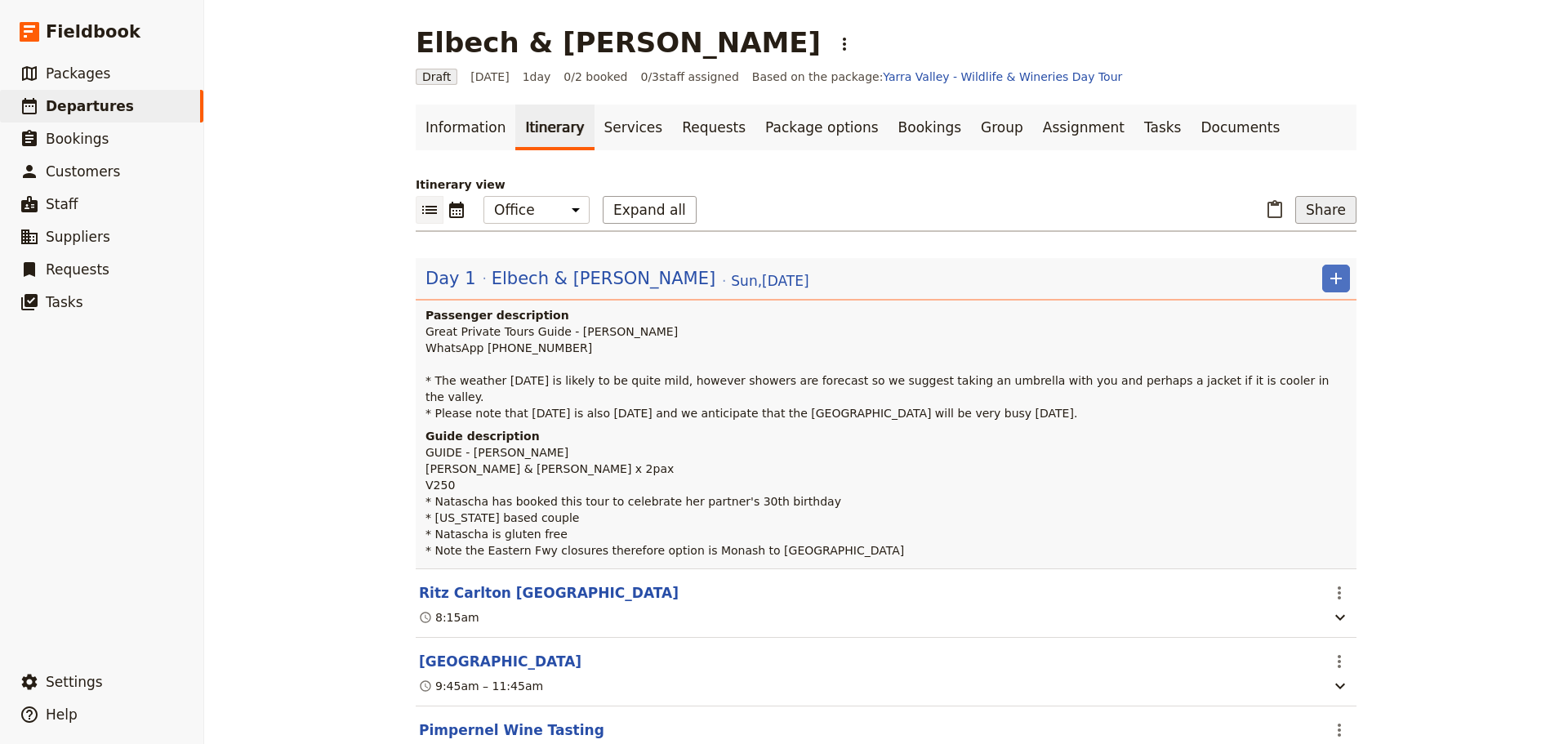
click at [1315, 210] on button "Share" at bounding box center [1325, 210] width 62 height 28
click at [1312, 271] on span "Passenger itinerary" at bounding box center [1281, 269] width 110 height 17
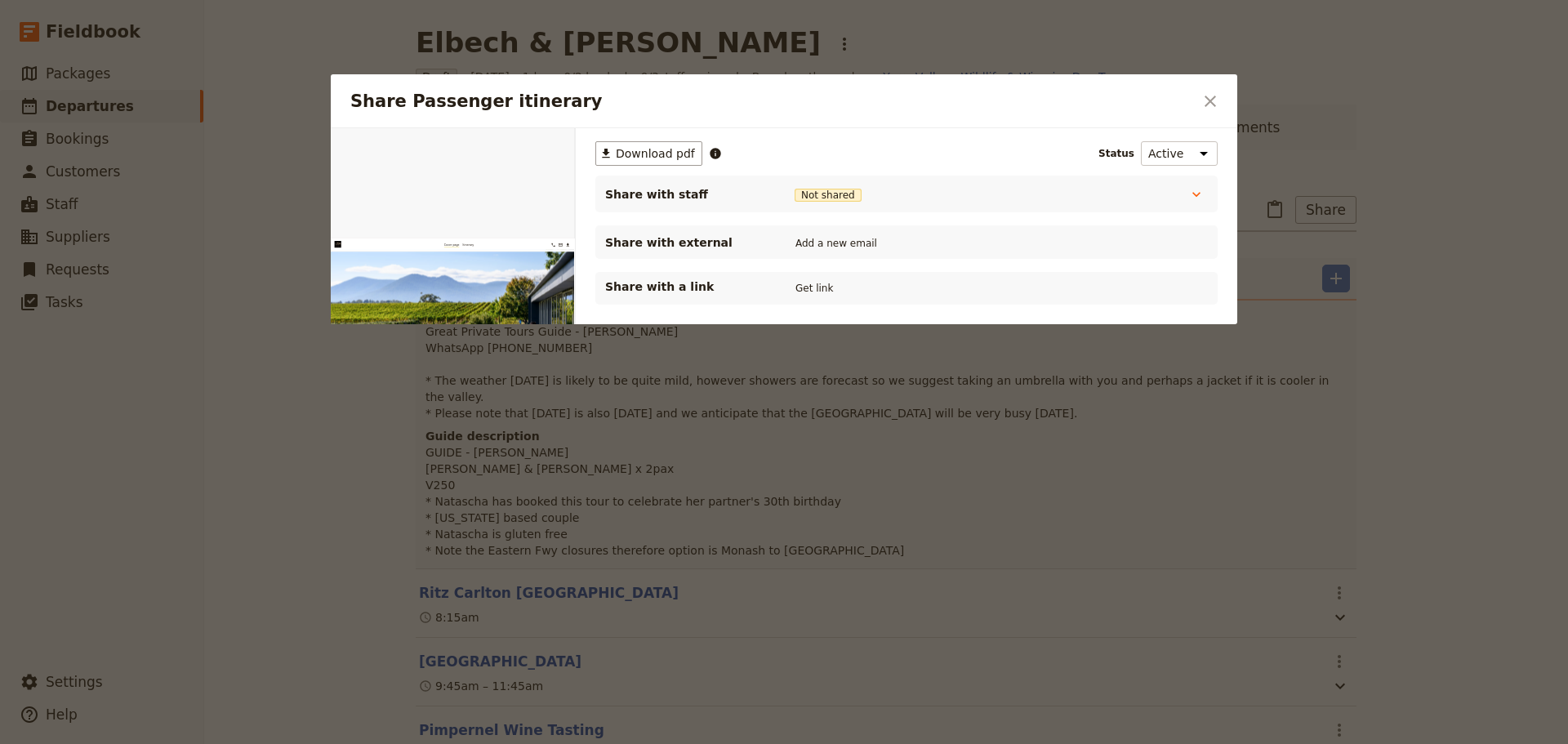
scroll to position [0, 0]
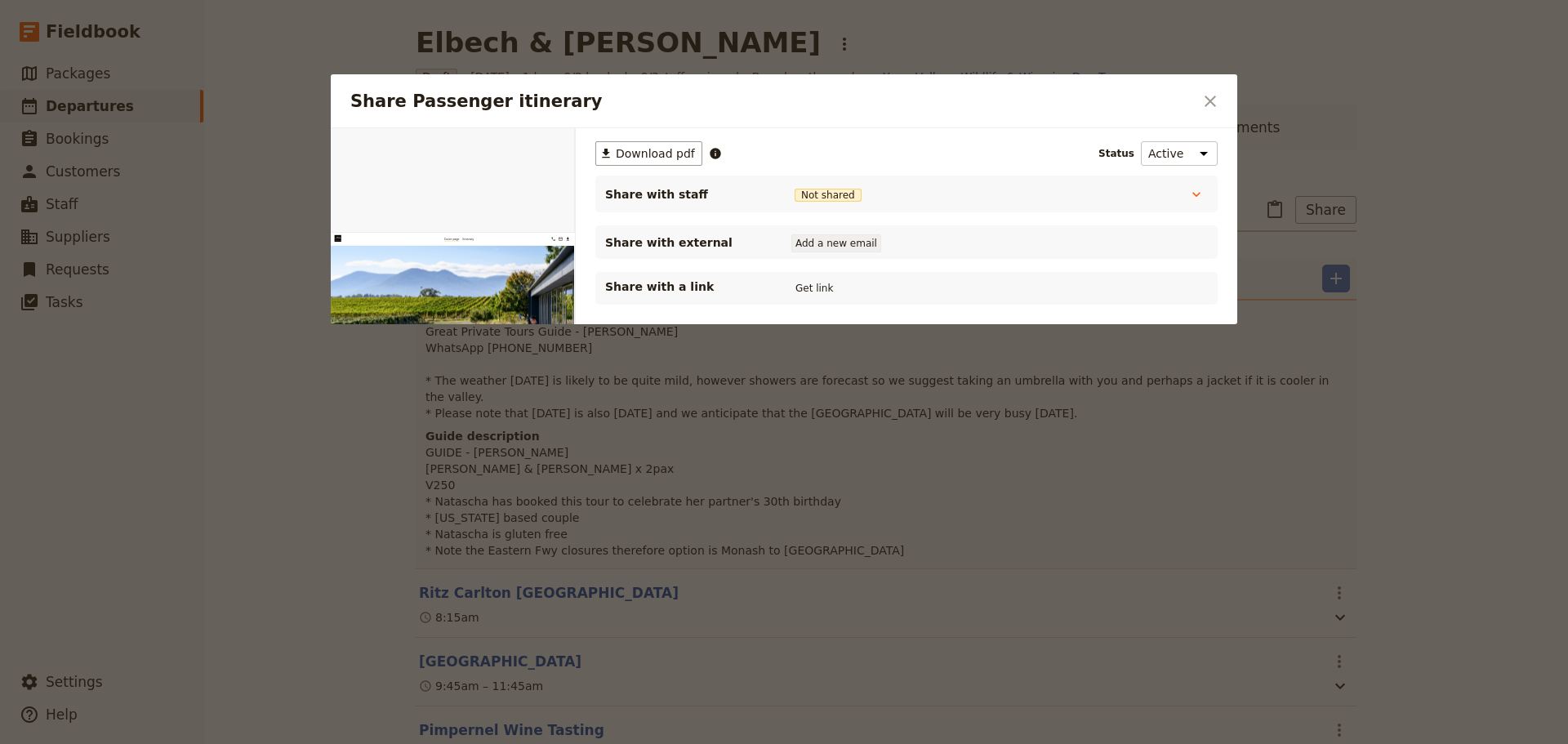
click at [836, 250] on button "Add a new email" at bounding box center [836, 244] width 90 height 18
click at [846, 194] on span "Not shared" at bounding box center [828, 195] width 67 height 13
click at [1204, 190] on icon "Share Passenger itinerary" at bounding box center [1197, 195] width 17 height 17
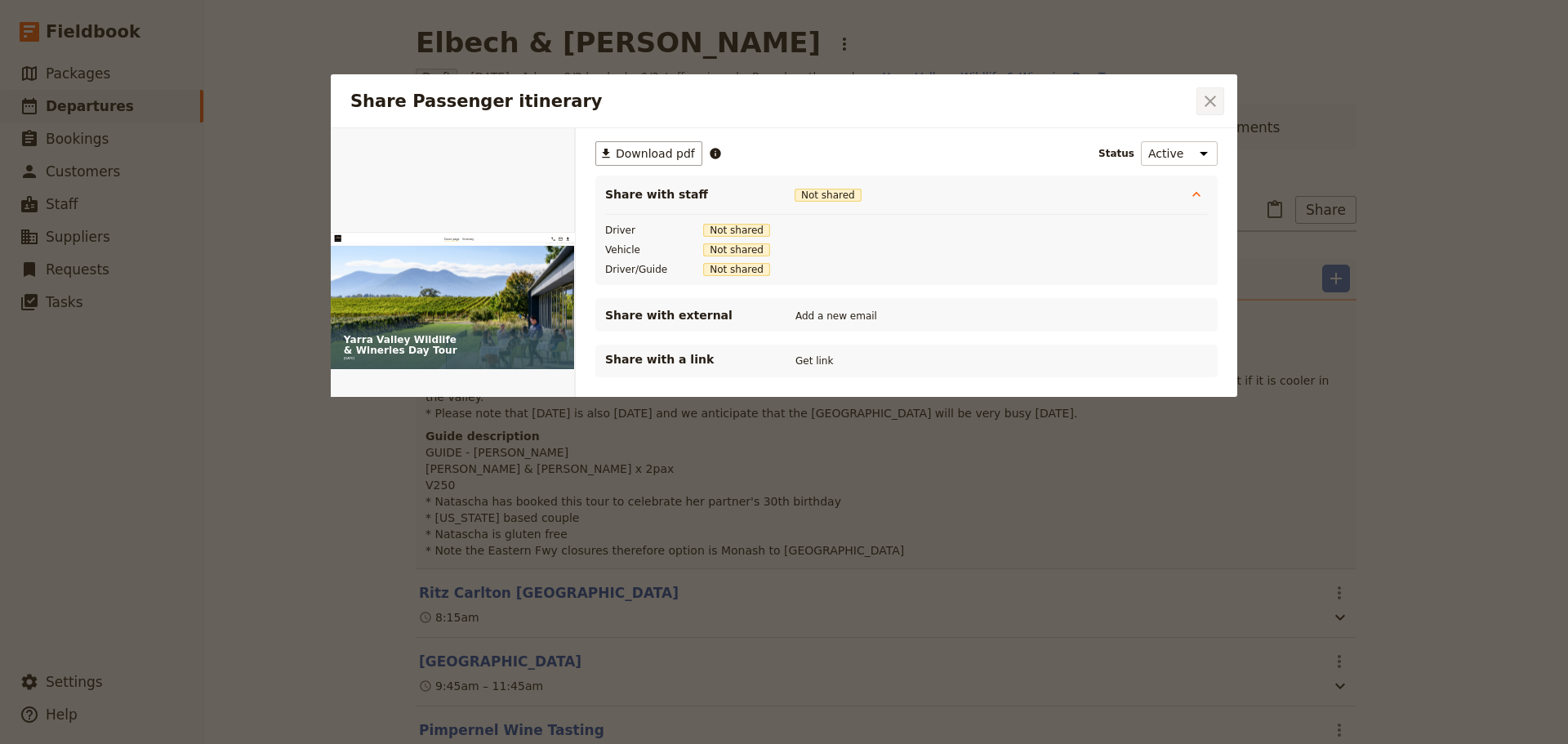
click at [1202, 90] on button "​" at bounding box center [1210, 101] width 28 height 28
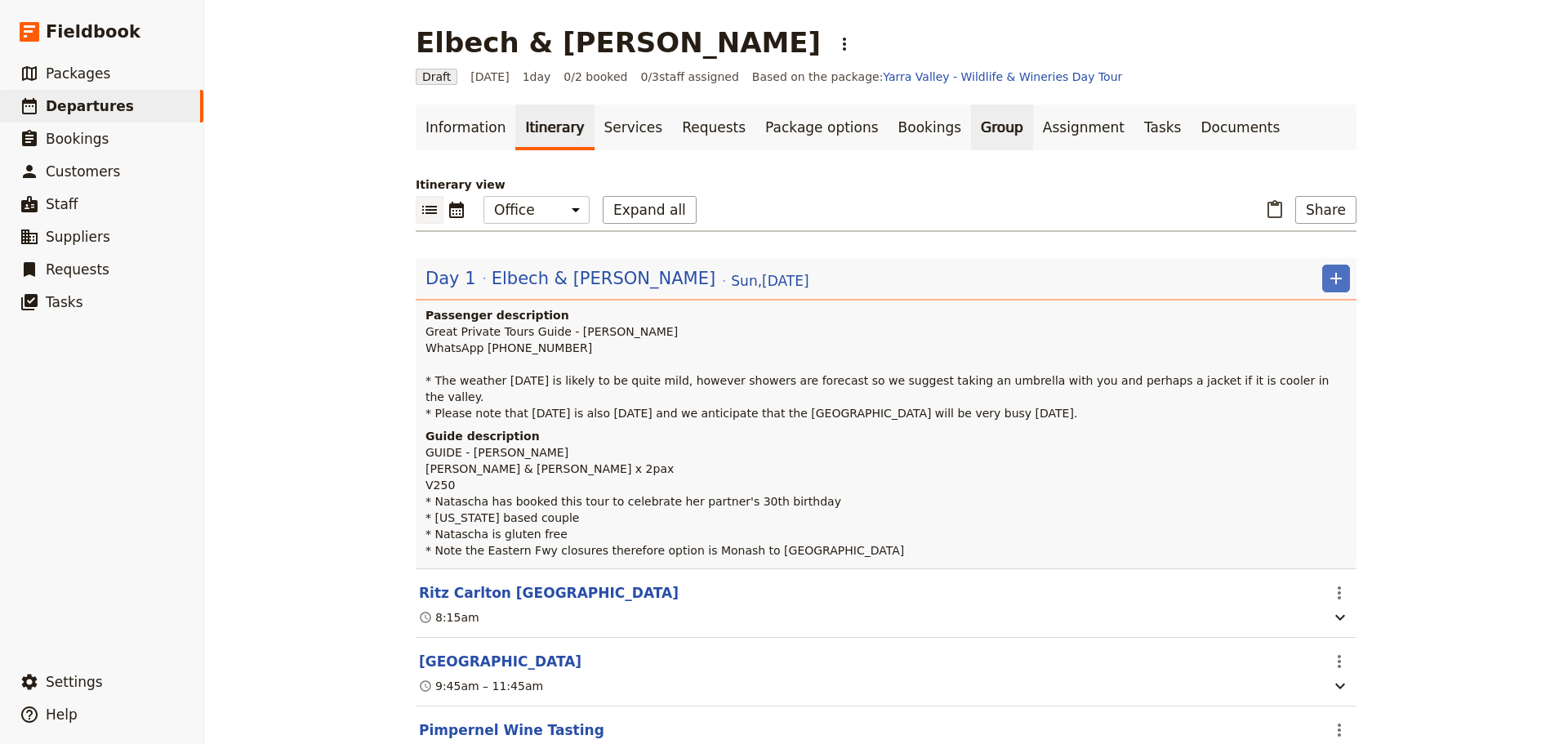
drag, startPoint x: 924, startPoint y: 121, endPoint x: 942, endPoint y: 121, distance: 18.0
click at [971, 121] on link "Group" at bounding box center [1003, 128] width 62 height 46
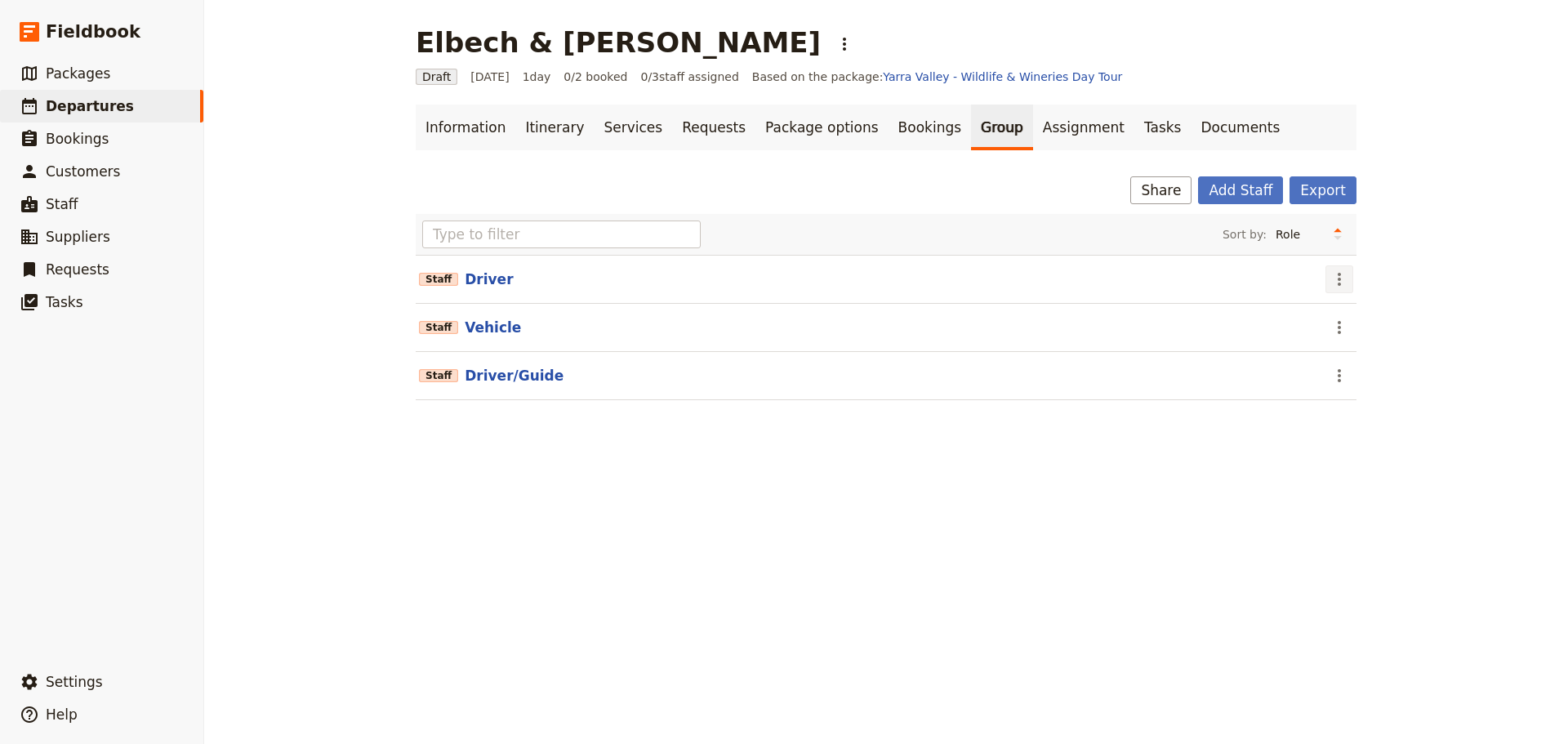
click at [1335, 282] on icon "Actions" at bounding box center [1339, 279] width 19 height 19
click at [1345, 340] on span "Remove staff" at bounding box center [1368, 338] width 75 height 17
click at [1332, 282] on icon "Actions" at bounding box center [1339, 279] width 19 height 19
click at [1345, 340] on span "Remove staff" at bounding box center [1368, 338] width 75 height 17
click at [1338, 281] on icon "Actions" at bounding box center [1339, 279] width 19 height 19
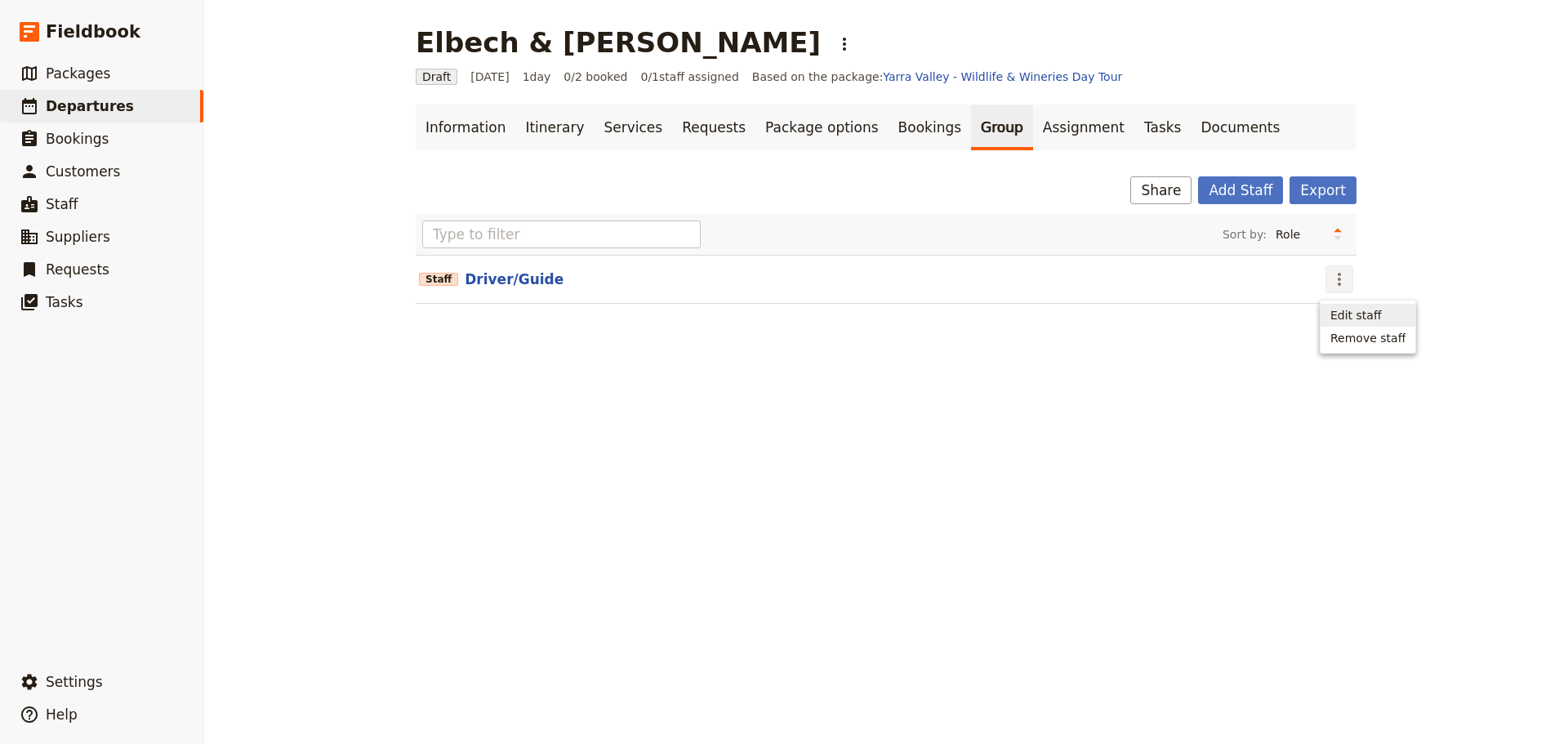
click at [1347, 316] on span "Edit staff" at bounding box center [1356, 315] width 51 height 17
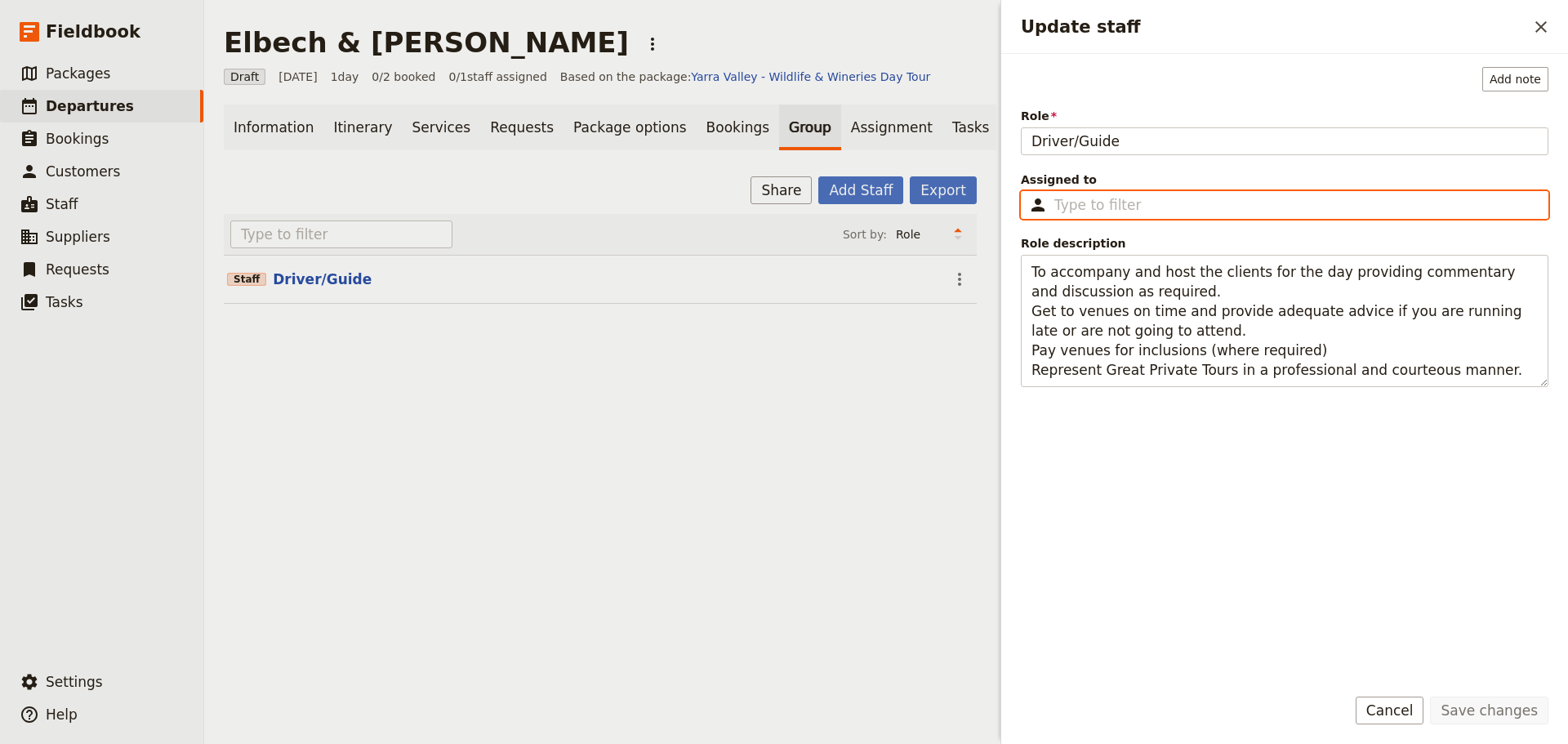
click at [1165, 209] on input "Assigned to ​" at bounding box center [1296, 204] width 483 height 19
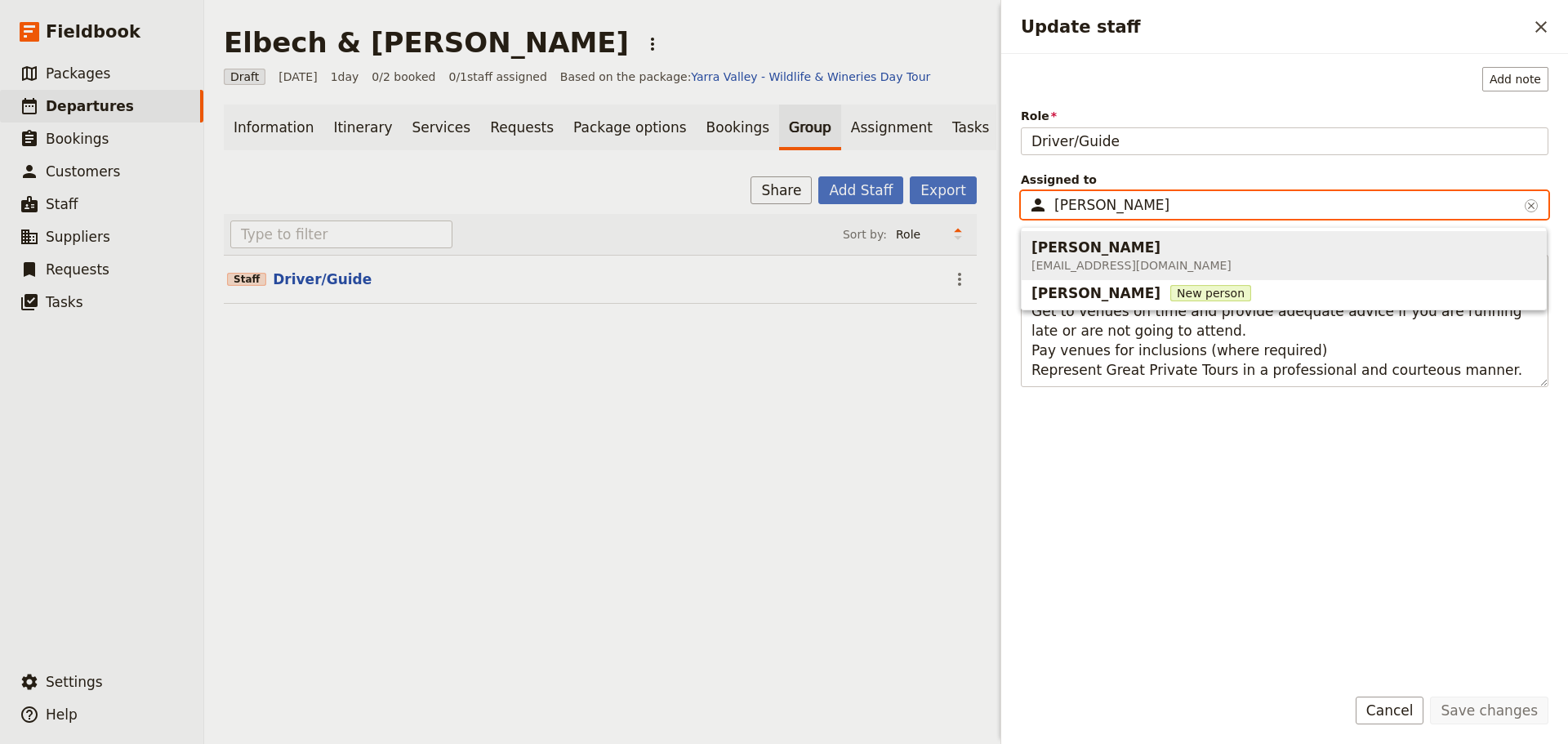
click at [1088, 253] on span "Alan Edwards" at bounding box center [1096, 247] width 129 height 19
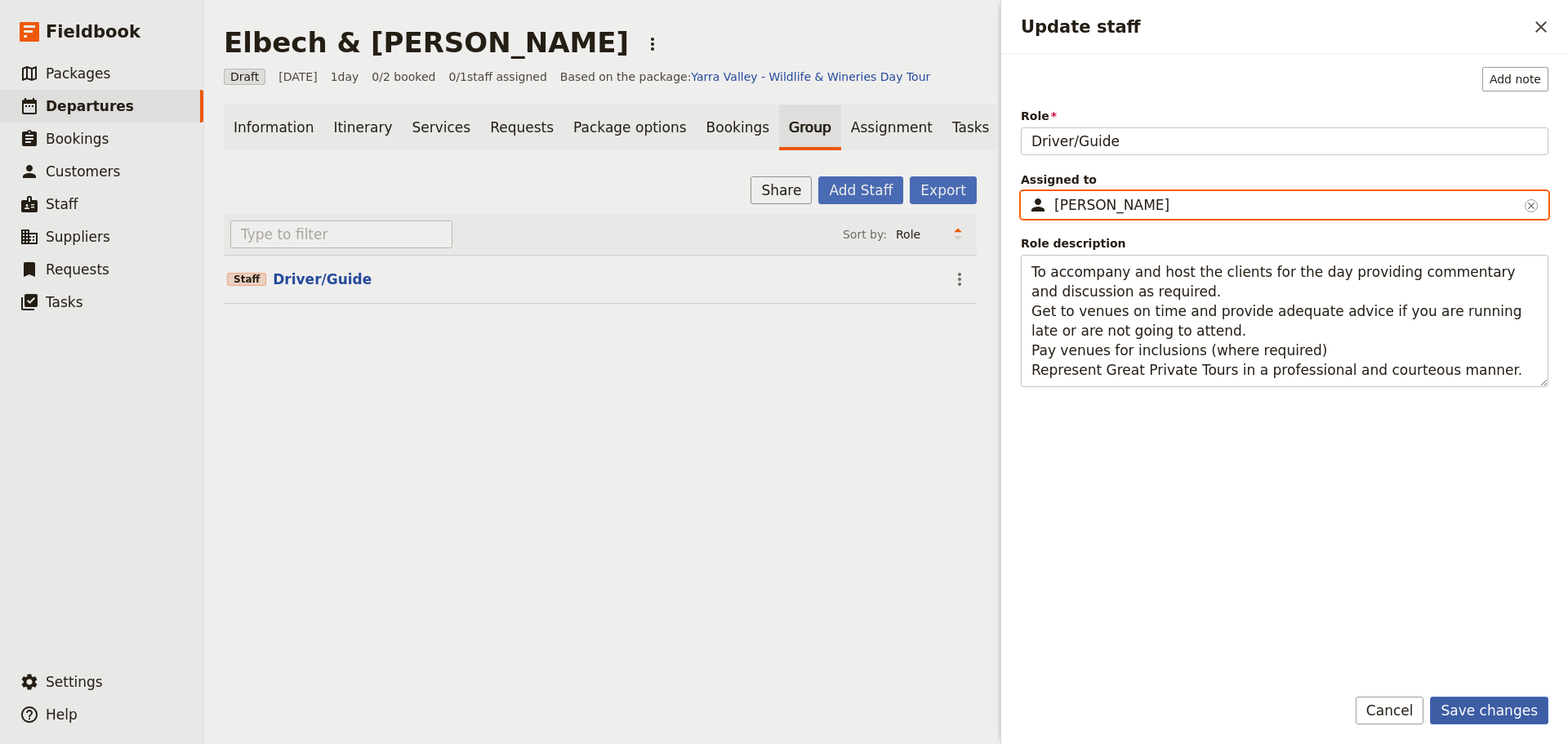
type input "Alan Edwards"
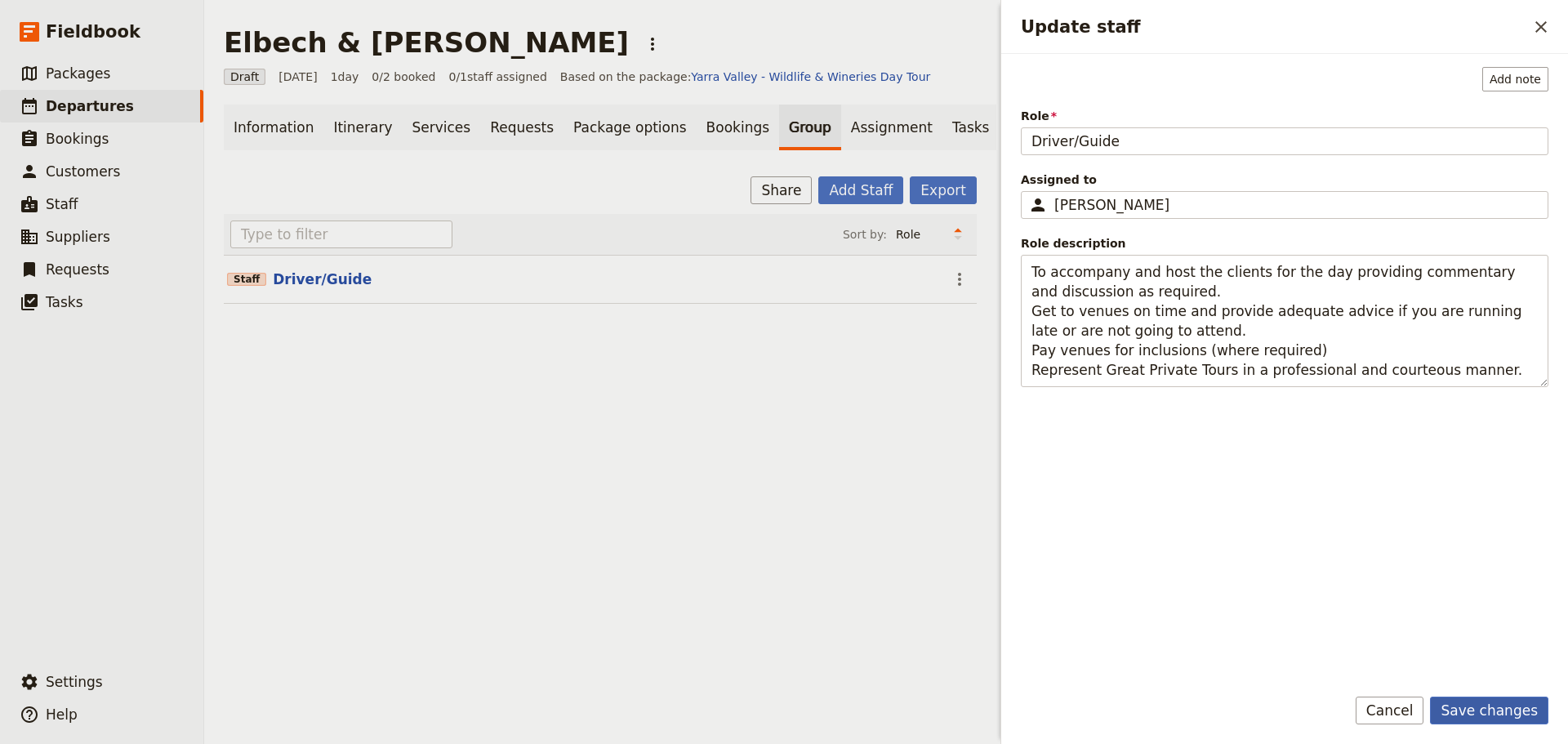
click at [1522, 714] on button "Save changes" at bounding box center [1489, 711] width 119 height 28
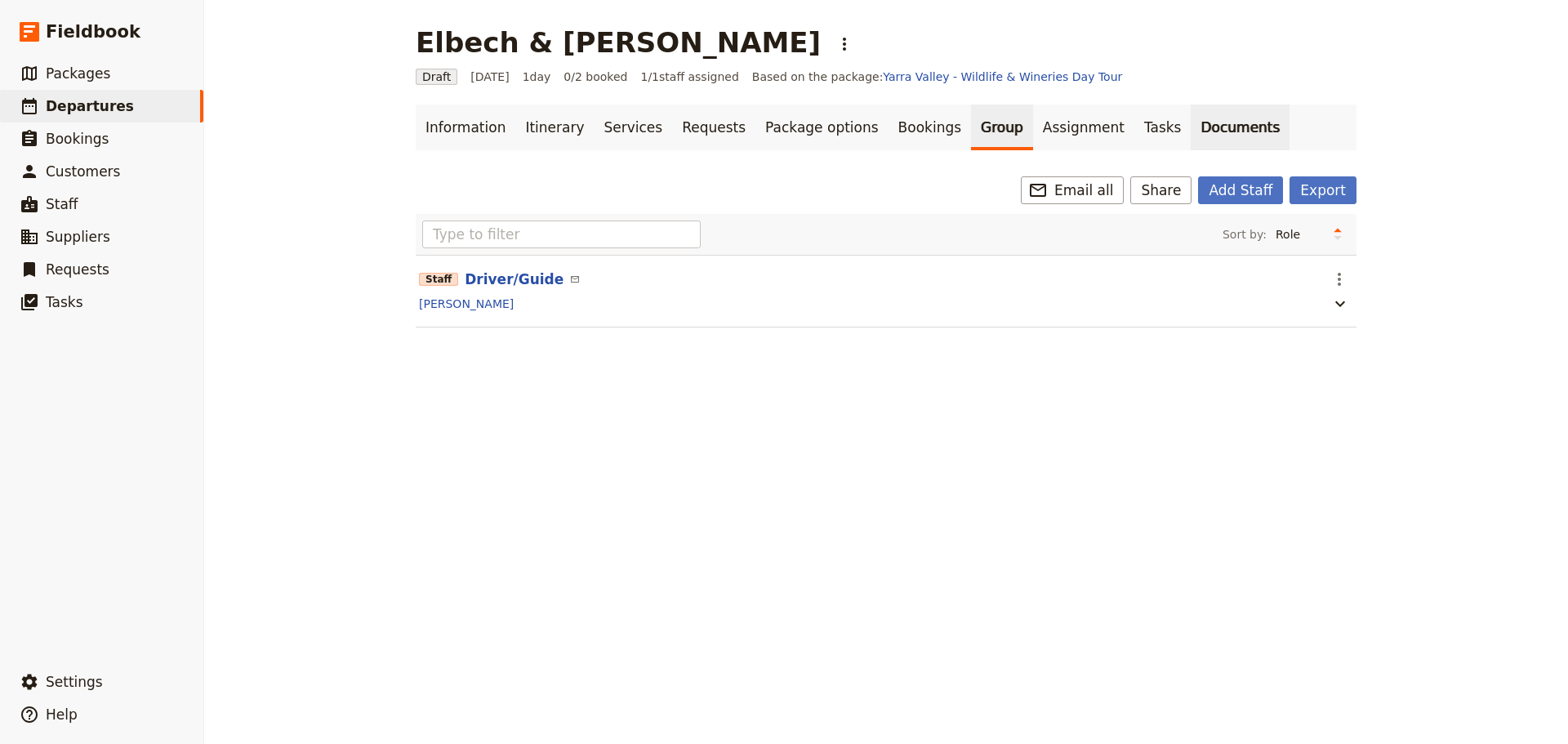
click at [1191, 118] on link "Documents" at bounding box center [1241, 128] width 99 height 46
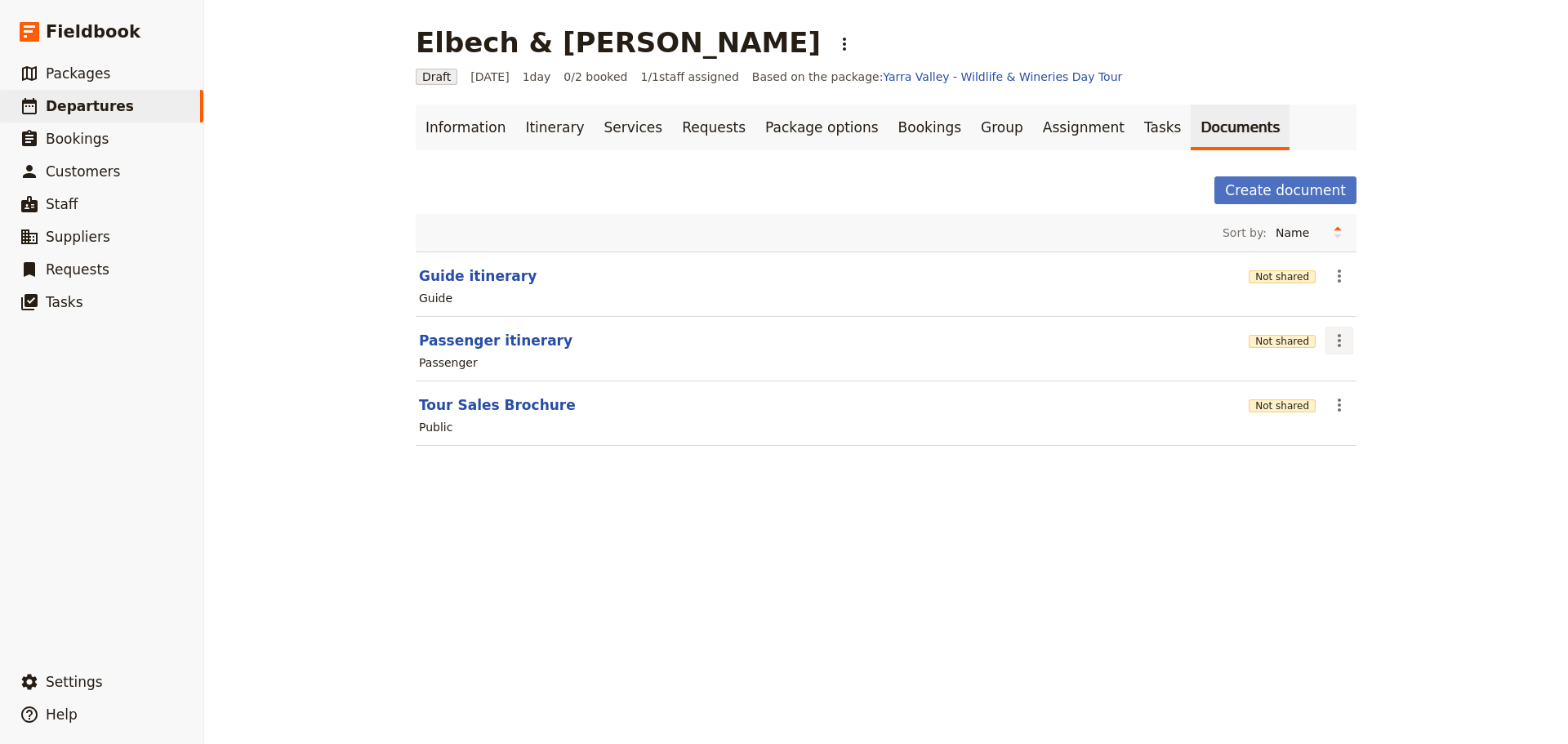
click at [1335, 345] on icon "Actions" at bounding box center [1339, 340] width 19 height 19
click at [1340, 374] on span "Share" at bounding box center [1346, 377] width 33 height 17
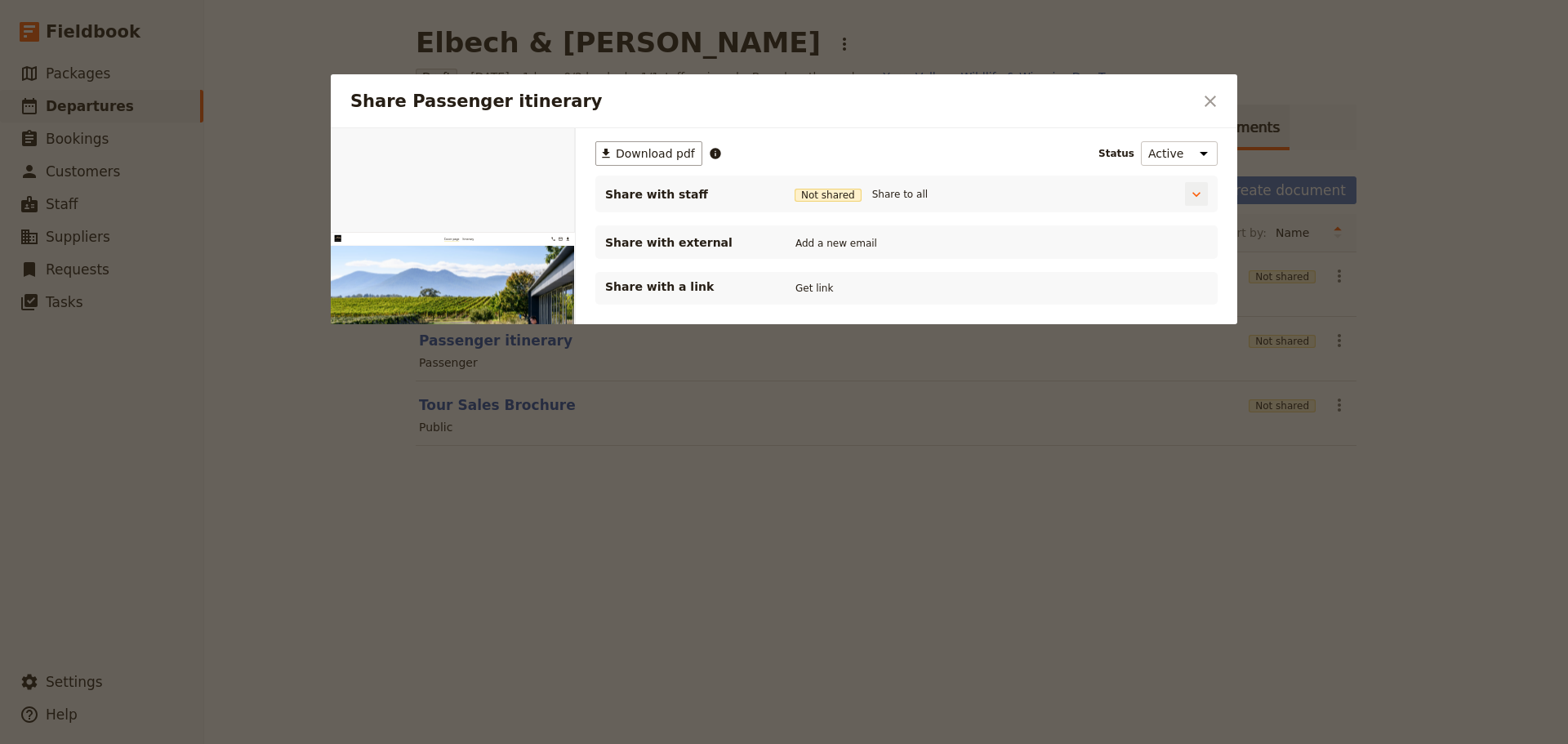
click at [955, 195] on div "Share to all" at bounding box center [1018, 195] width 301 height 18
click at [858, 200] on div "Share with staff Not shared Share to all" at bounding box center [887, 194] width 567 height 21
click at [872, 200] on button "Share to all" at bounding box center [900, 195] width 63 height 18
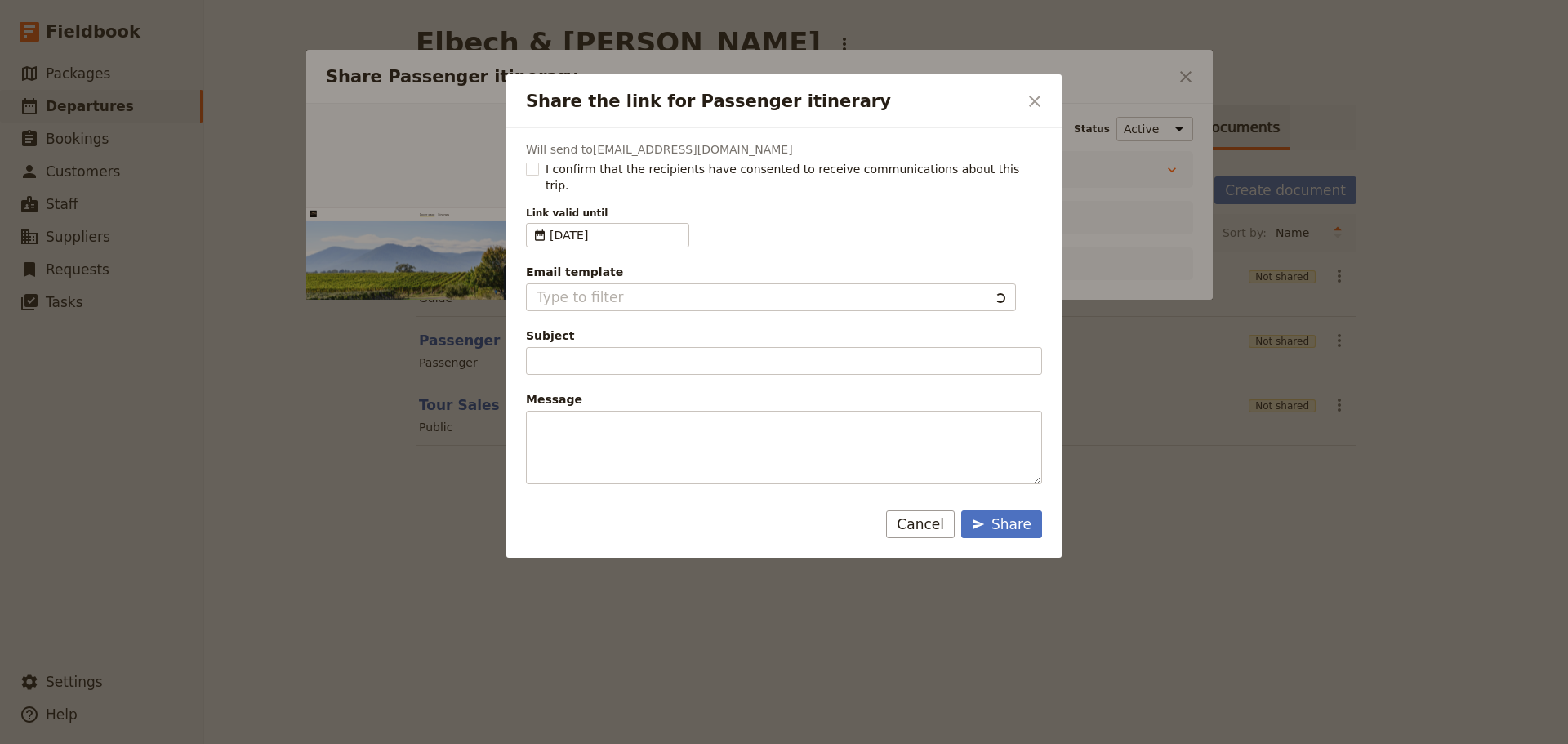
type input "Document shared with you: Passenger itinerary - Yarra Valley Wildlife & Winerie…"
type textarea "Good Morning / Afternoon, We are looking forward to welcoming you on our XYZ Da…"
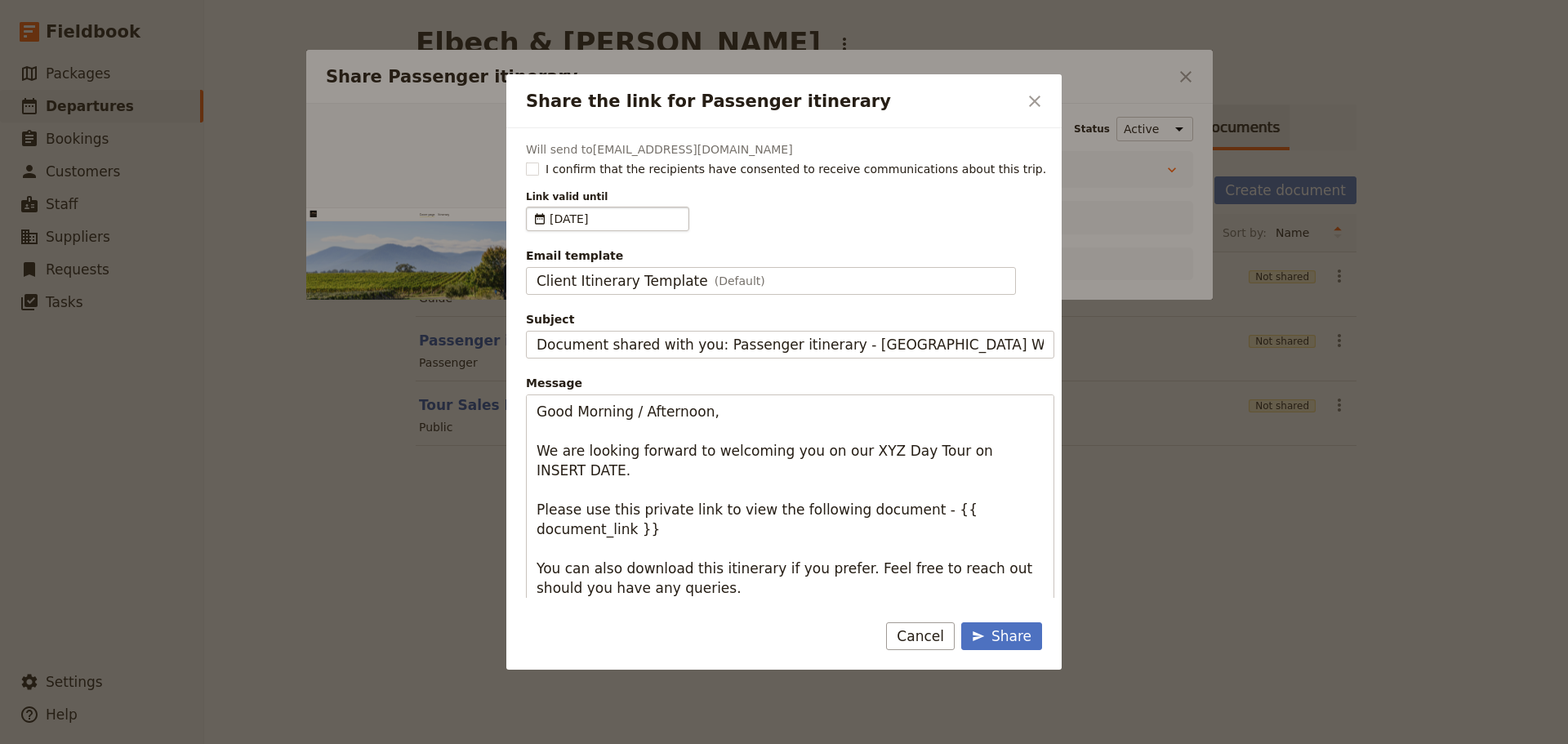
type input "Client Itinerary Template"
click at [531, 162] on label "I confirm that the recipients have consented to receive communications about th…" at bounding box center [790, 169] width 528 height 17
click at [526, 161] on input "I confirm that the recipients have consented to receive communications about th…" at bounding box center [525, 160] width 1 height 1
checkbox input "true"
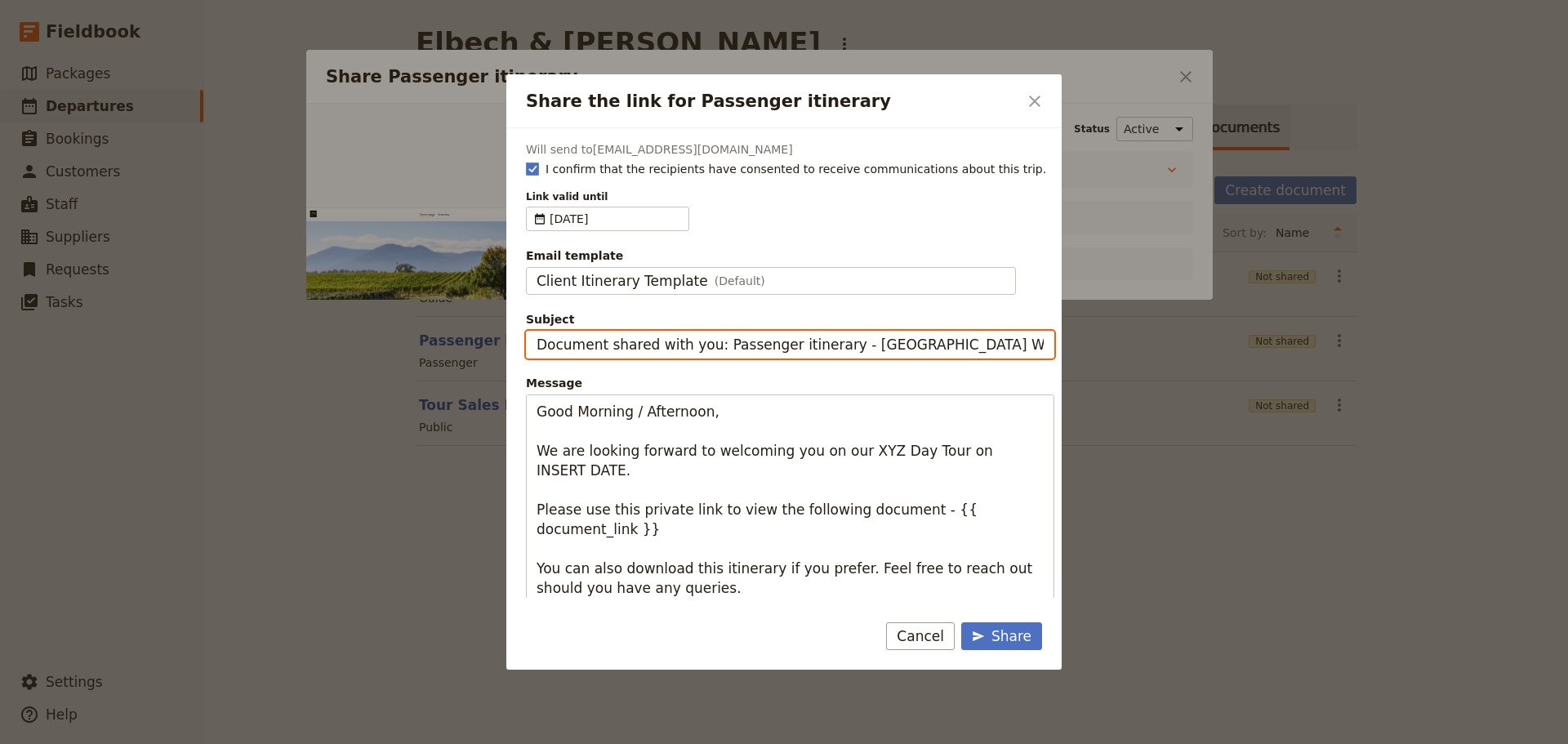
drag, startPoint x: 707, startPoint y: 343, endPoint x: 428, endPoint y: 337, distance: 279.1
click at [428, 744] on div "Share the link for Passenger itinerary ​ Will send to alaned1963@gmail.com I co…" at bounding box center [784, 744] width 1568 height 0
type input "Passenger itinerary - Yarra Valley Wildlife & Wineries Day Tour"
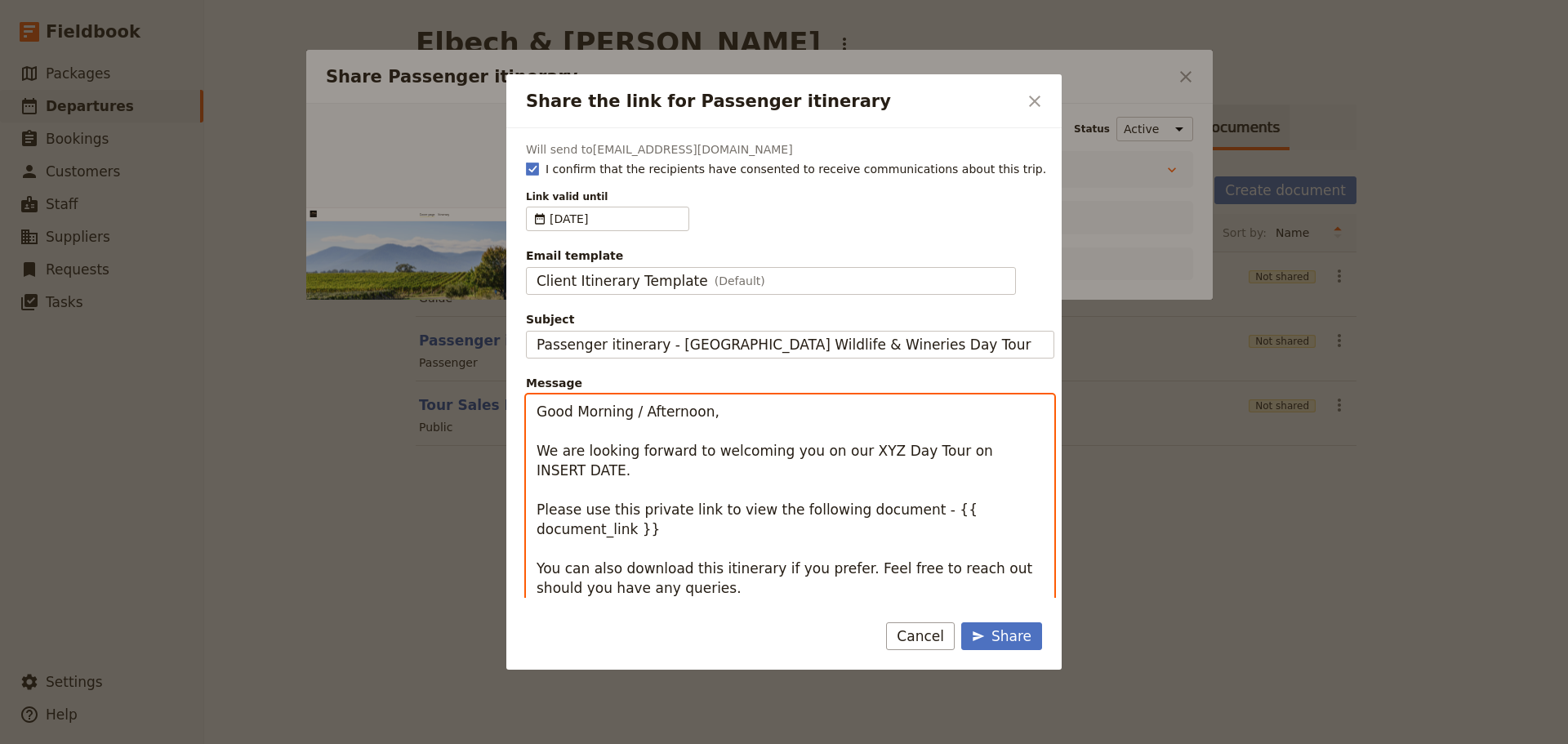
drag, startPoint x: 551, startPoint y: 468, endPoint x: 510, endPoint y: 387, distance: 90.8
click at [517, 404] on div "Will send to alaned1963@gmail.com I confirm that the recipients have consented …" at bounding box center [784, 363] width 555 height 470
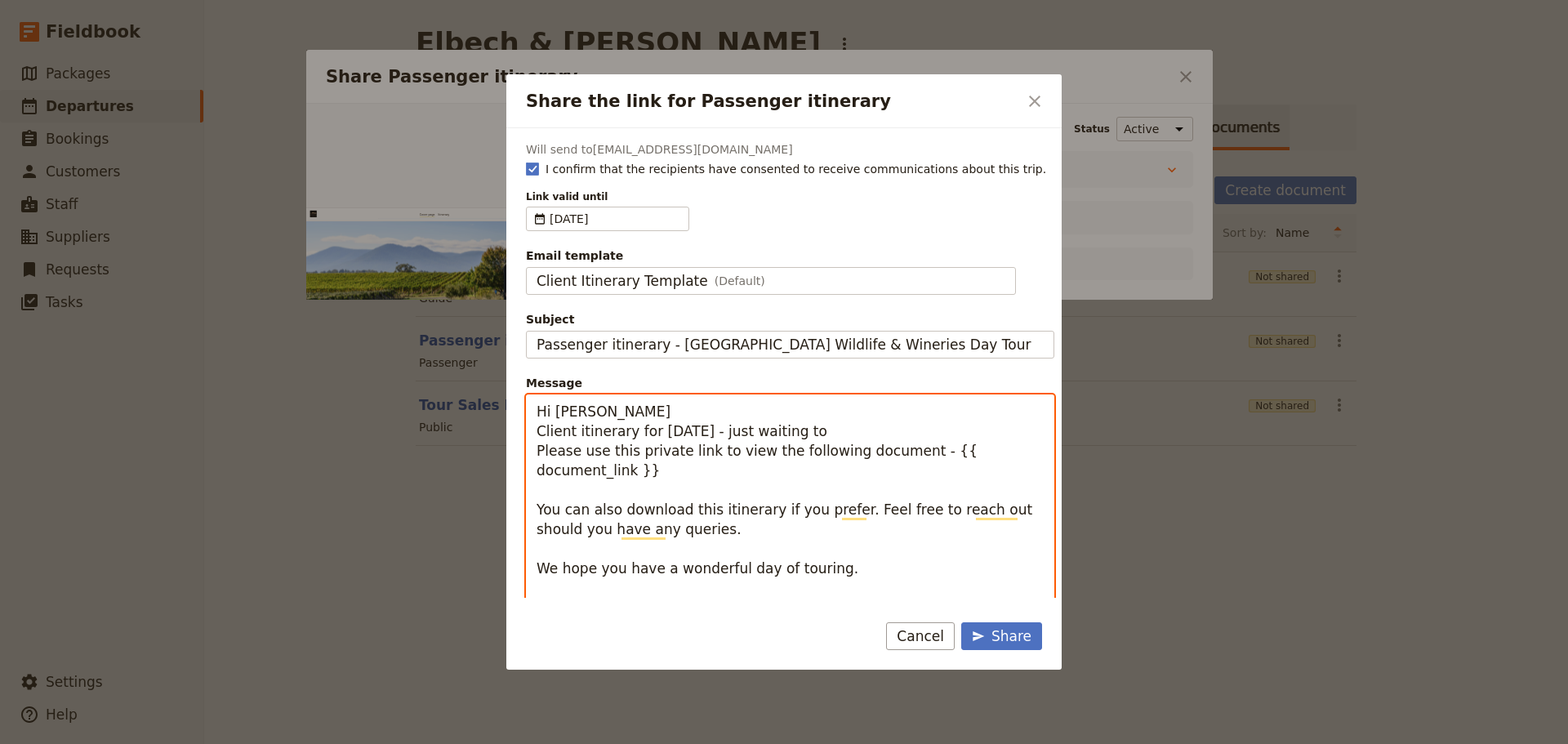
type textarea "Hi Alan Client itinerary for Sunday - just waiting to Please use this private l…"
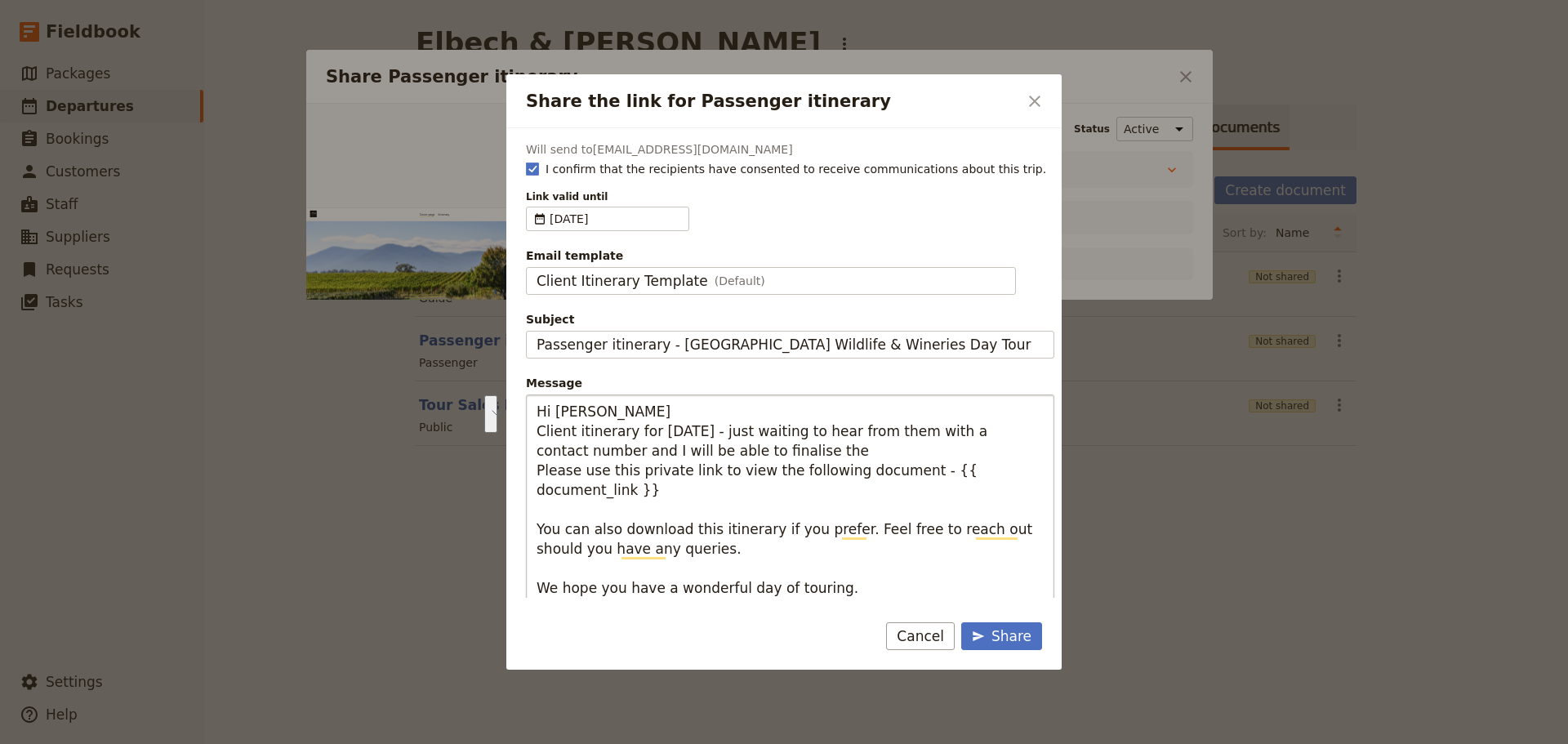
drag, startPoint x: 795, startPoint y: 451, endPoint x: 707, endPoint y: 433, distance: 89.8
click at [707, 433] on textarea "Hi [PERSON_NAME] Client itinerary for [DATE] - just waiting to hear from them w…" at bounding box center [790, 520] width 528 height 250
type textarea "Hi [PERSON_NAME] Client itinerary for [DATE] - guide version to follow shortly.…"
click at [1010, 631] on div "Share" at bounding box center [1001, 636] width 60 height 19
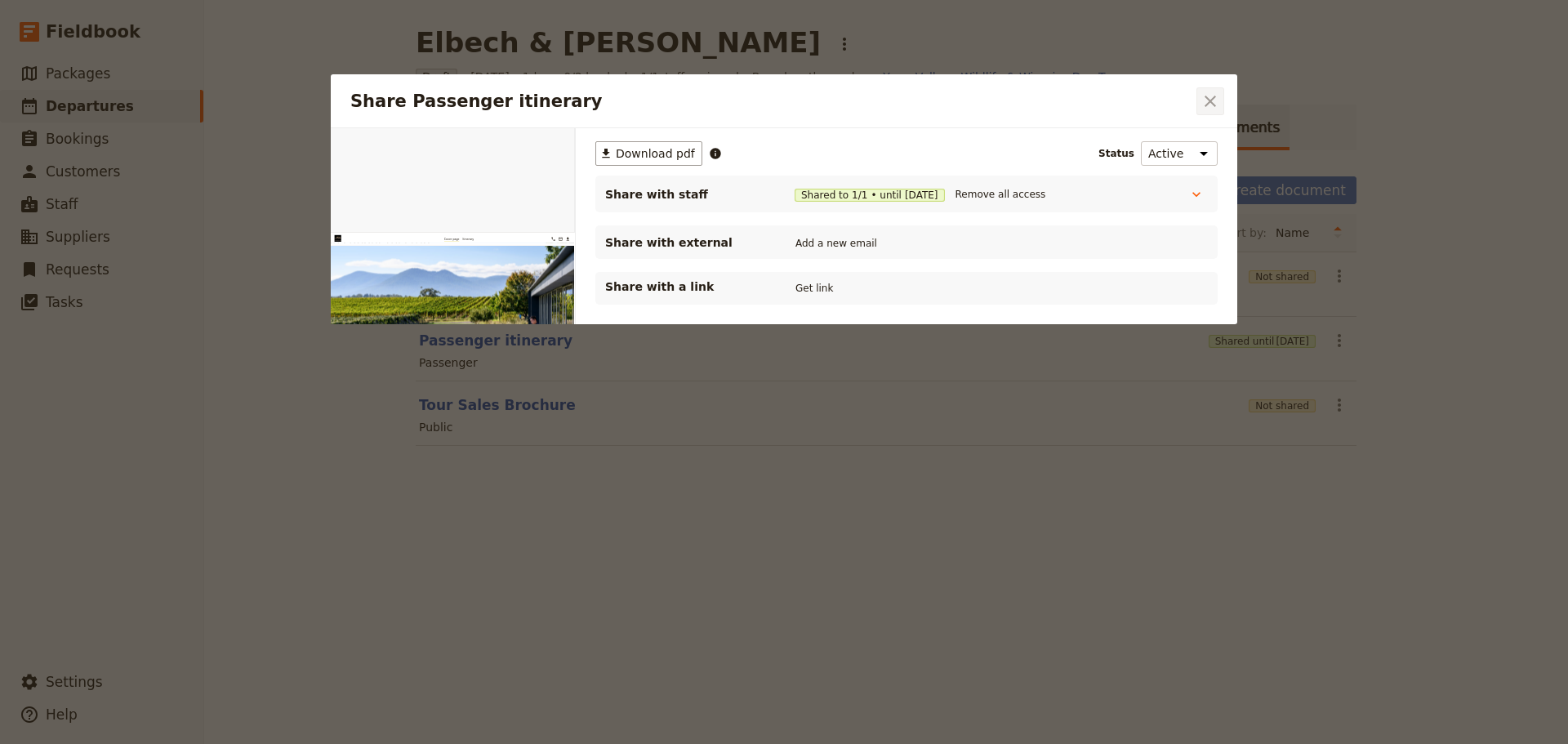
click at [1206, 100] on icon "Close dialog" at bounding box center [1210, 101] width 19 height 19
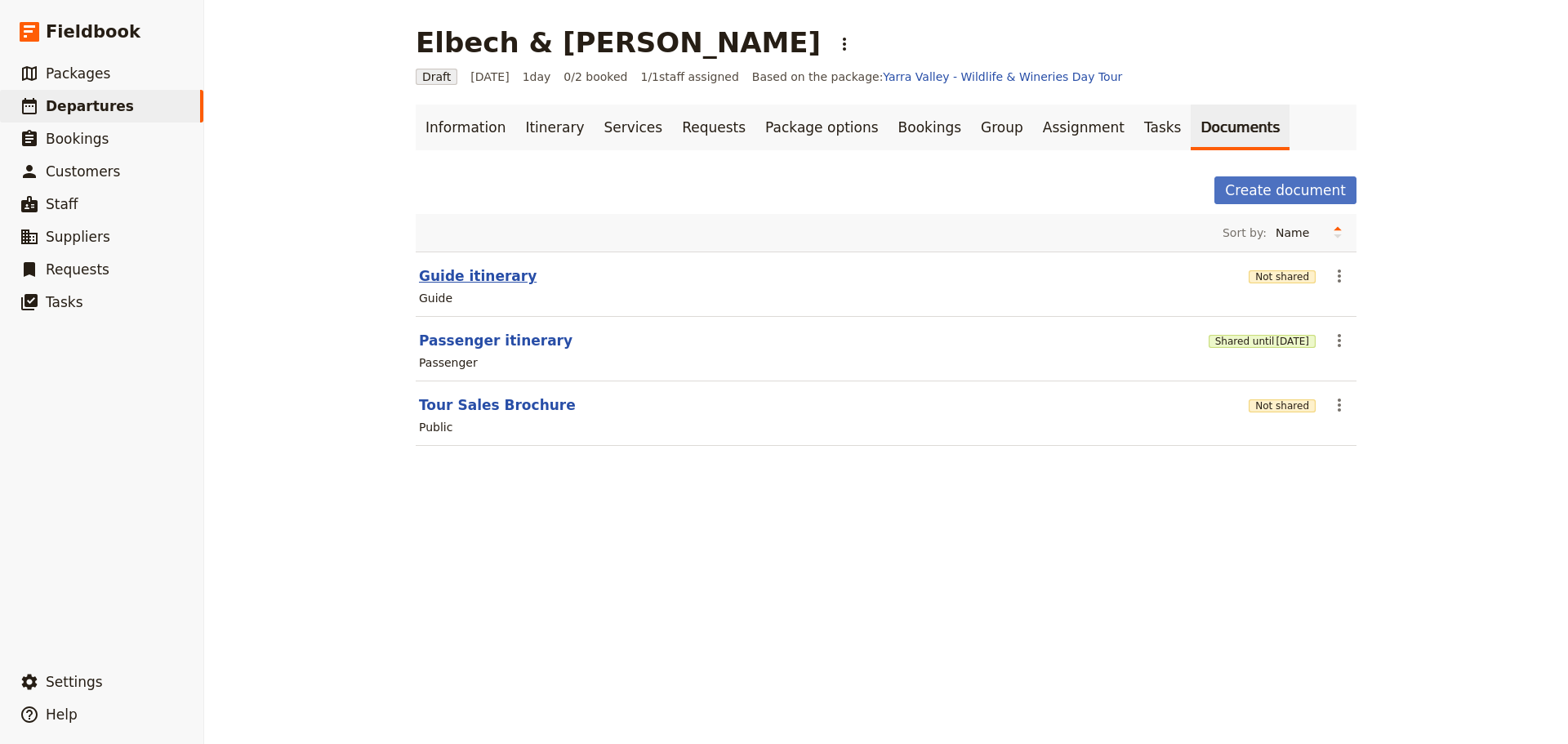
click at [443, 268] on button "Guide itinerary" at bounding box center [478, 276] width 118 height 19
select select "STAFF"
select select "RUN_SHEET"
select select "DEFAULT"
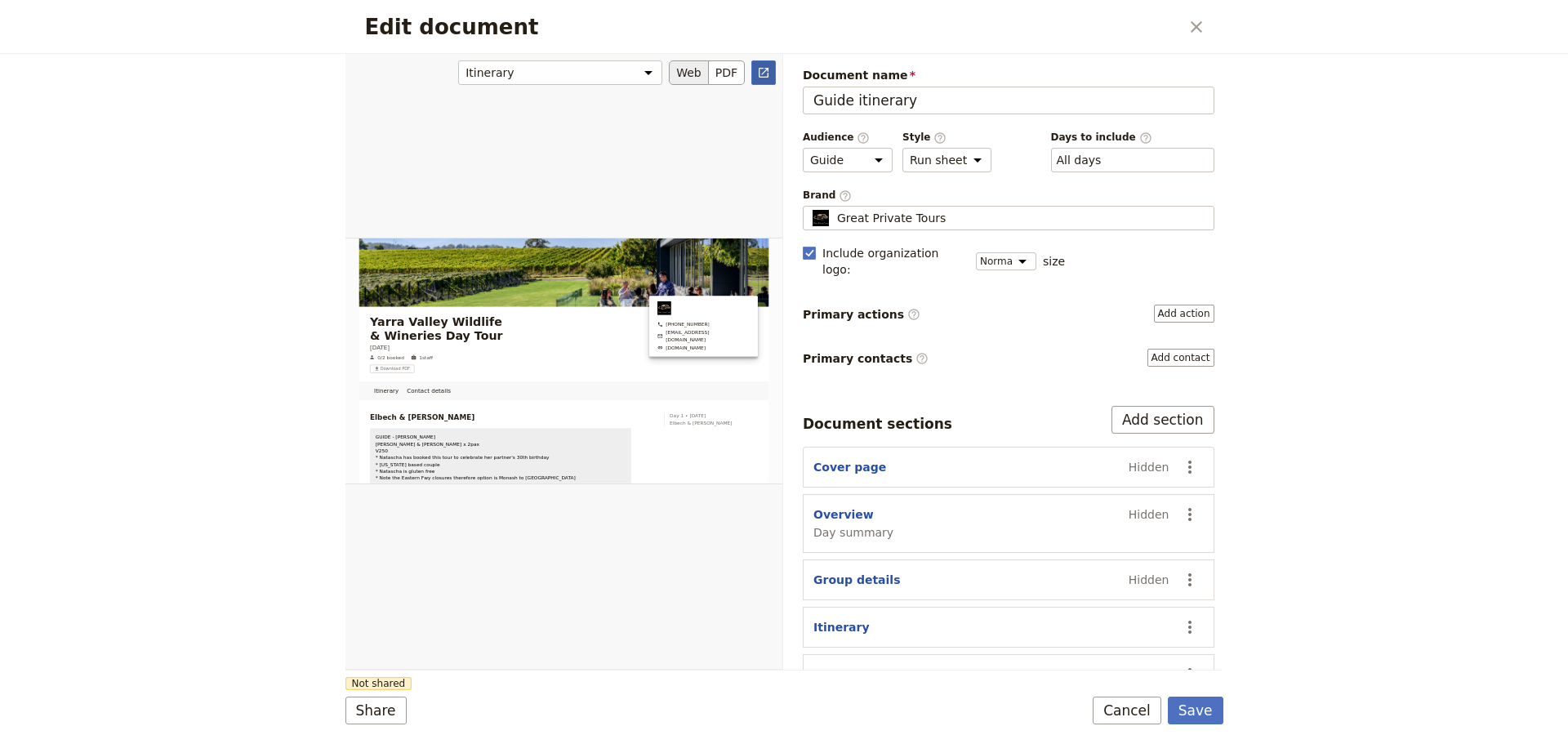
click at [758, 70] on icon "Open full preview" at bounding box center [763, 73] width 10 height 10
click at [1109, 704] on button "Cancel" at bounding box center [1127, 711] width 69 height 28
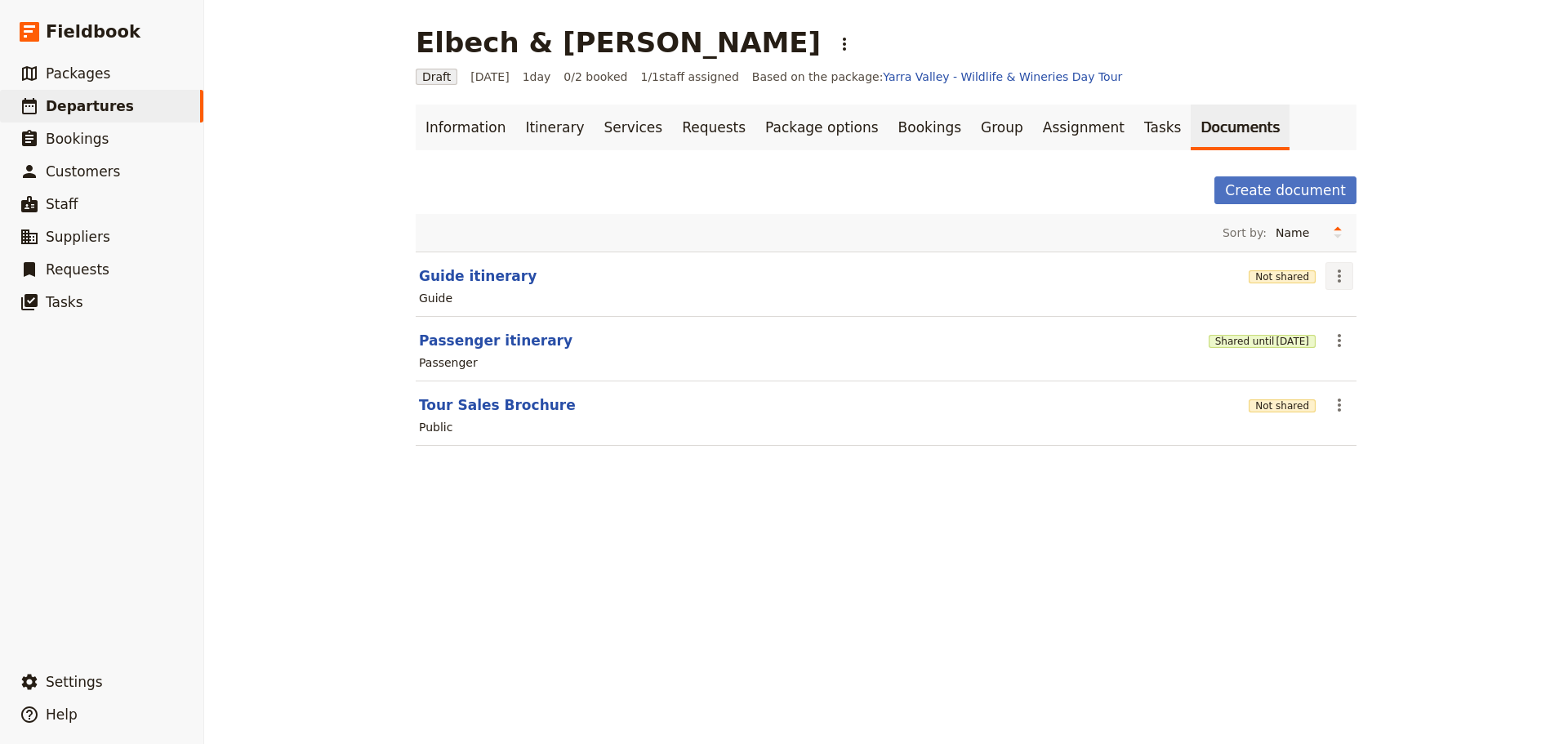
click at [1330, 284] on icon "Actions" at bounding box center [1339, 276] width 19 height 19
click at [1342, 309] on span "Share" at bounding box center [1346, 313] width 33 height 17
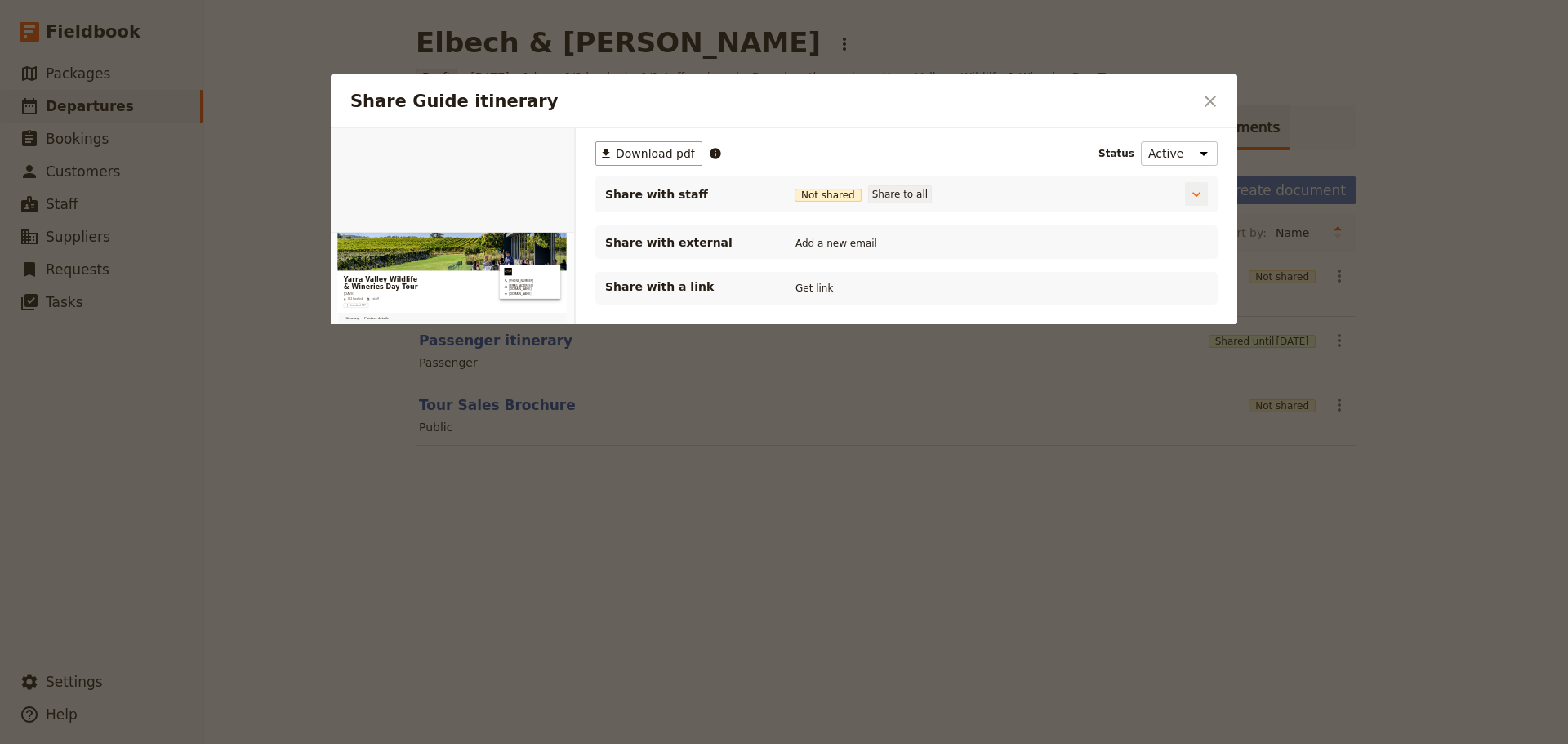
click at [894, 196] on button "Share to all" at bounding box center [900, 195] width 63 height 18
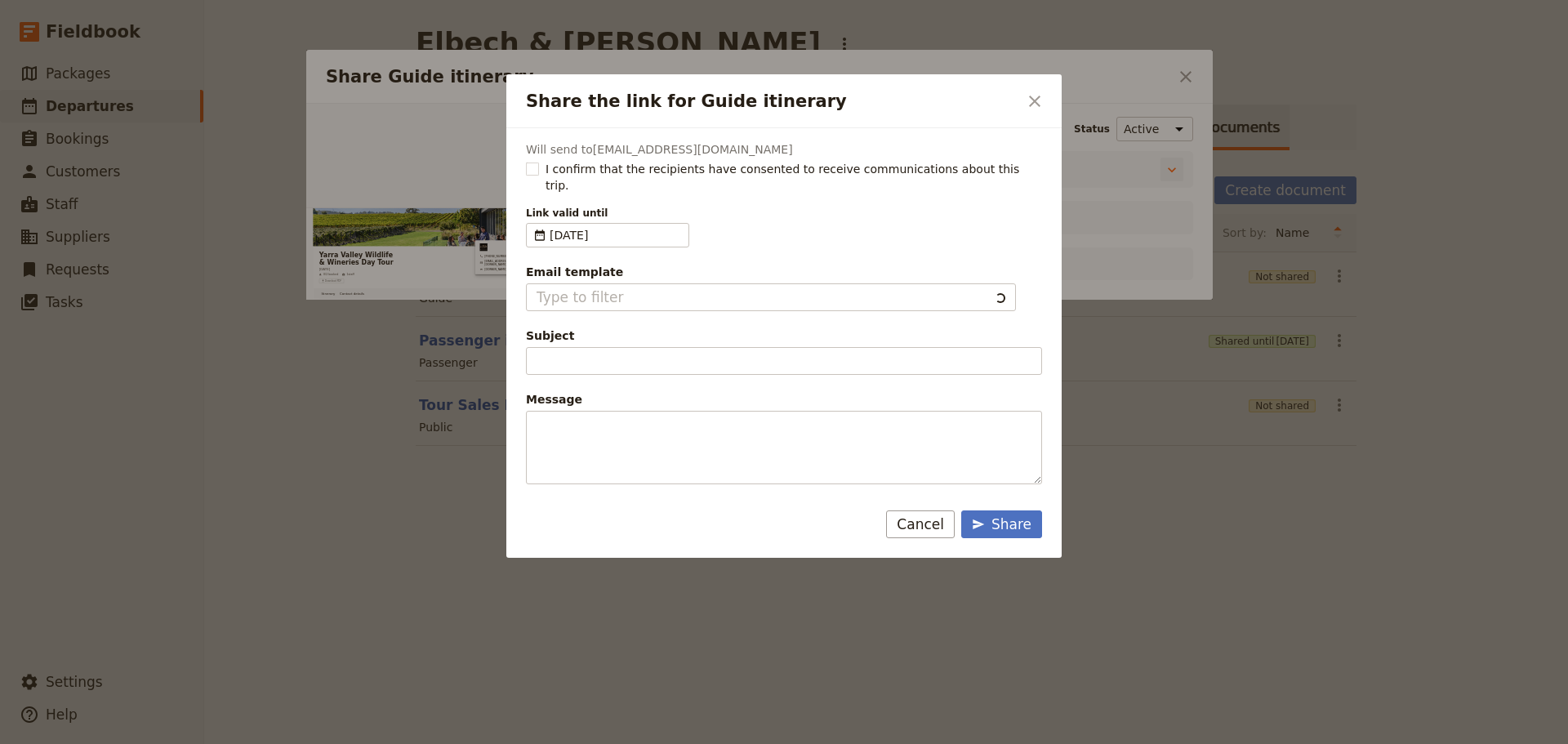
type input "Document shared with you: Guide itinerary - Yarra Valley Wildlife & Wineries Da…"
type textarea "Good Morning / Afternoon, We are looking forward to welcoming you on our XYZ Da…"
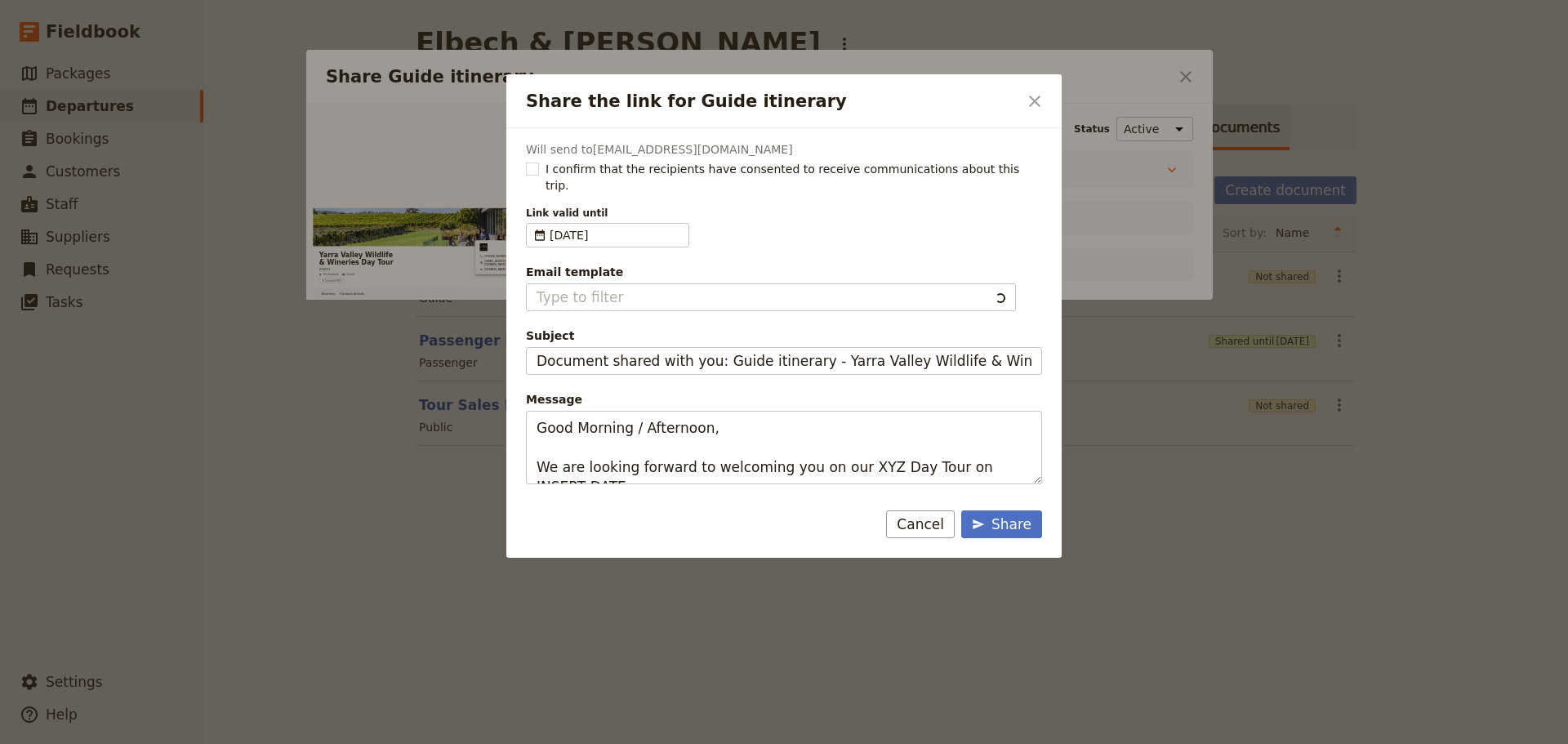
type input "Client Itinerary Template"
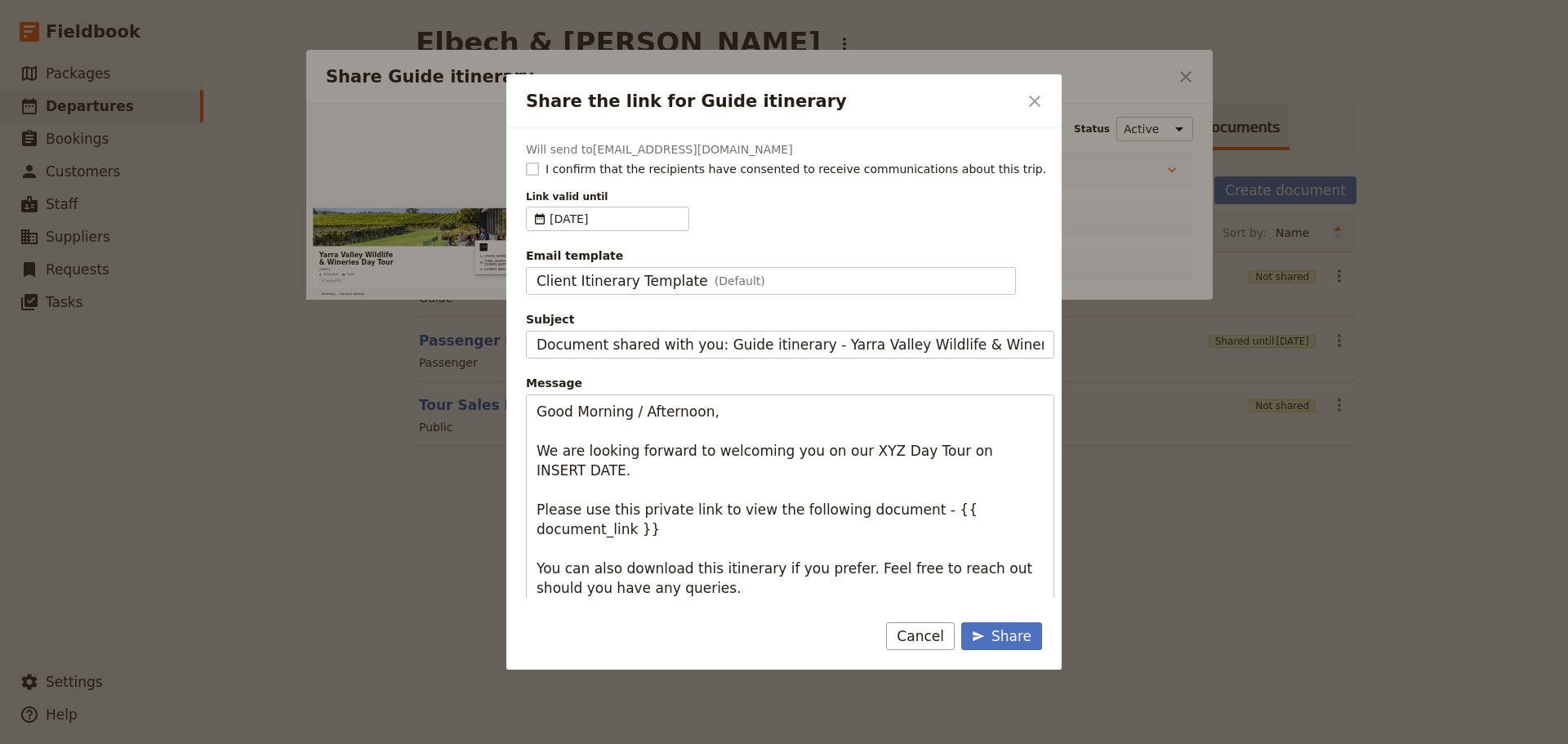
click at [537, 166] on rect "Share the link for Guide itinerary" at bounding box center [531, 168] width 12 height 12
click at [526, 161] on input "I confirm that the recipients have consented to receive communications about th…" at bounding box center [525, 160] width 1 height 1
checkbox input "true"
click at [561, 271] on fieldset "Client Itinerary Template (Default) Client Itinerary Template" at bounding box center [770, 281] width 490 height 28
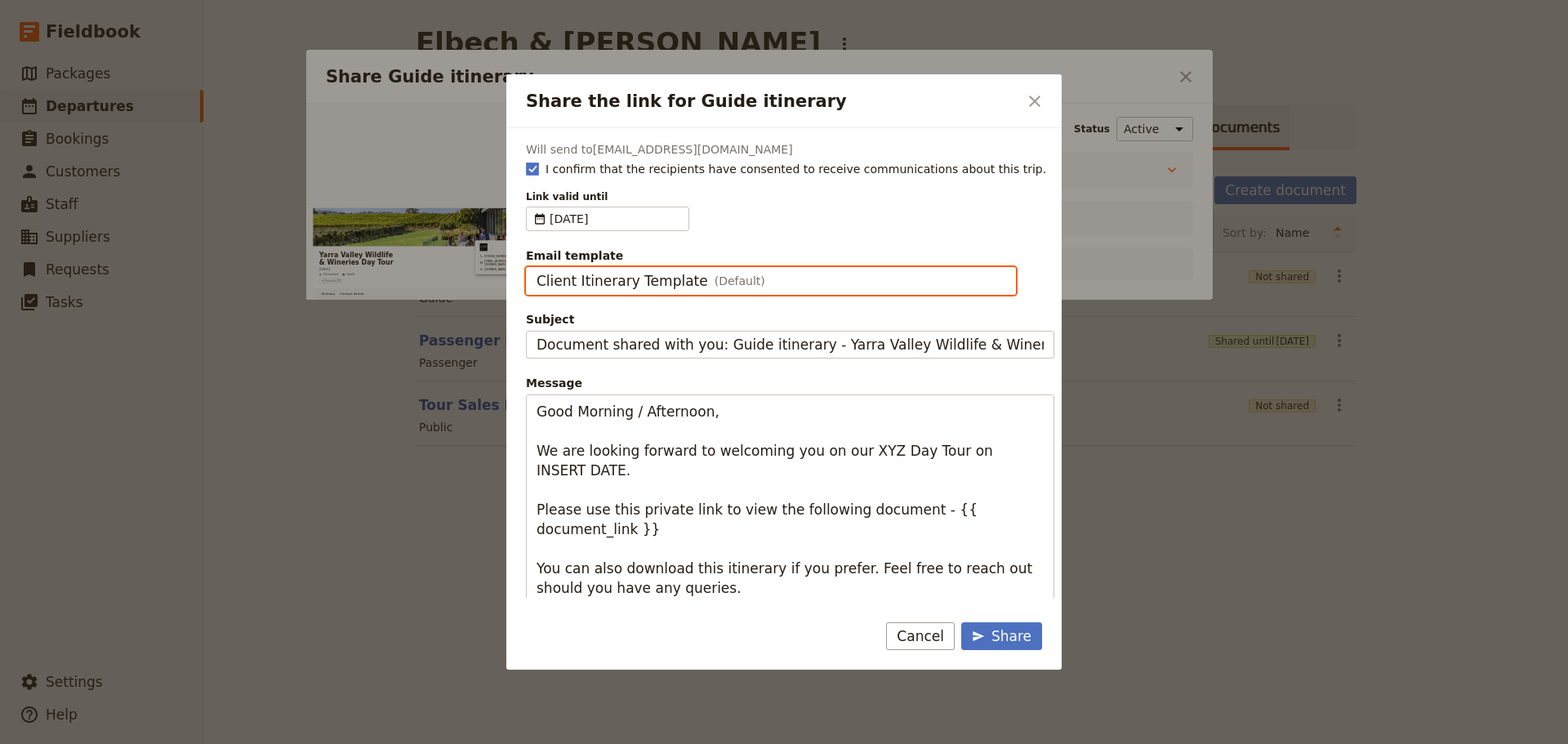
click at [537, 268] on input "Client Itinerary Template" at bounding box center [536, 268] width 1 height 1
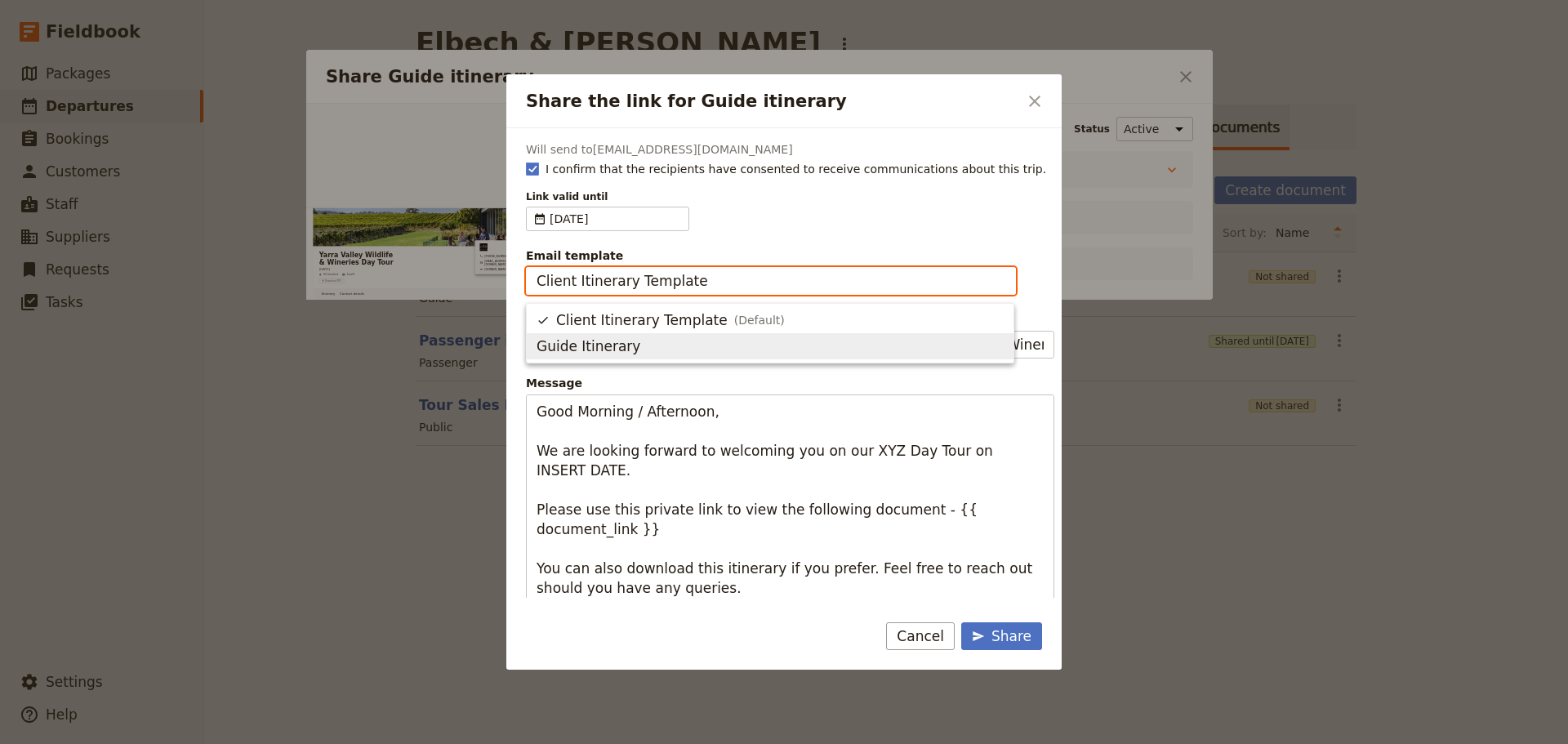
click at [575, 349] on span "Guide Itinerary" at bounding box center [588, 346] width 104 height 19
type input "Guide Itinerary"
type input "TOUR NAME & Date"
type textarea "Hi {{ contact_name }} Please find a link to your upcoming tour of Yarra Valley …"
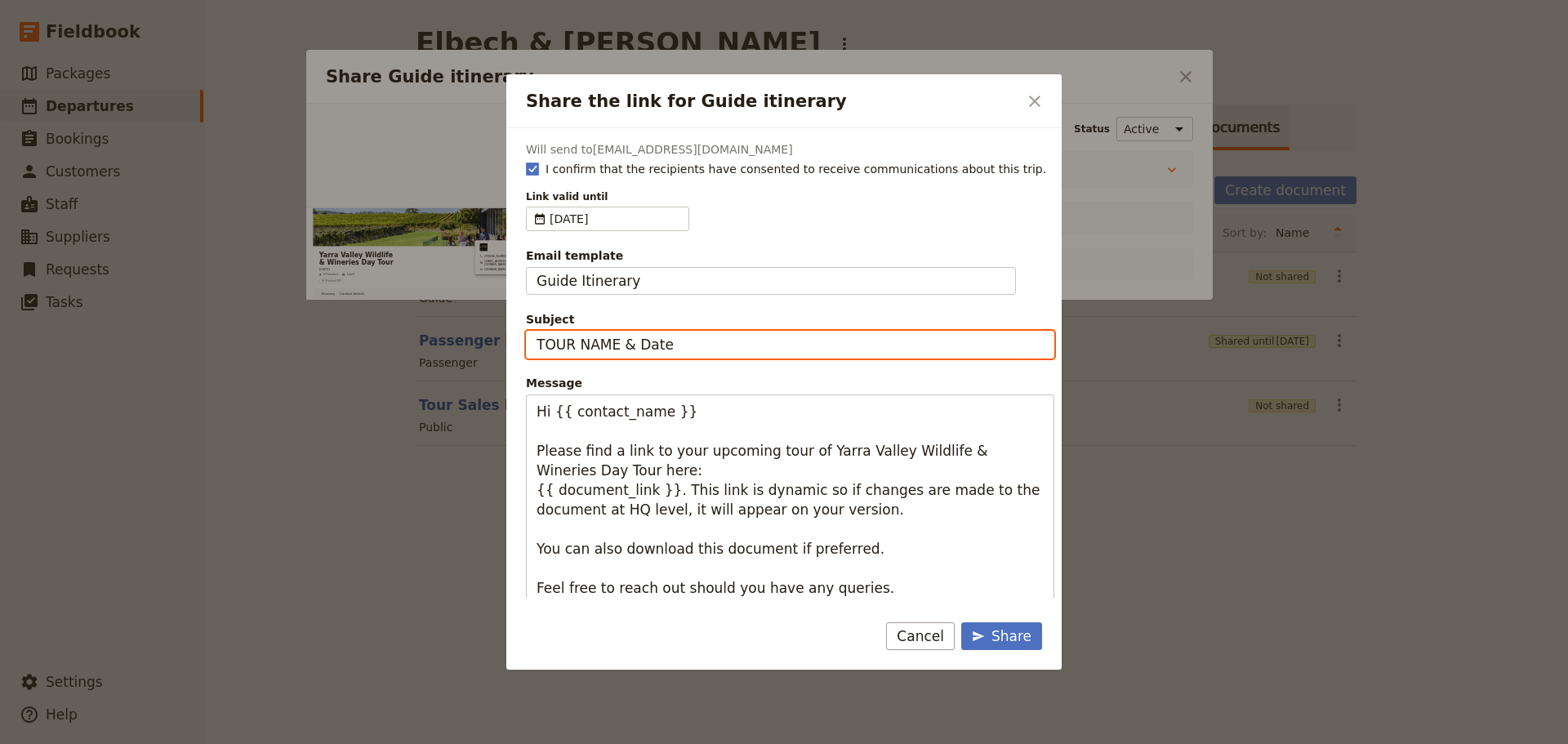
drag, startPoint x: 681, startPoint y: 348, endPoint x: 489, endPoint y: 348, distance: 192.0
click at [489, 744] on div "Share the link for Guide itinerary ​ Will send to alaned1963@gmail.com I confir…" at bounding box center [784, 744] width 1568 height 0
type input "YV Wildlife & Wineries - Sun 7 Sept"
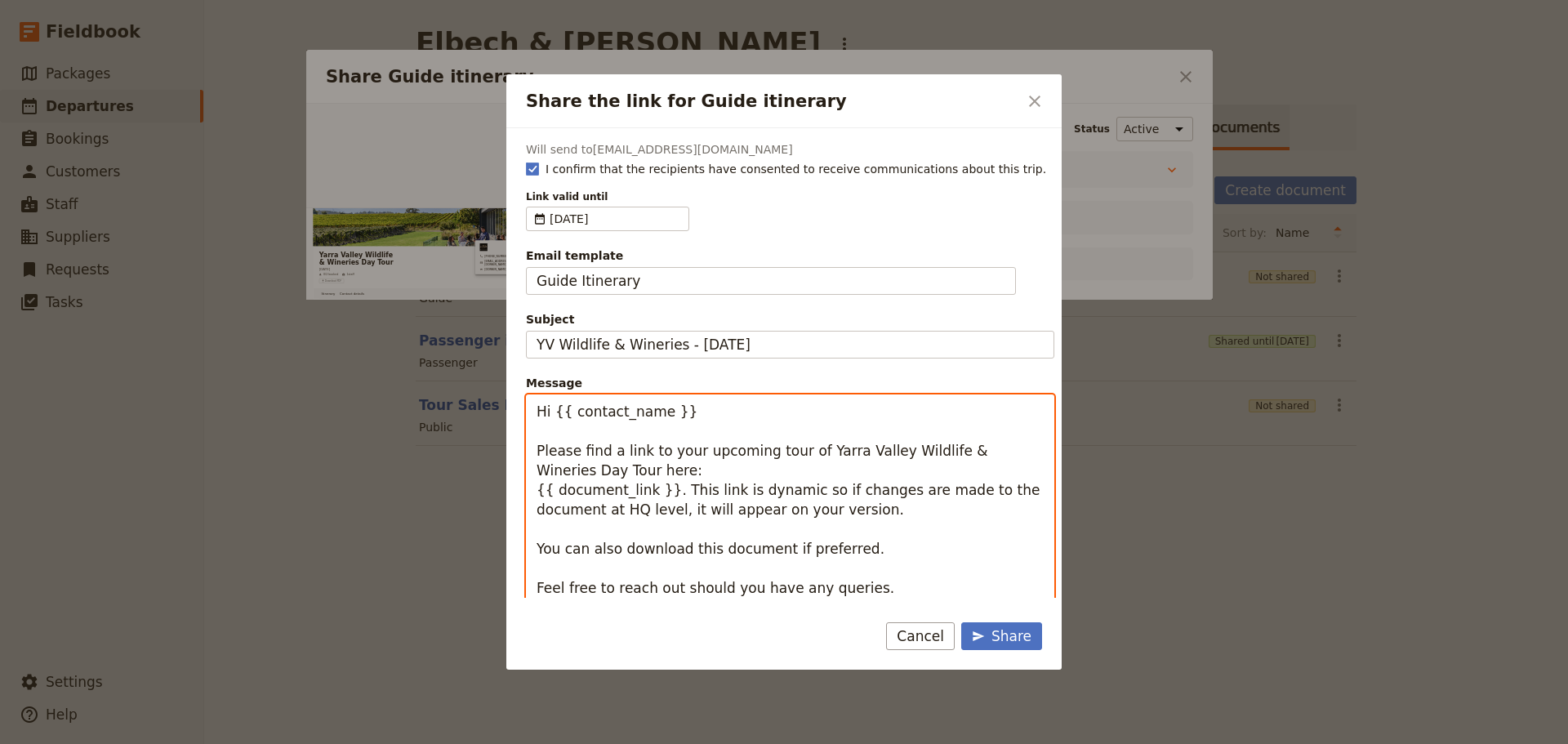
click at [721, 433] on textarea "Hi {{ contact_name }} Please find a link to your upcoming tour of Yarra Valley …" at bounding box center [790, 529] width 528 height 269
drag, startPoint x: 639, startPoint y: 468, endPoint x: 519, endPoint y: 441, distance: 123.0
click at [519, 441] on div "Will send to alaned1963@gmail.com I confirm that the recipients have consented …" at bounding box center [784, 363] width 555 height 470
paste textarea "just waiting to hear from them with a contact number and I will be able to fina…"
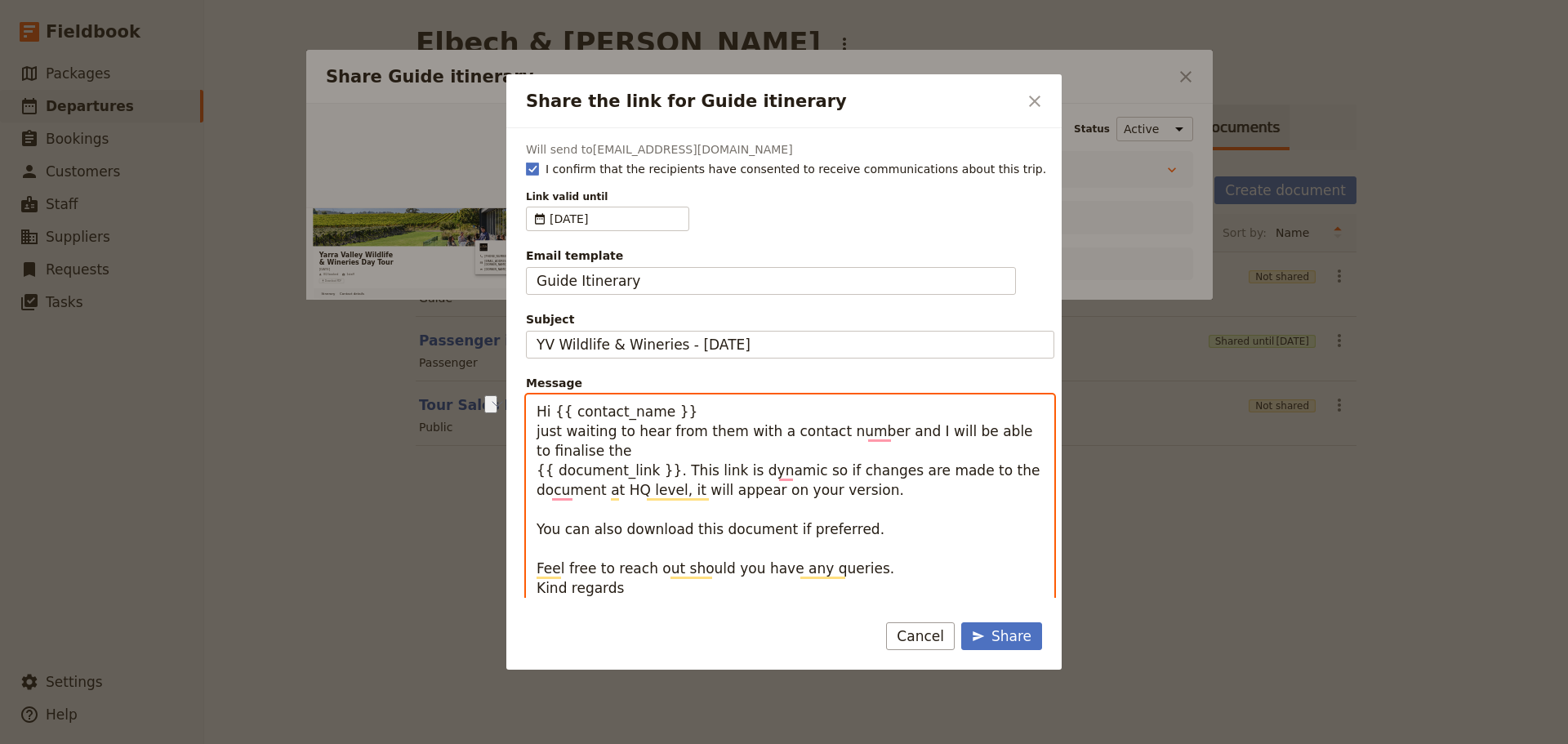
drag, startPoint x: 675, startPoint y: 412, endPoint x: 551, endPoint y: 407, distance: 124.1
click at [551, 407] on textarea "Hi {{ contact_name }} just waiting to hear from them with a contact number and …" at bounding box center [790, 520] width 528 height 250
click at [540, 429] on textarea "Hi Alan just waiting to hear from them with a contact number and I will be able…" at bounding box center [790, 520] width 528 height 250
click at [671, 447] on textarea "Hi Alan Just waiting to hear from them with a contact number and I will be able…" at bounding box center [790, 520] width 528 height 250
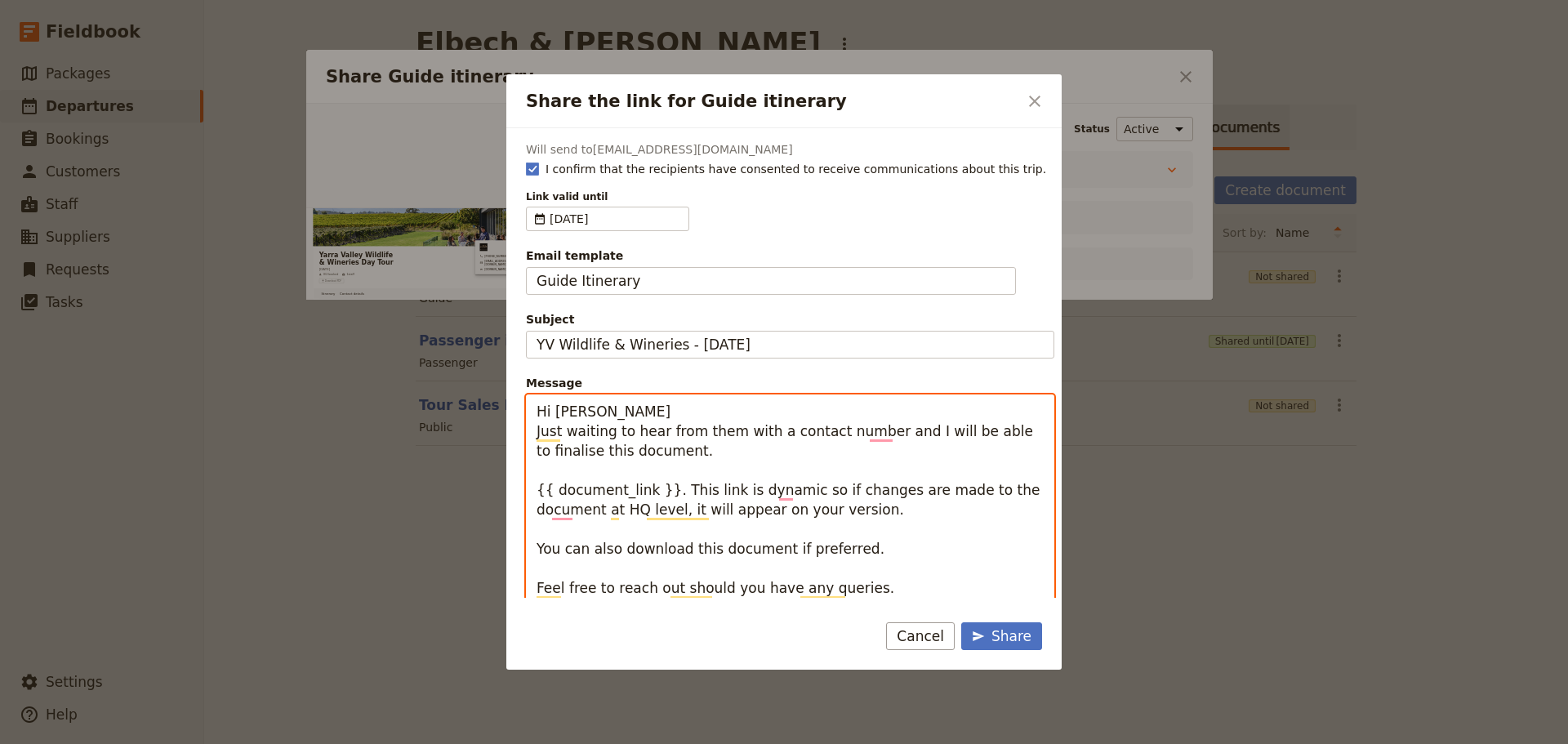
scroll to position [68, 0]
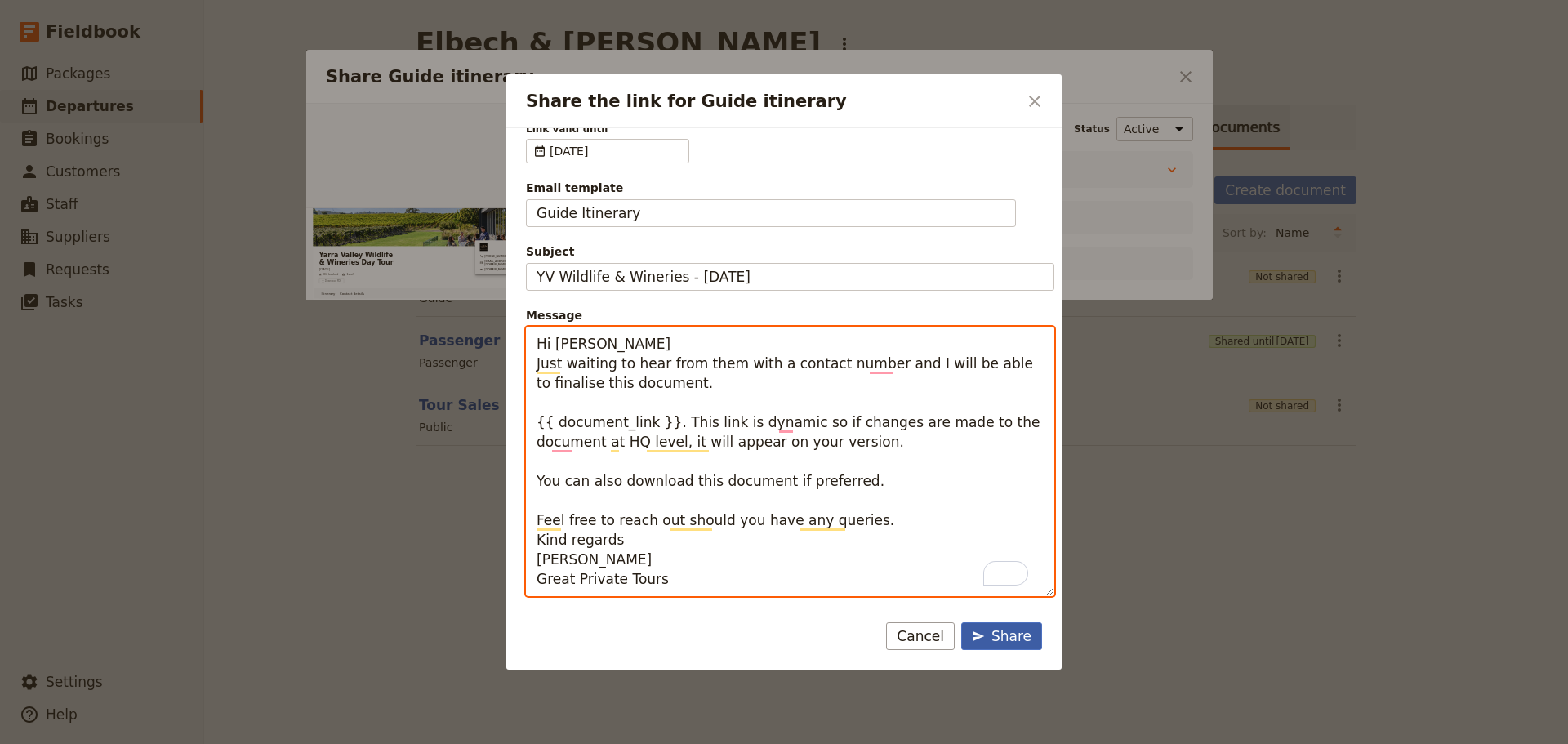
type textarea "Hi Alan Just waiting to hear from them with a contact number and I will be able…"
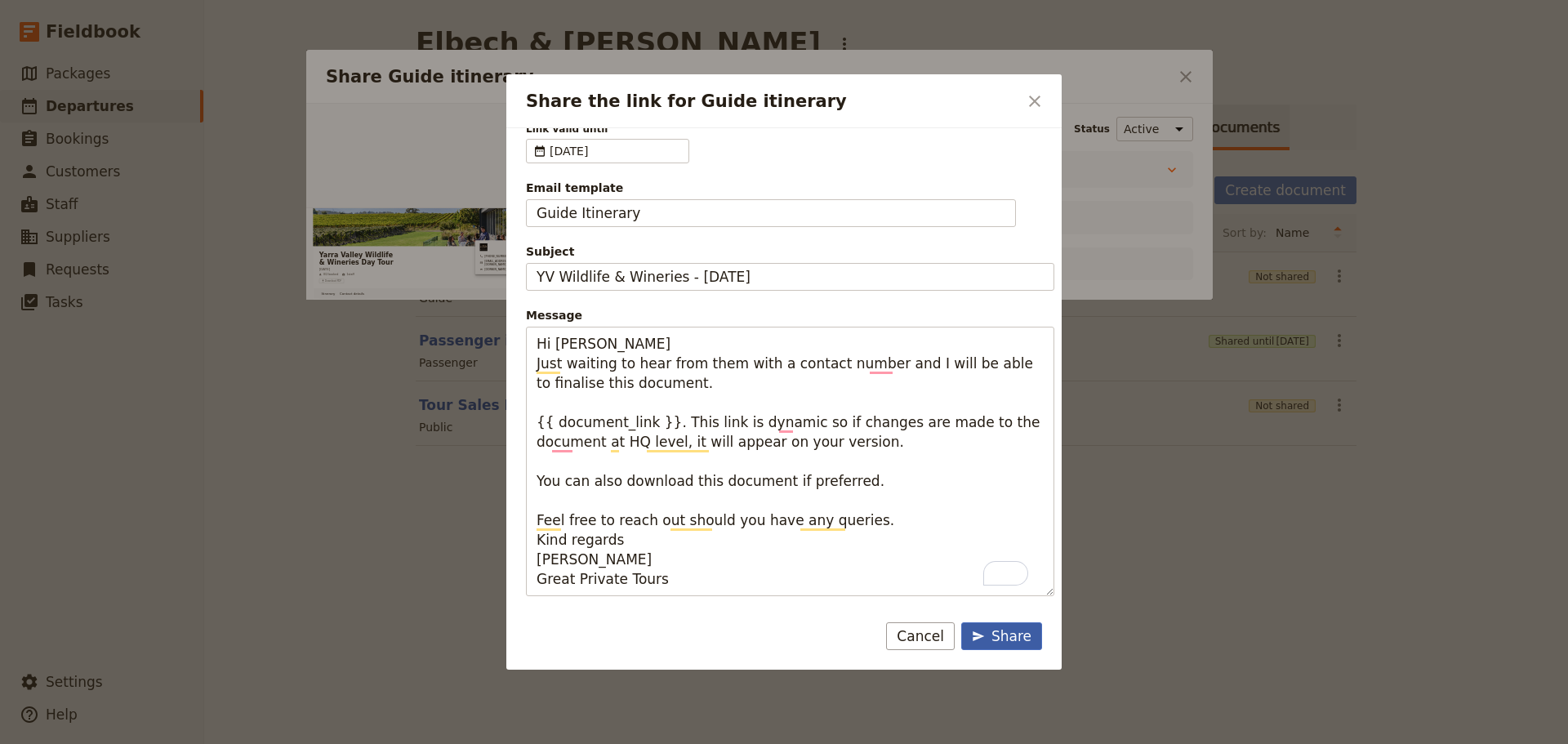
click at [1006, 636] on div "Share" at bounding box center [1001, 636] width 60 height 19
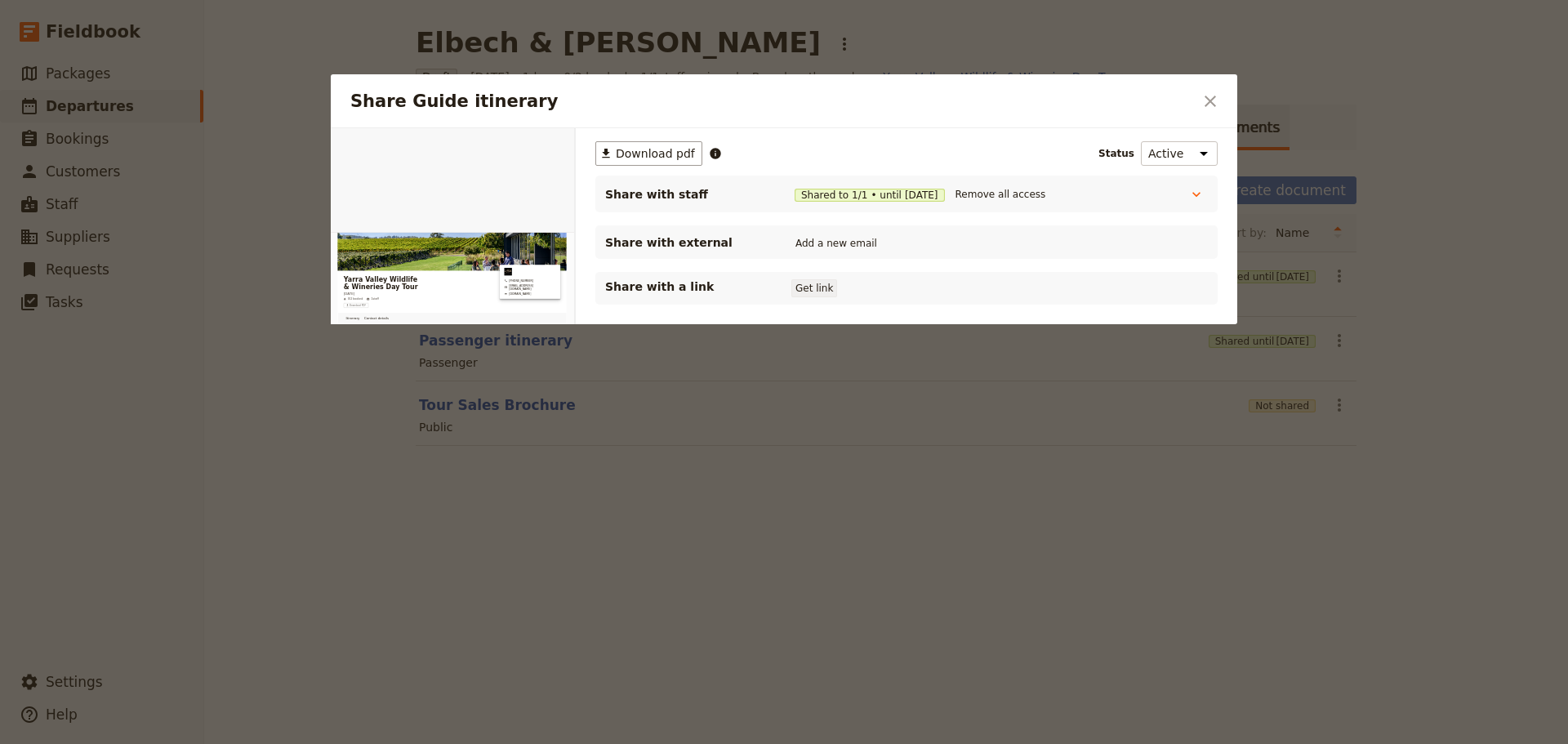
click at [812, 287] on button "Get link" at bounding box center [814, 289] width 46 height 18
click at [941, 297] on button "Get link" at bounding box center [937, 289] width 46 height 18
click at [1217, 106] on icon "Close dialog" at bounding box center [1210, 101] width 19 height 19
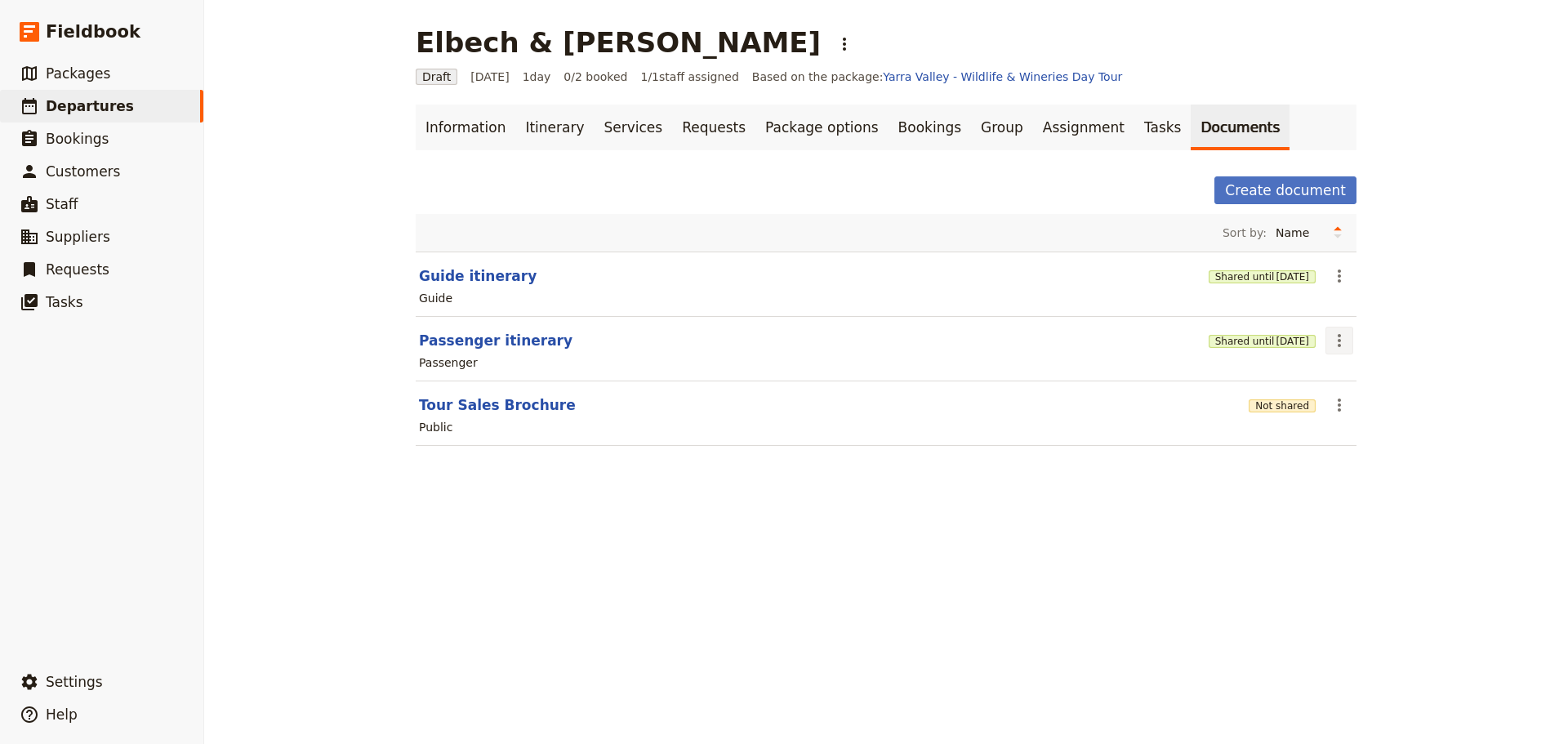
click at [1337, 348] on icon "Actions" at bounding box center [1339, 340] width 19 height 19
click at [1337, 376] on span "Share" at bounding box center [1346, 377] width 33 height 17
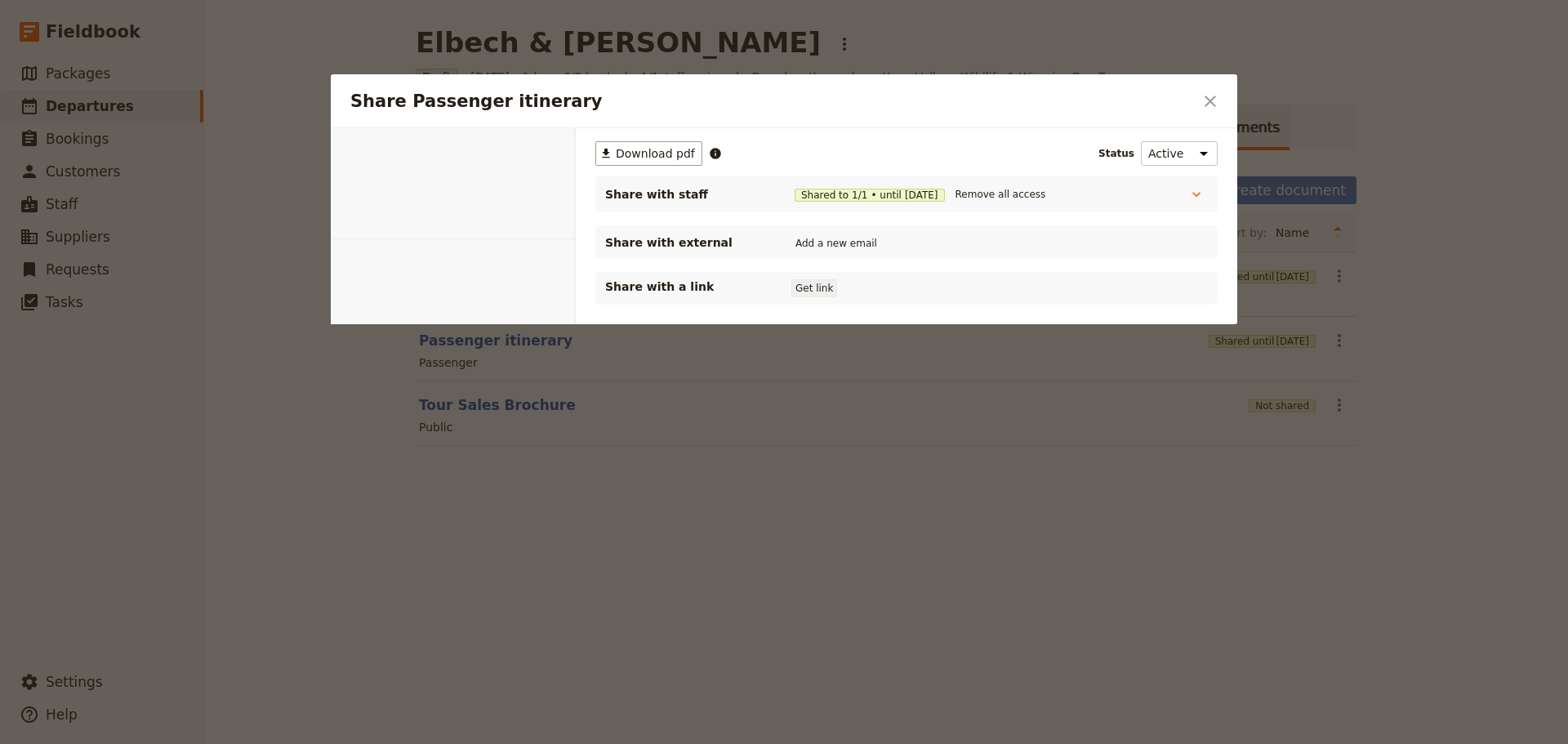
click at [821, 290] on button "Get link" at bounding box center [814, 289] width 46 height 18
click at [927, 285] on button "Get link" at bounding box center [937, 289] width 46 height 18
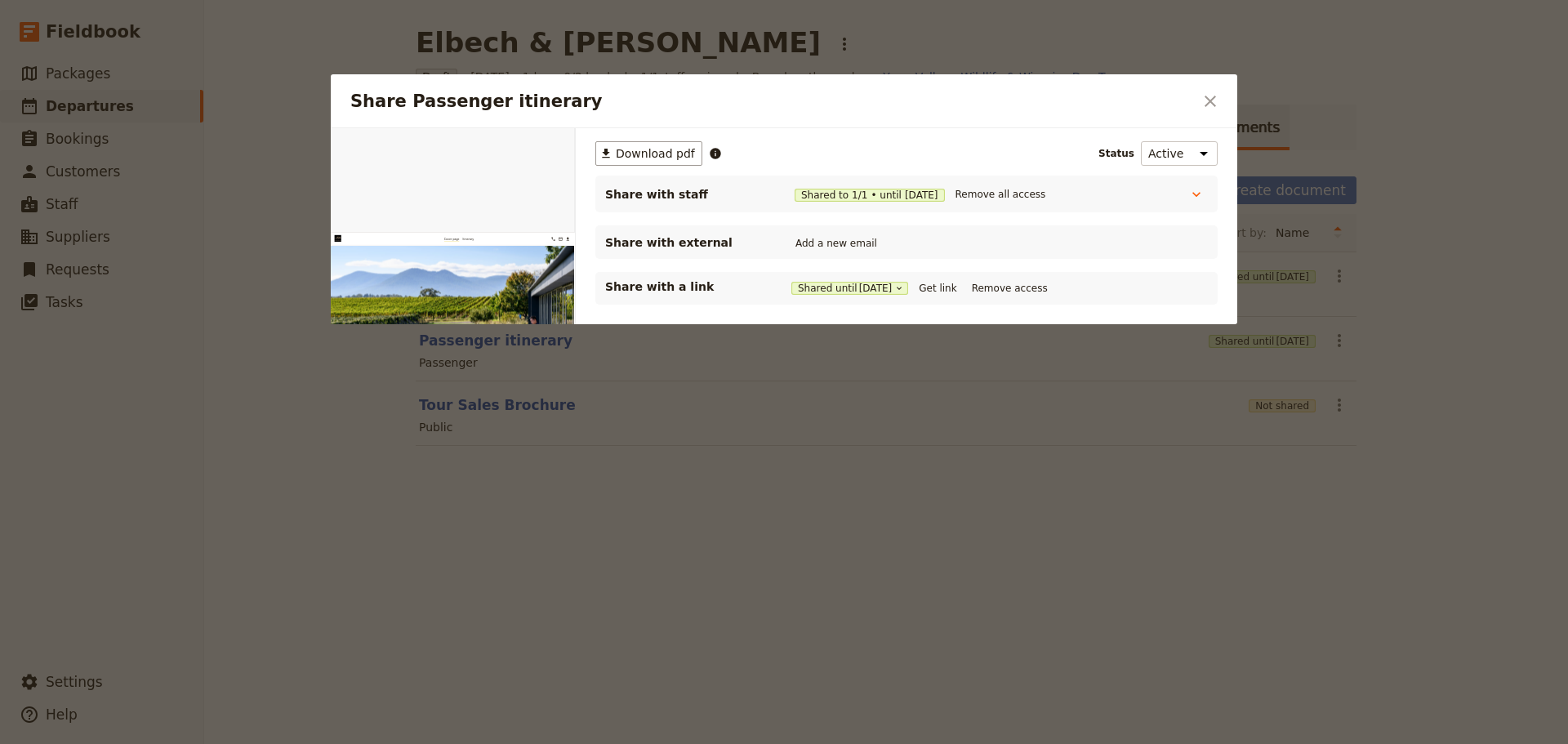
drag, startPoint x: 1210, startPoint y: 85, endPoint x: 1125, endPoint y: 65, distance: 87.3
click at [1210, 85] on div "Share Passenger itinerary ​" at bounding box center [784, 101] width 906 height 54
click at [1219, 99] on icon "Close dialog" at bounding box center [1210, 101] width 19 height 19
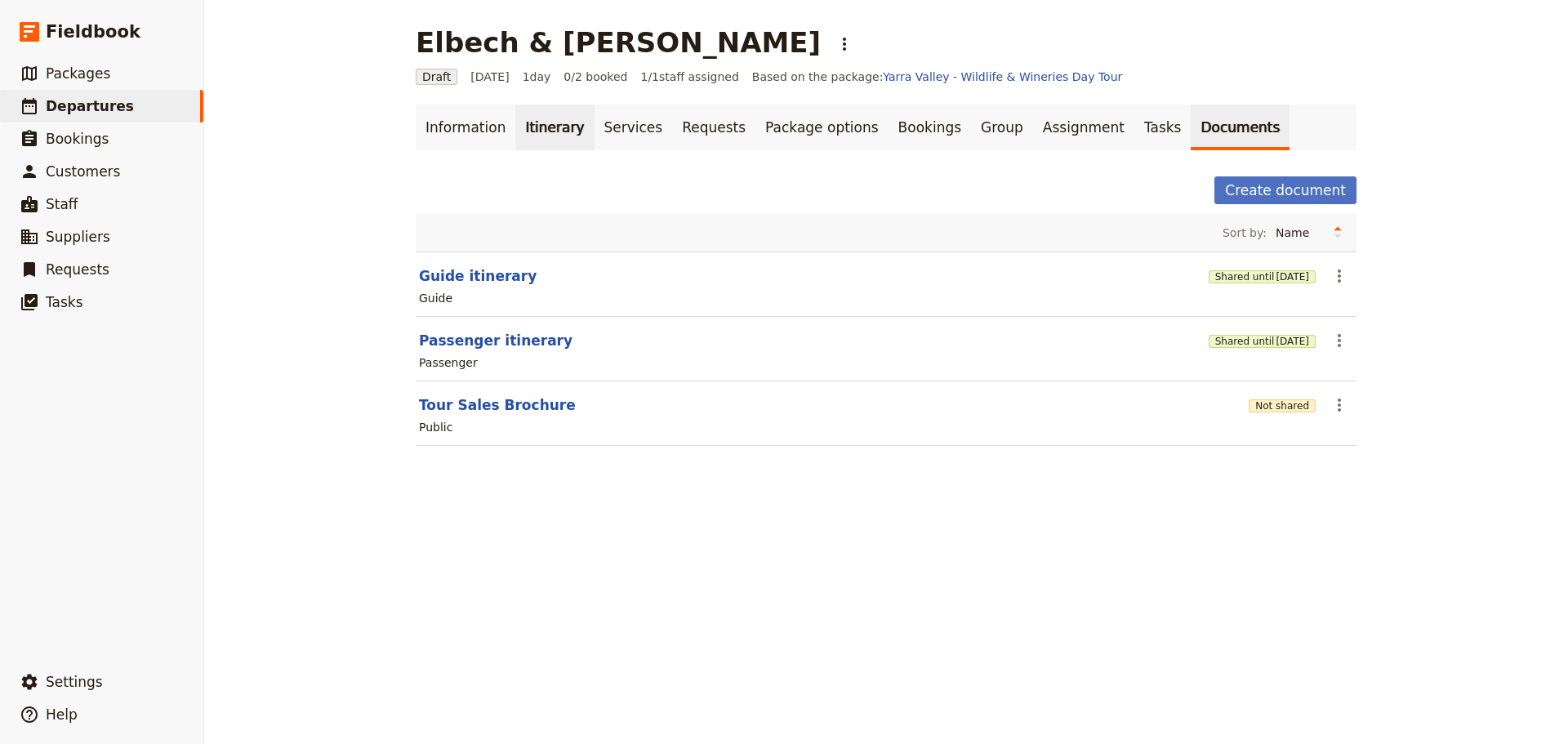
click at [527, 123] on link "Itinerary" at bounding box center [554, 128] width 78 height 46
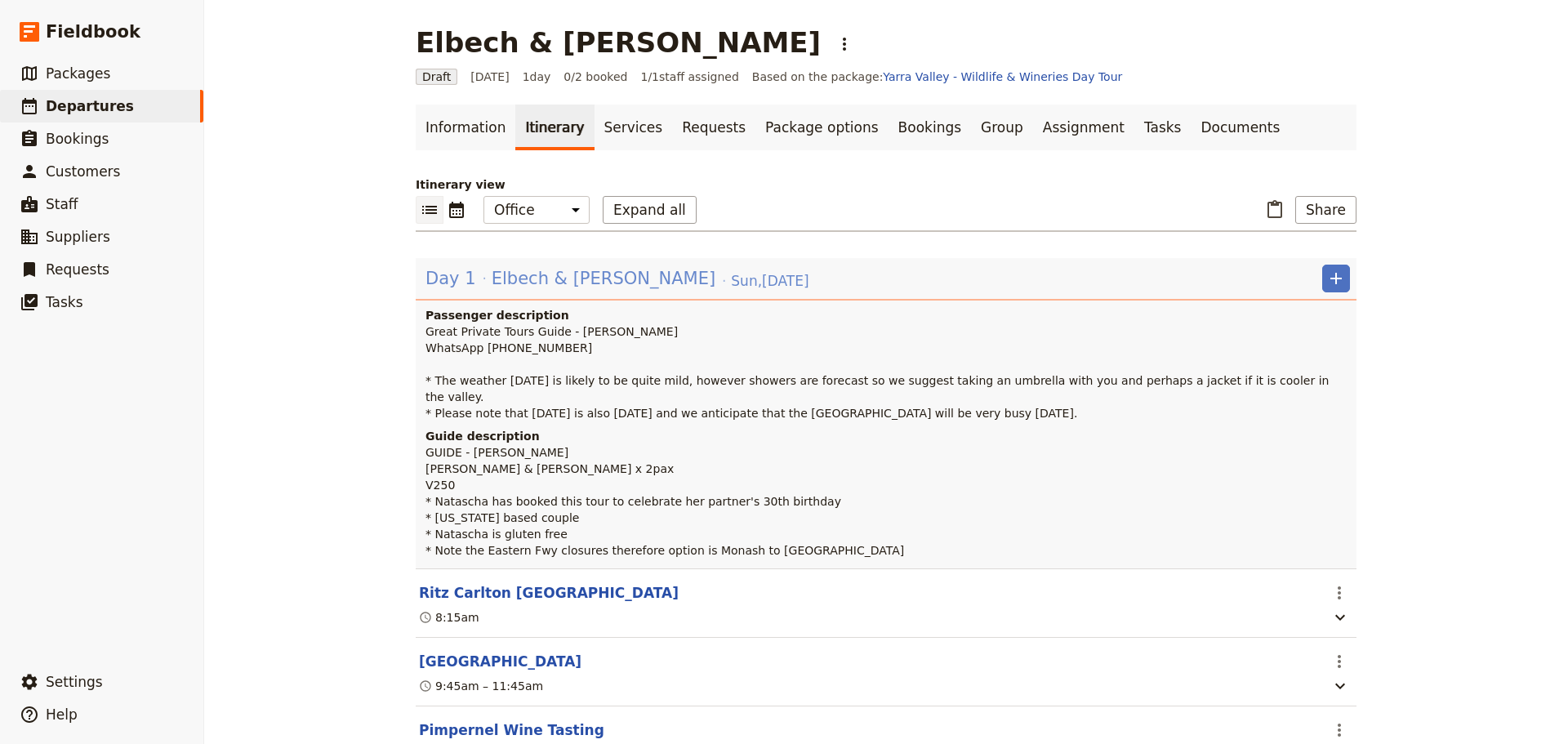
click at [631, 276] on span "Elbech & [PERSON_NAME]" at bounding box center [603, 279] width 223 height 25
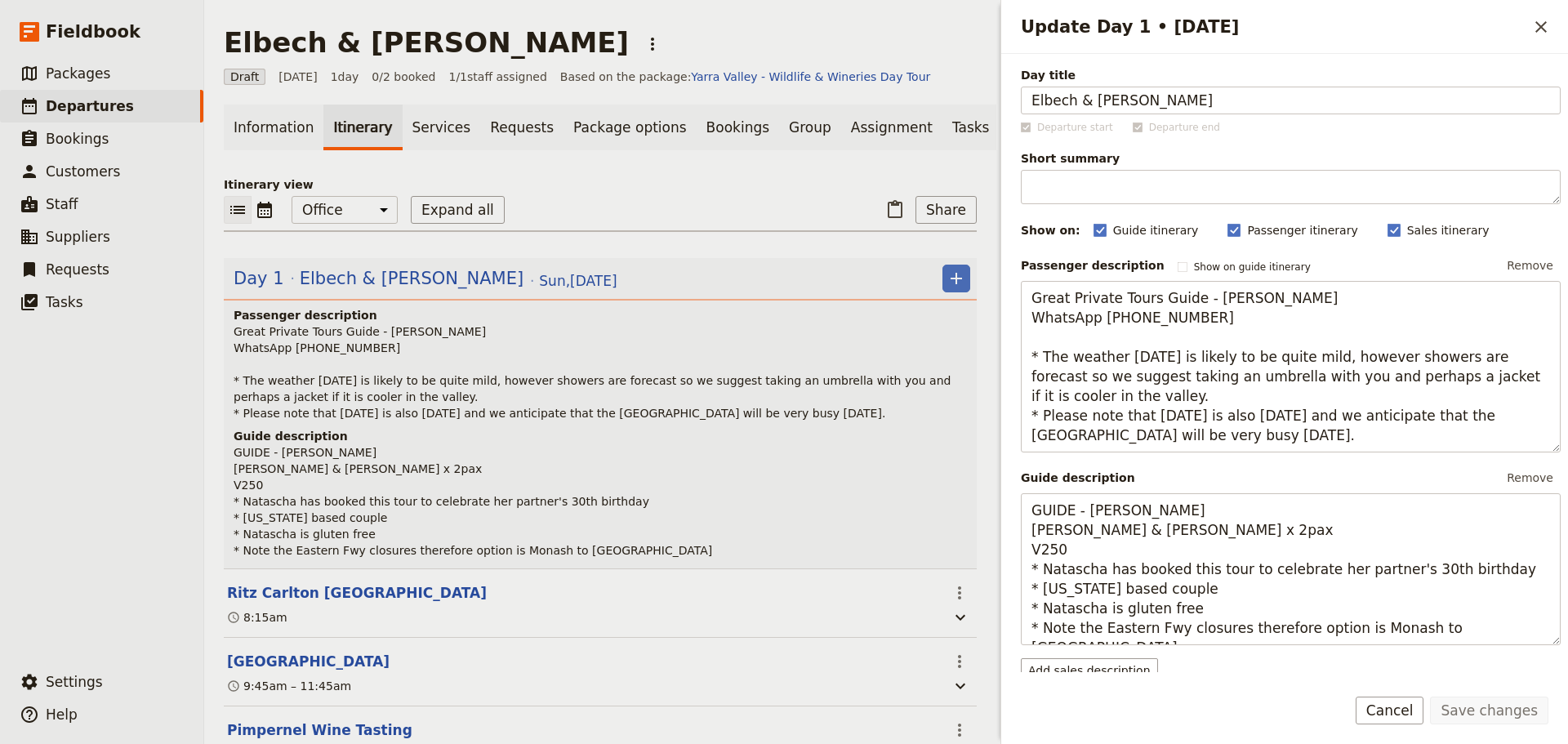
drag, startPoint x: 1214, startPoint y: 97, endPoint x: 913, endPoint y: 104, distance: 301.1
click at [906, 99] on div "Elbech & Boultinghouse ​ Draft 7 Sep 2025 1 day 0/2 booked 1 / 1 staff assigned…" at bounding box center [886, 372] width 1364 height 744
type input "Natascha & [PERSON_NAME]"
click at [1526, 713] on button "Save changes" at bounding box center [1489, 711] width 119 height 28
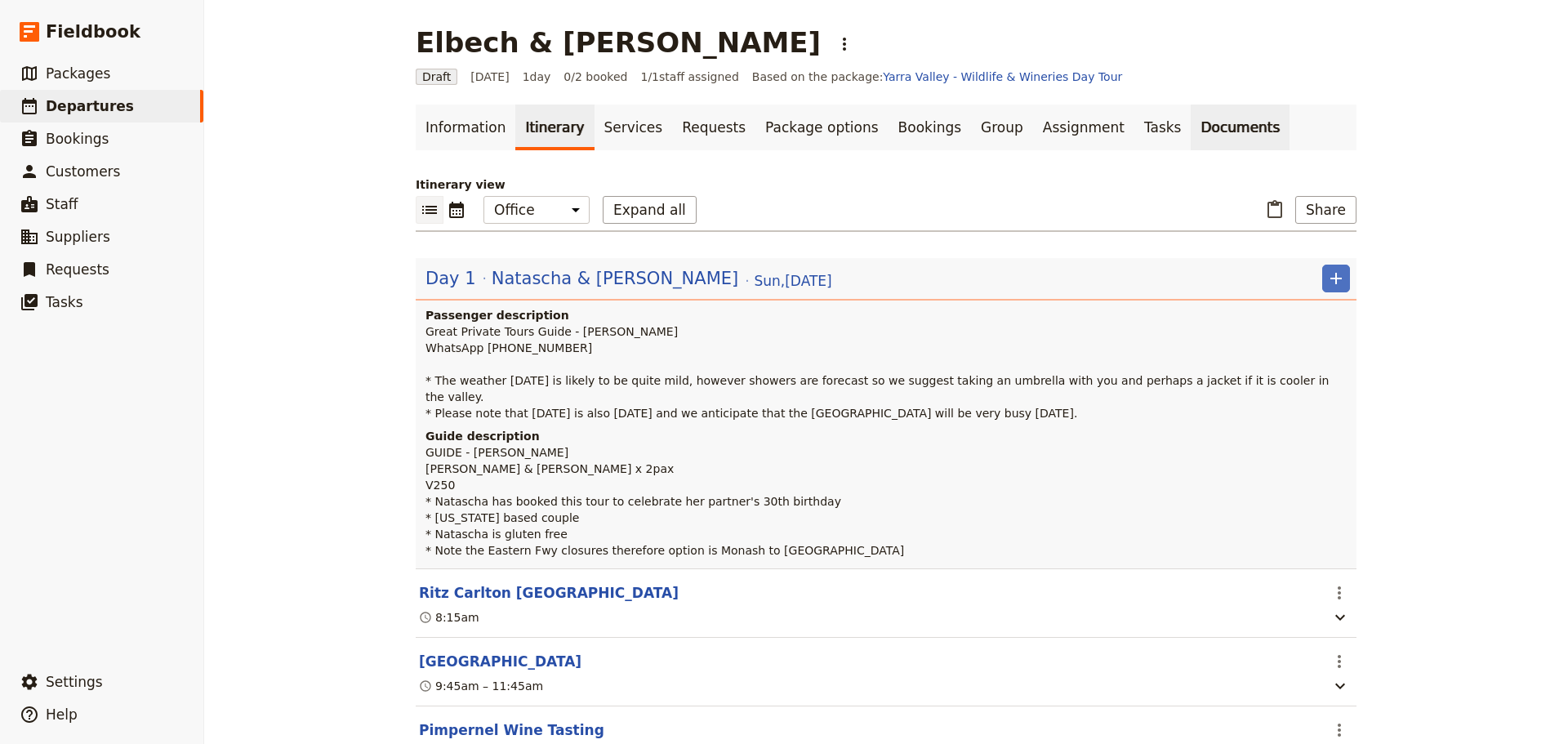
click at [1191, 139] on link "Documents" at bounding box center [1241, 128] width 99 height 46
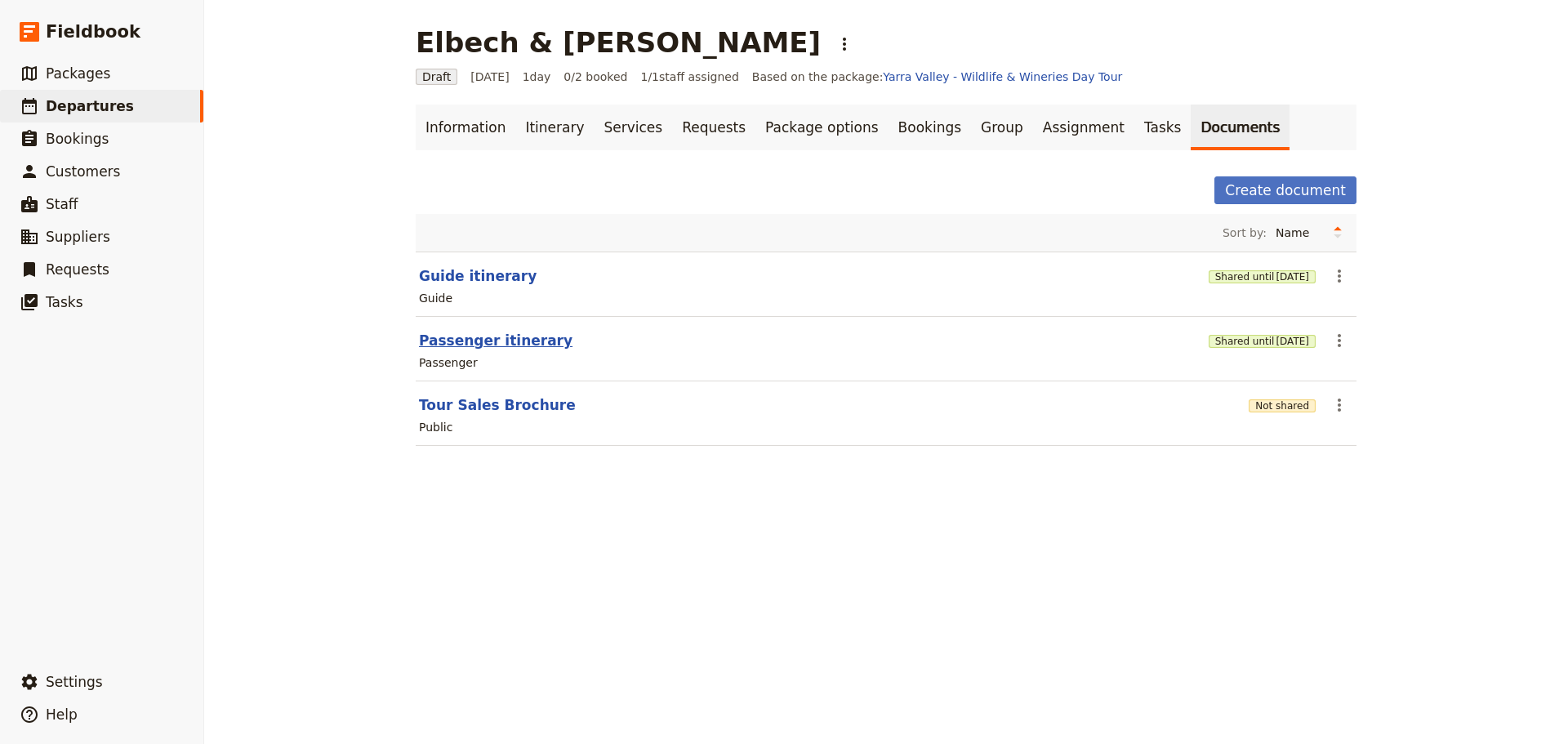
click at [476, 339] on button "Passenger itinerary" at bounding box center [495, 340] width 153 height 19
select select "PASSENGER"
select select "DEFAULT"
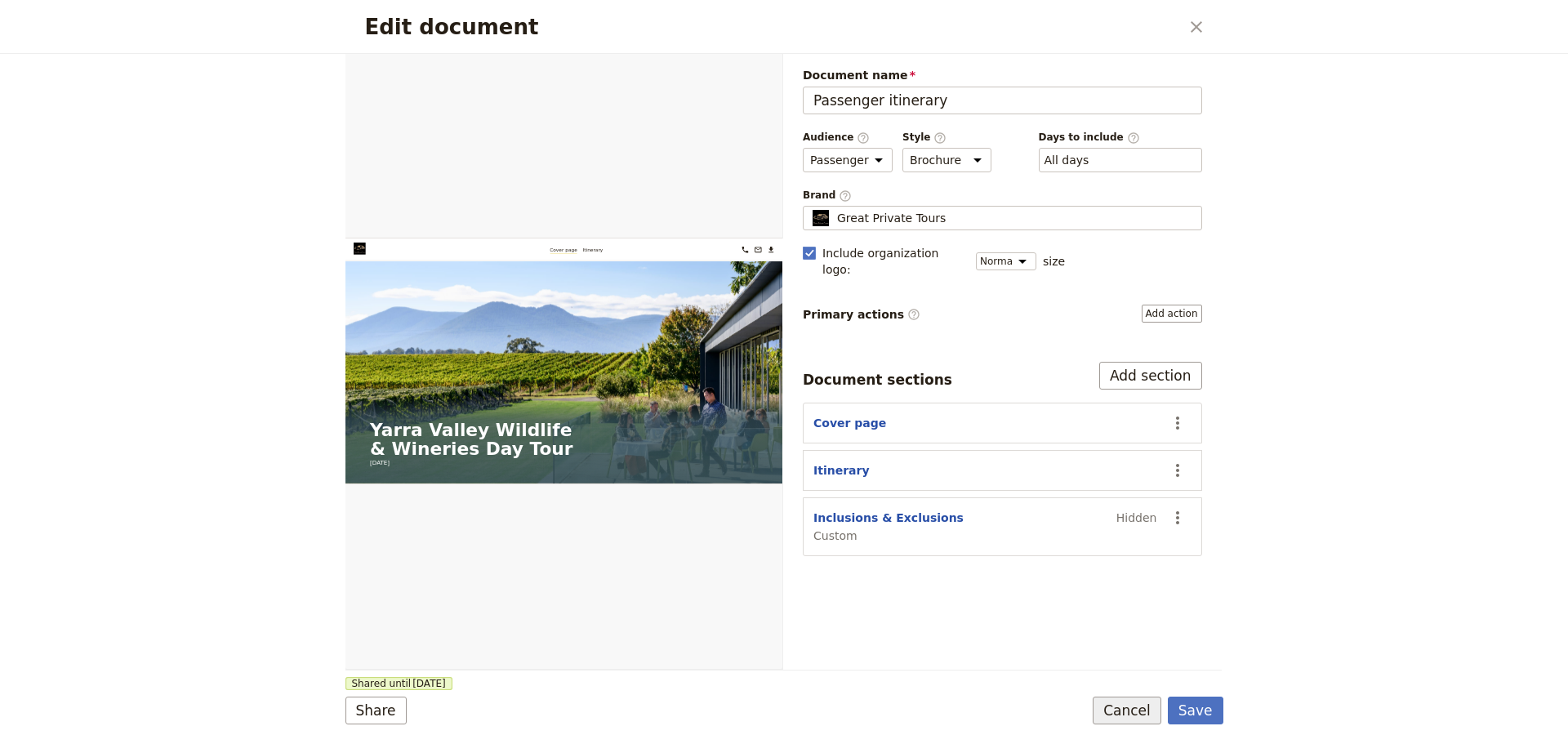
click at [1143, 705] on button "Cancel" at bounding box center [1127, 711] width 69 height 28
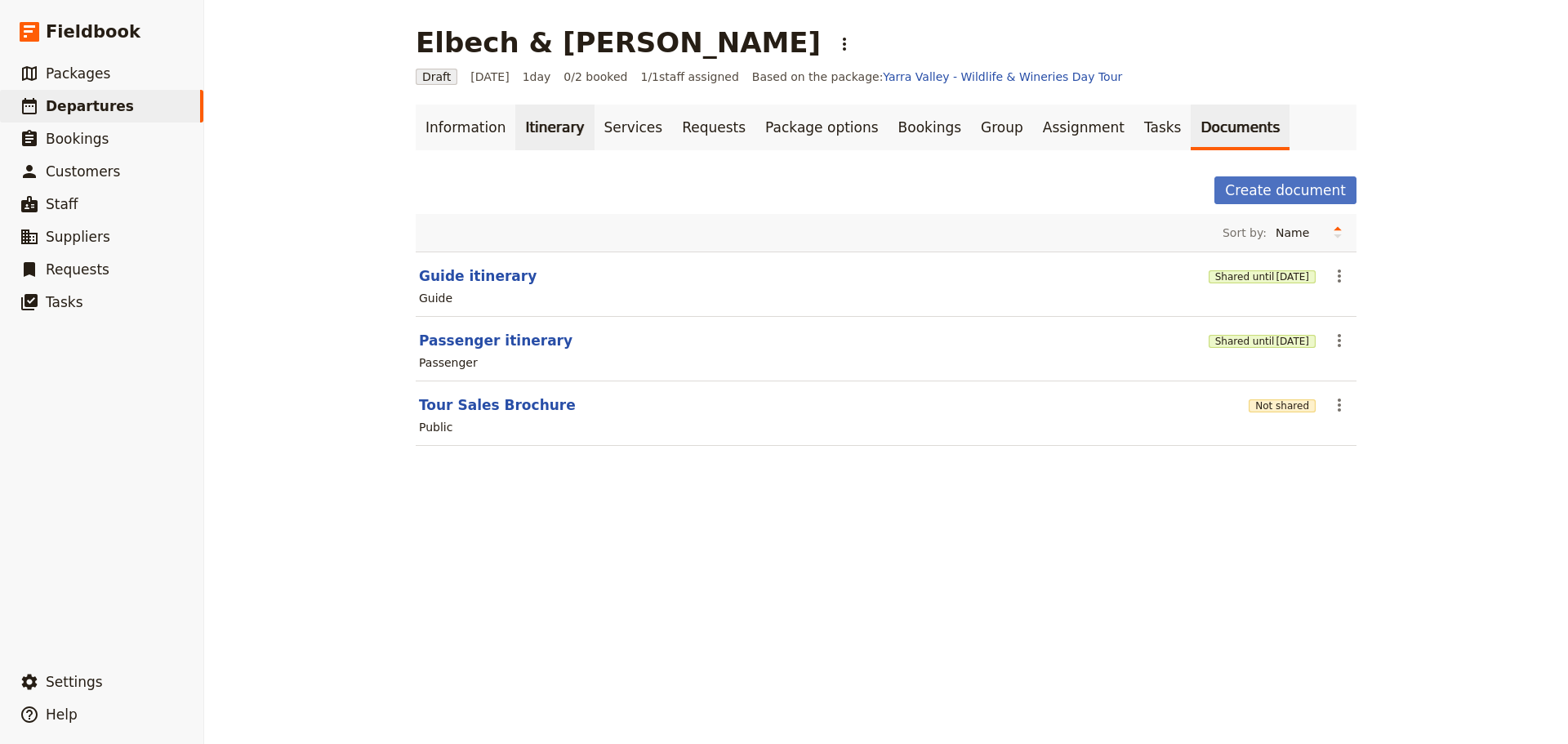
click at [525, 110] on link "Itinerary" at bounding box center [554, 128] width 78 height 46
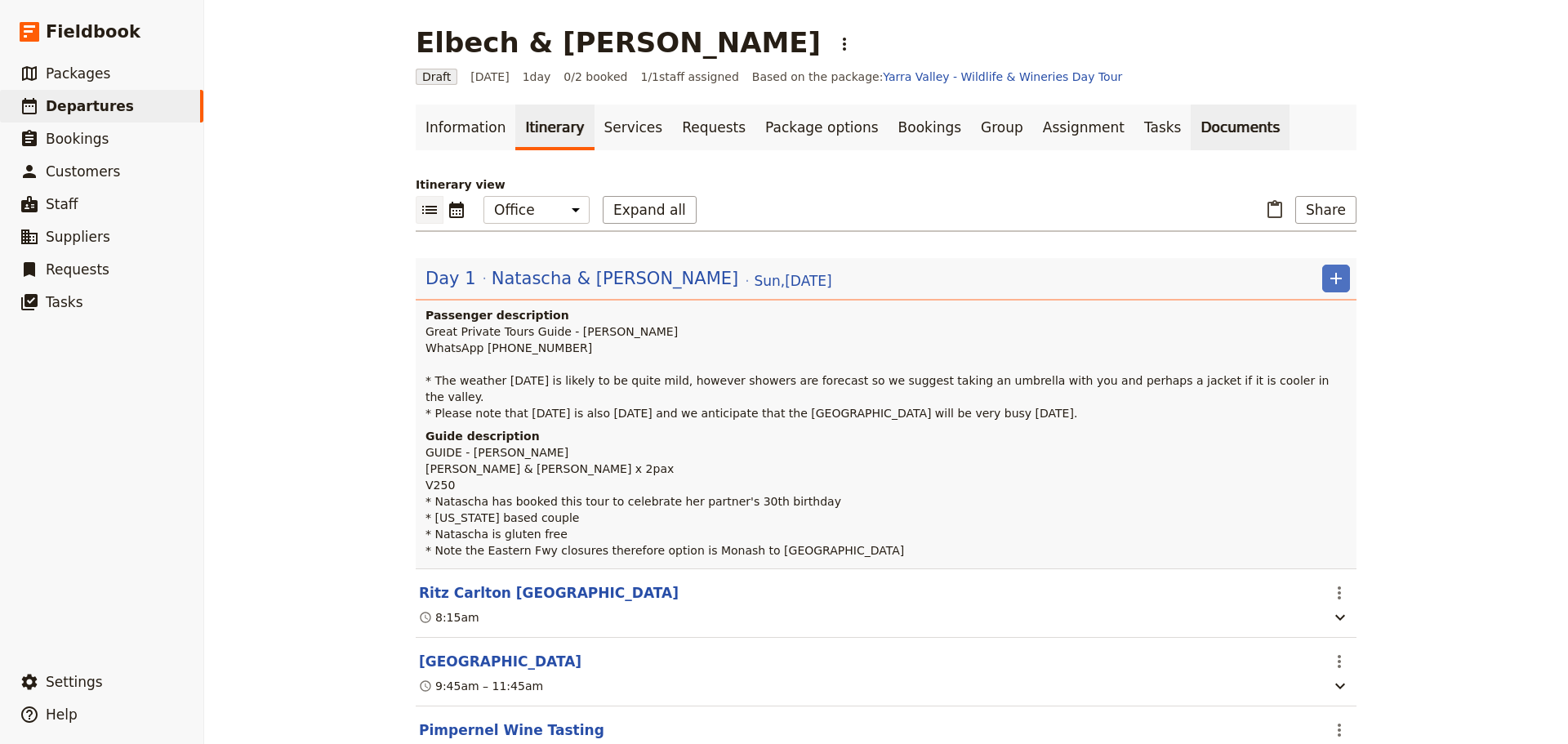
click at [1191, 128] on link "Documents" at bounding box center [1241, 128] width 99 height 46
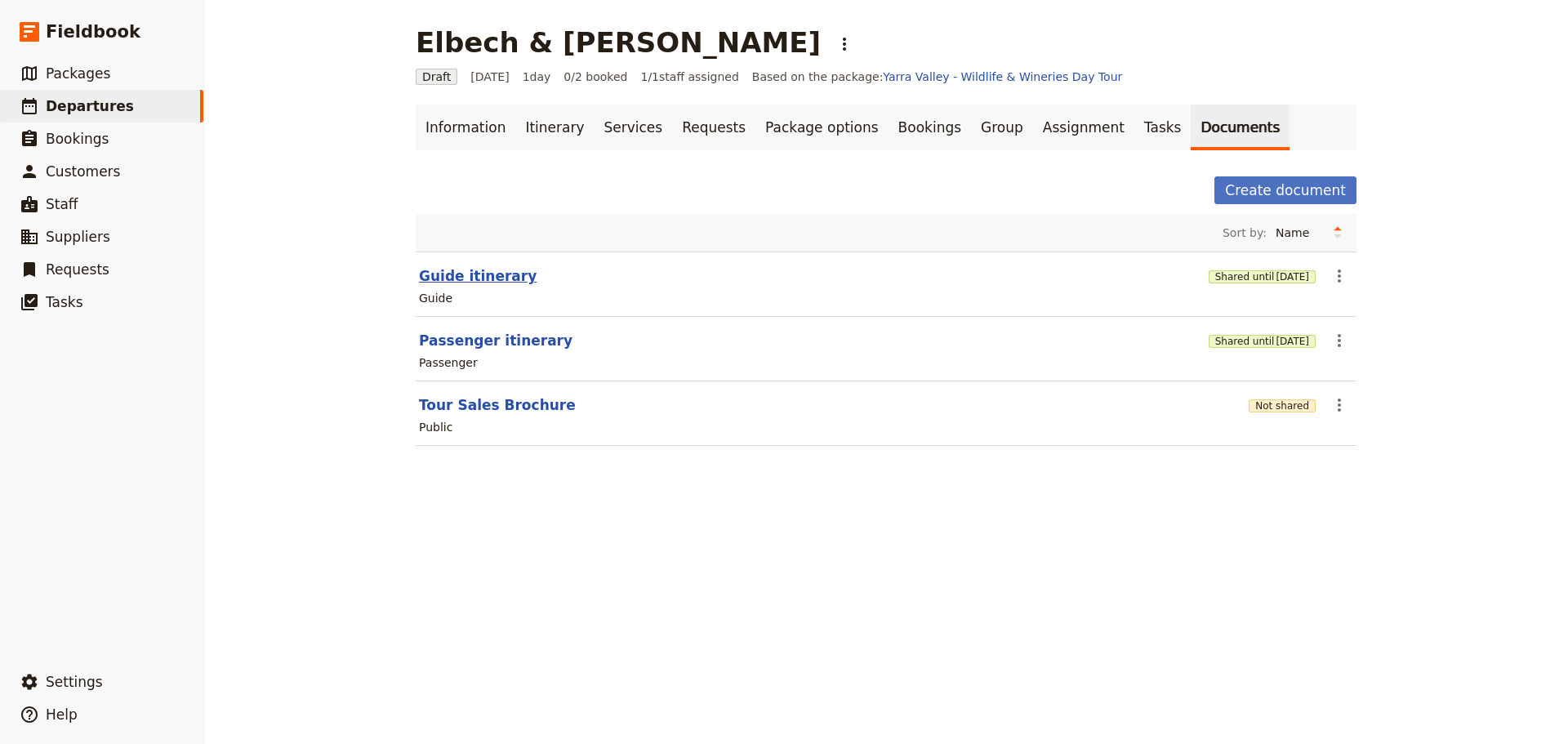
click at [457, 274] on button "Guide itinerary" at bounding box center [478, 276] width 118 height 19
select select "STAFF"
select select "RUN_SHEET"
select select "DEFAULT"
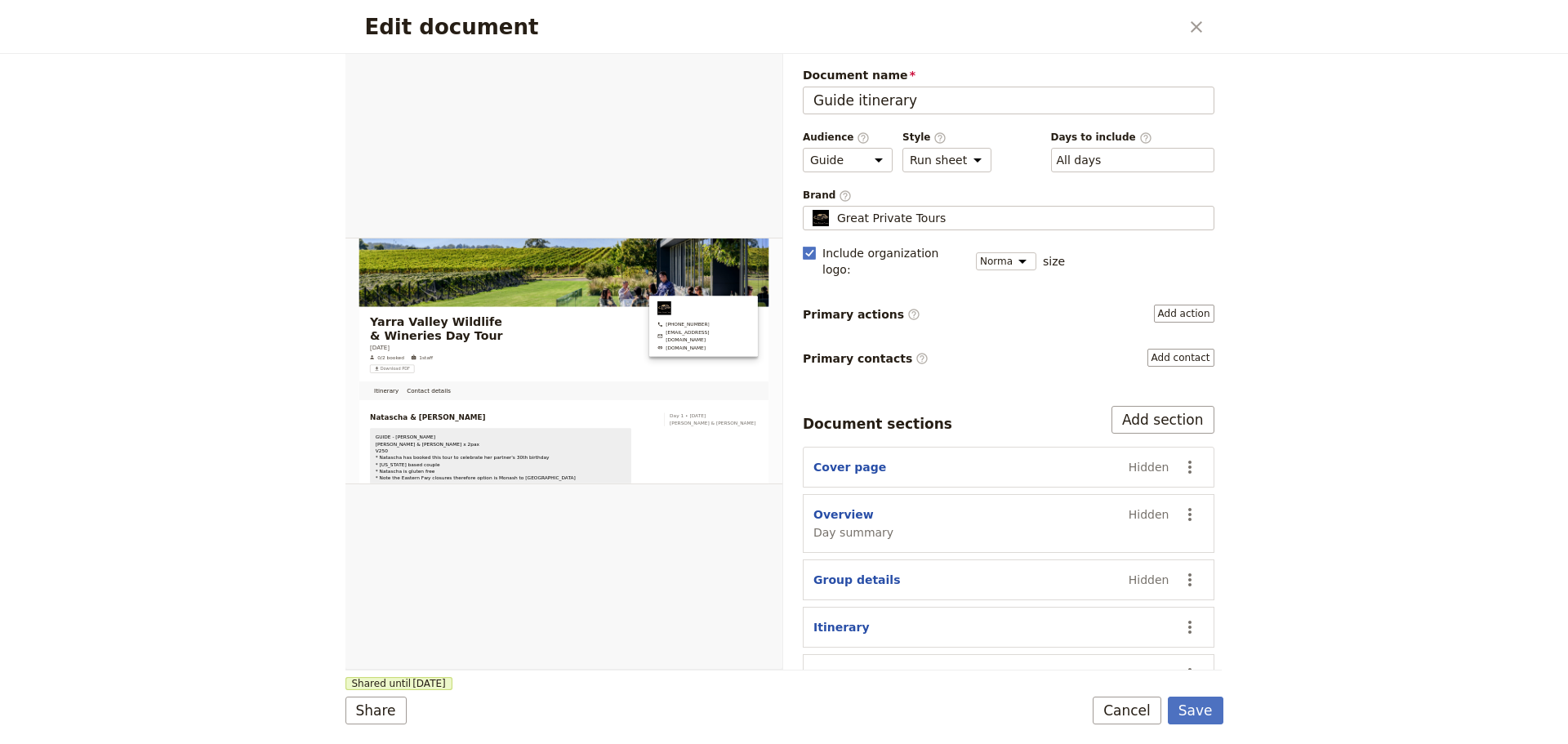
scroll to position [63, 0]
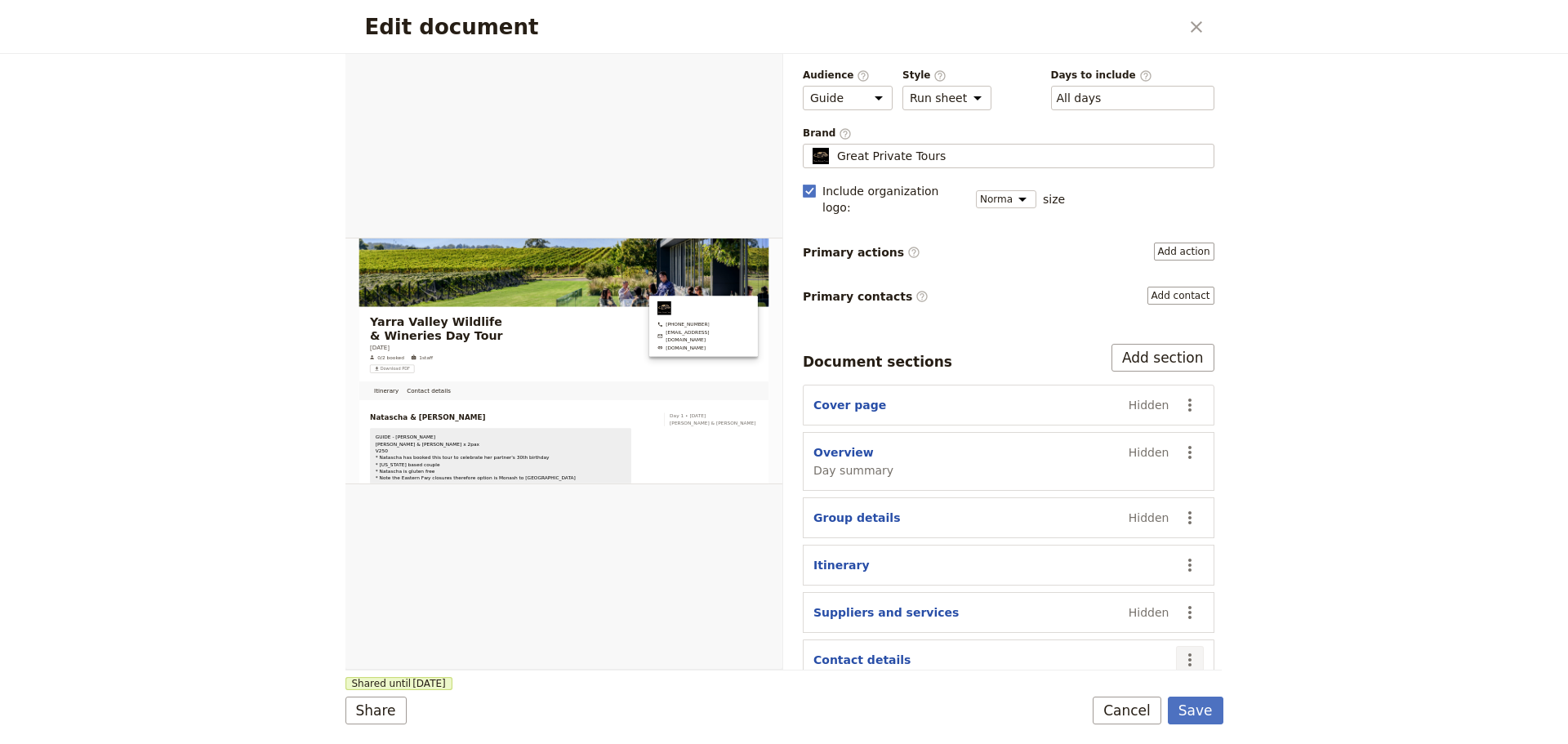
click at [1184, 650] on icon "Actions" at bounding box center [1189, 659] width 19 height 19
click at [1082, 601] on span "Hide section" at bounding box center [1083, 606] width 71 height 17
click at [1187, 704] on button "Save" at bounding box center [1196, 711] width 55 height 28
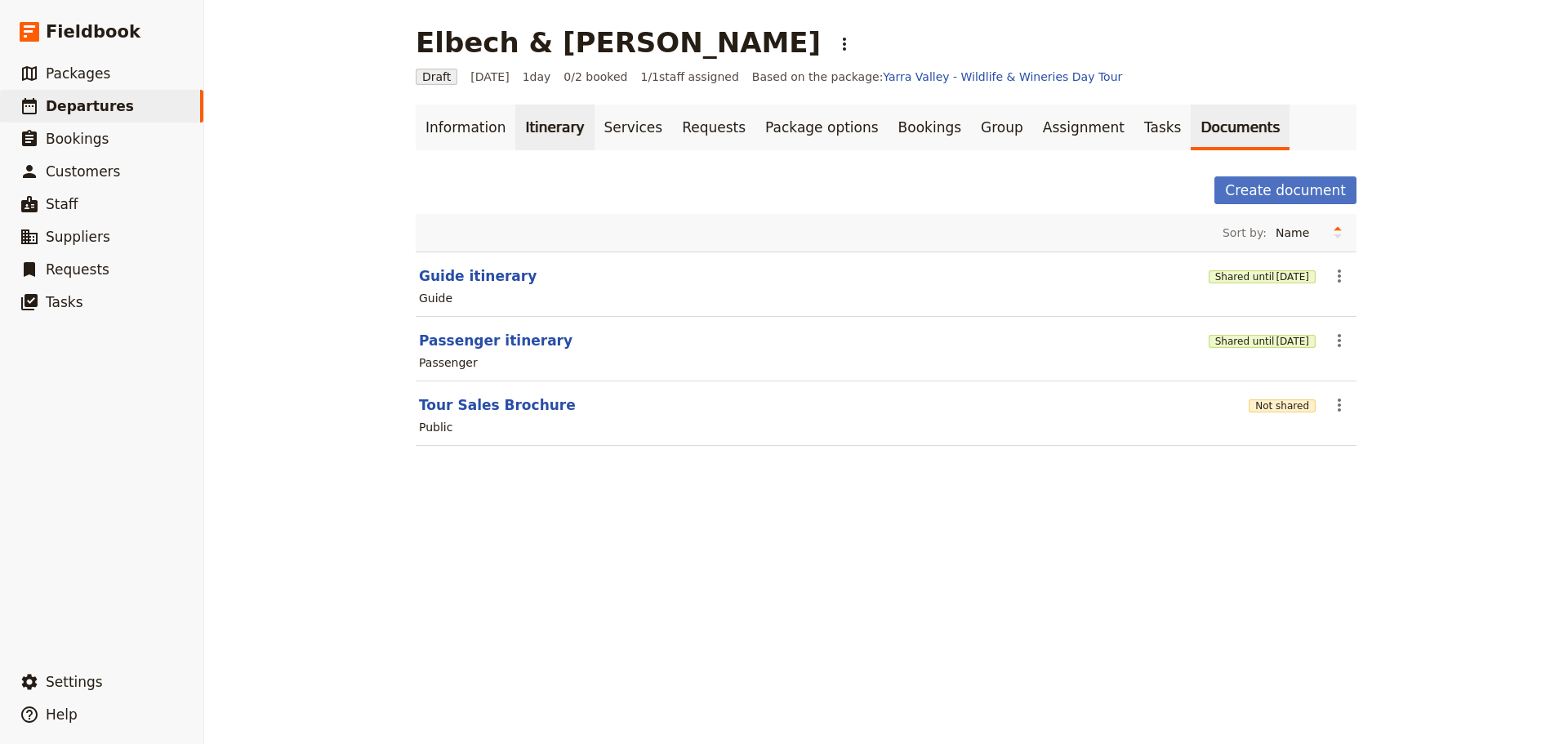
click at [543, 131] on link "Itinerary" at bounding box center [554, 128] width 78 height 46
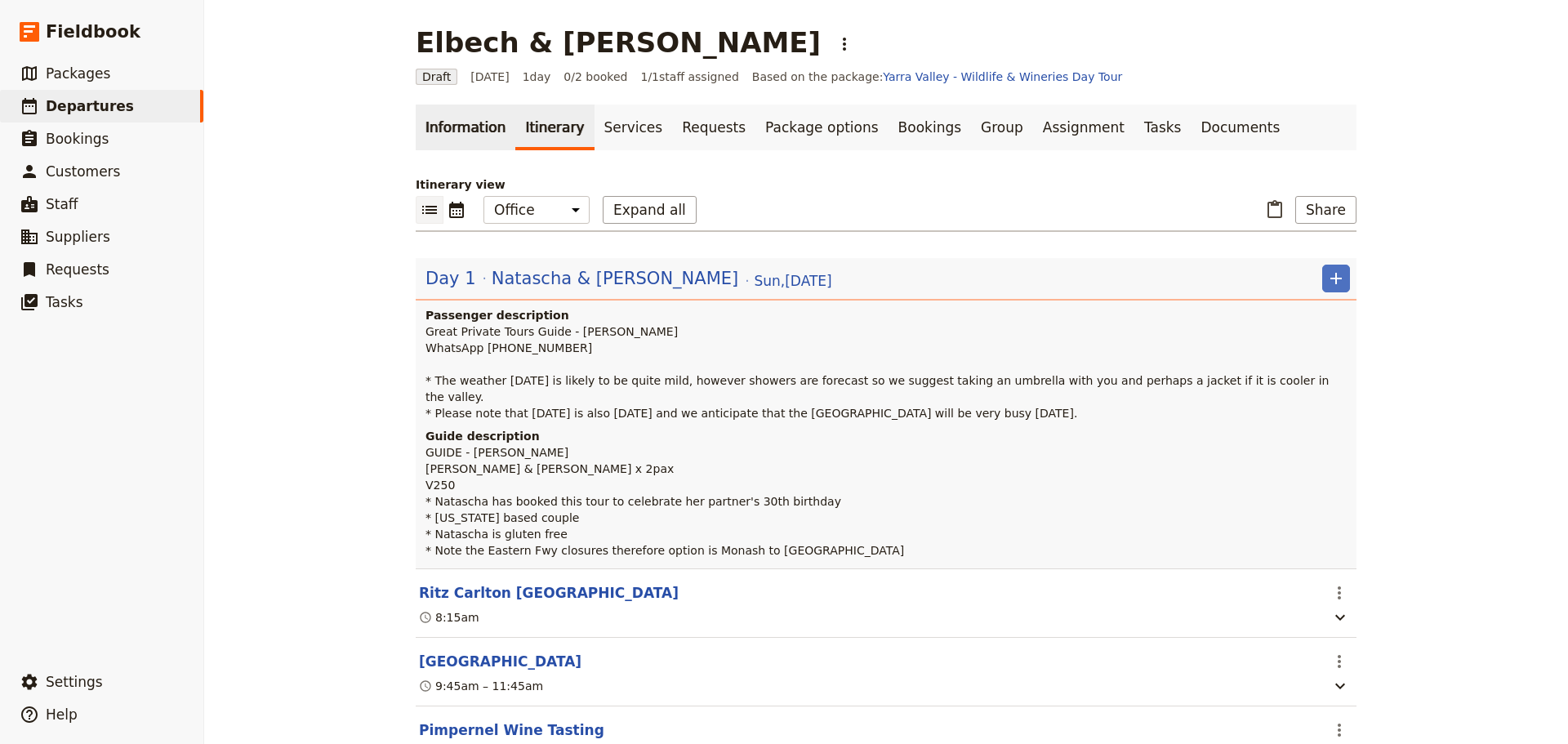
click at [448, 124] on link "Information" at bounding box center [465, 128] width 99 height 46
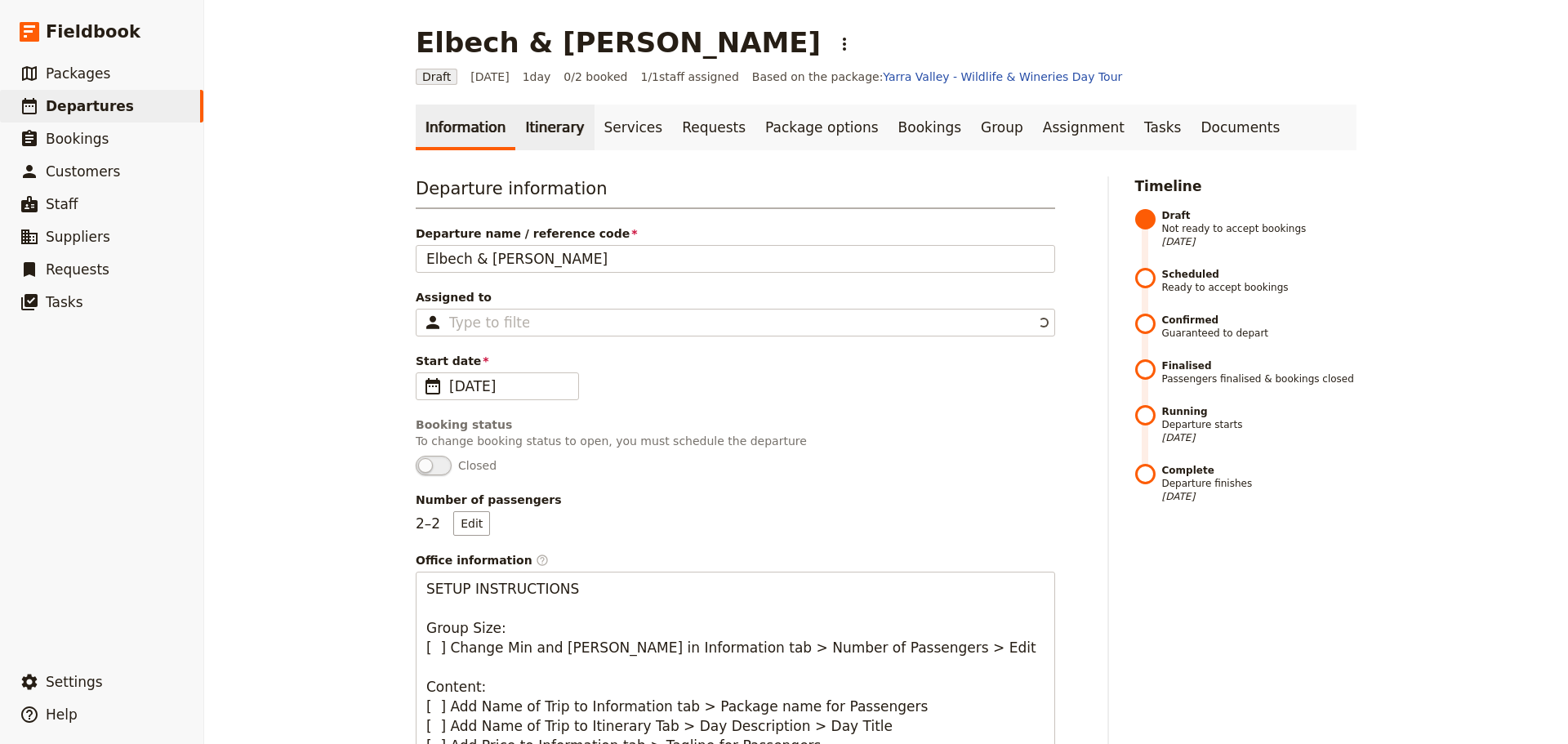
click at [531, 126] on link "Itinerary" at bounding box center [554, 128] width 78 height 46
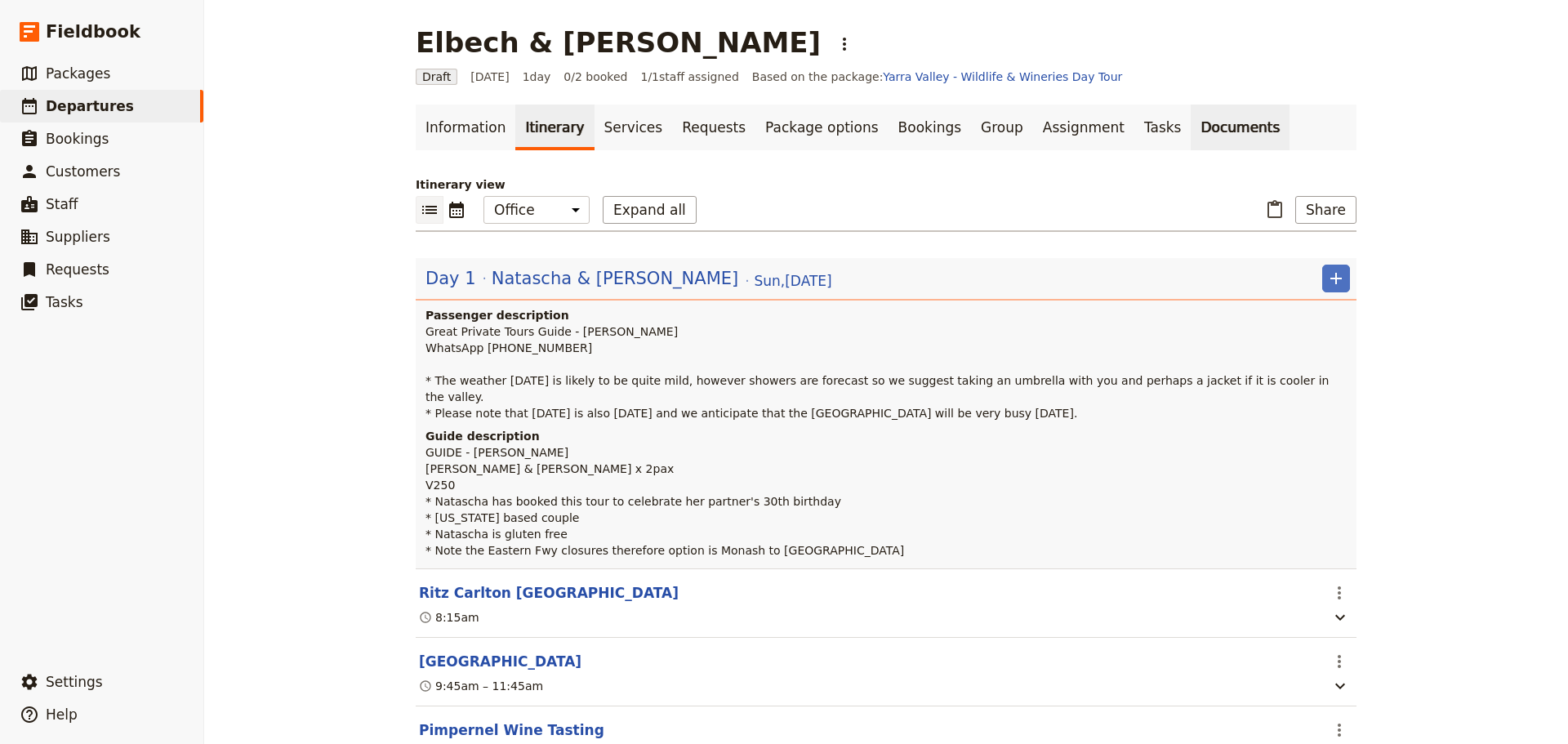
click at [1191, 131] on link "Documents" at bounding box center [1241, 128] width 99 height 46
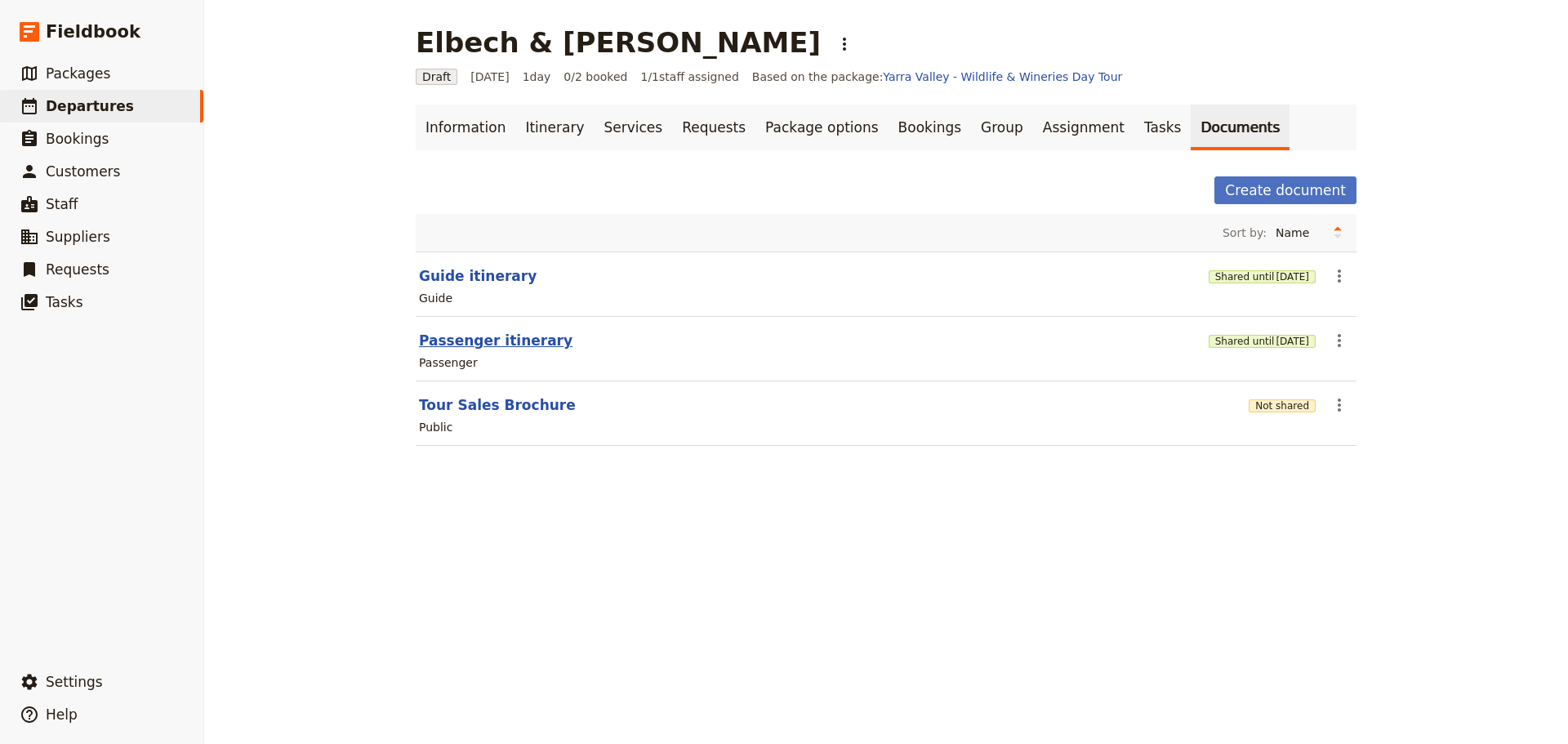
click at [512, 339] on button "Passenger itinerary" at bounding box center [495, 340] width 153 height 19
select select "PASSENGER"
select select "DEFAULT"
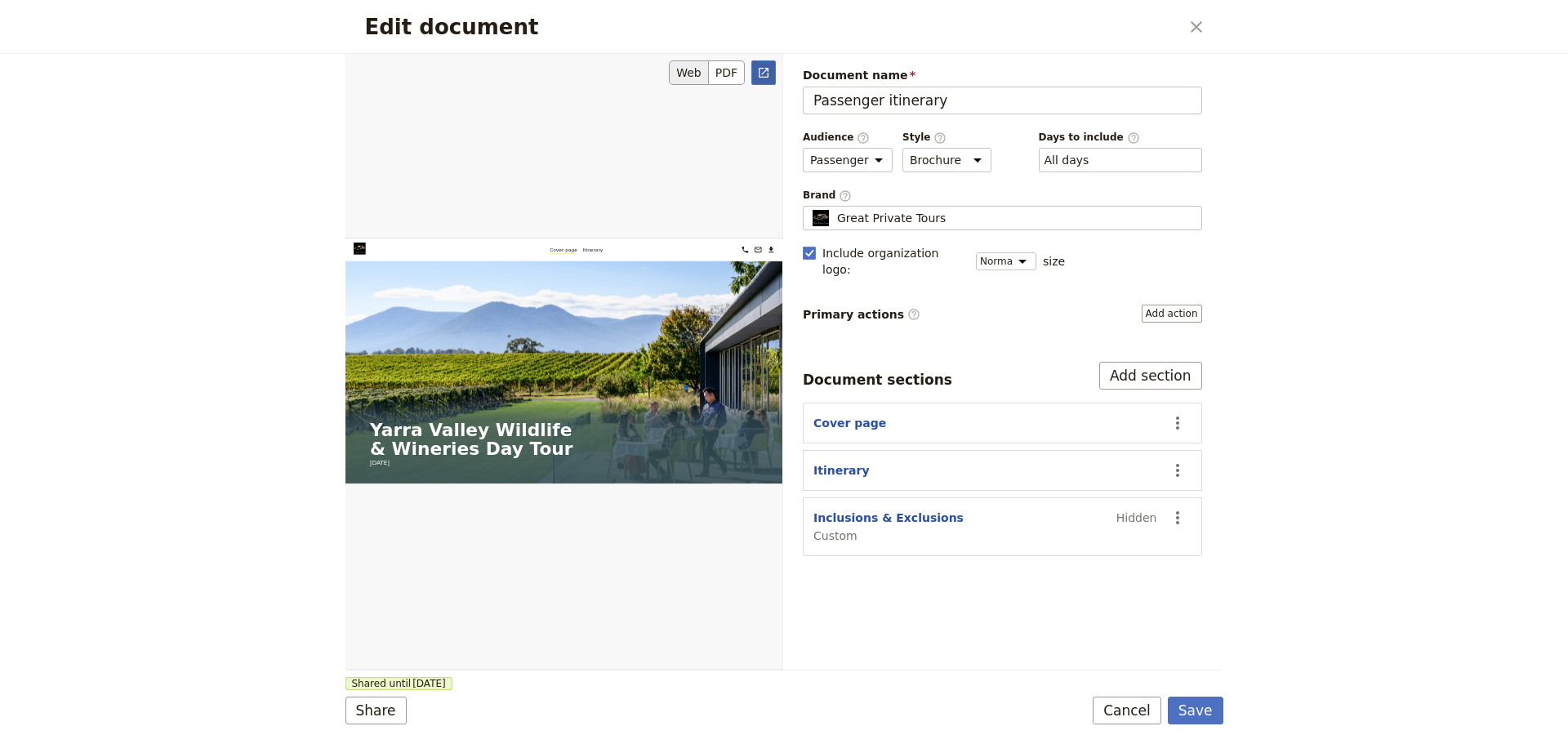
click at [764, 79] on link "​" at bounding box center [763, 73] width 25 height 25
click at [1145, 718] on button "Cancel" at bounding box center [1127, 711] width 69 height 28
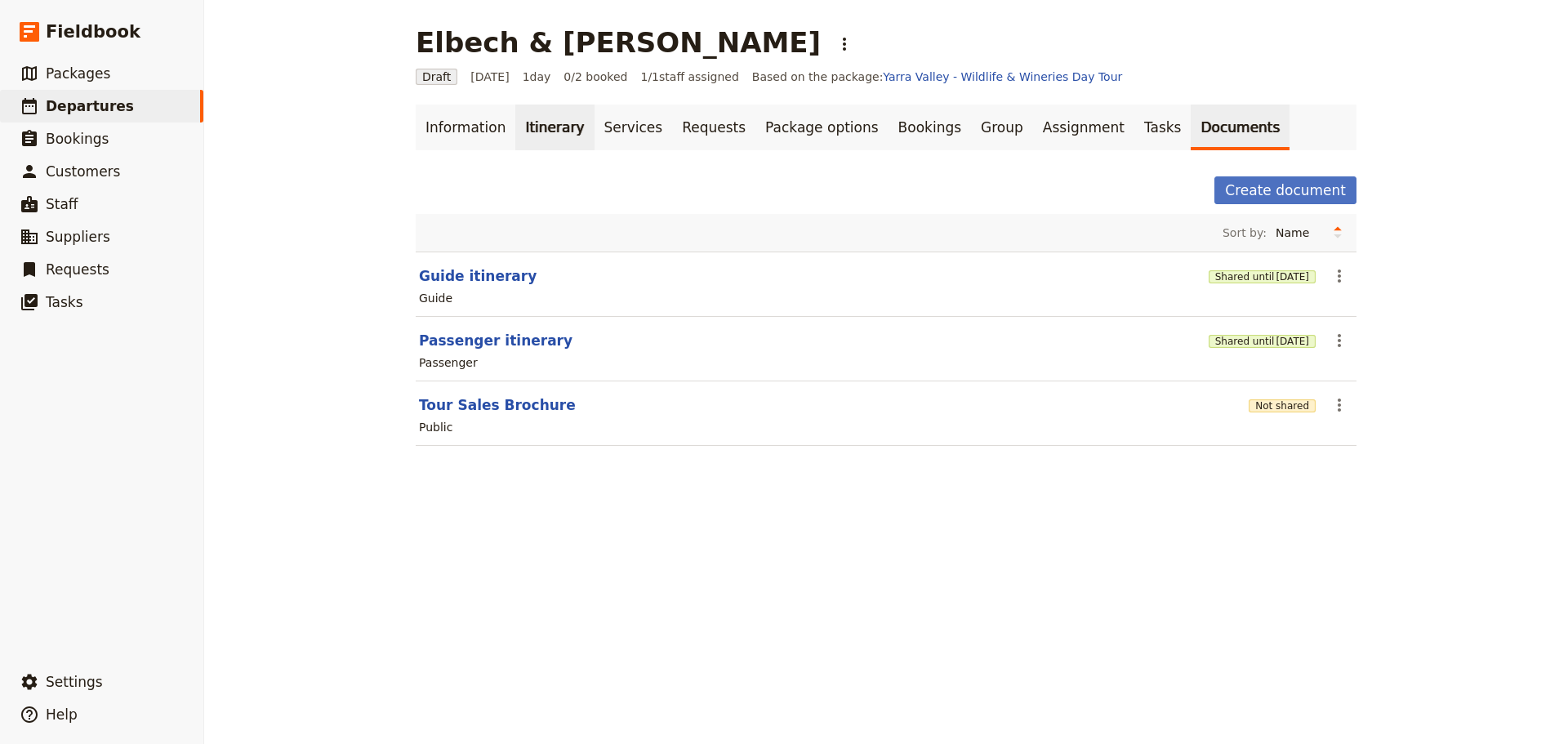
drag, startPoint x: 538, startPoint y: 128, endPoint x: 556, endPoint y: 128, distance: 18.0
click at [538, 128] on link "Itinerary" at bounding box center [554, 128] width 78 height 46
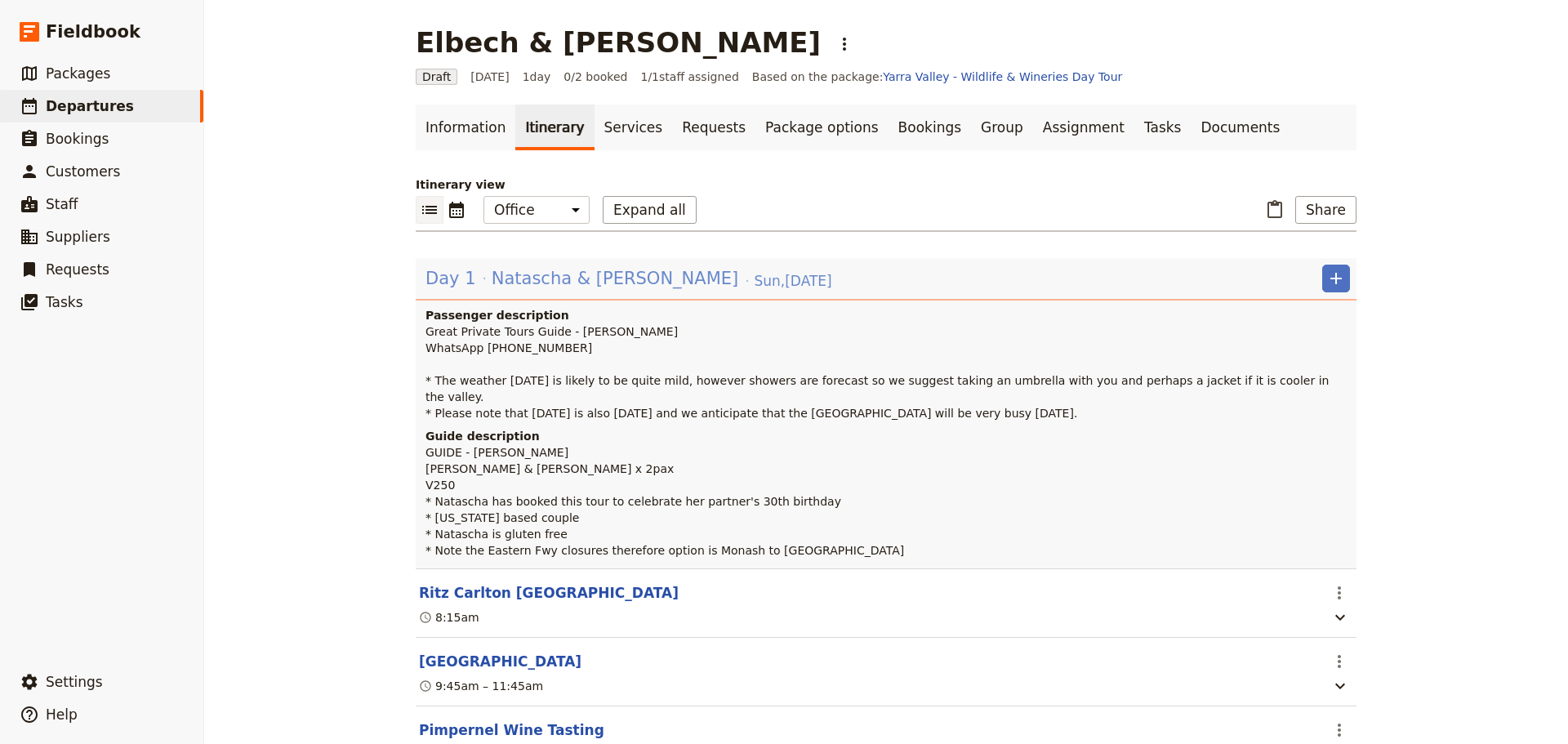
click at [541, 282] on span "Natascha & [PERSON_NAME]" at bounding box center [615, 279] width 247 height 25
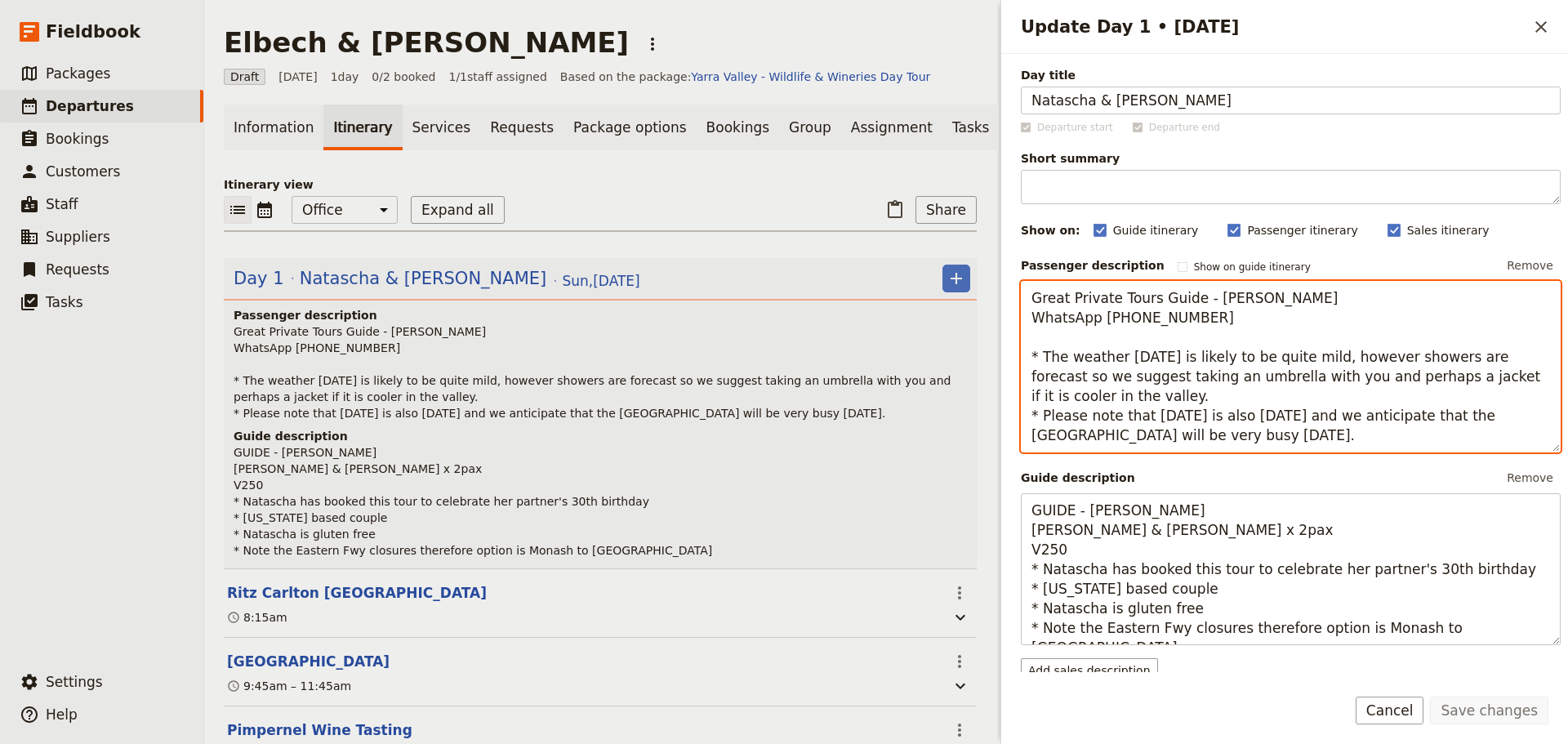
click at [1045, 357] on textarea "Great Private Tours Guide - Alan Edwards WhatsApp +61 403 611 077 * The weather…" at bounding box center [1290, 367] width 540 height 172
click at [1044, 357] on textarea "Great Private Tours Guide - Alan Edwards WhatsApp +61 403 611 077 * The weather…" at bounding box center [1290, 367] width 540 height 172
click at [1043, 365] on textarea "Great Private Tours Guide - Alan Edwards WhatsApp +61 403 611 077 * The weather…" at bounding box center [1290, 367] width 540 height 172
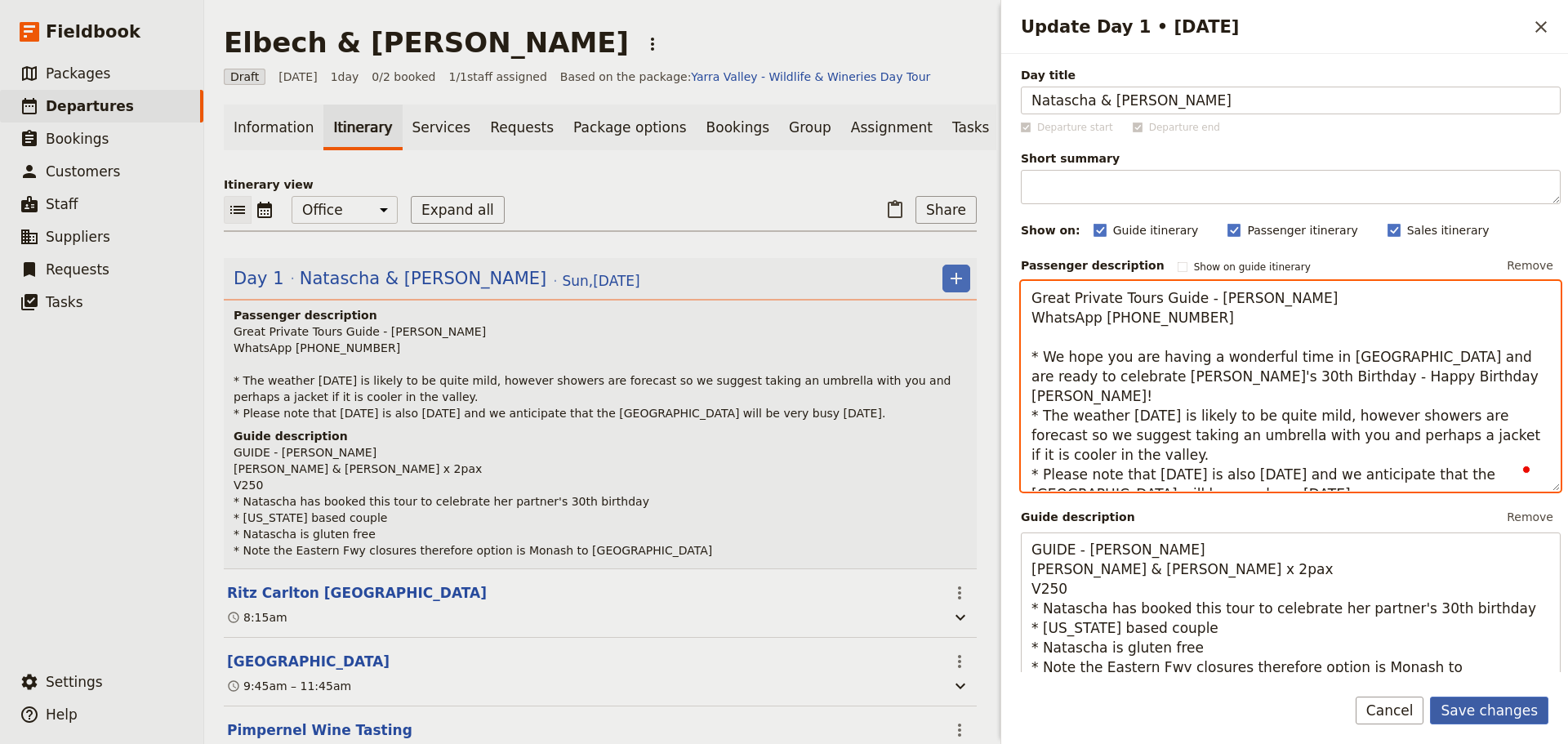
type textarea "Great Private Tours Guide - [PERSON_NAME] WhatsApp [PHONE_NUMBER] * We hope you…"
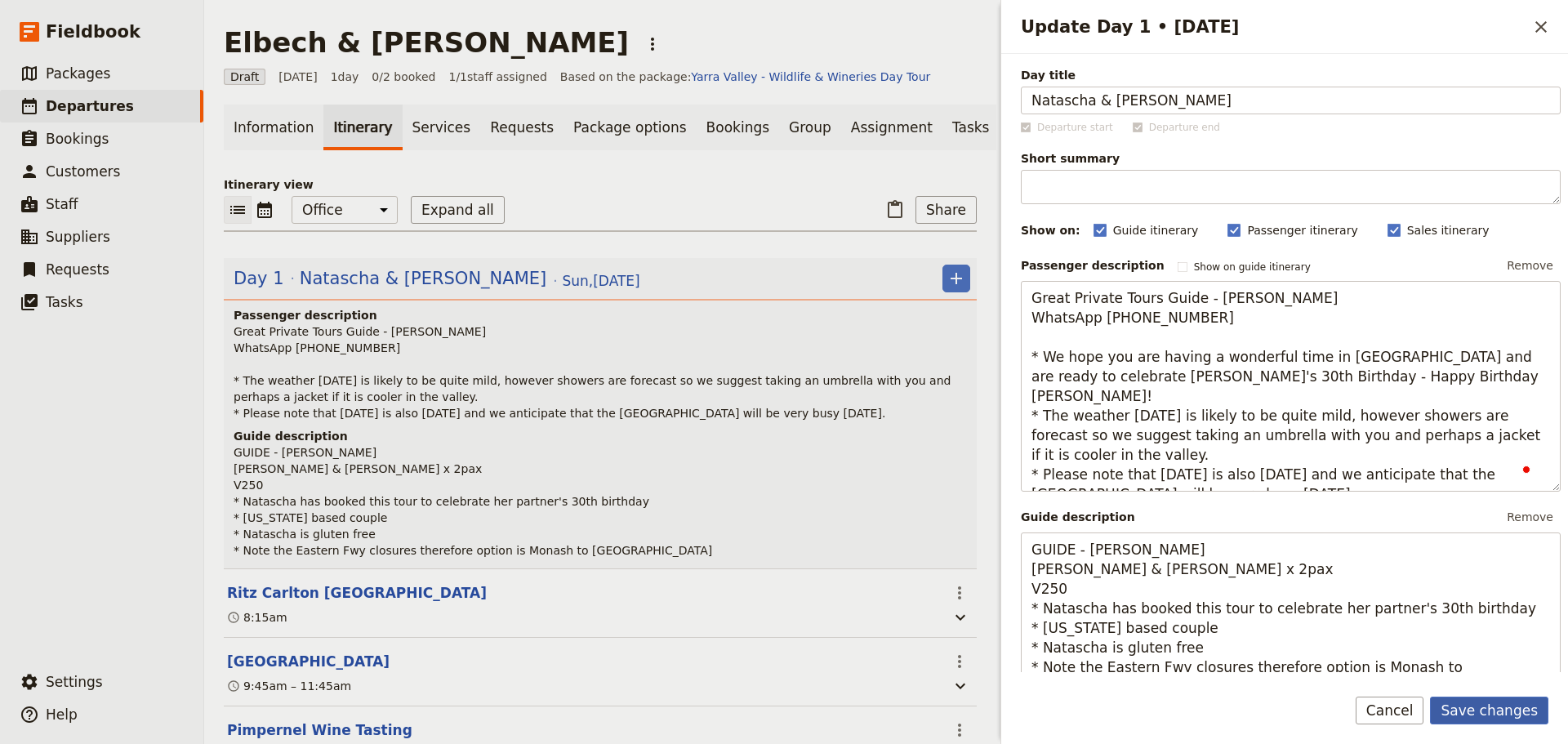
click at [1506, 697] on button "Save changes" at bounding box center [1489, 711] width 119 height 28
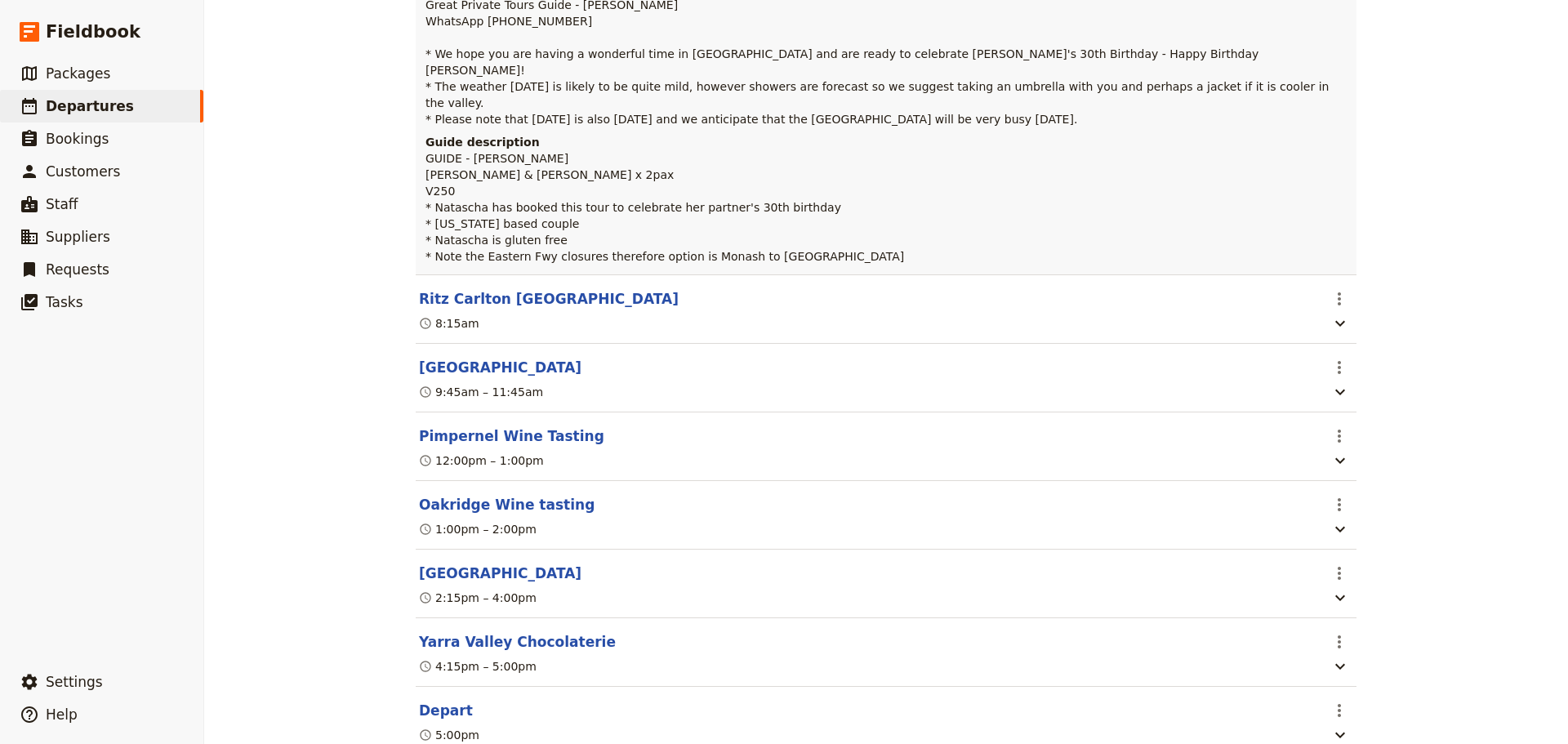
click at [501, 427] on button "Pimpernel Wine Tasting" at bounding box center [512, 436] width 186 height 19
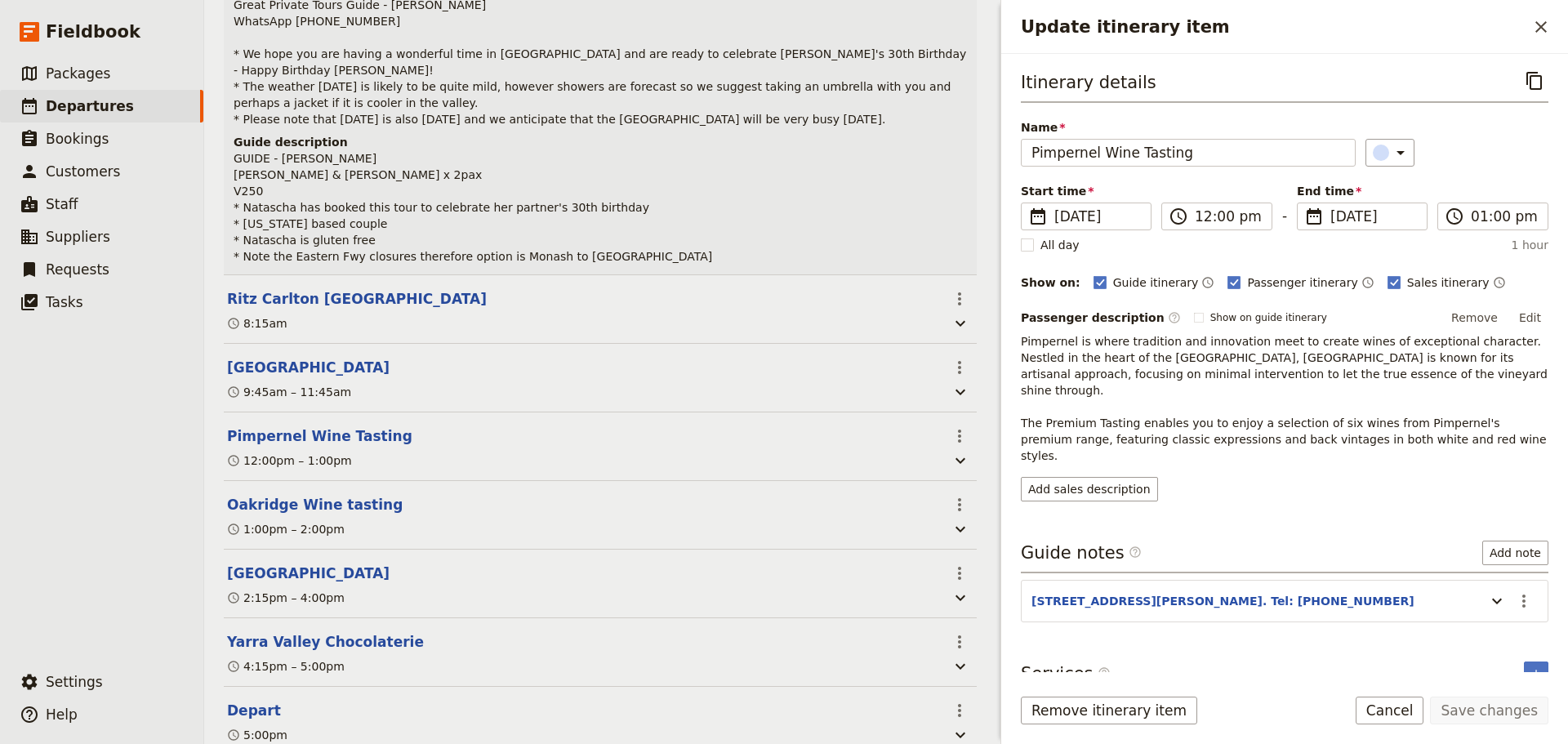
scroll to position [335, 0]
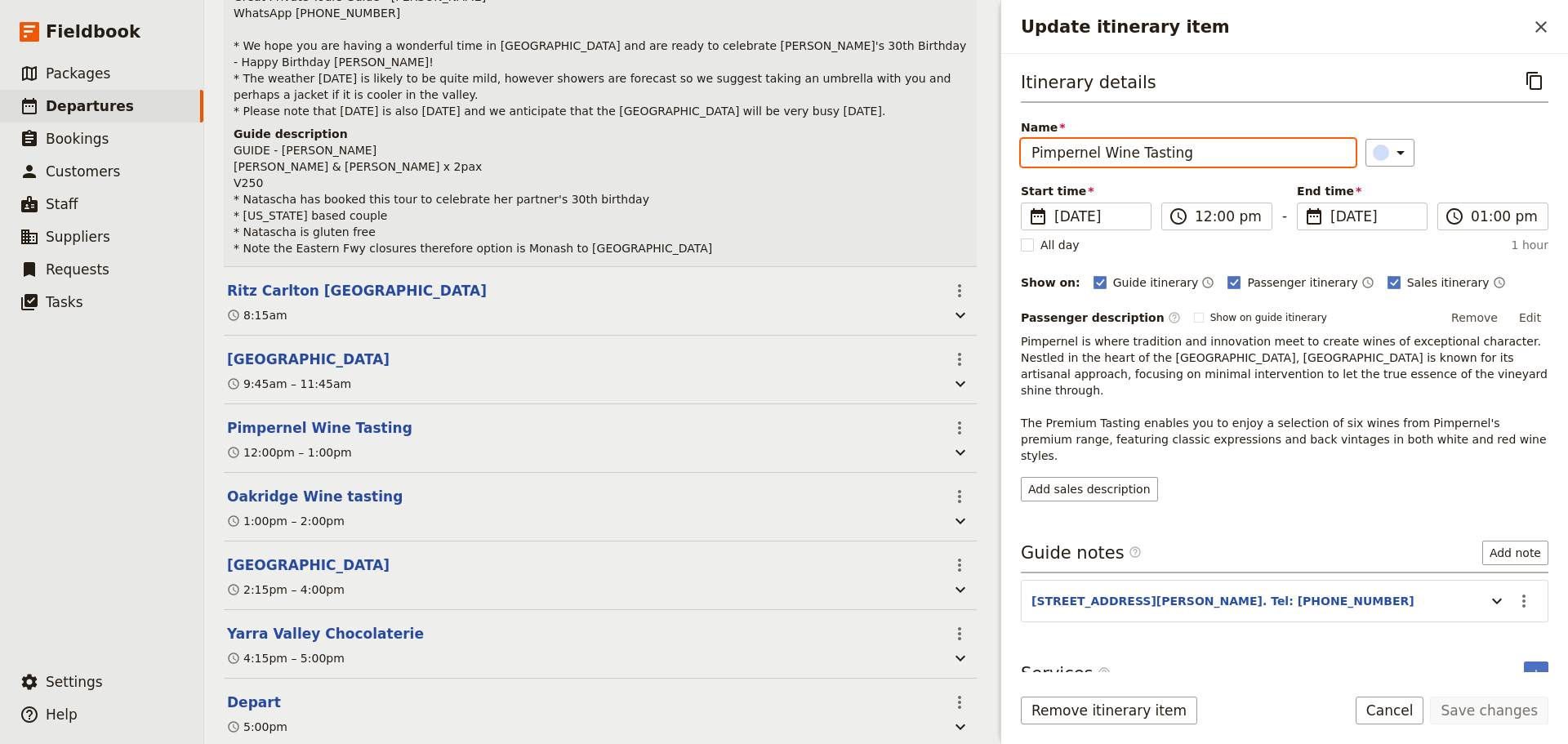
drag, startPoint x: 1162, startPoint y: 153, endPoint x: 1128, endPoint y: 164, distance: 35.7
click at [1128, 164] on input "Pimpernel Wine Tasting" at bounding box center [1188, 153] width 335 height 28
click at [1122, 159] on input "Pimpernel Winery" at bounding box center [1188, 153] width 335 height 28
type input "Pimpernel"
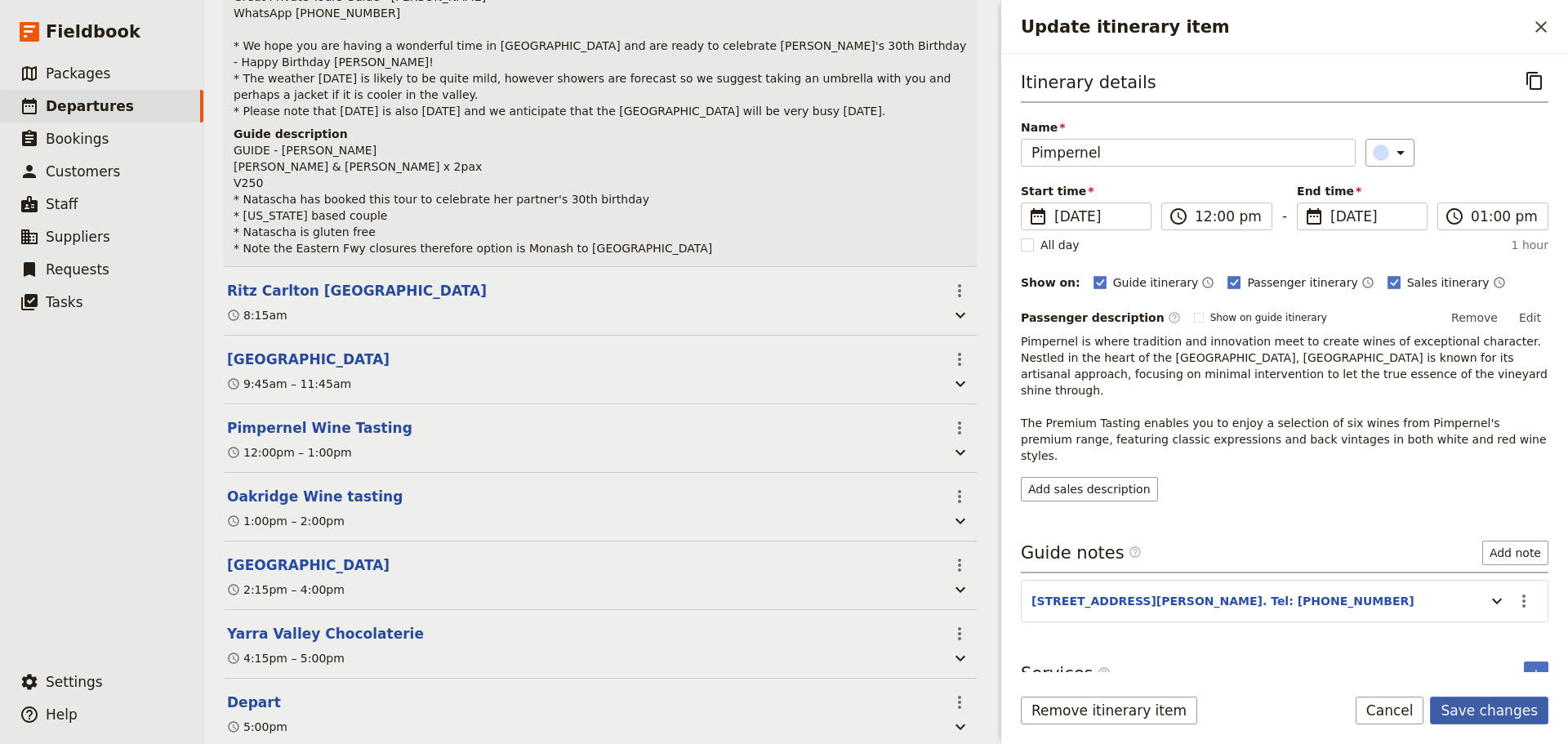
click at [1492, 717] on button "Save changes" at bounding box center [1489, 711] width 119 height 28
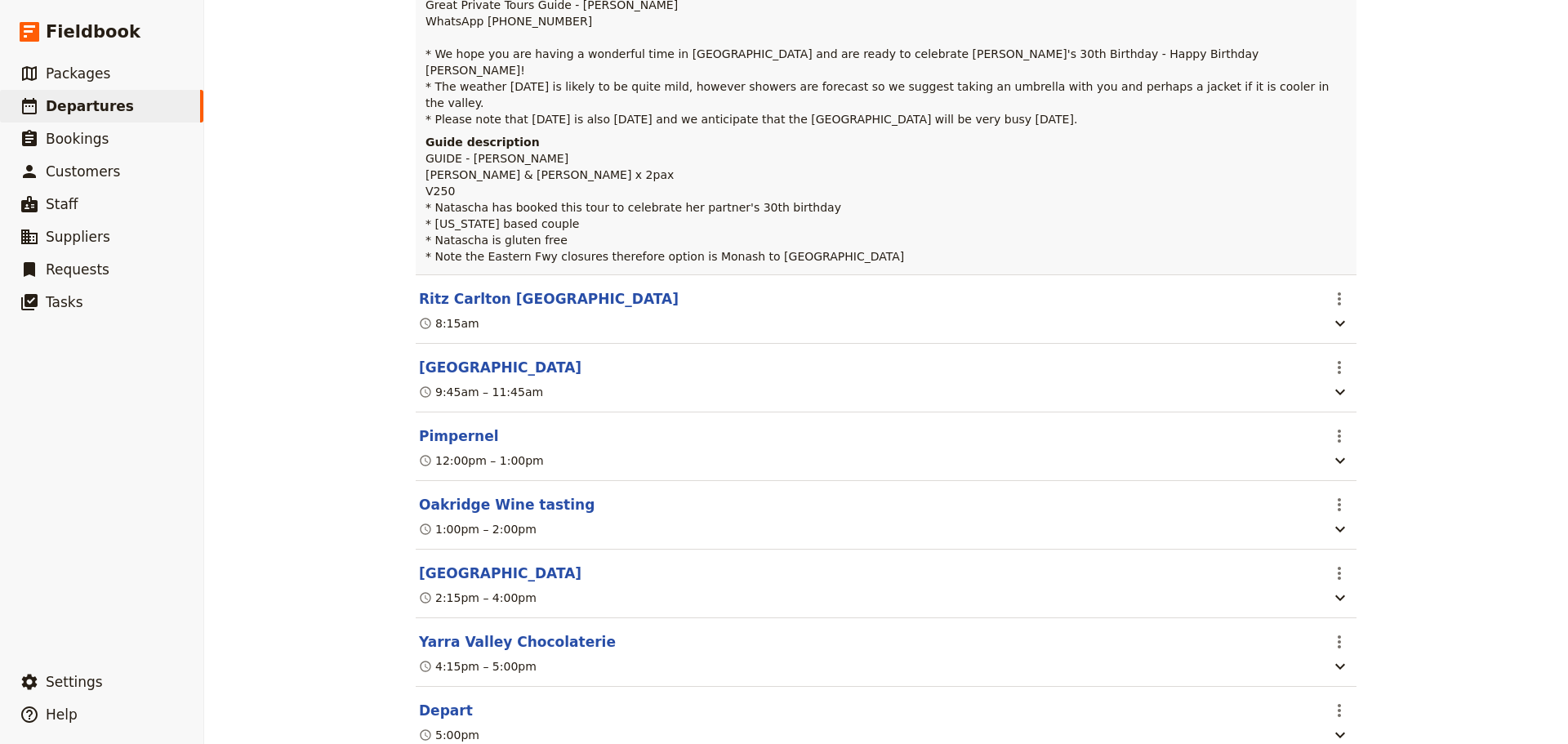
click at [428, 495] on button "Oakridge Wine tasting" at bounding box center [506, 504] width 176 height 19
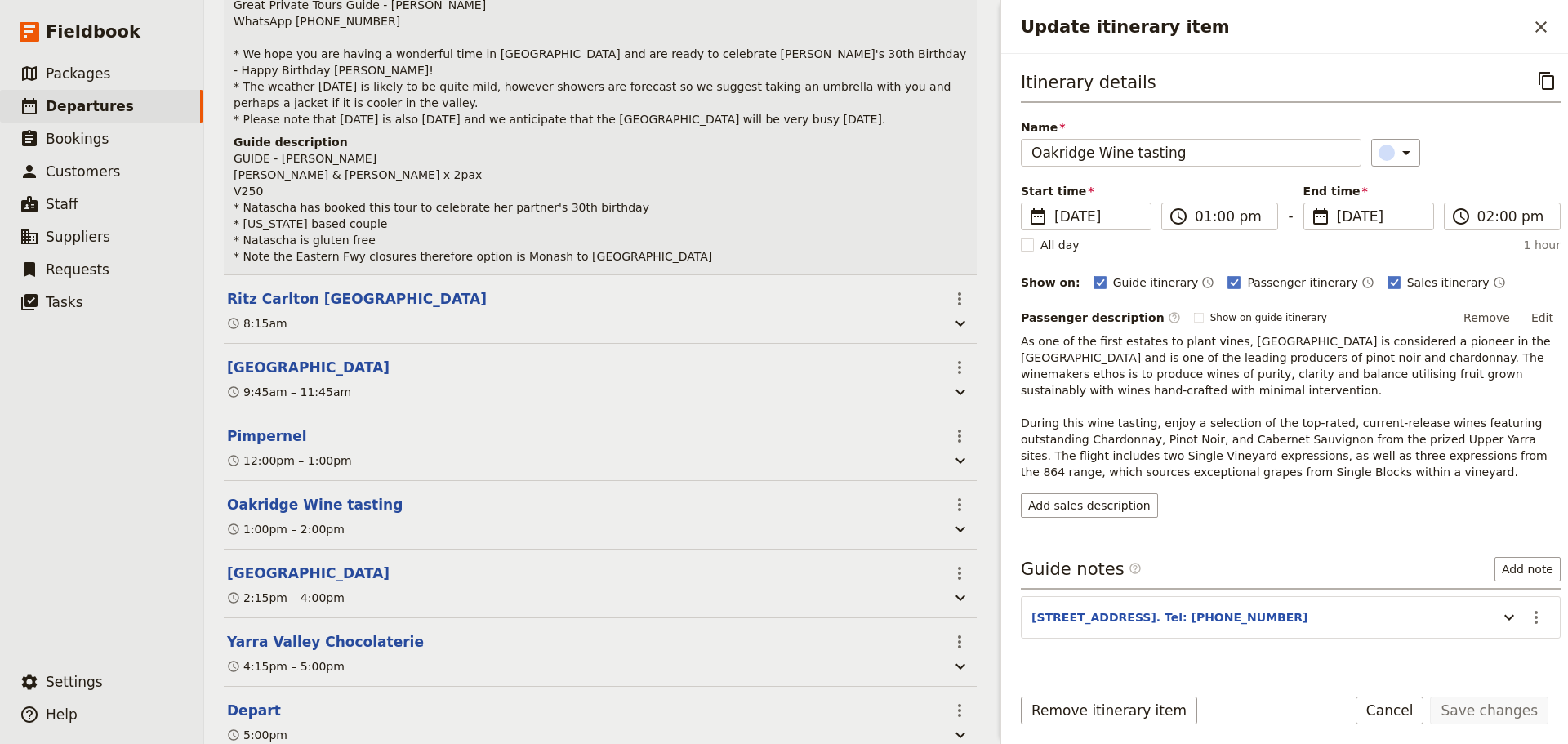
scroll to position [335, 0]
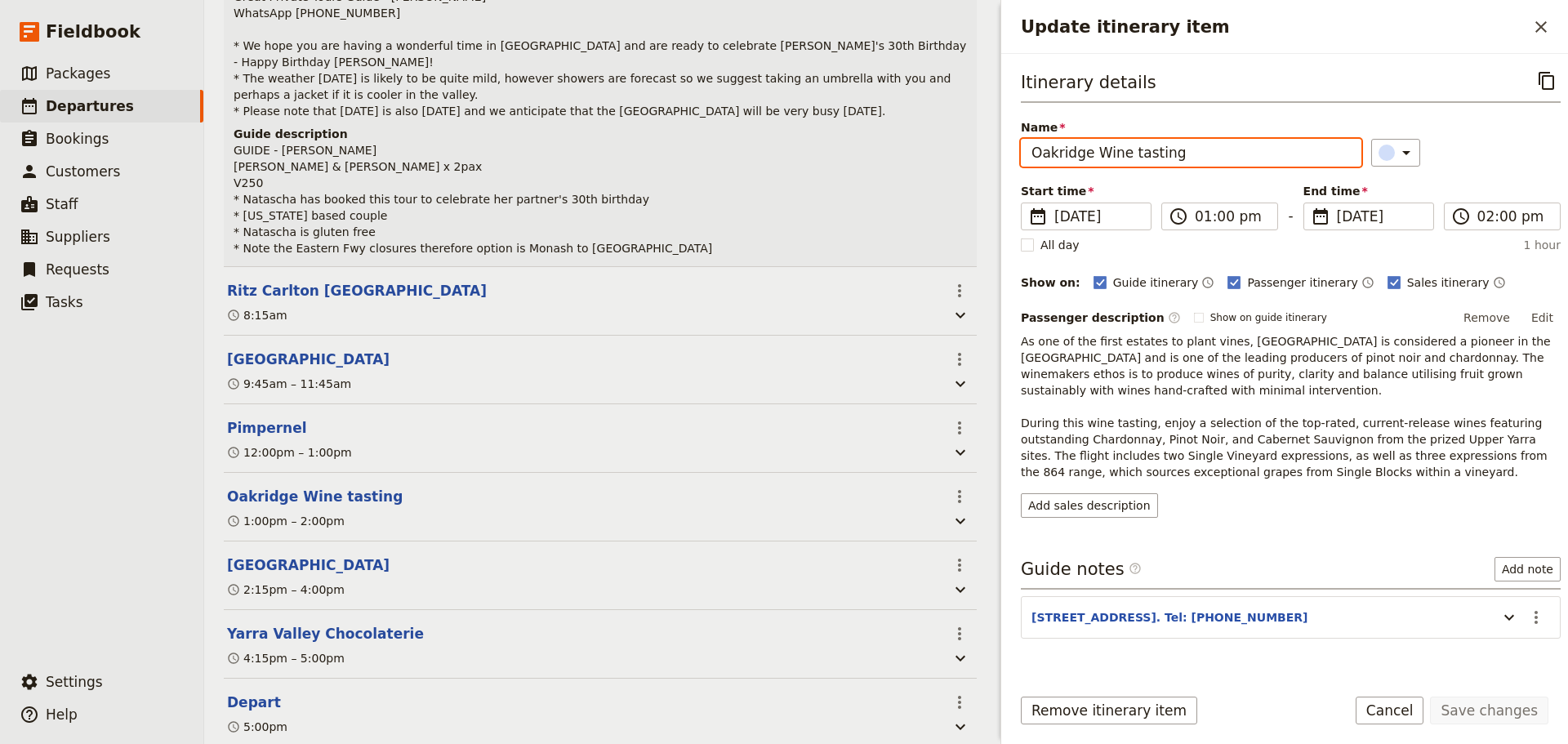
drag, startPoint x: 1178, startPoint y: 160, endPoint x: 1096, endPoint y: 145, distance: 83.4
click at [1096, 145] on input "Oakridge Wine tasting" at bounding box center [1191, 153] width 341 height 28
type input "Oakridge Estate"
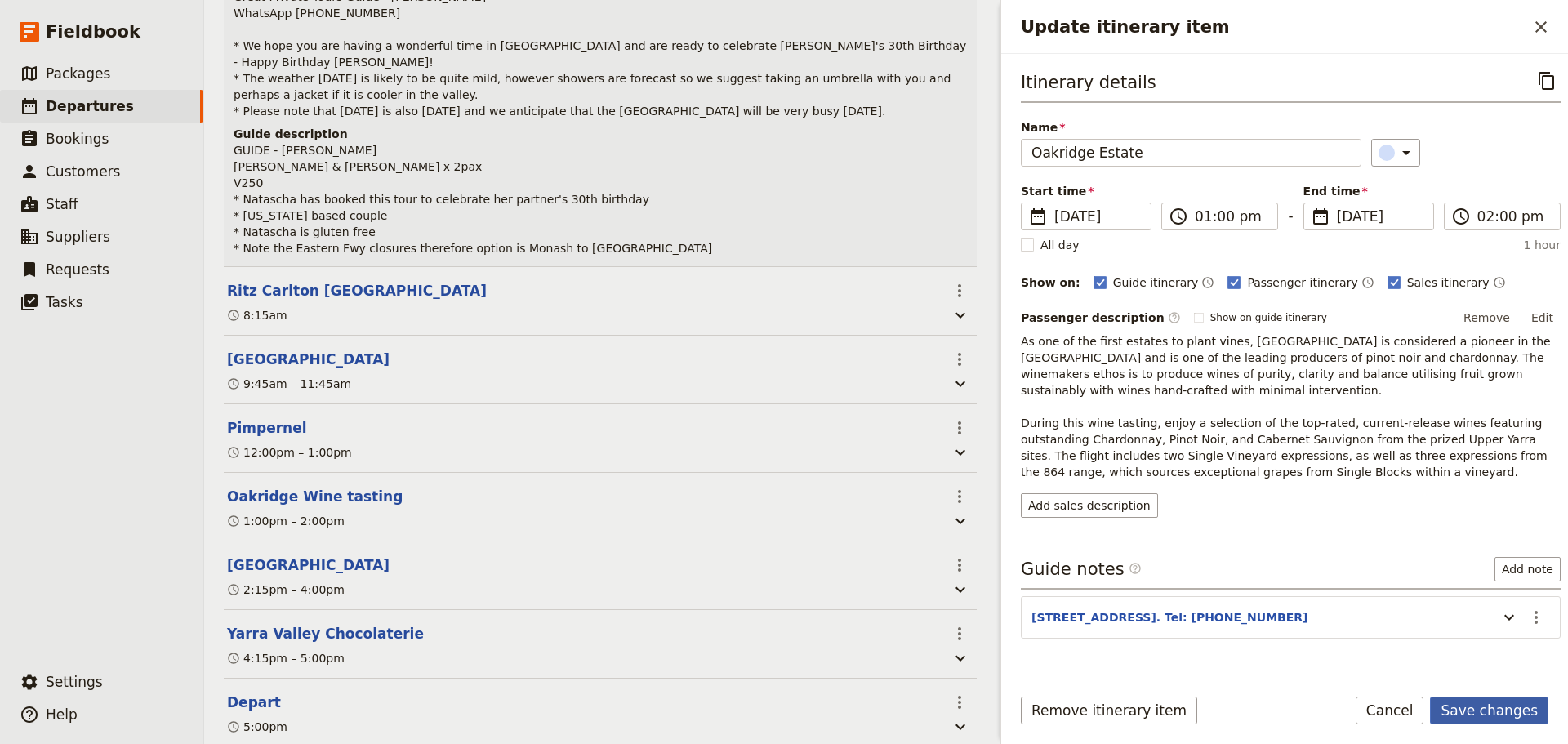
click at [1507, 715] on button "Save changes" at bounding box center [1489, 711] width 119 height 28
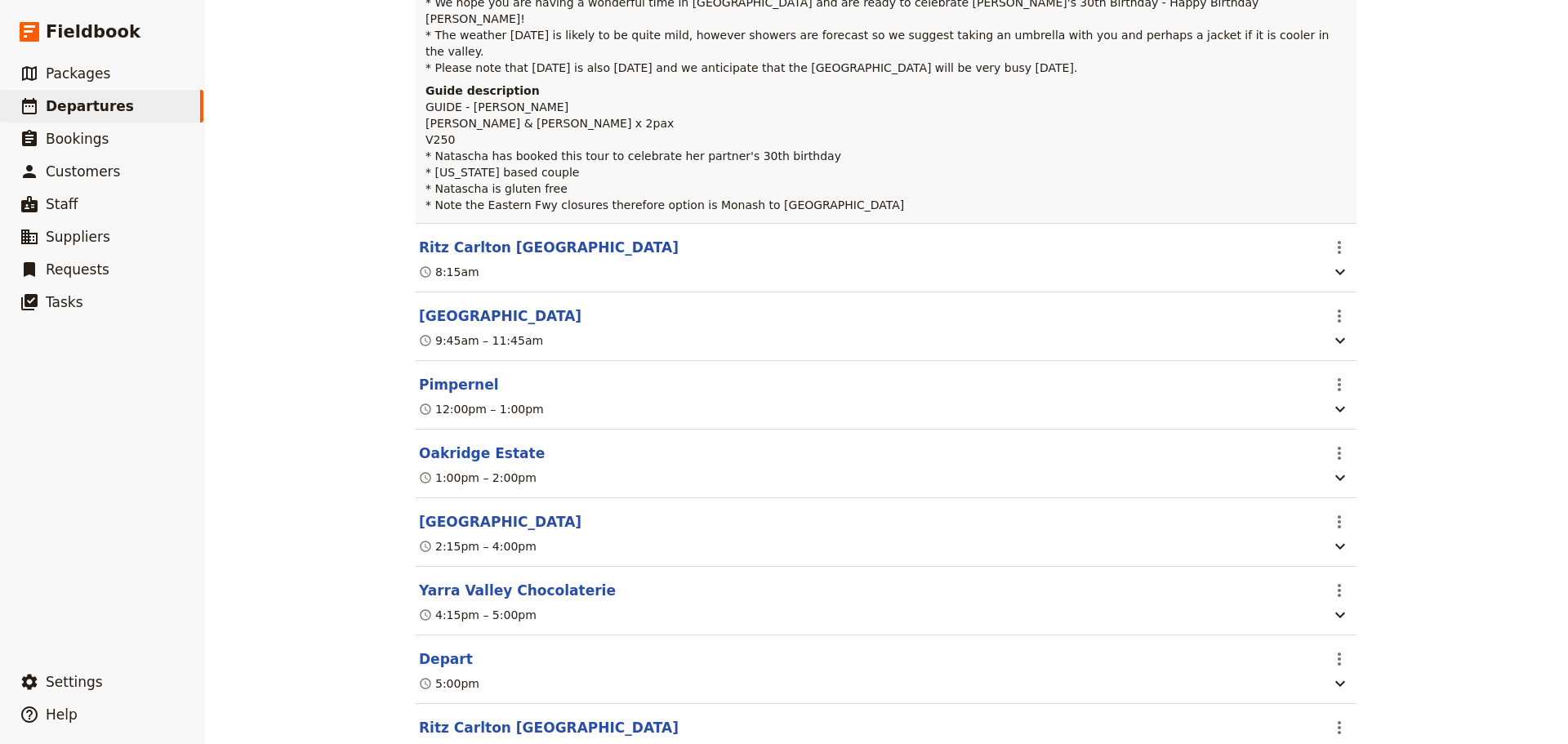
scroll to position [431, 0]
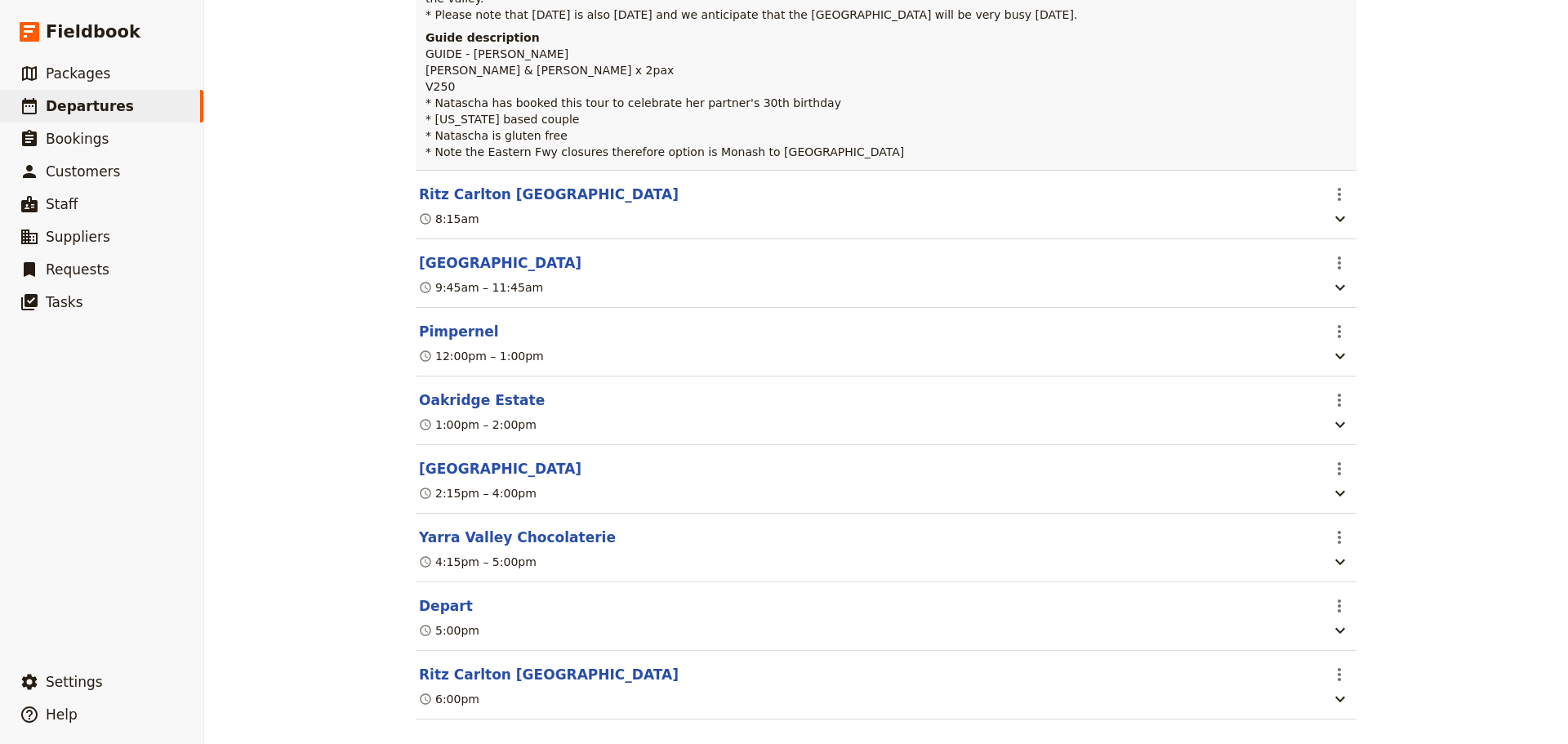
click at [489, 665] on button "Ritz Carlton [GEOGRAPHIC_DATA]" at bounding box center [549, 674] width 260 height 19
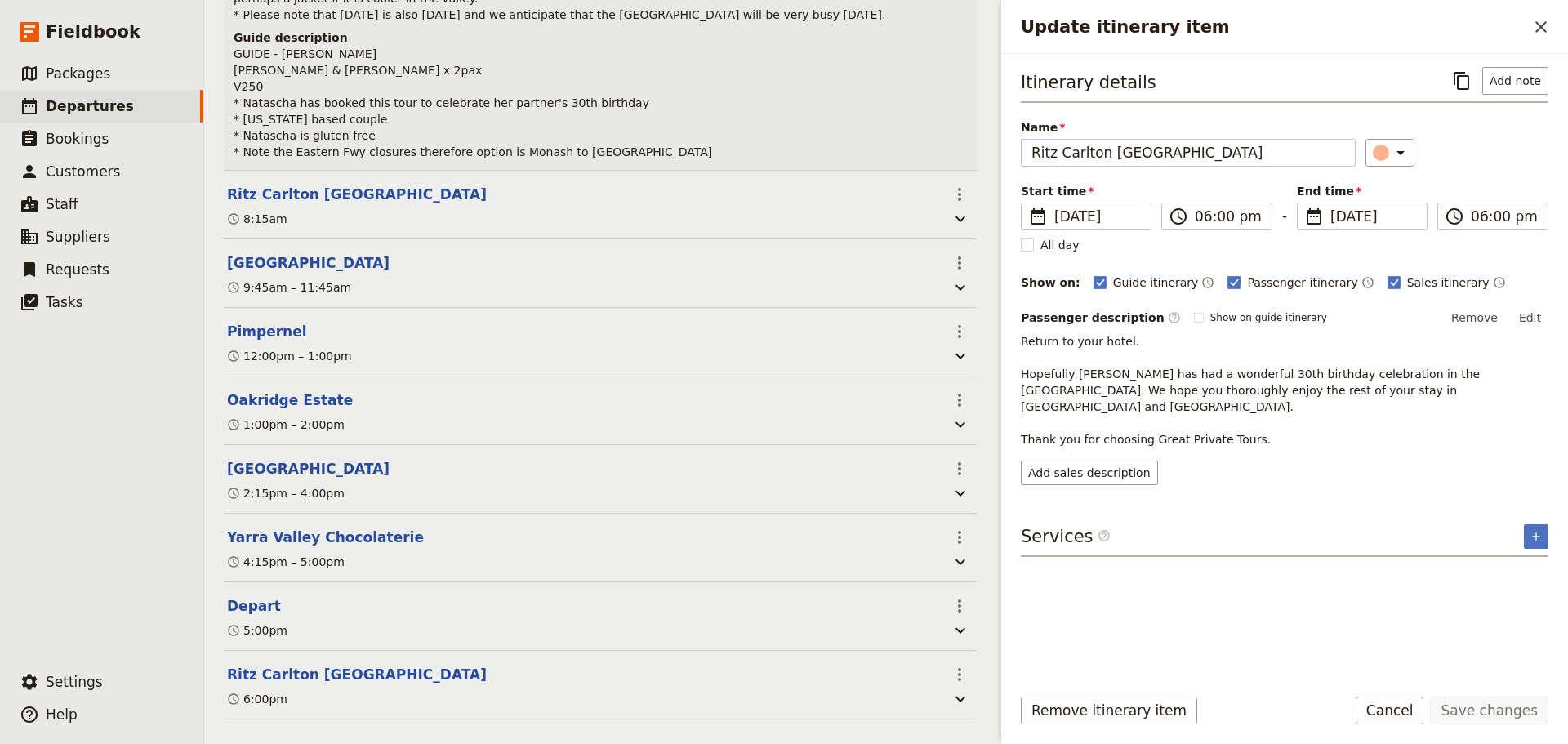
scroll to position [456, 0]
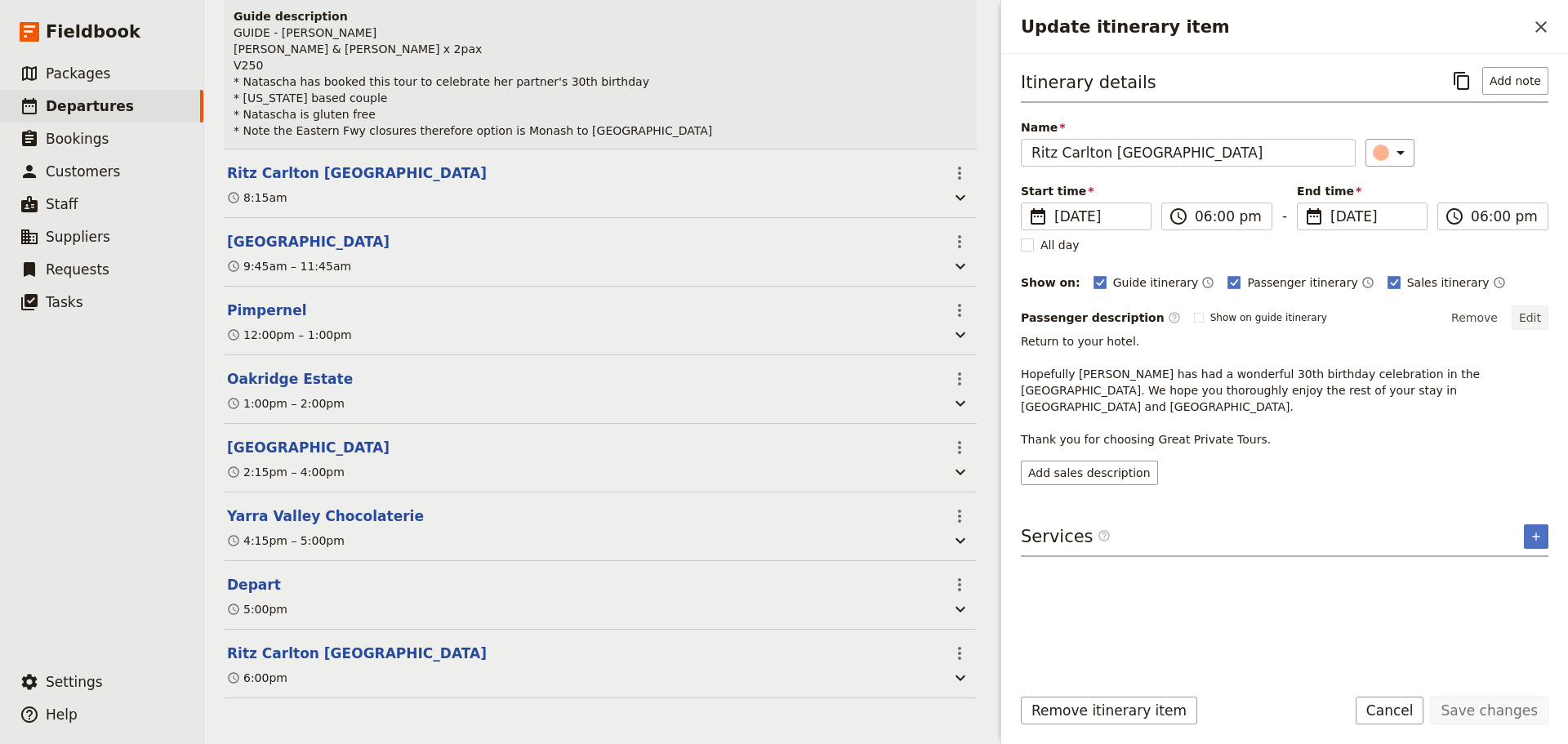
click at [1542, 318] on button "Edit" at bounding box center [1530, 317] width 37 height 25
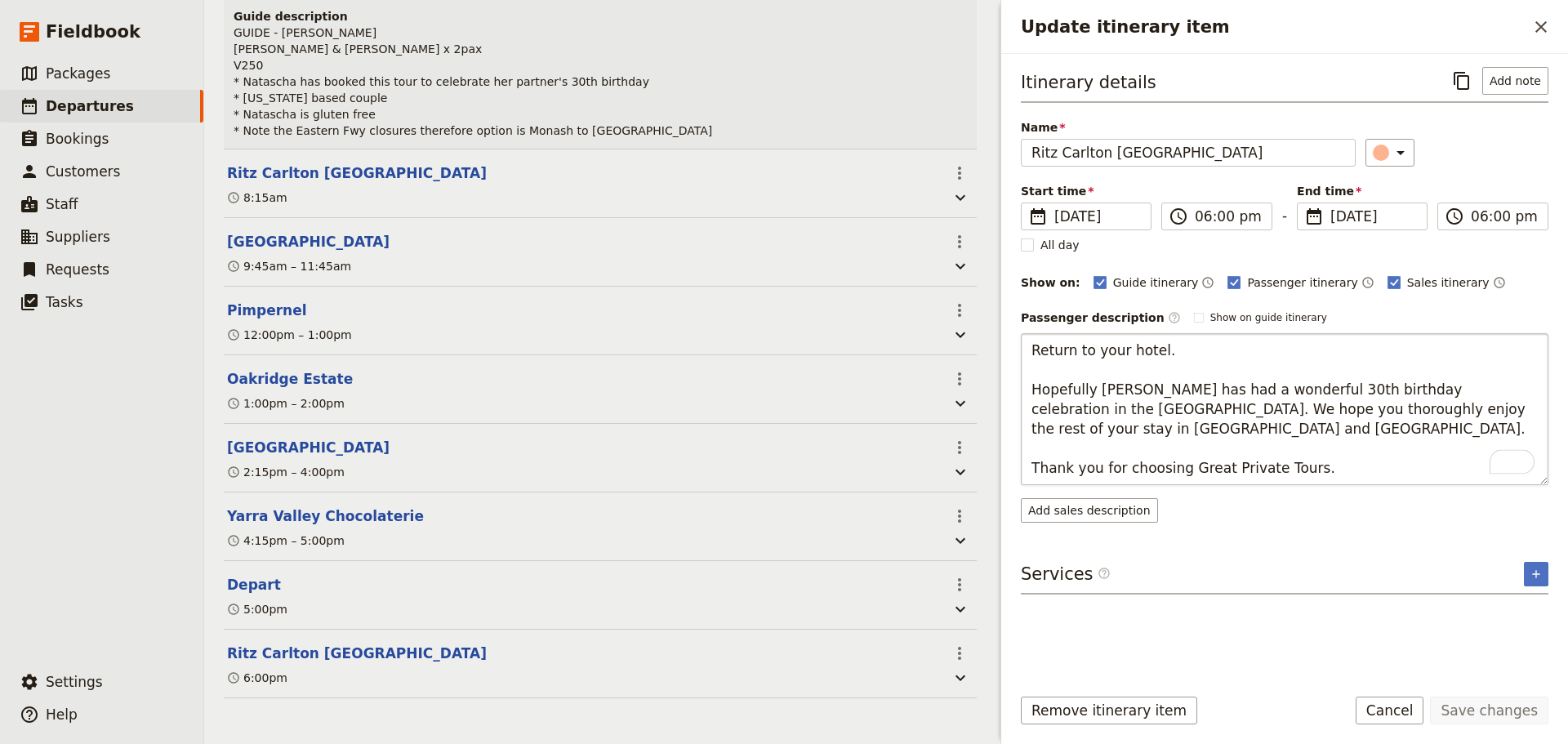
drag, startPoint x: 1102, startPoint y: 412, endPoint x: 1125, endPoint y: 415, distance: 23.2
click at [1125, 415] on textarea "Return to your hotel. Hopefully Mr Boultinghouse has had a wonderful 30th birth…" at bounding box center [1285, 409] width 528 height 152
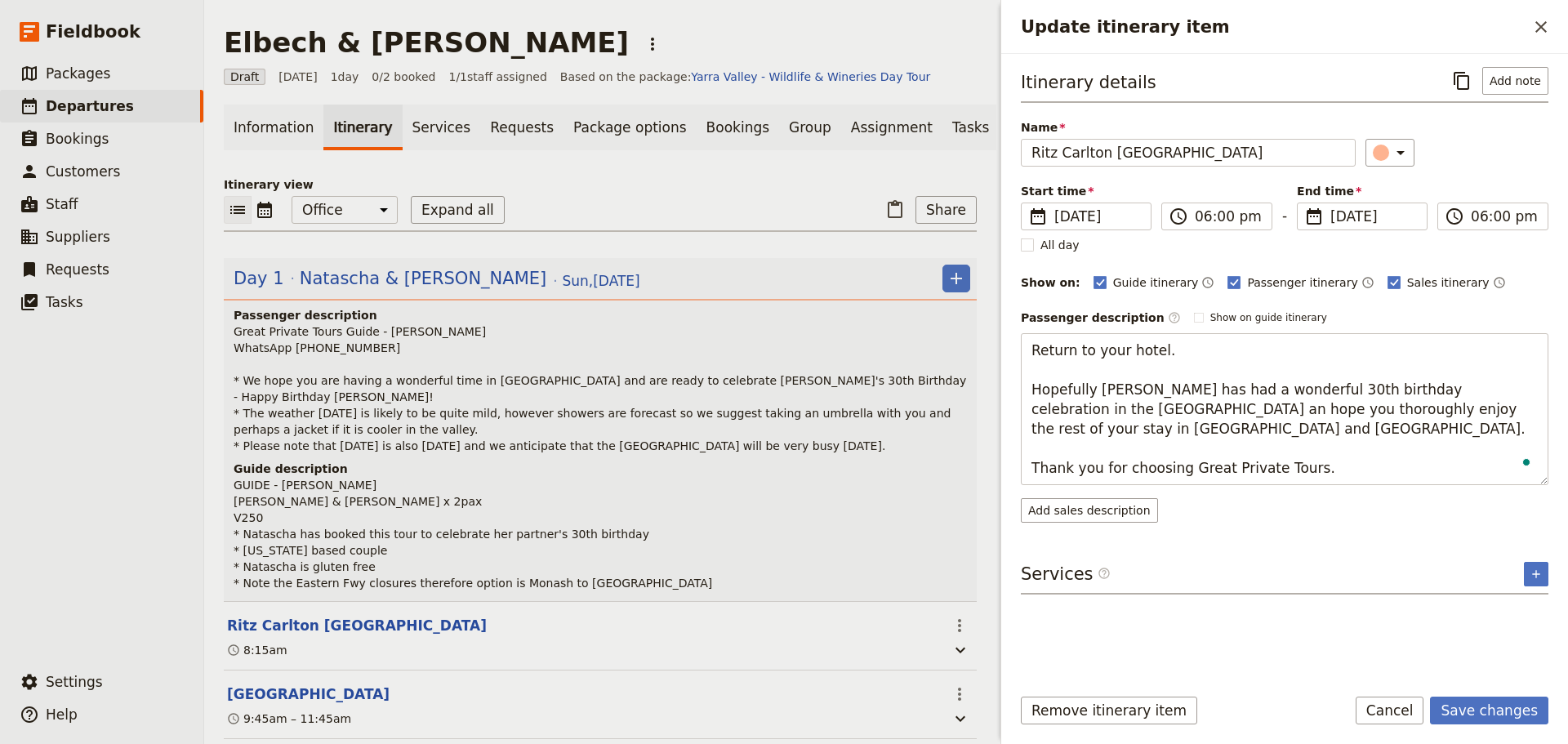
scroll to position [456, 0]
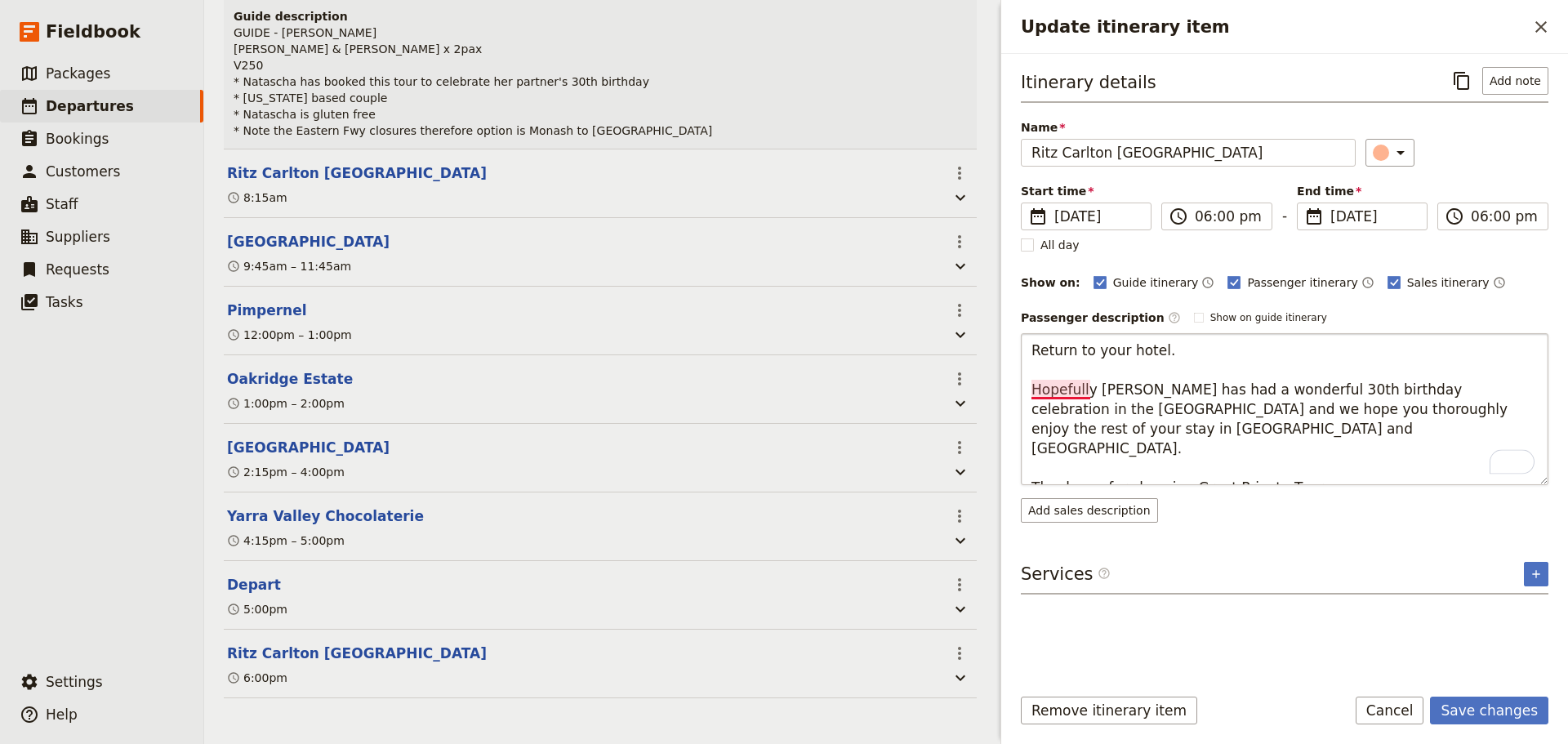
click at [1070, 390] on textarea "Return to your hotel. Hopefully [PERSON_NAME] has had a wonderful 30th birthday…" at bounding box center [1285, 409] width 528 height 152
click at [1238, 410] on textarea "Return to your hotel. We trust that [PERSON_NAME] has had a wonderful 30th birt…" at bounding box center [1285, 409] width 528 height 152
type textarea "Return to your hotel. We trust that [PERSON_NAME] has had a wonderful 30th birt…"
click at [1514, 701] on button "Save changes" at bounding box center [1489, 711] width 119 height 28
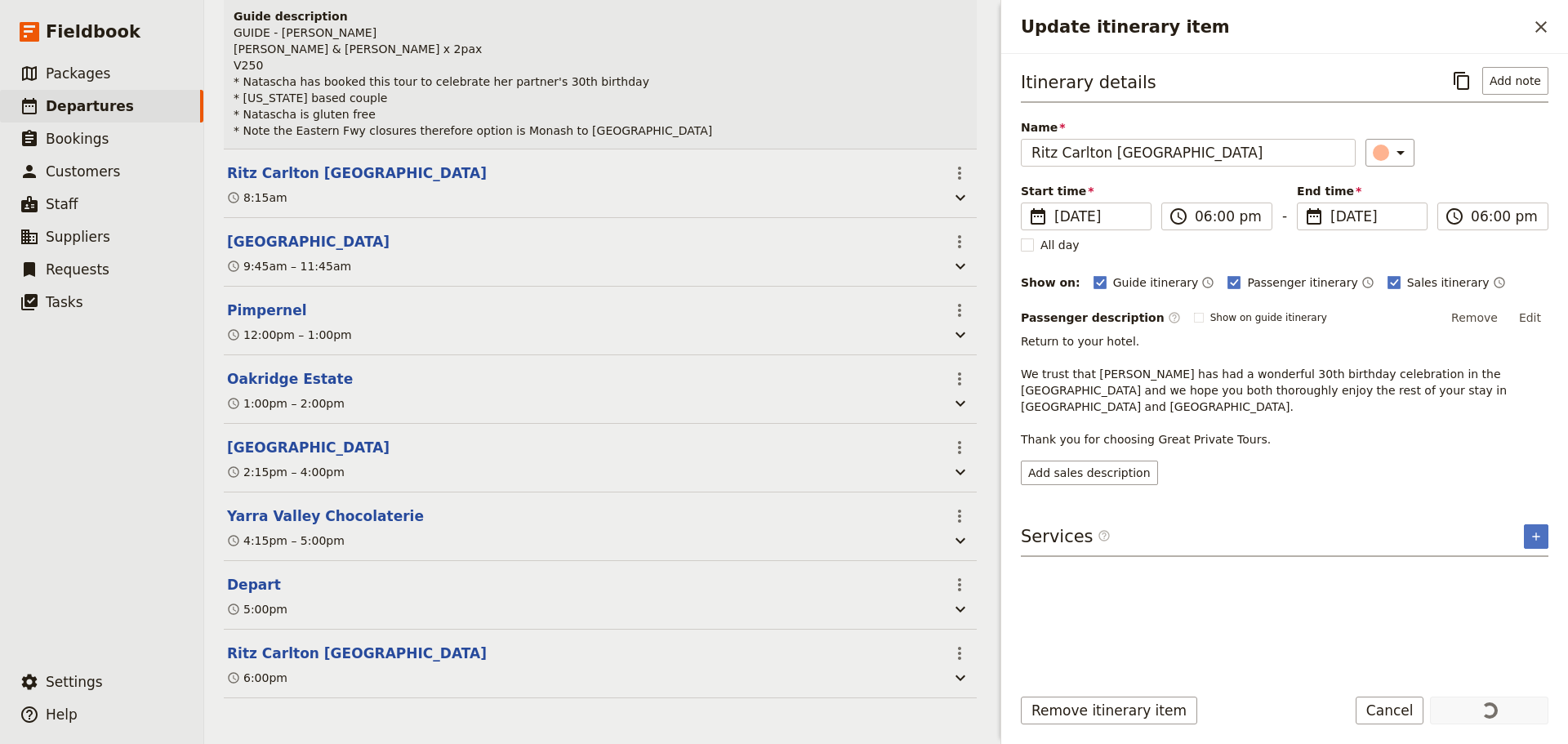
scroll to position [431, 0]
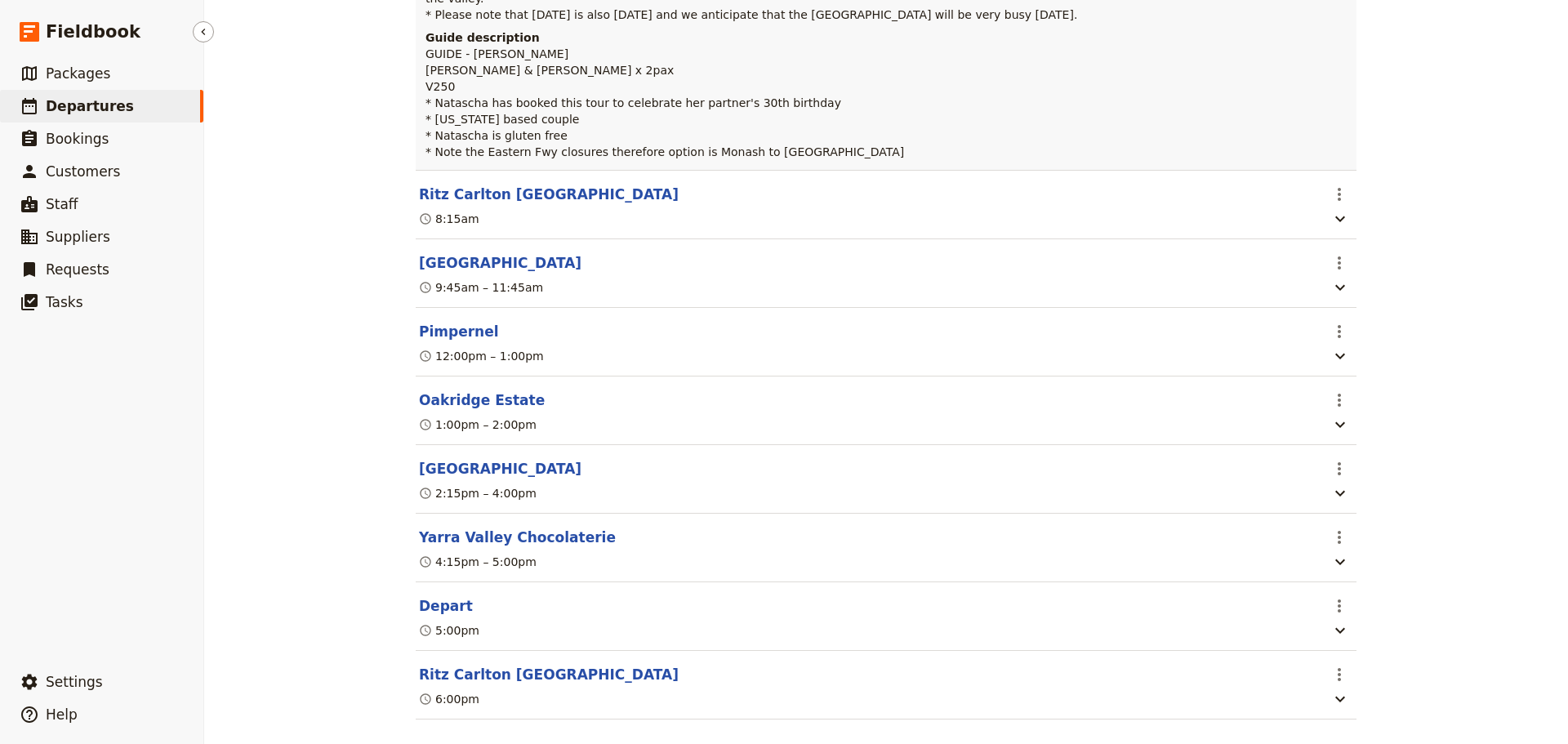
drag, startPoint x: 136, startPoint y: 116, endPoint x: 141, endPoint y: 92, distance: 24.5
click at [136, 116] on link "​ Departures" at bounding box center [101, 107] width 203 height 33
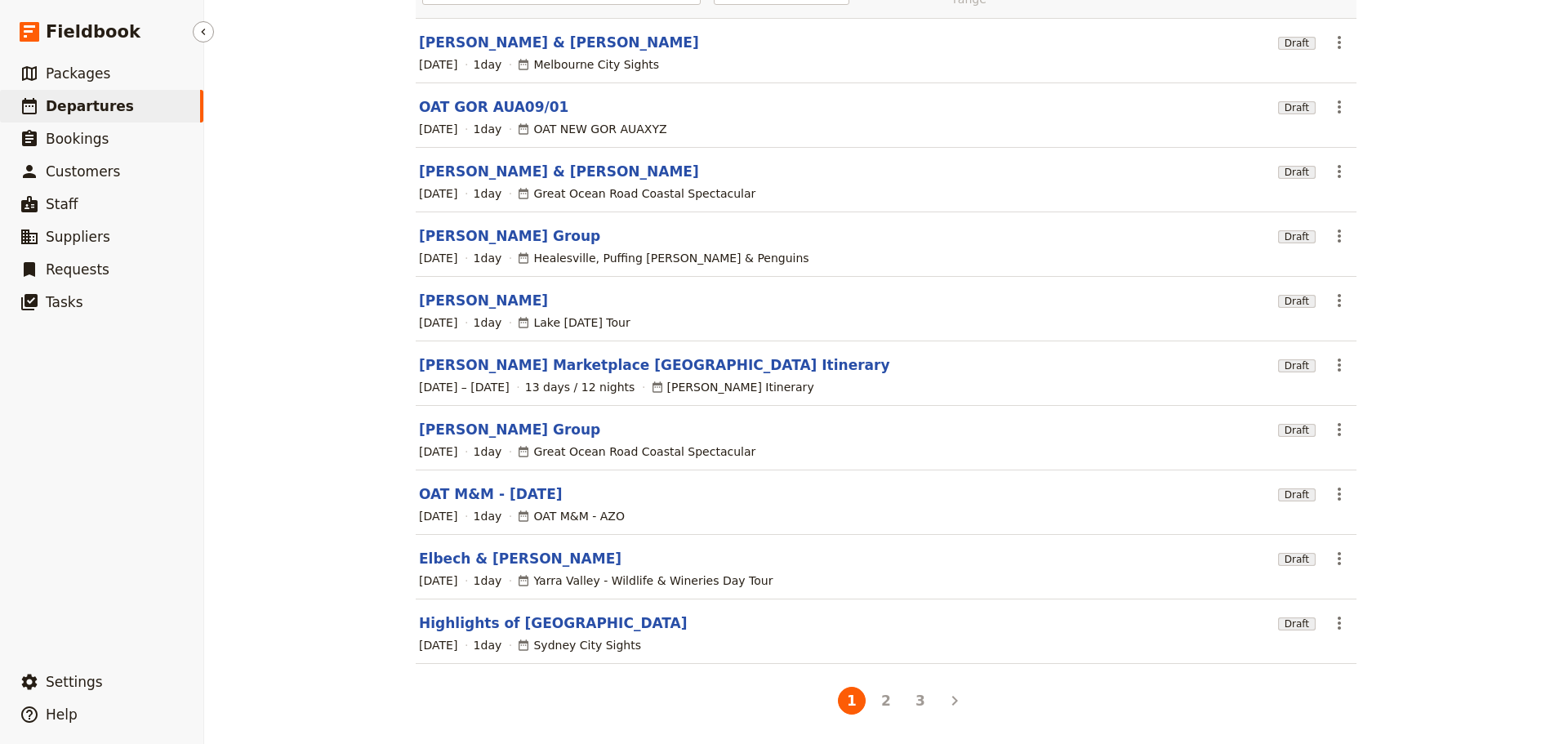
scroll to position [139, 0]
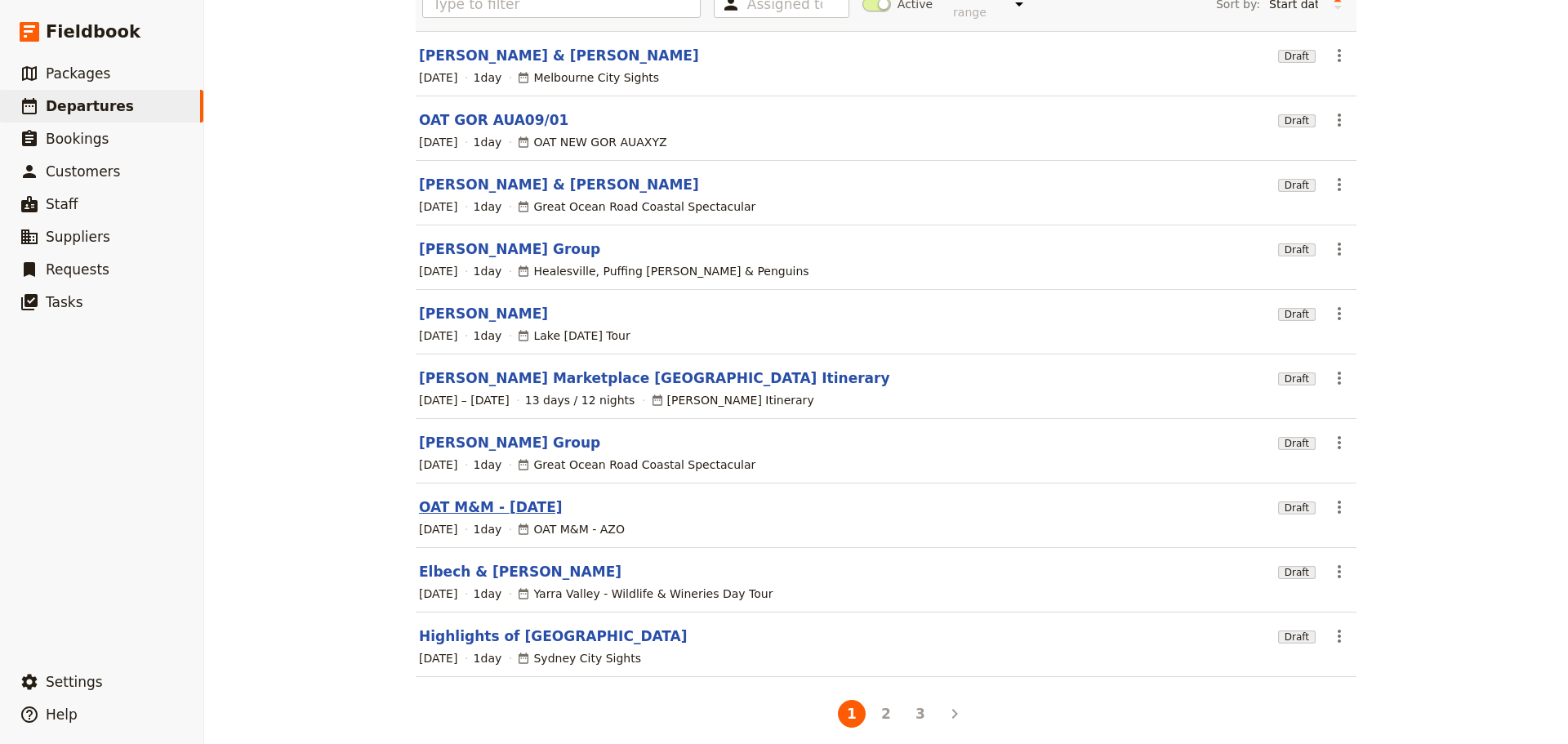
click at [472, 498] on link "OAT M&M - [DATE]" at bounding box center [491, 507] width 143 height 19
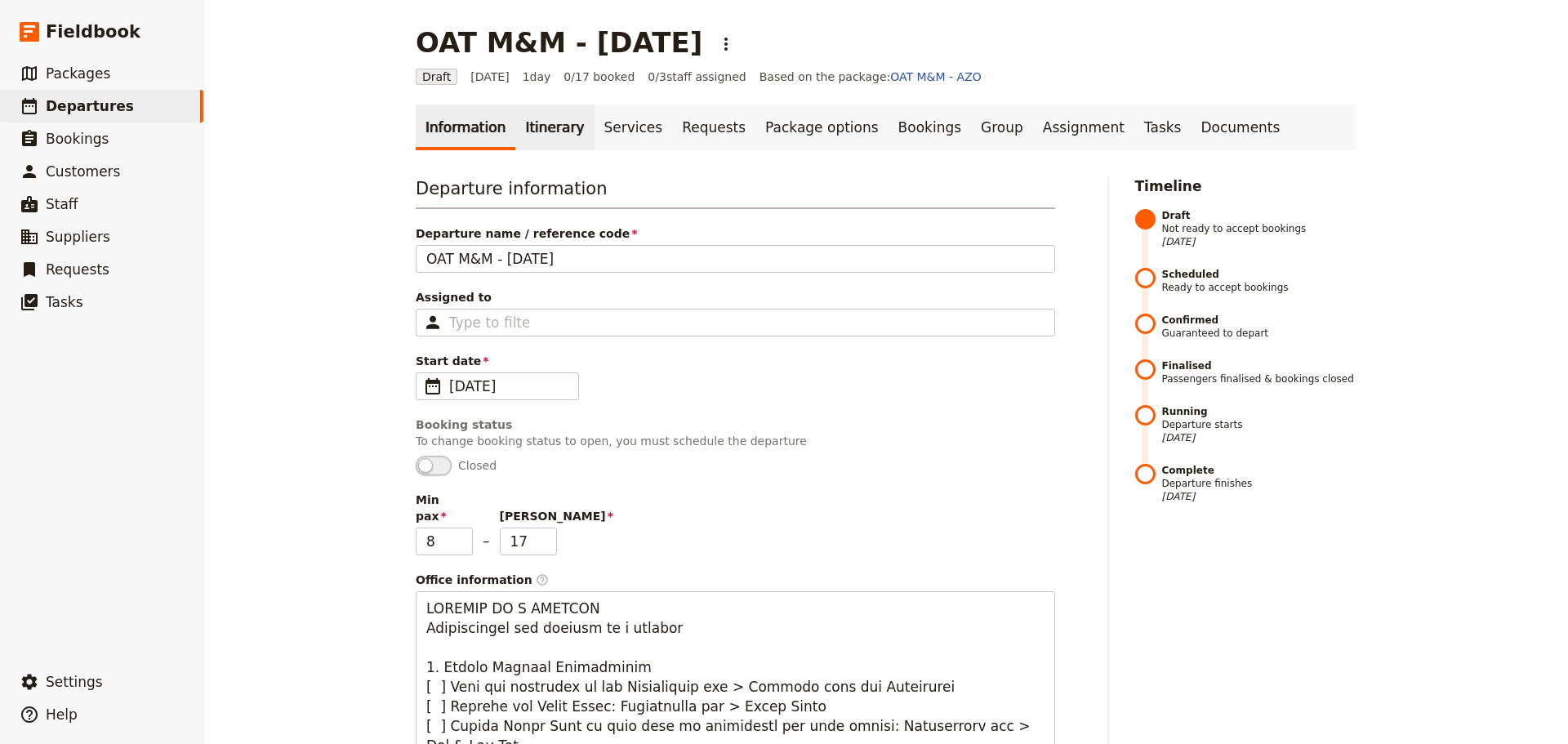
click at [535, 131] on link "Itinerary" at bounding box center [554, 128] width 78 height 46
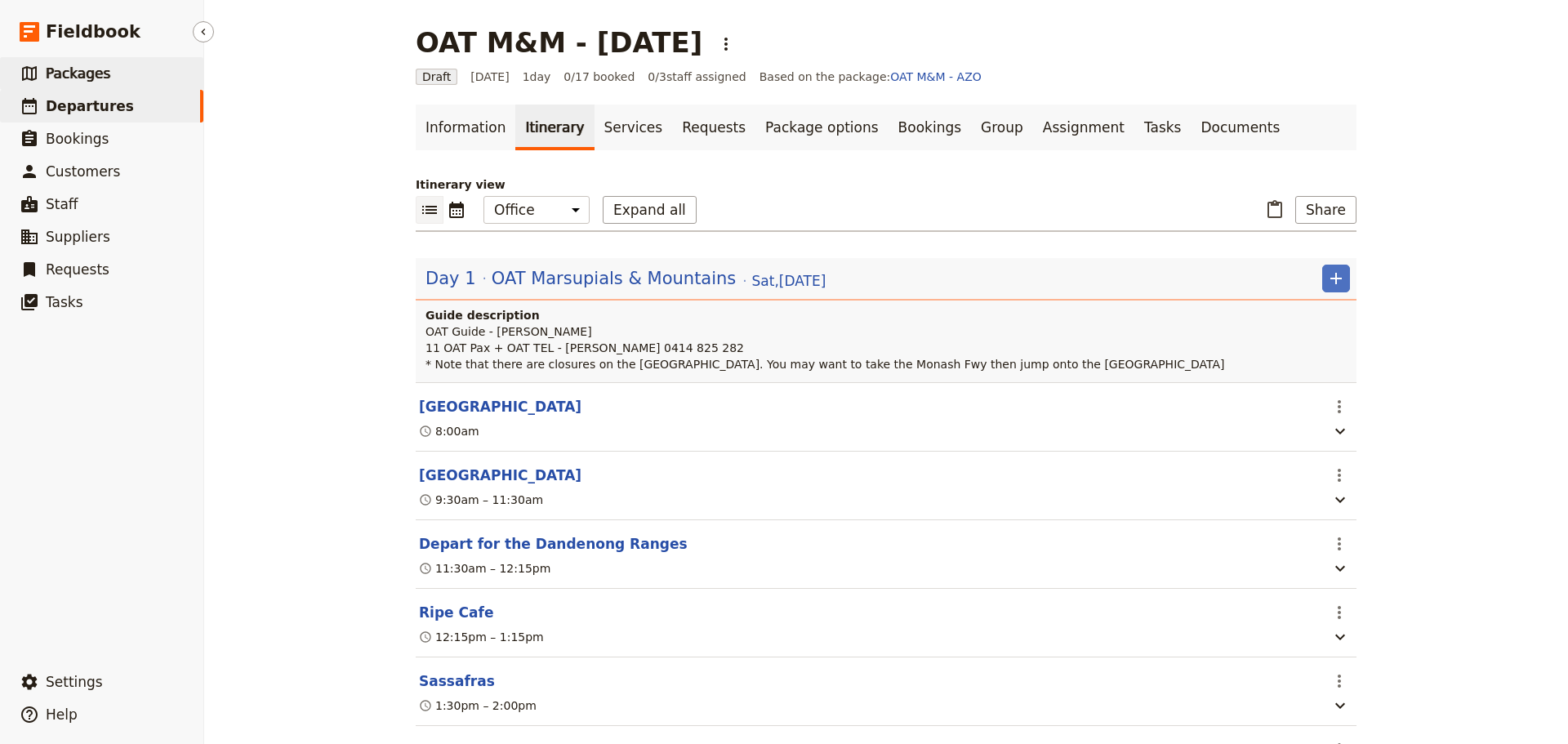
drag, startPoint x: 85, startPoint y: 76, endPoint x: 89, endPoint y: 7, distance: 69.1
click at [85, 76] on span "Packages" at bounding box center [78, 74] width 64 height 17
